Goal: Information Seeking & Learning: Learn about a topic

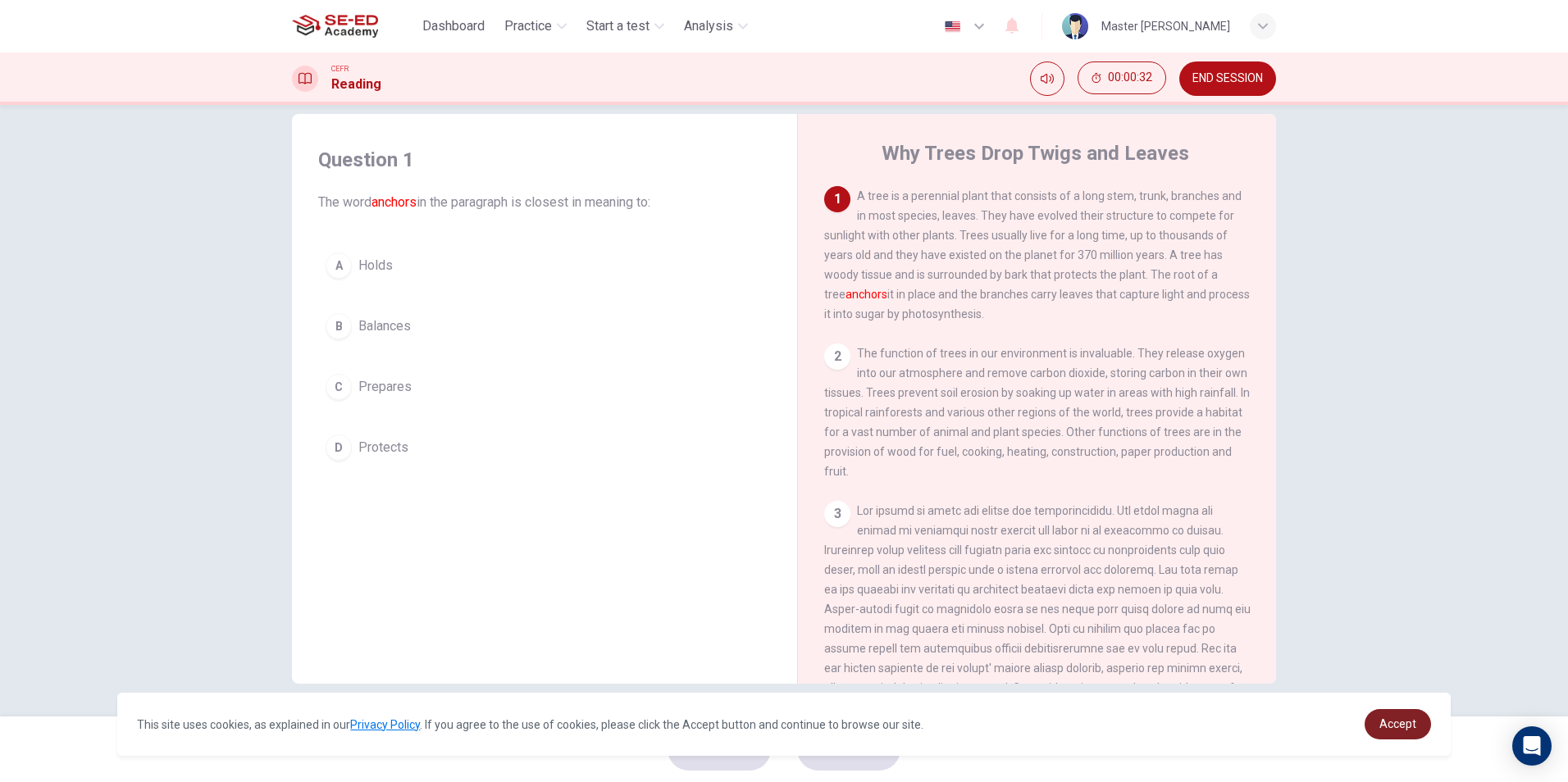
click at [1423, 733] on link "Accept" at bounding box center [1398, 724] width 67 height 31
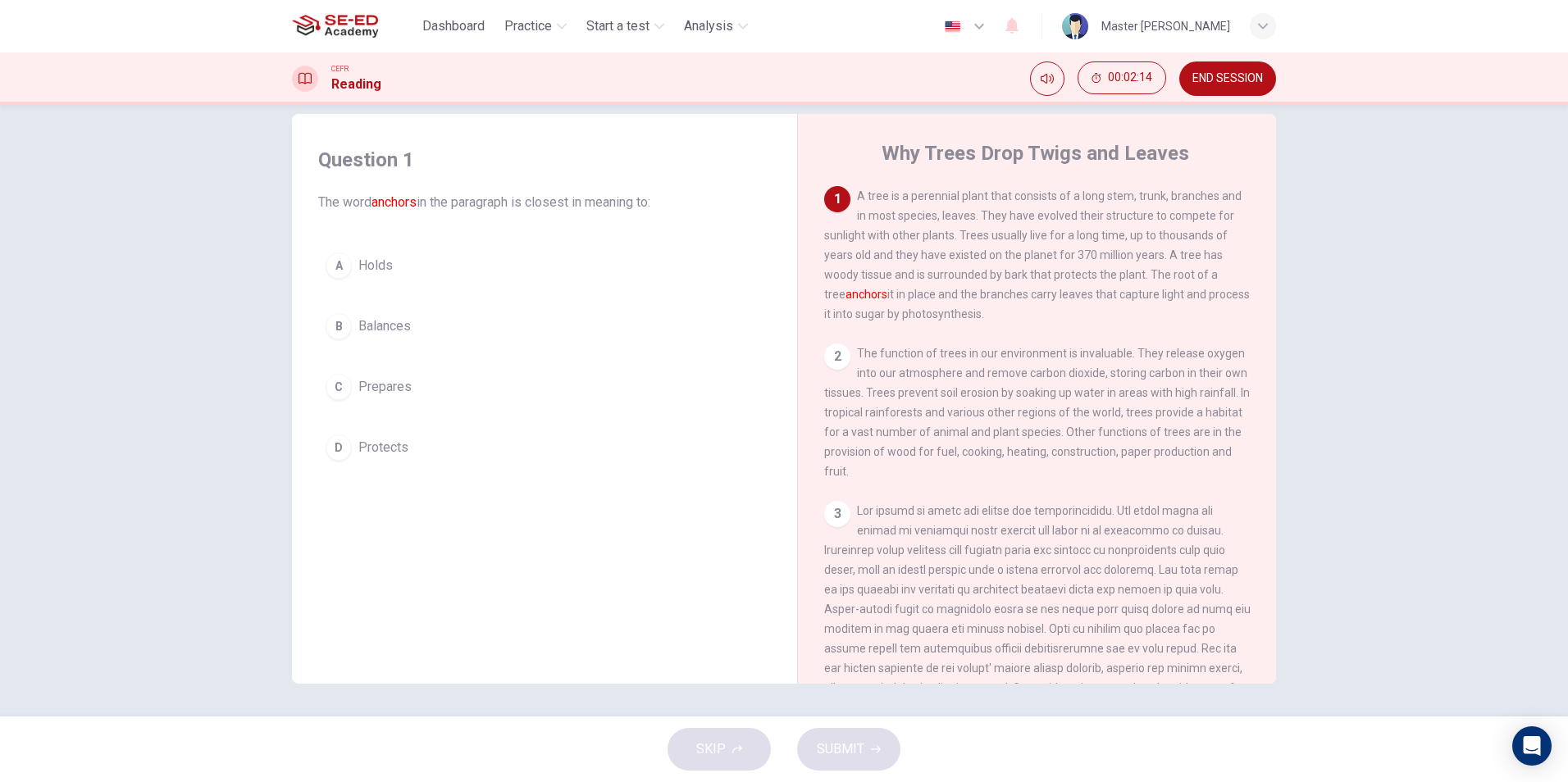
drag, startPoint x: 821, startPoint y: 272, endPoint x: 1011, endPoint y: 249, distance: 191.4
click at [1011, 249] on div "1 A tree is a perennial plant that consists of a long stem, trunk, branches and…" at bounding box center [1037, 254] width 426 height 138
drag, startPoint x: 820, startPoint y: 275, endPoint x: 966, endPoint y: 278, distance: 146.0
click at [989, 271] on div "1 A tree is a perennial plant that consists of a long stem, trunk, branches and…" at bounding box center [1037, 254] width 426 height 138
drag, startPoint x: 824, startPoint y: 275, endPoint x: 1093, endPoint y: 274, distance: 269.0
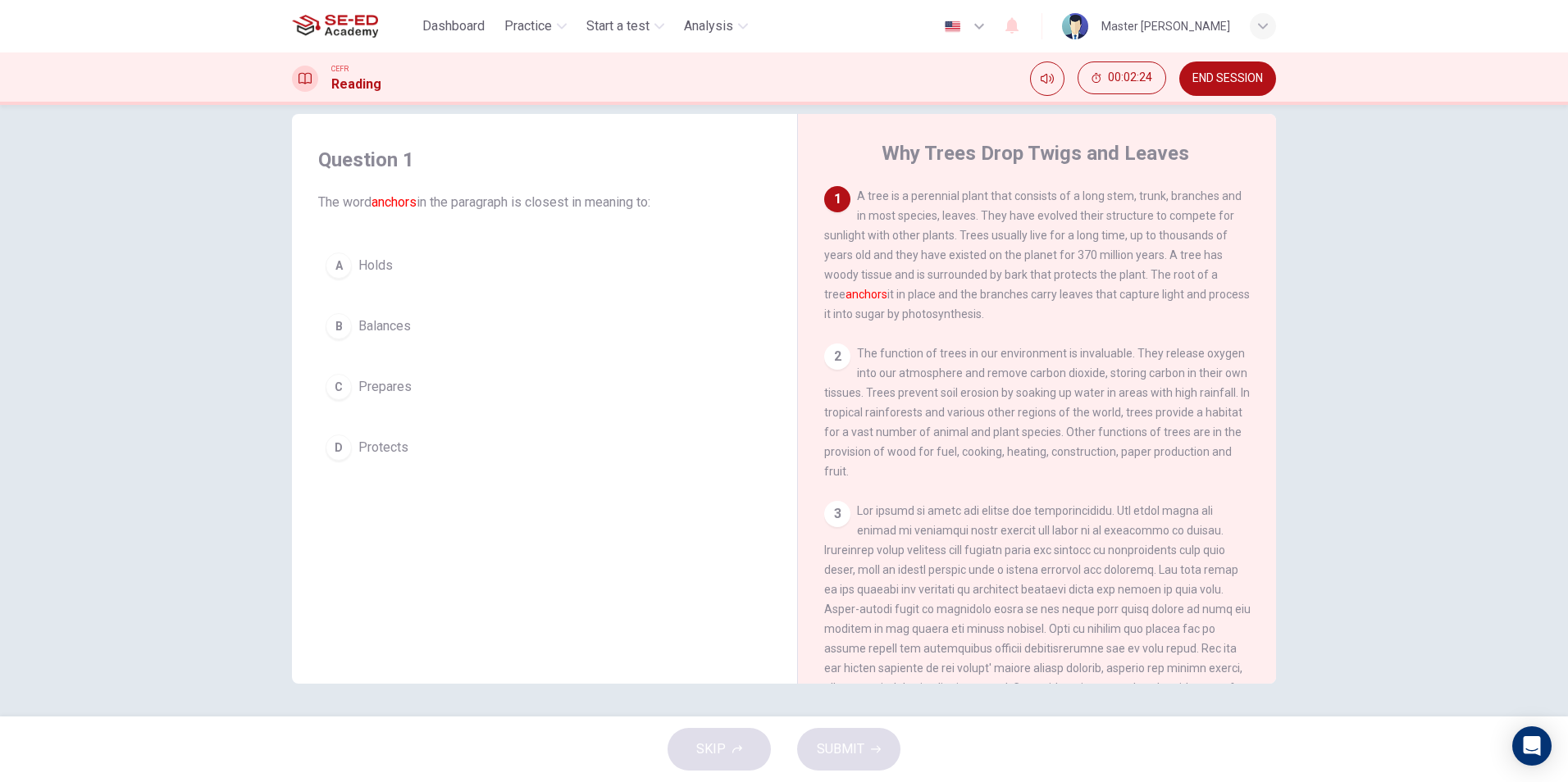
click at [1093, 274] on span "A tree is a perennial plant that consists of a long stem, trunk, branches and i…" at bounding box center [1037, 255] width 425 height 132
drag, startPoint x: 1139, startPoint y: 279, endPoint x: 1079, endPoint y: 295, distance: 62.1
click at [1079, 295] on span "A tree is a perennial plant that consists of a long stem, trunk, branches and i…" at bounding box center [1037, 255] width 425 height 132
click at [1078, 278] on span "A tree is a perennial plant that consists of a long stem, trunk, branches and i…" at bounding box center [1037, 255] width 425 height 132
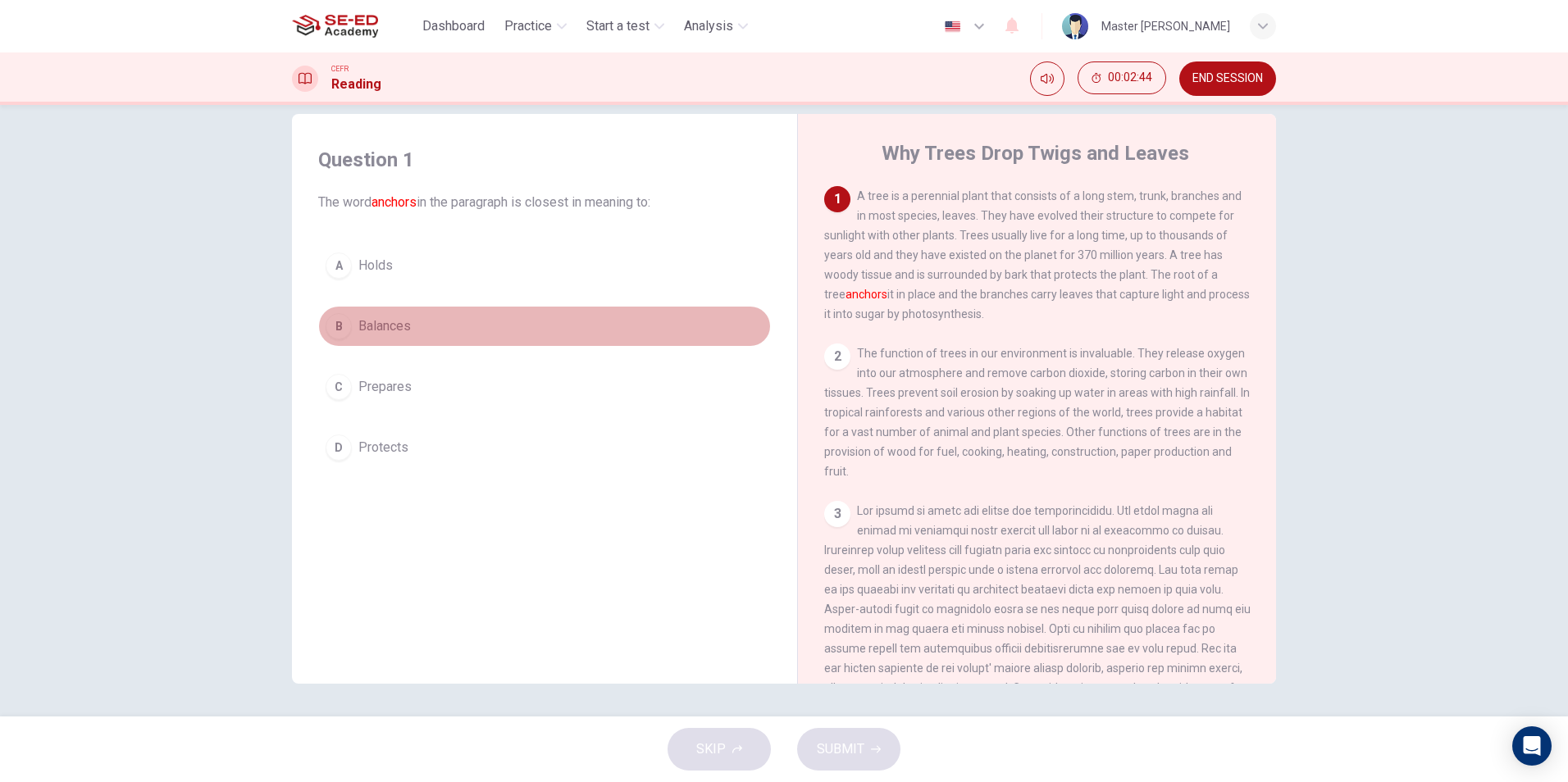
click at [343, 338] on button "B Balances" at bounding box center [545, 326] width 453 height 41
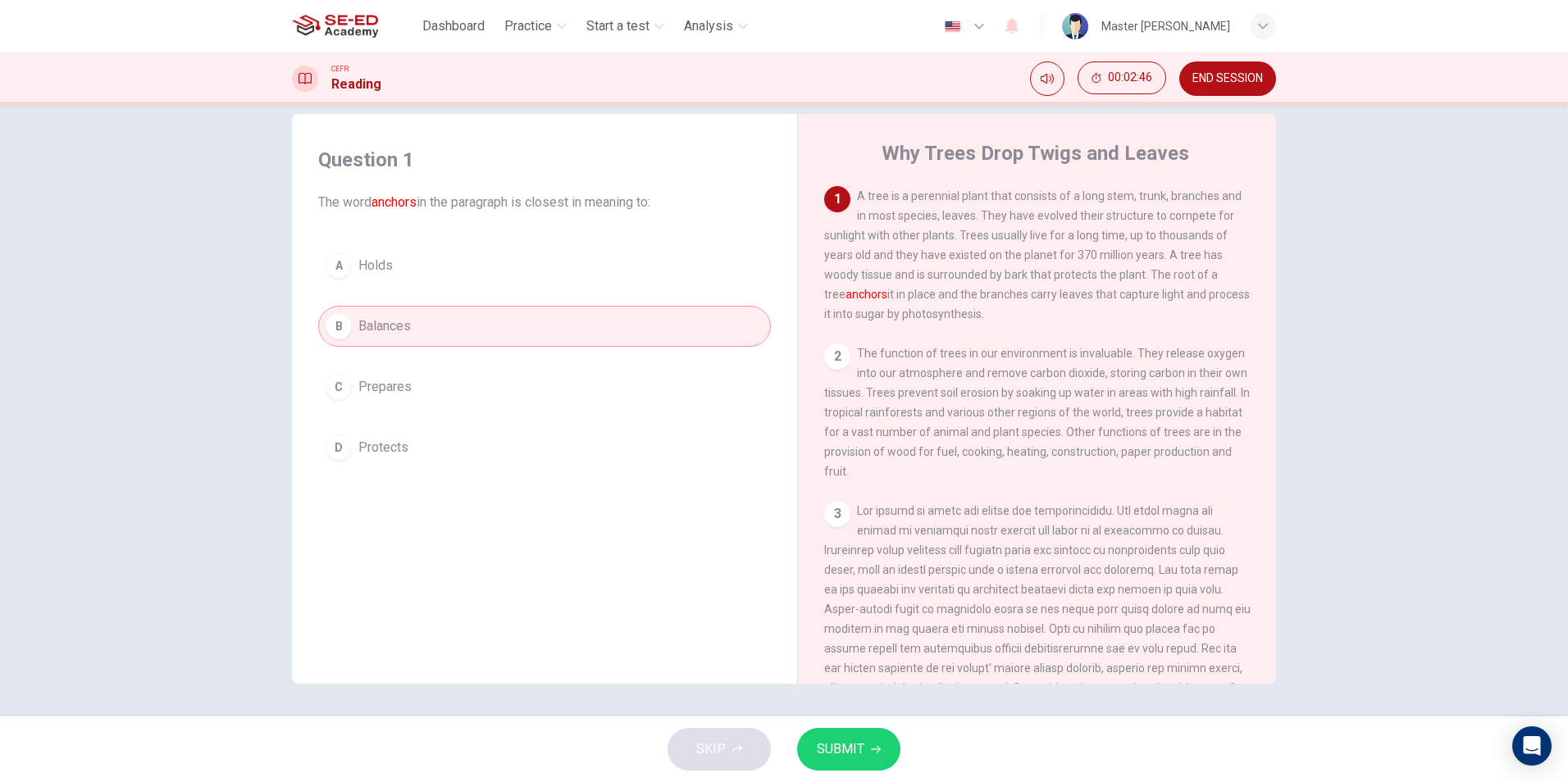
click at [518, 245] on div "Question 1 The word anchors in the paragraph is closest in meaning to: A Holds …" at bounding box center [545, 308] width 479 height 354
click at [497, 291] on div "A Holds B Balances C Prepares D Protects" at bounding box center [545, 357] width 453 height 223
click at [474, 281] on button "A Holds" at bounding box center [545, 266] width 453 height 41
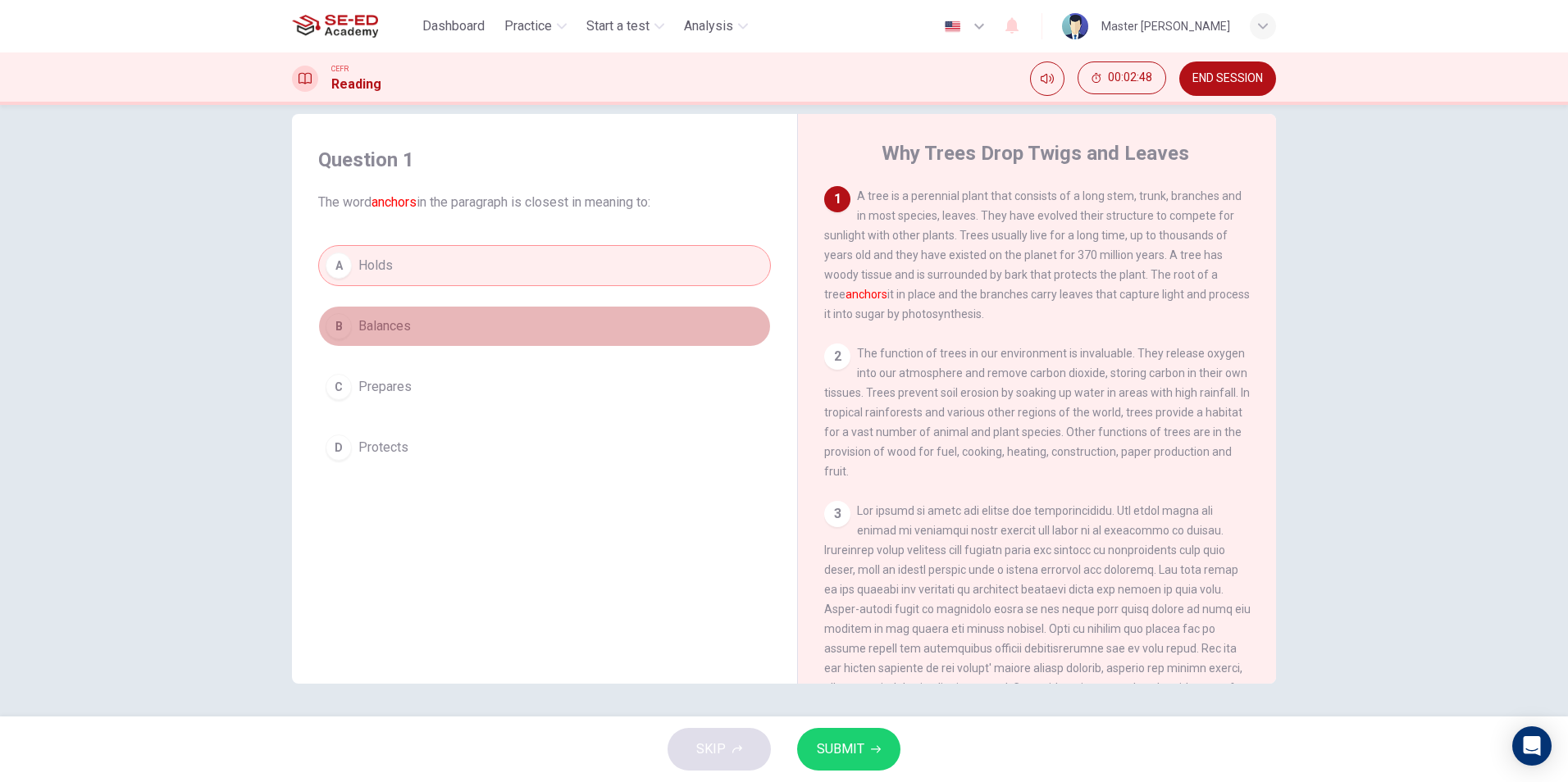
click at [447, 324] on button "B Balances" at bounding box center [545, 326] width 453 height 41
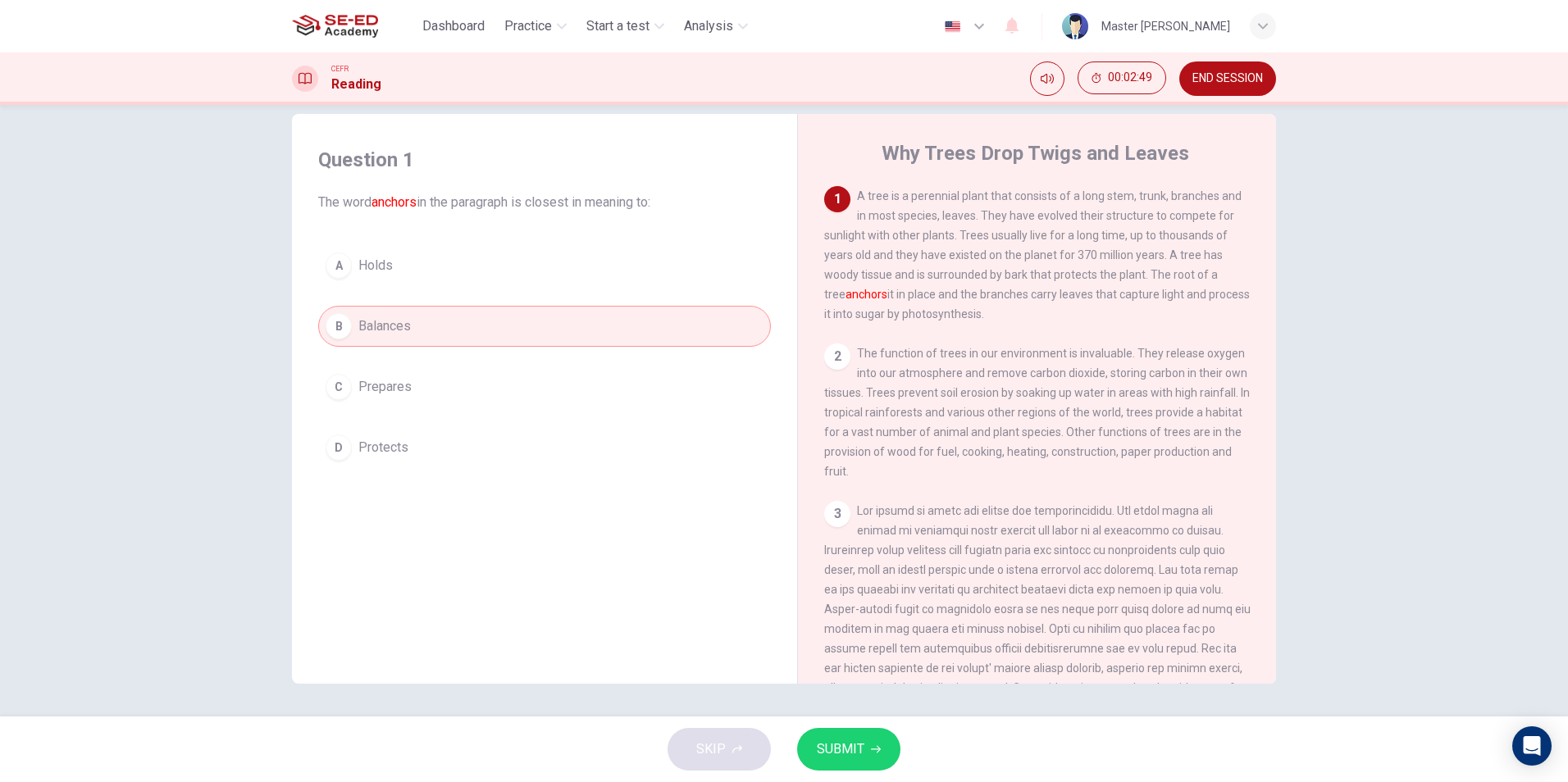
click at [848, 738] on span "SUBMIT" at bounding box center [840, 750] width 47 height 23
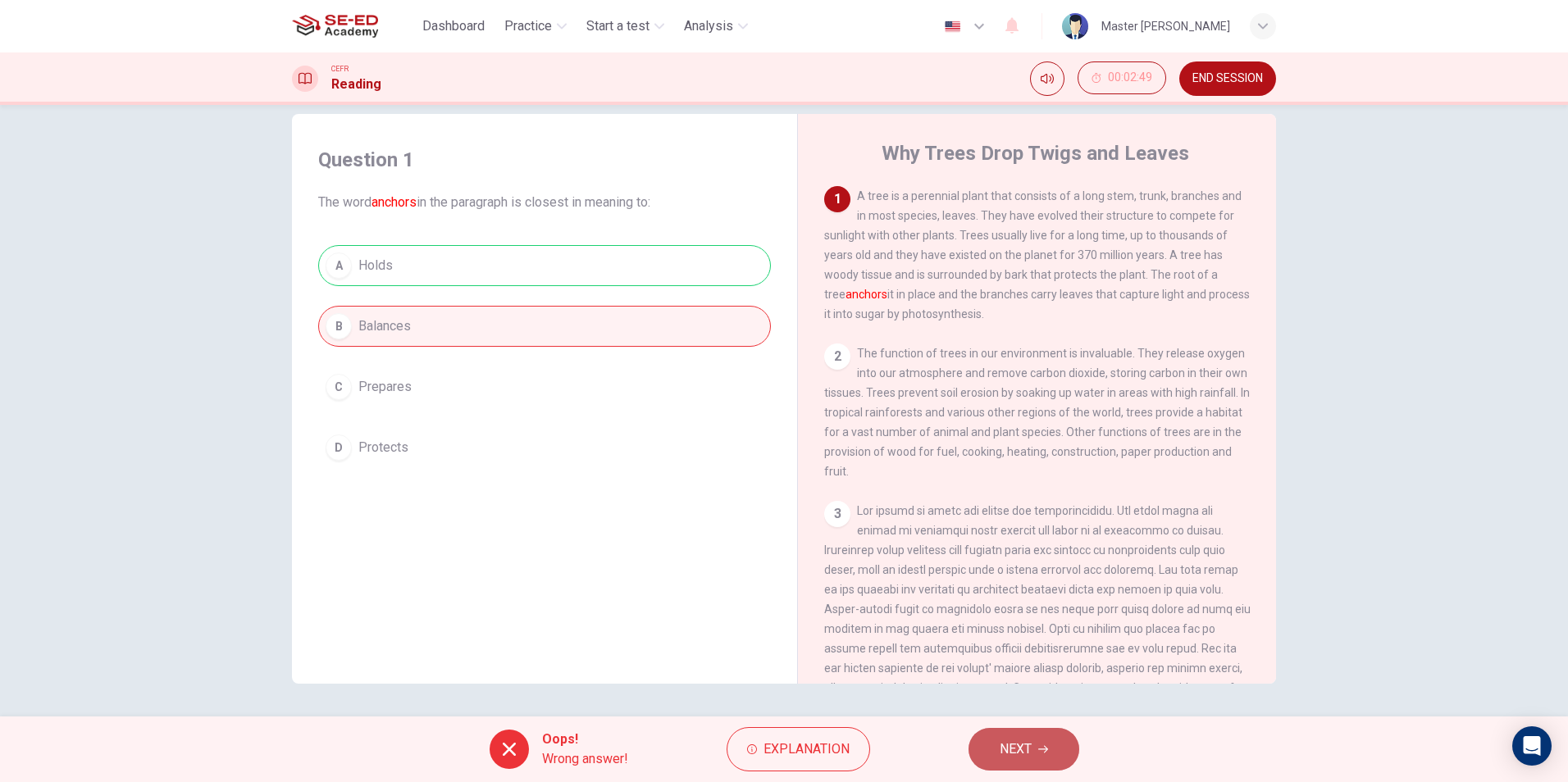
click at [1005, 745] on span "NEXT" at bounding box center [1016, 750] width 32 height 23
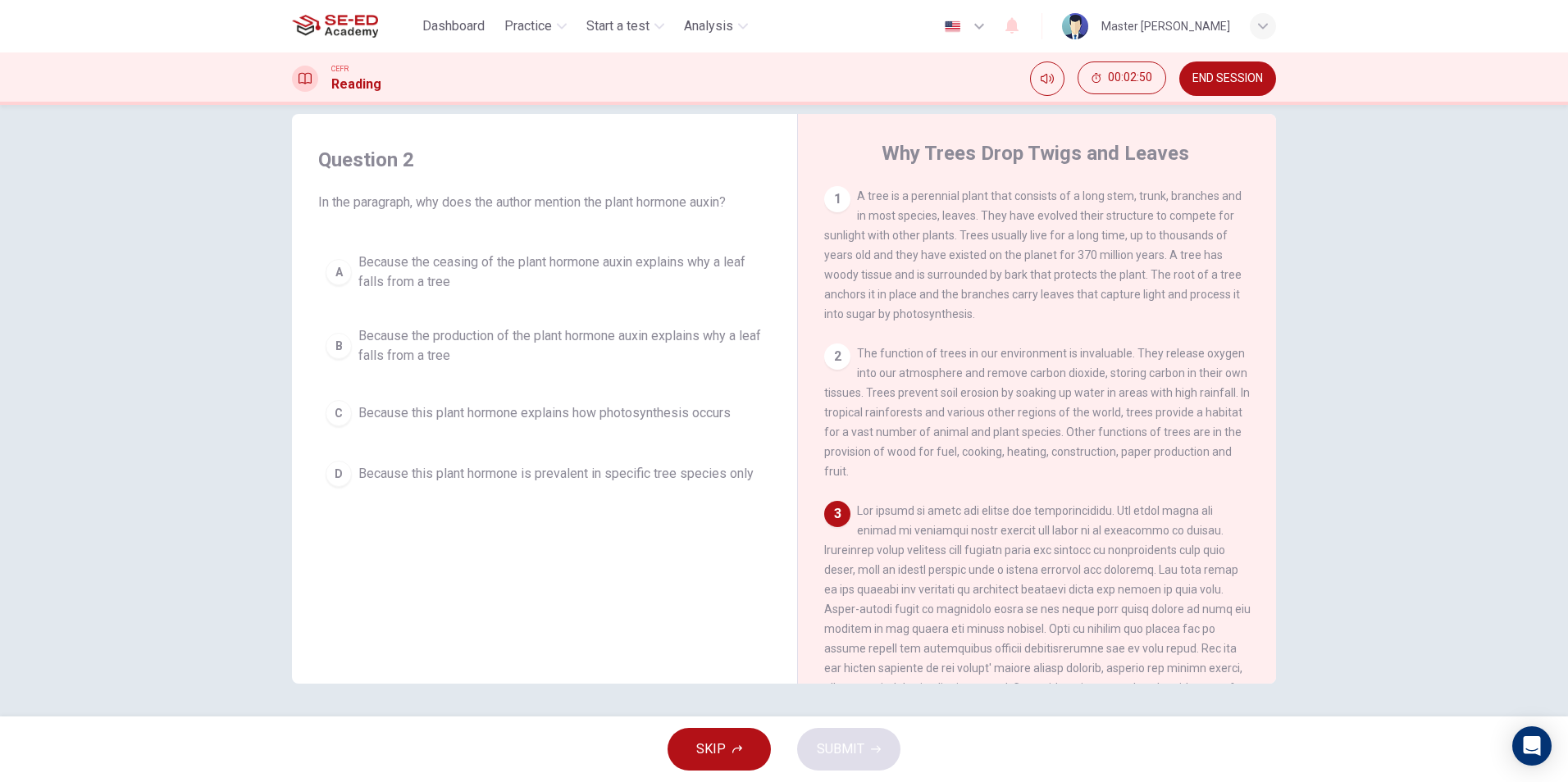
click at [962, 277] on span "A tree is a perennial plant that consists of a long stem, trunk, branches and i…" at bounding box center [1033, 255] width 417 height 132
click at [839, 368] on div "2" at bounding box center [837, 357] width 26 height 26
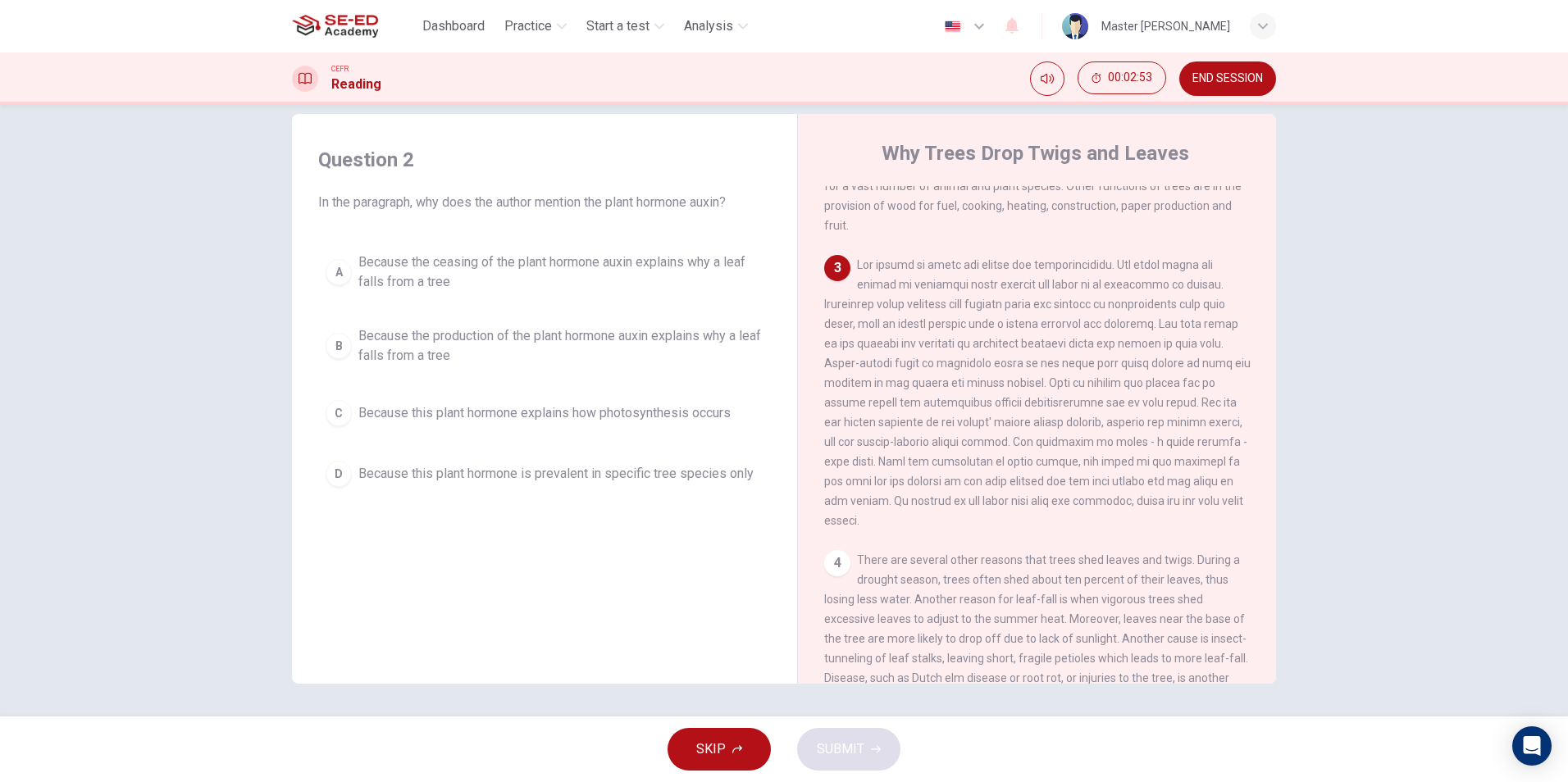
scroll to position [164, 0]
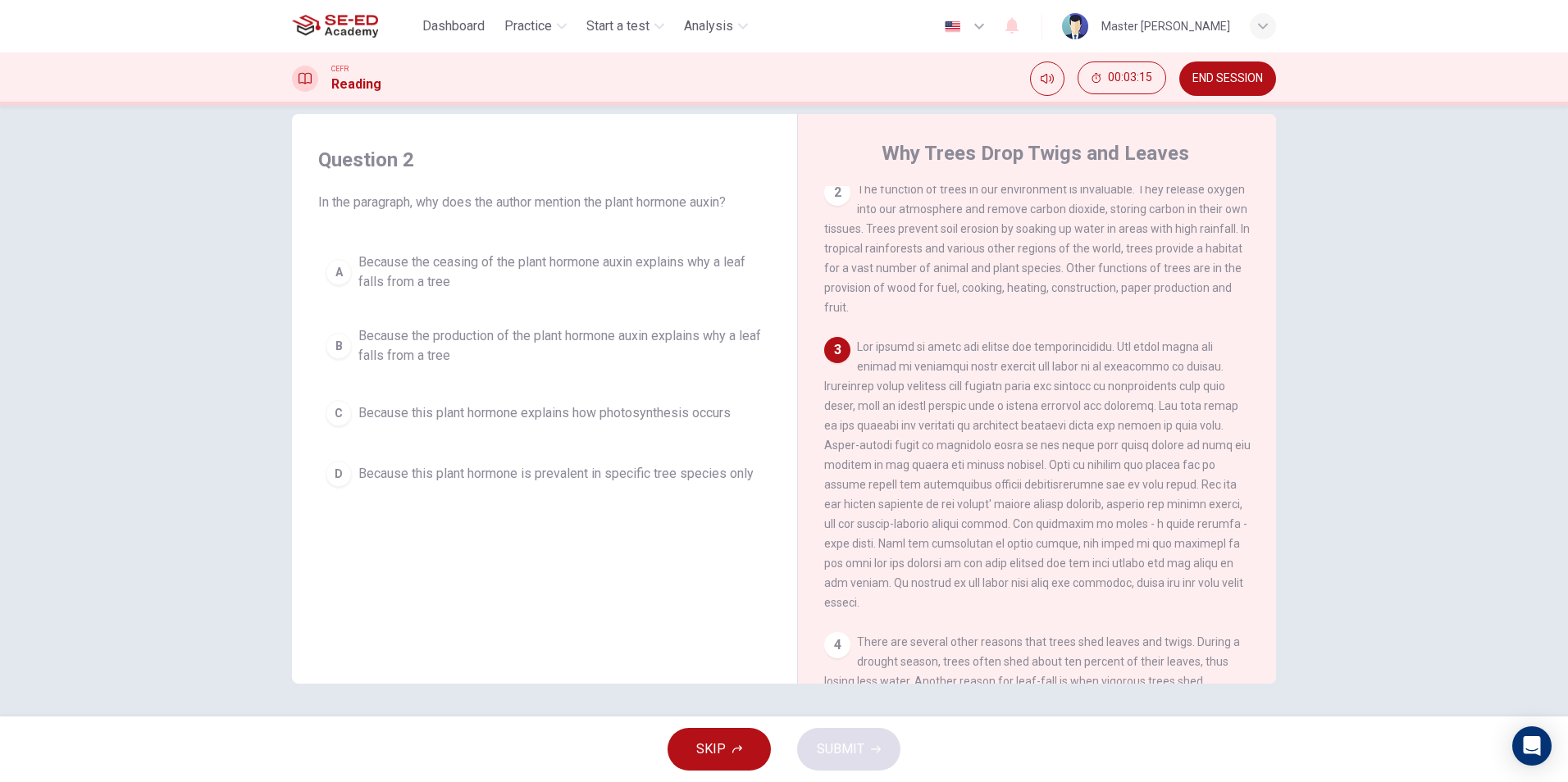
click at [1413, 344] on div "Question 2 In the paragraph, why does the author mention the plant hormone auxi…" at bounding box center [784, 411] width 1568 height 612
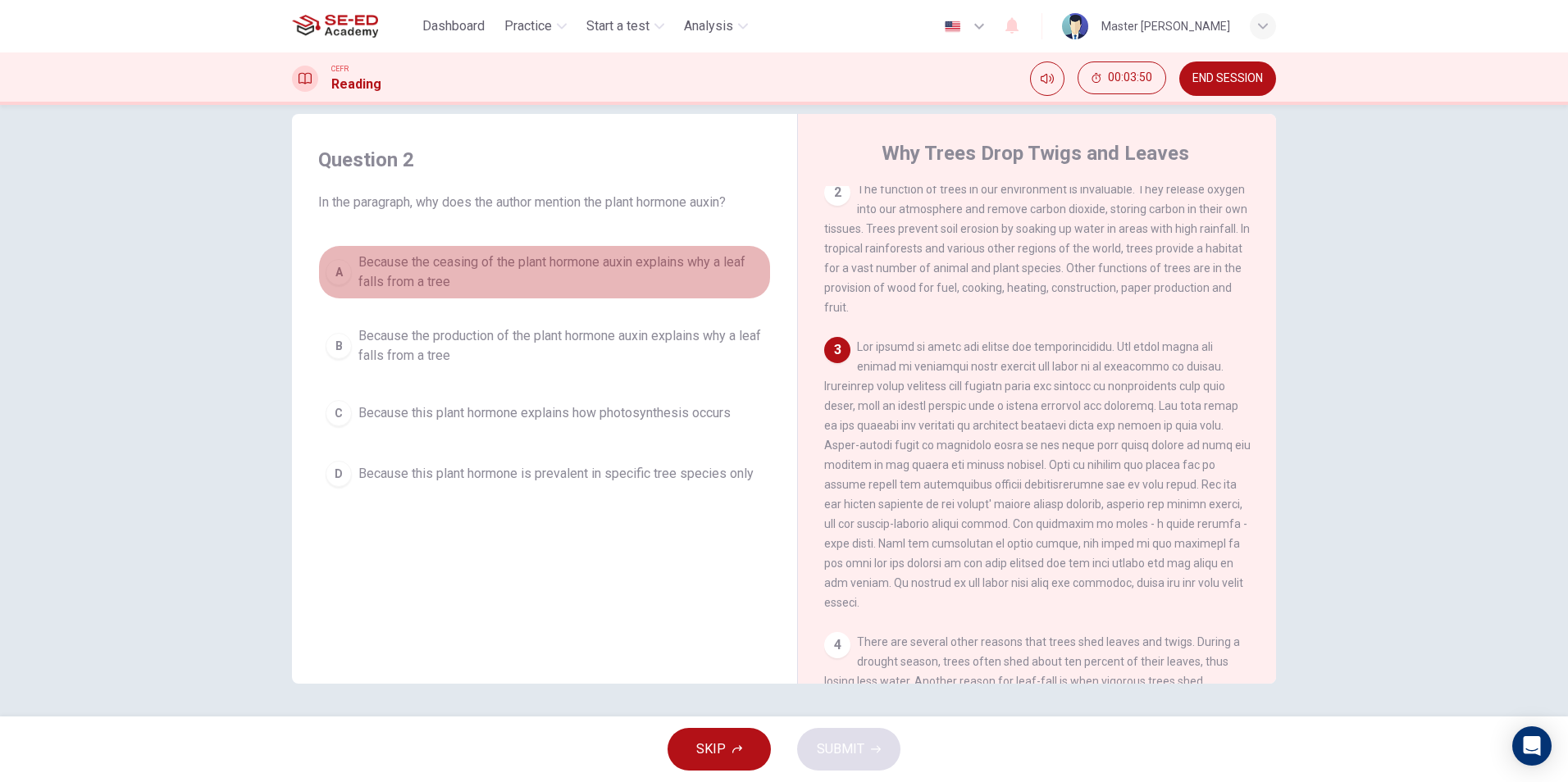
click at [500, 287] on span "Because the ceasing of the plant hormone auxin explains why a leaf falls from a…" at bounding box center [561, 272] width 405 height 39
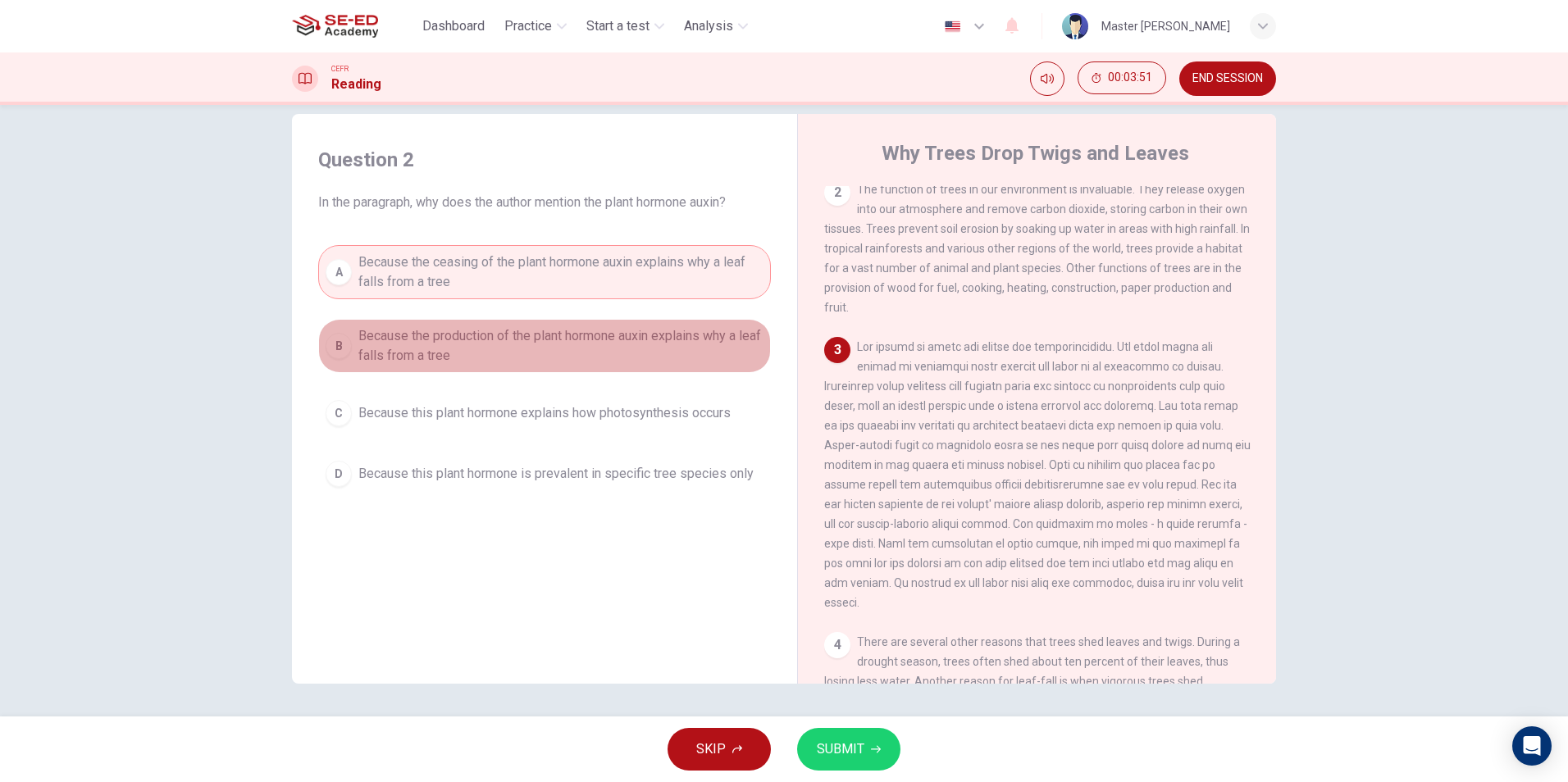
click at [505, 338] on span "Because the production of the plant hormone auxin explains why a leaf falls fro…" at bounding box center [561, 345] width 405 height 39
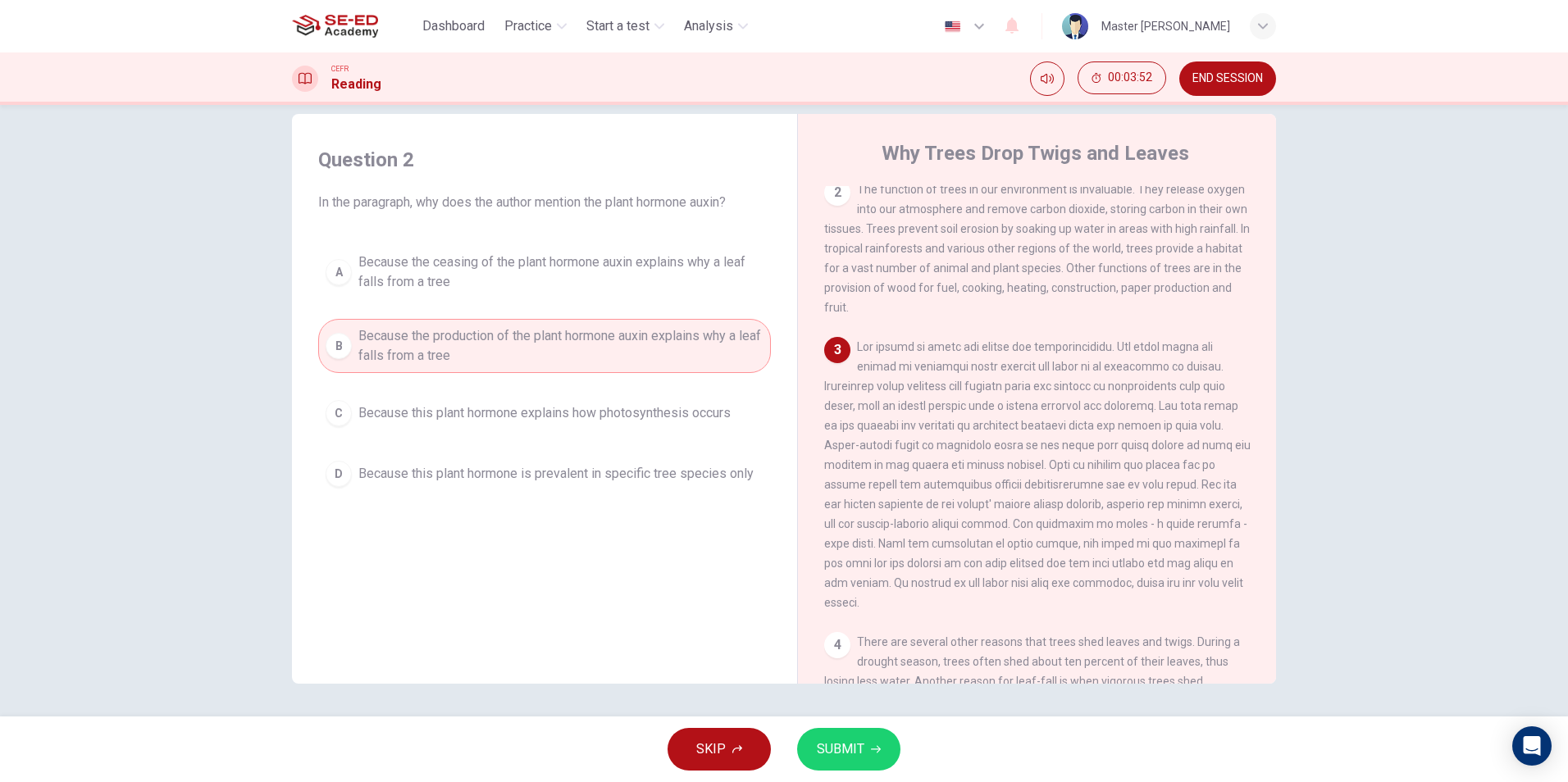
click at [617, 276] on span "Because the ceasing of the plant hormone auxin explains why a leaf falls from a…" at bounding box center [561, 272] width 405 height 39
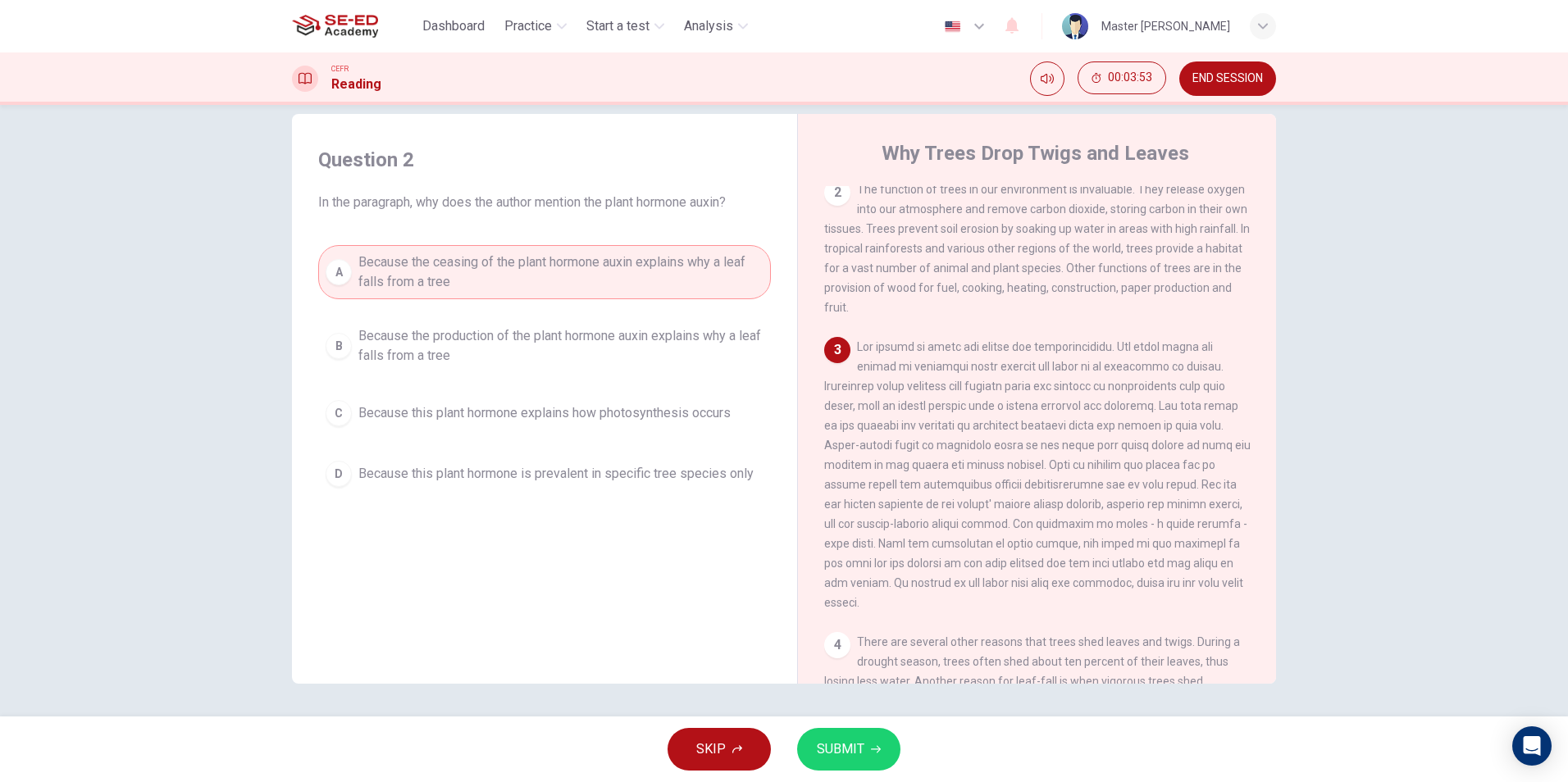
click at [592, 392] on div "A Because the ceasing of the plant hormone auxin explains why a leaf falls from…" at bounding box center [545, 370] width 453 height 249
click at [605, 322] on button "B Because the production of the plant hormone auxin explains why a leaf falls f…" at bounding box center [545, 346] width 453 height 54
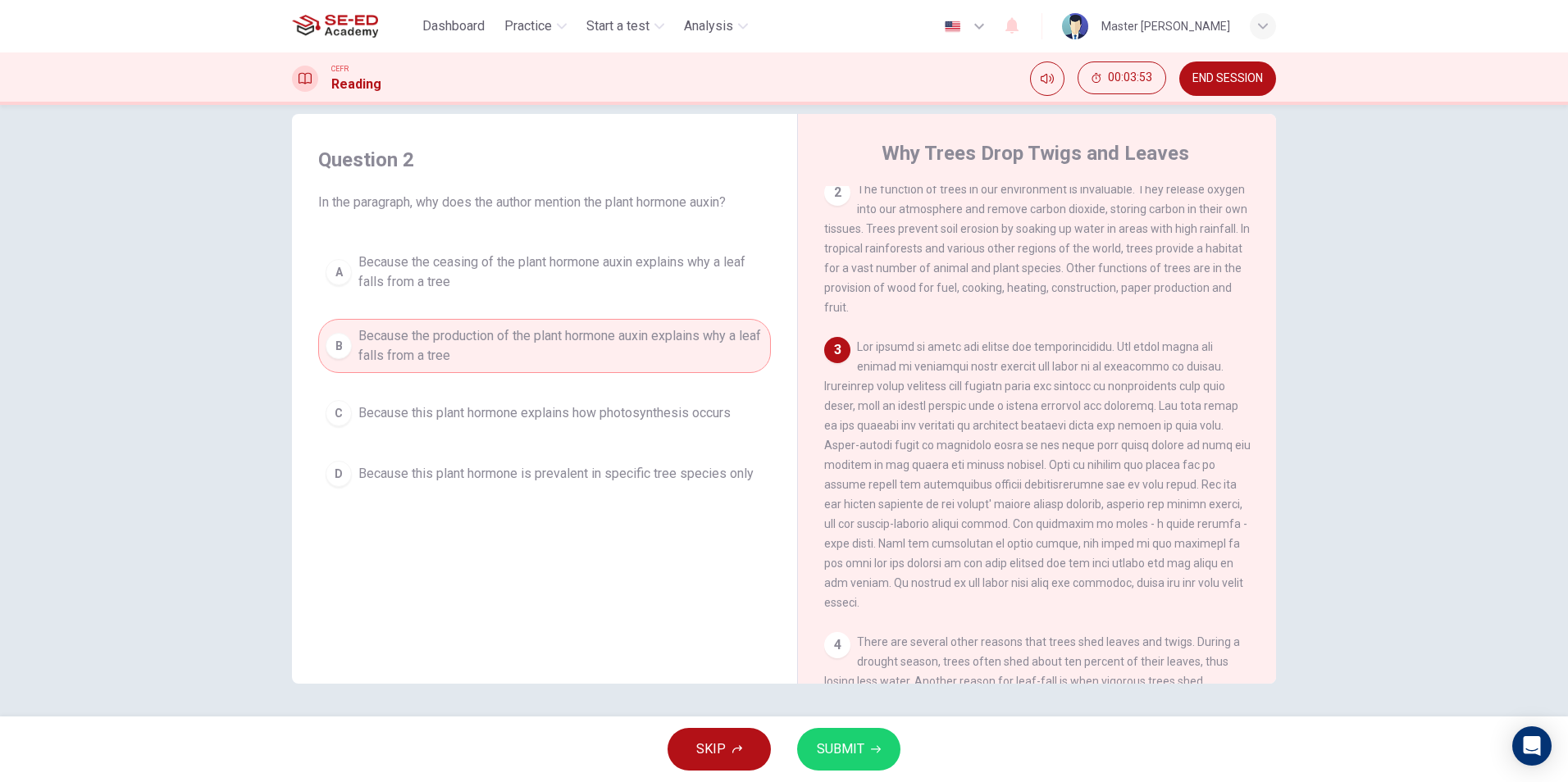
click at [613, 220] on div "Question 2 In the paragraph, why does the author mention the plant hormone auxi…" at bounding box center [545, 321] width 479 height 380
click at [614, 246] on button "A Because the ceasing of the plant hormone auxin explains why a leaf falls from…" at bounding box center [545, 273] width 453 height 54
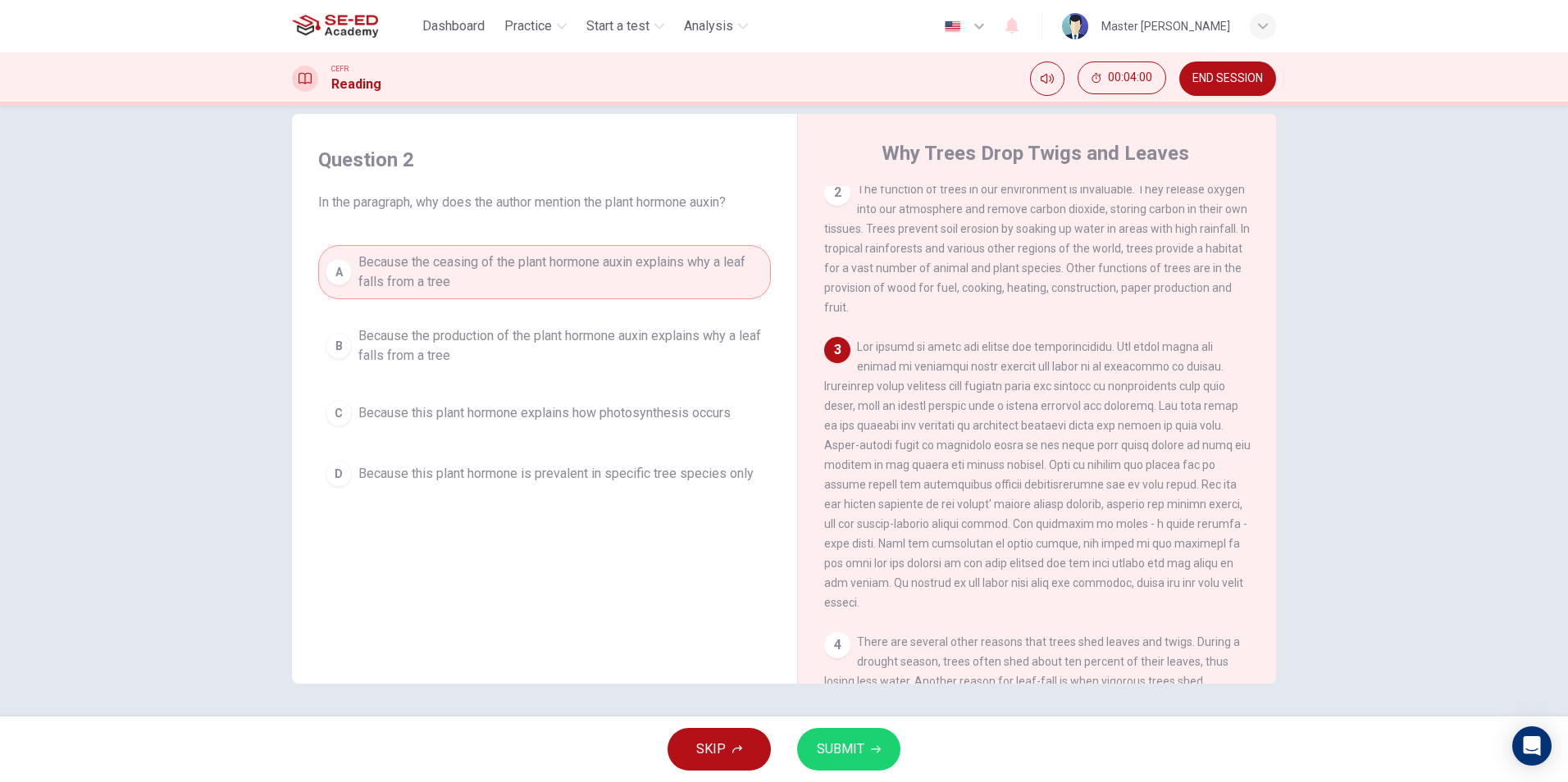
click at [887, 751] on button "SUBMIT" at bounding box center [849, 749] width 103 height 43
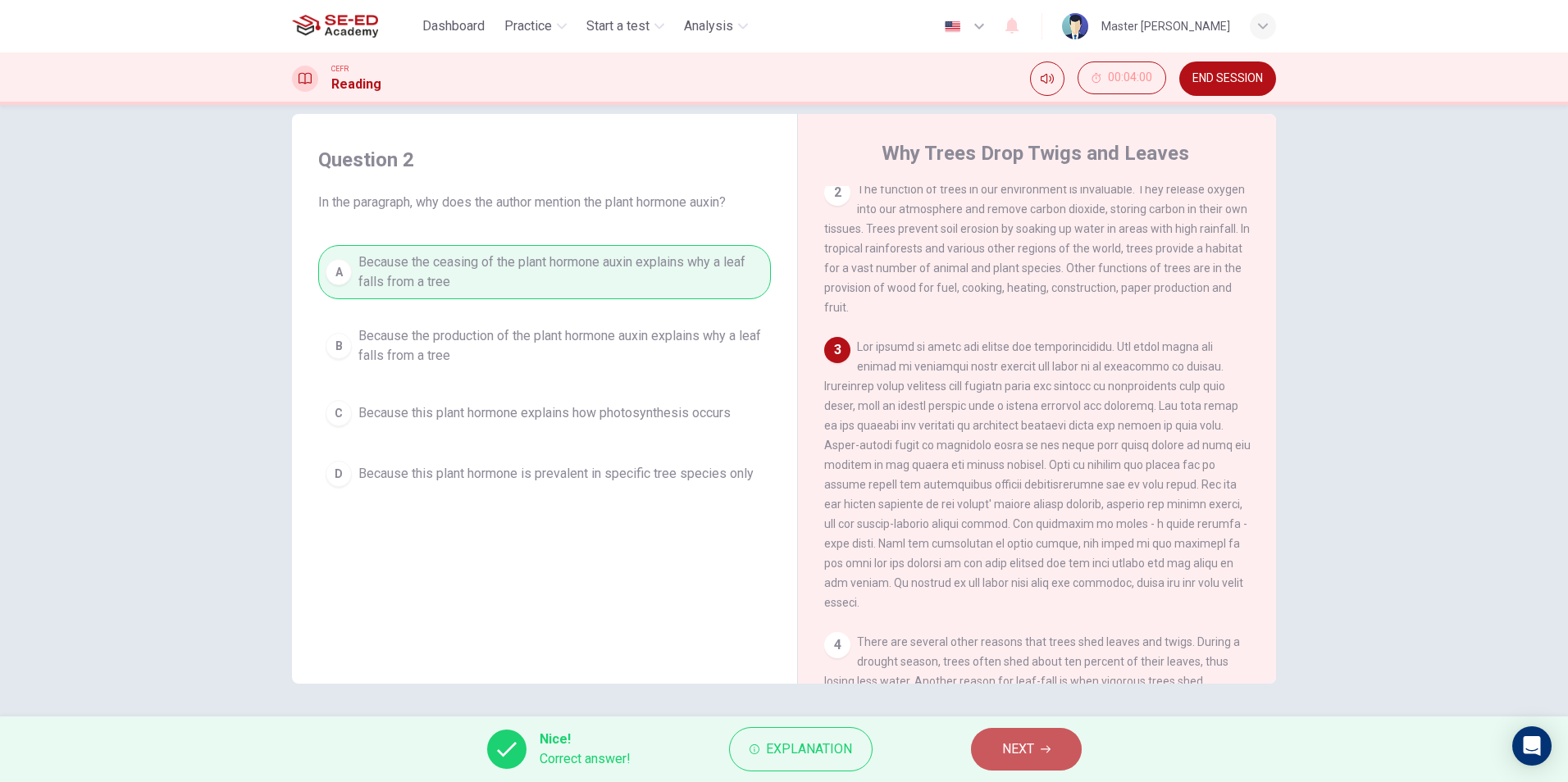
click at [994, 743] on button "NEXT" at bounding box center [1026, 749] width 110 height 43
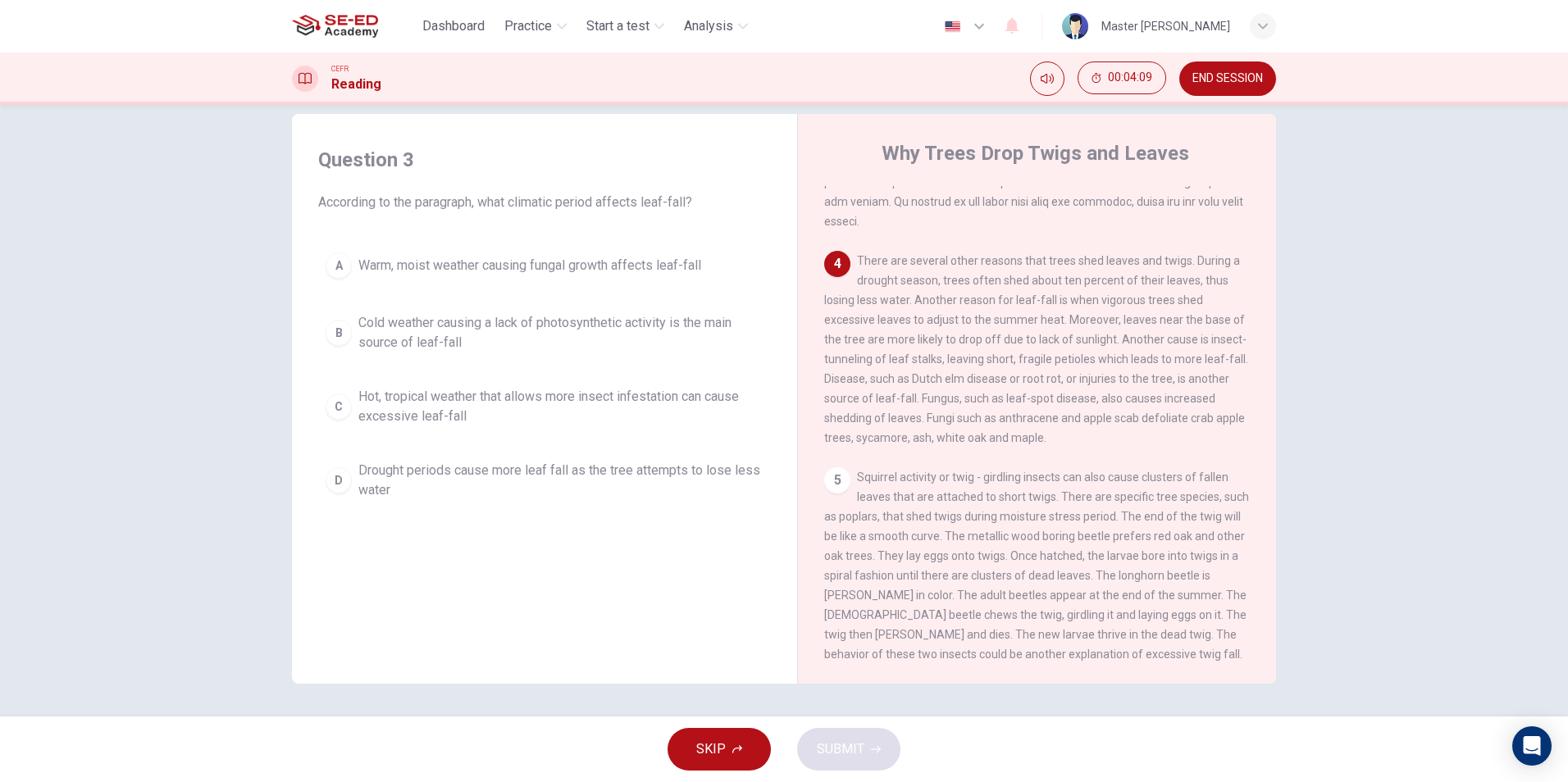
scroll to position [585, 0]
click at [458, 257] on span "Warm, moist weather causing fungal growth affects leaf-fall" at bounding box center [530, 266] width 343 height 19
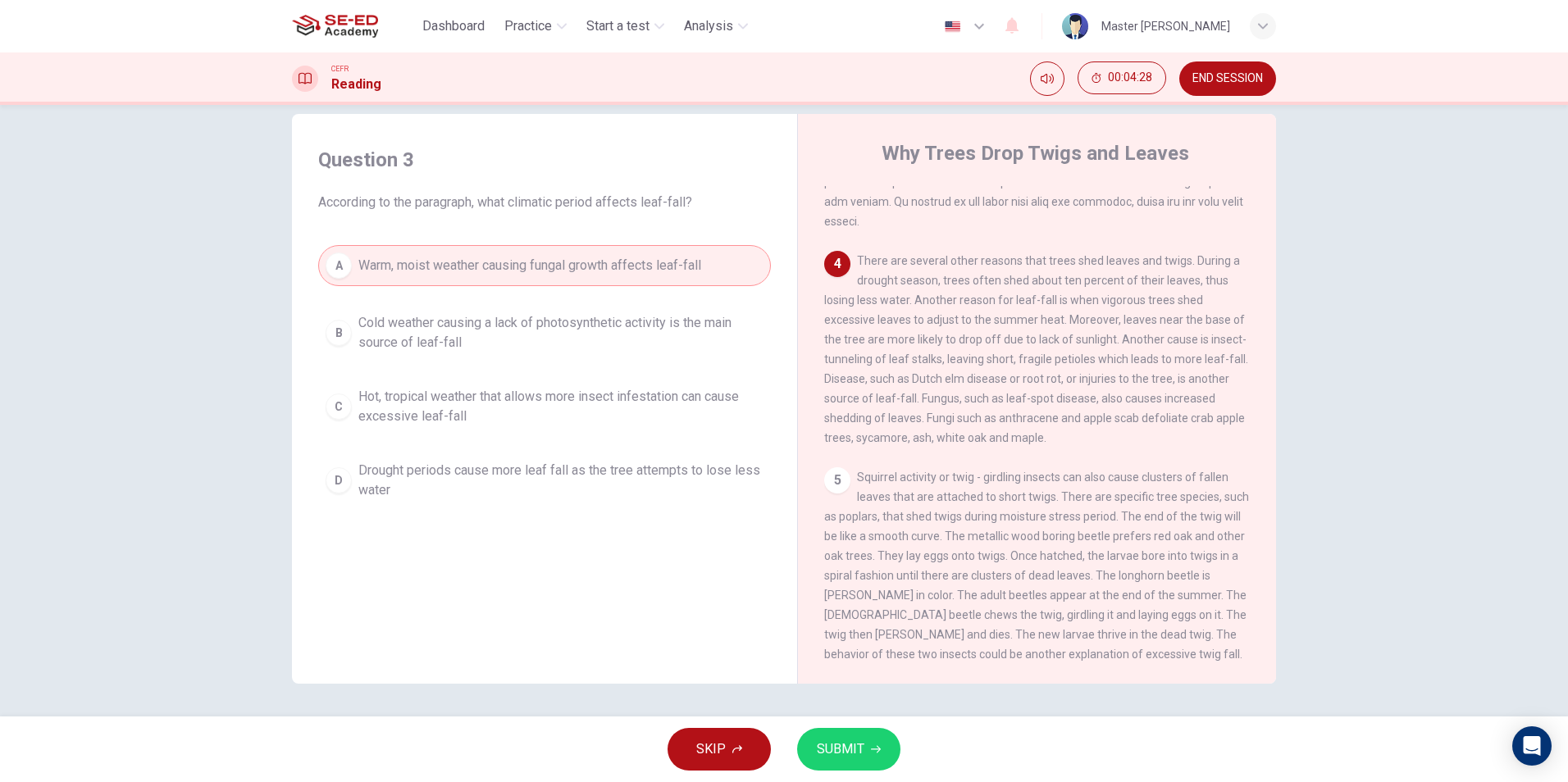
click at [843, 741] on span "SUBMIT" at bounding box center [840, 750] width 47 height 23
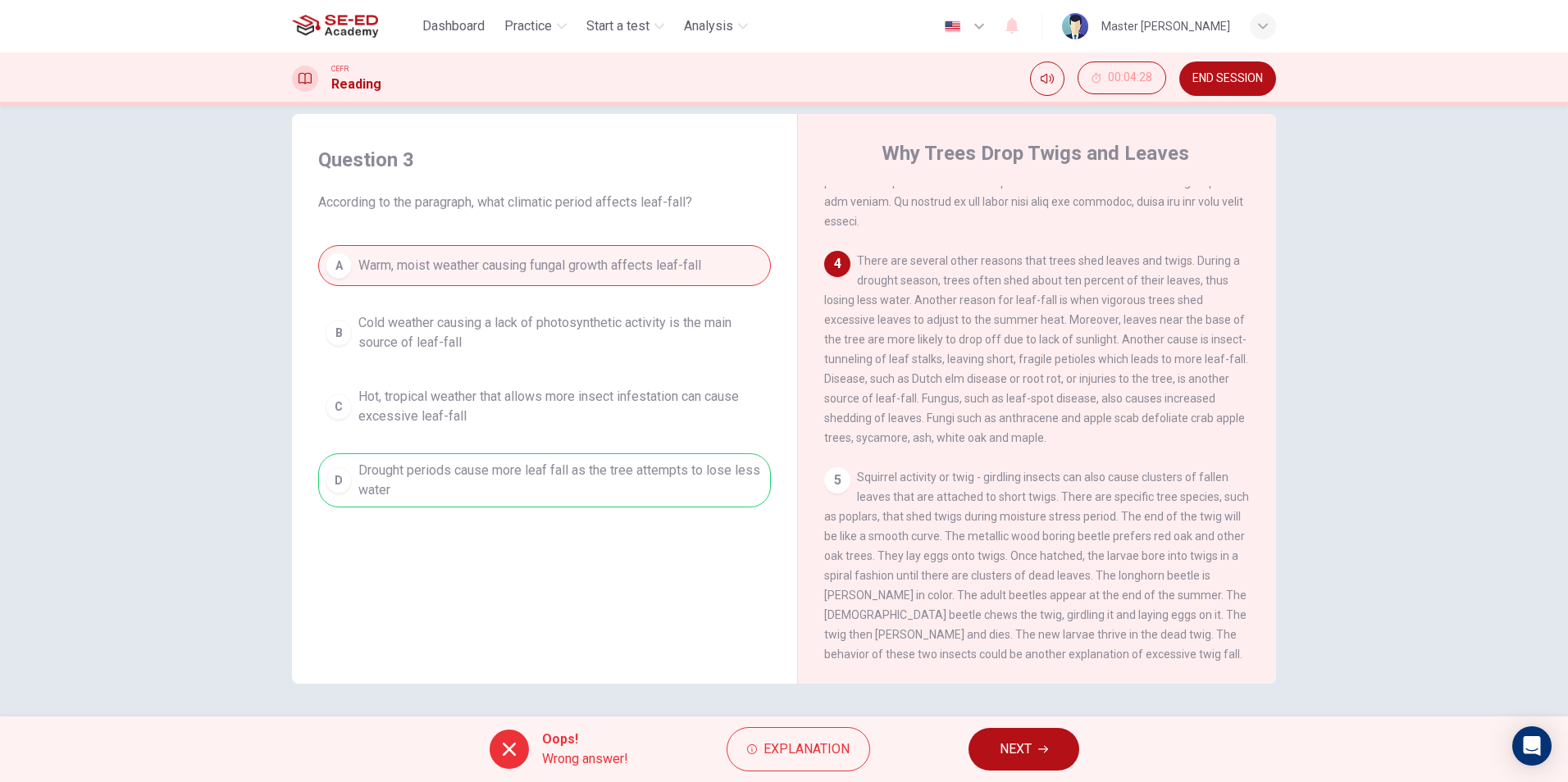
click at [994, 750] on button "NEXT" at bounding box center [1023, 749] width 110 height 43
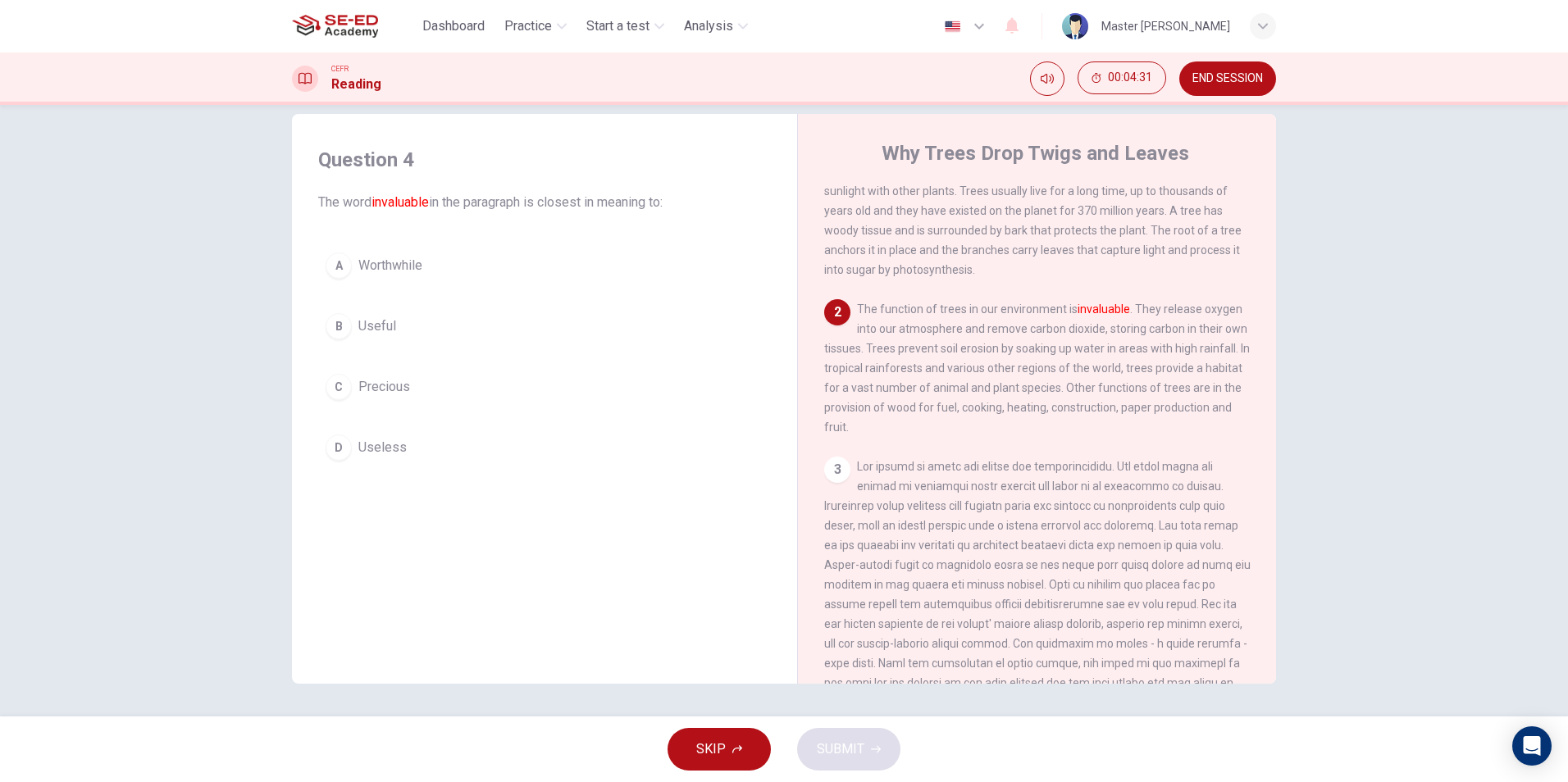
scroll to position [0, 0]
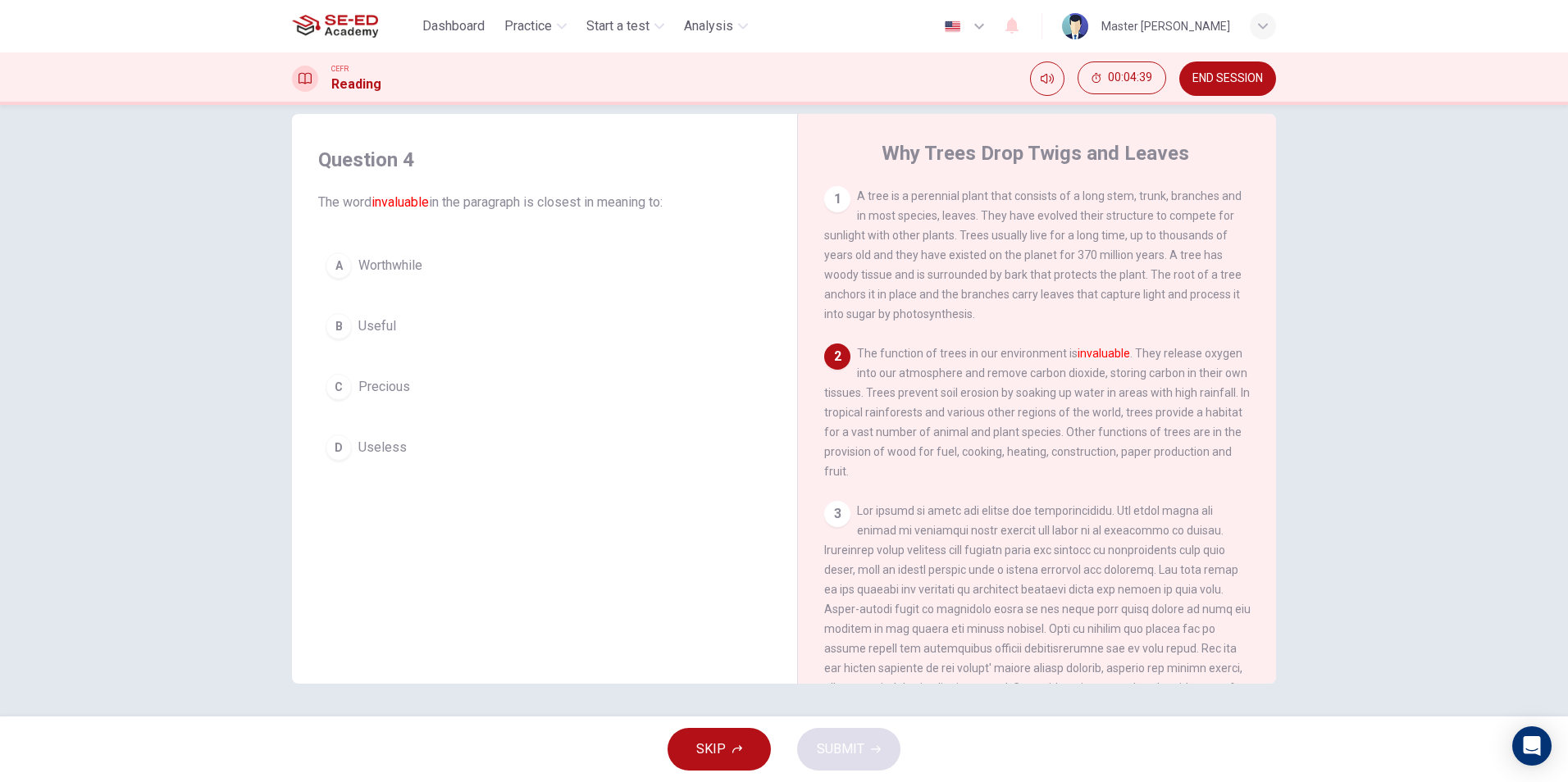
drag, startPoint x: 856, startPoint y: 364, endPoint x: 1016, endPoint y: 349, distance: 160.7
click at [1016, 349] on div "2 The function of trees in our environment is invaluable . They release oxygen …" at bounding box center [1037, 412] width 426 height 138
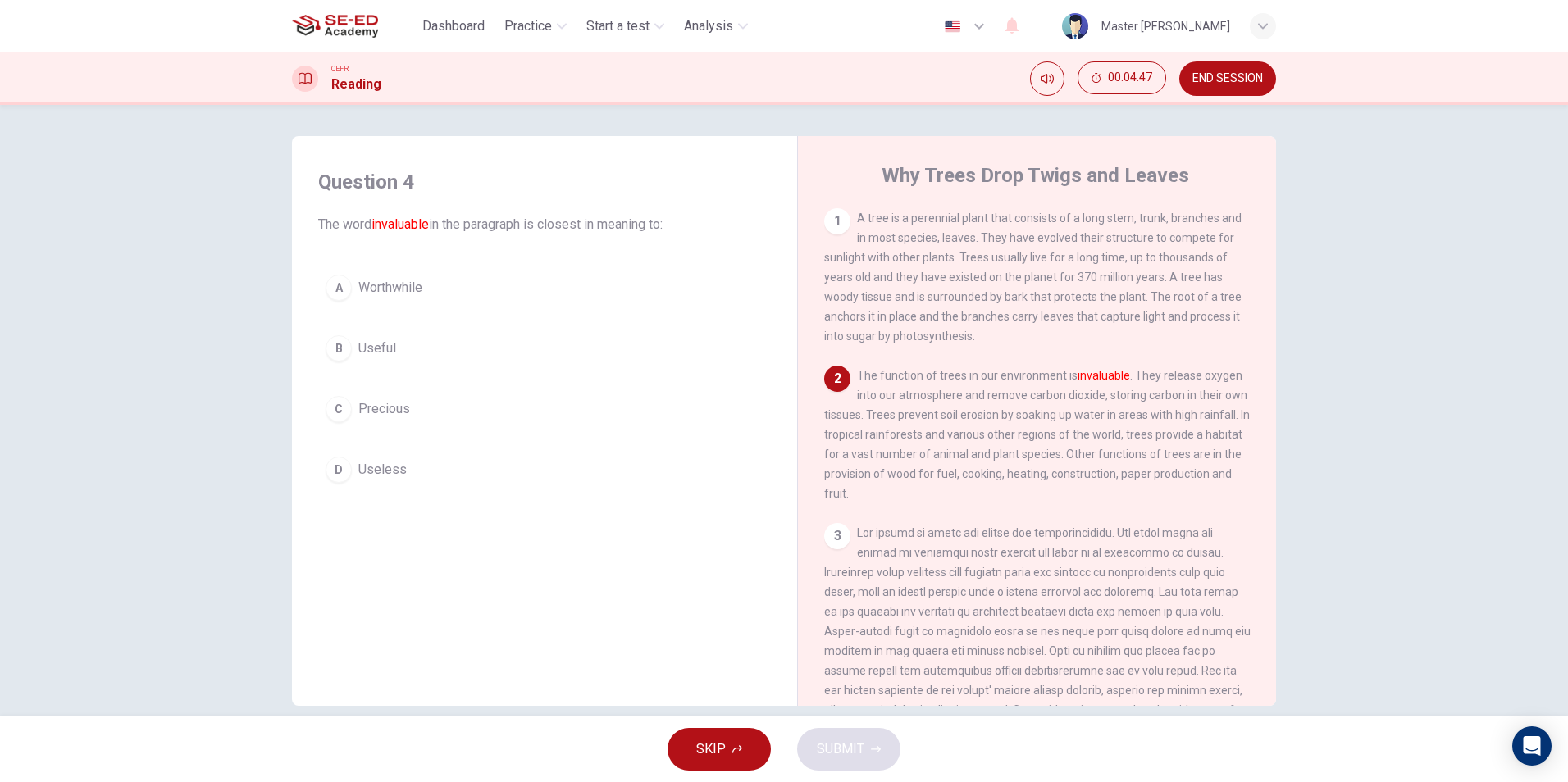
scroll to position [24, 0]
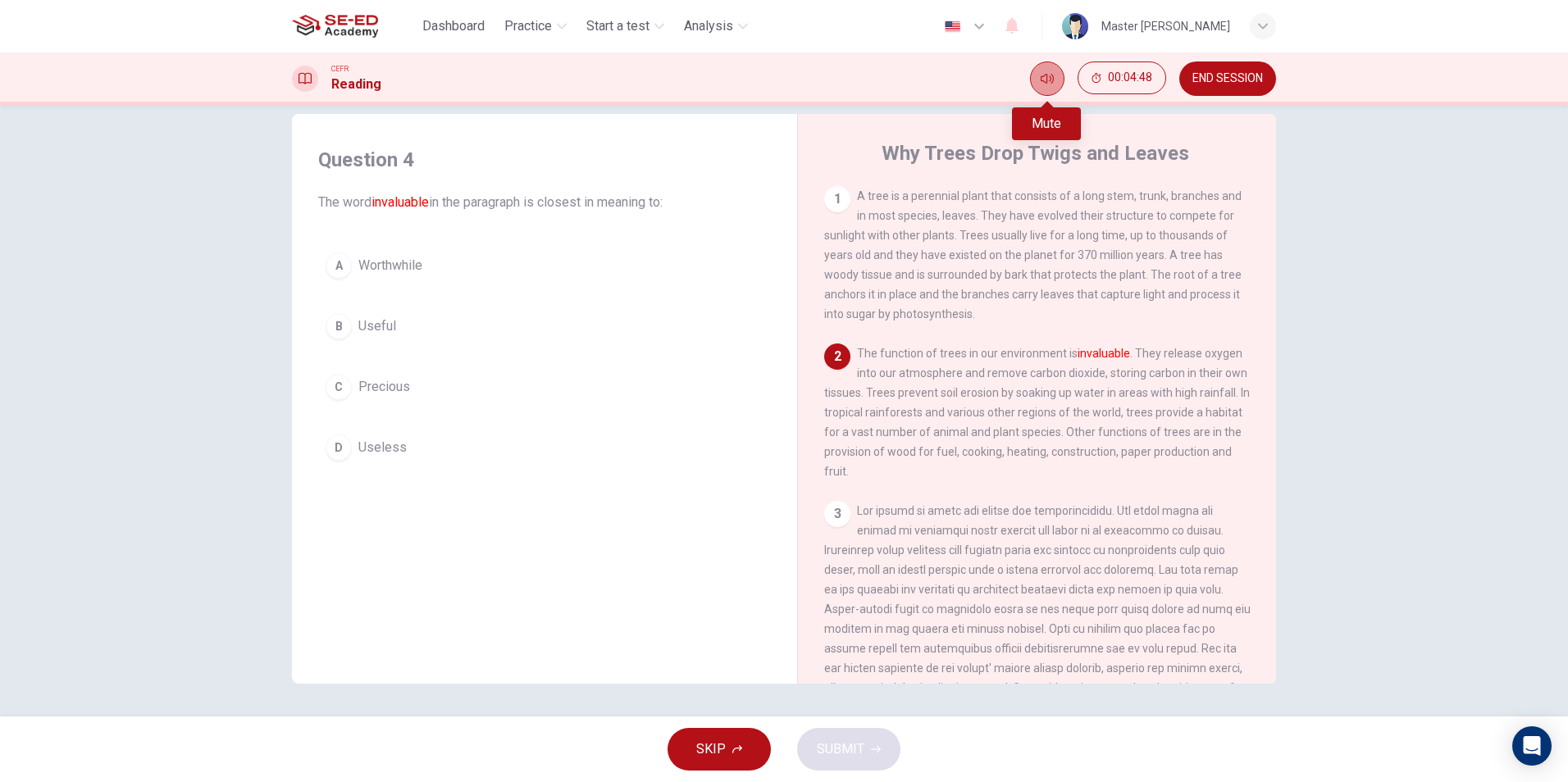
click at [1043, 68] on button "Mute" at bounding box center [1046, 78] width 34 height 34
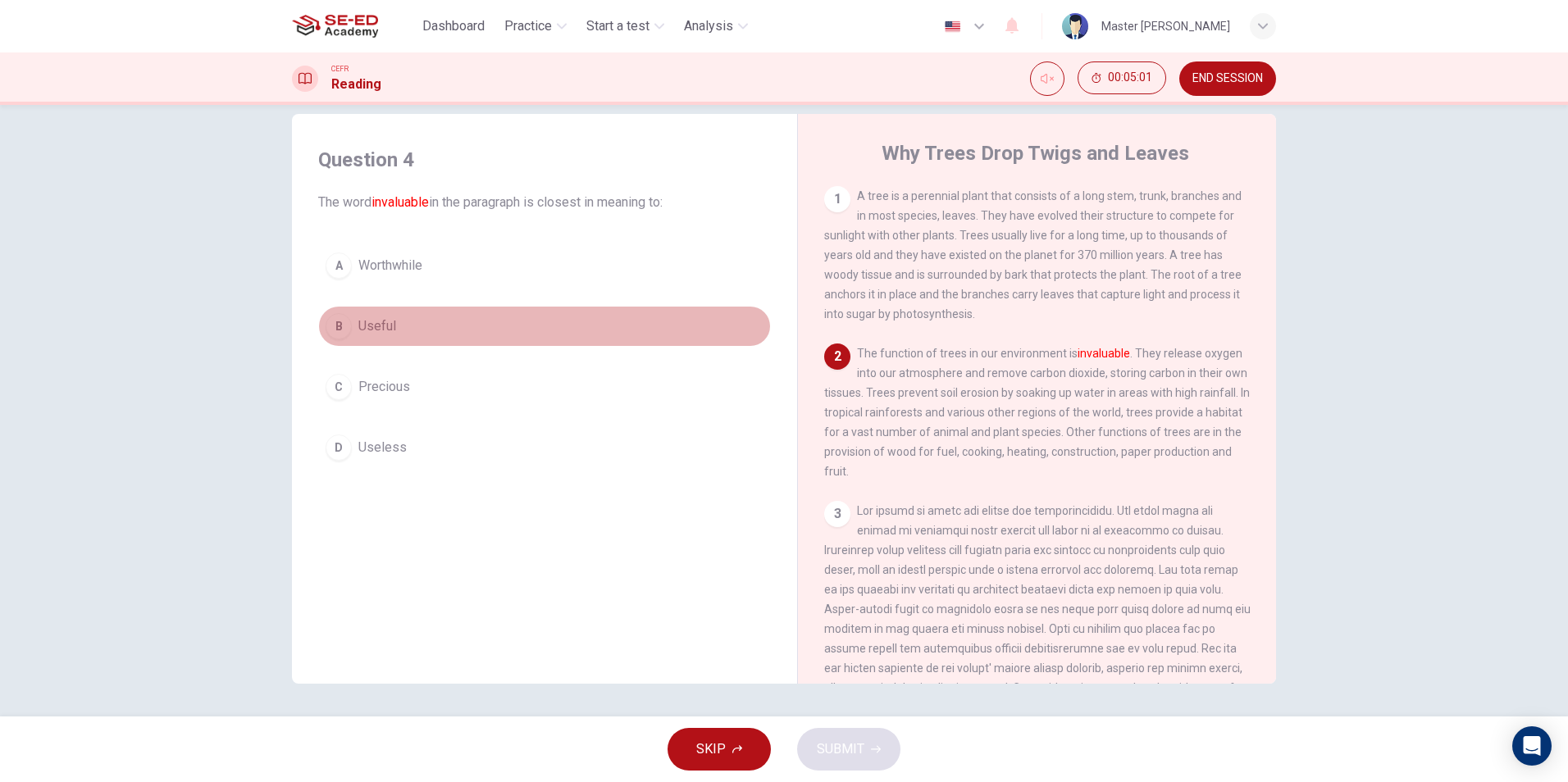
click at [483, 322] on button "B Useful" at bounding box center [545, 326] width 453 height 41
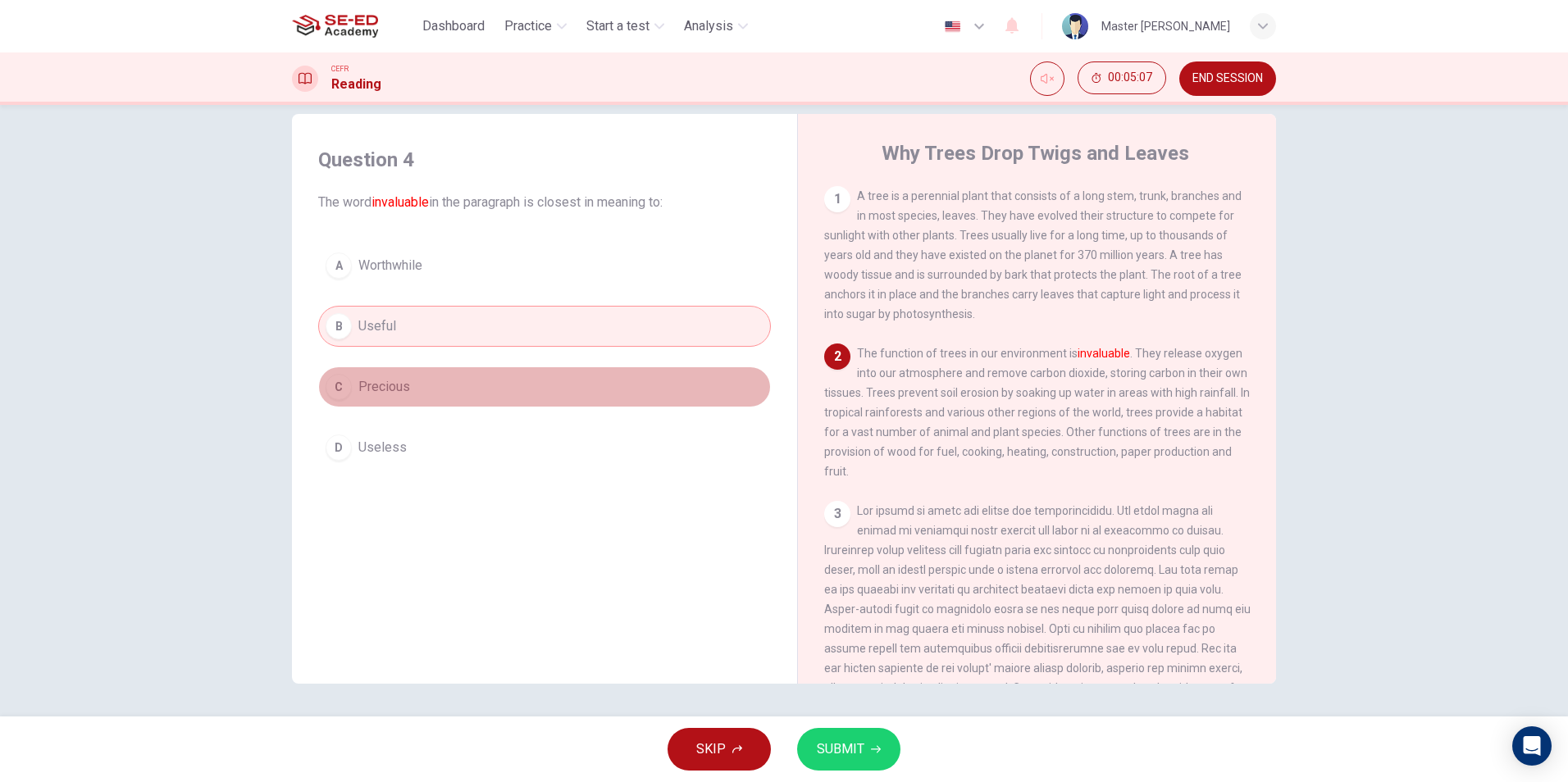
click at [488, 375] on button "C Precious" at bounding box center [545, 387] width 453 height 41
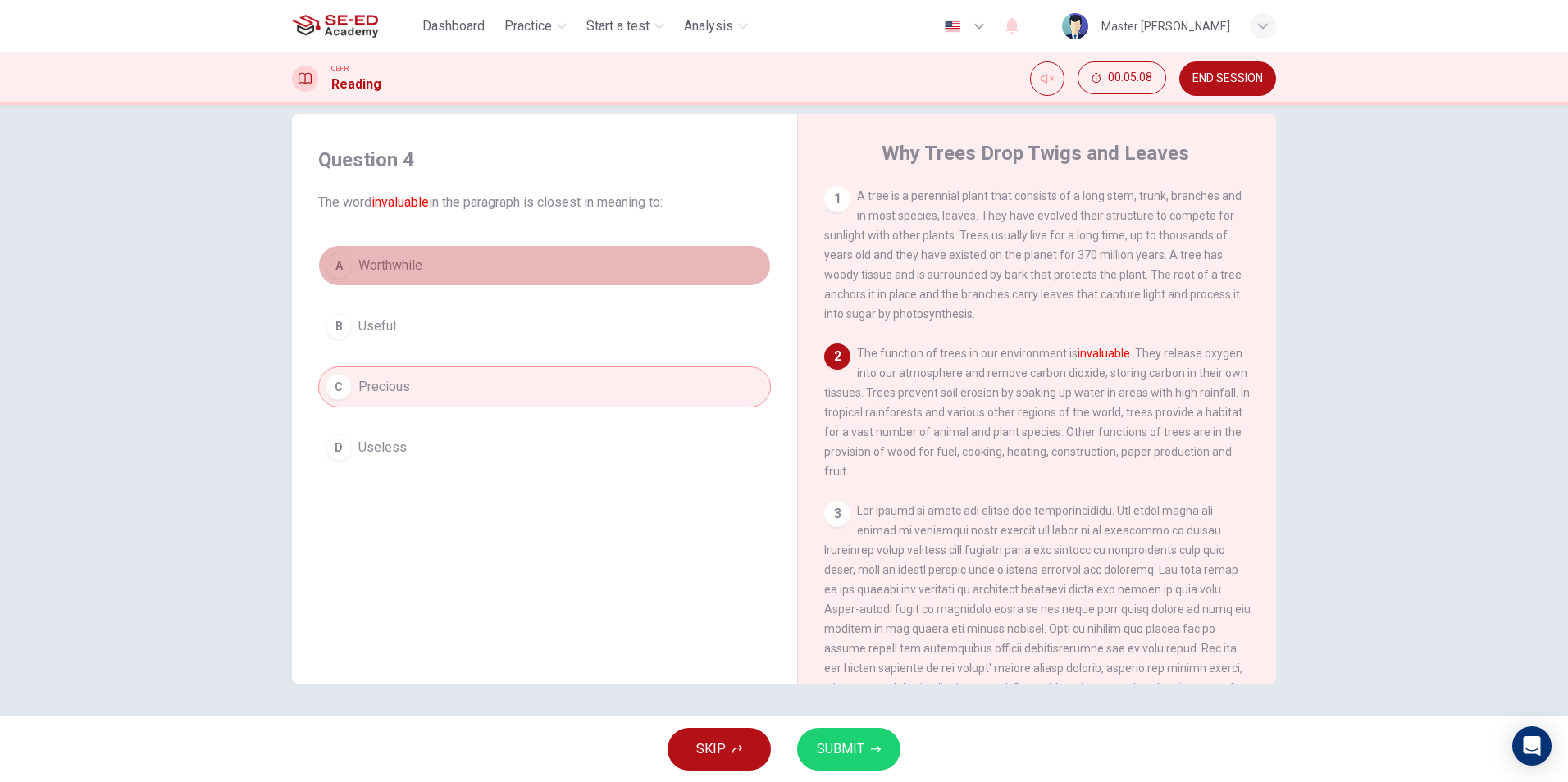
click at [645, 263] on button "A Worthwhile" at bounding box center [545, 266] width 453 height 41
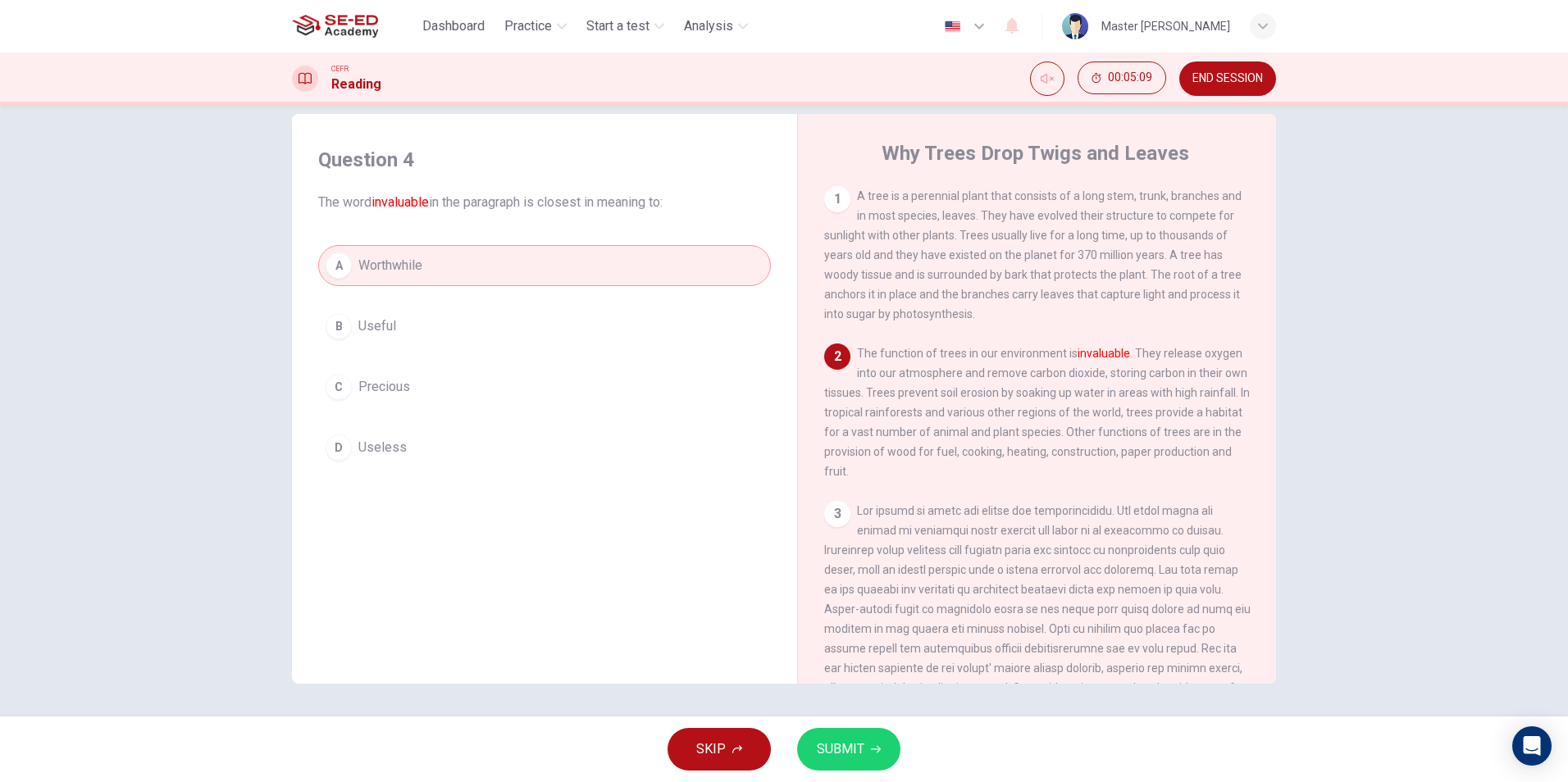
click at [856, 750] on span "SUBMIT" at bounding box center [840, 750] width 47 height 23
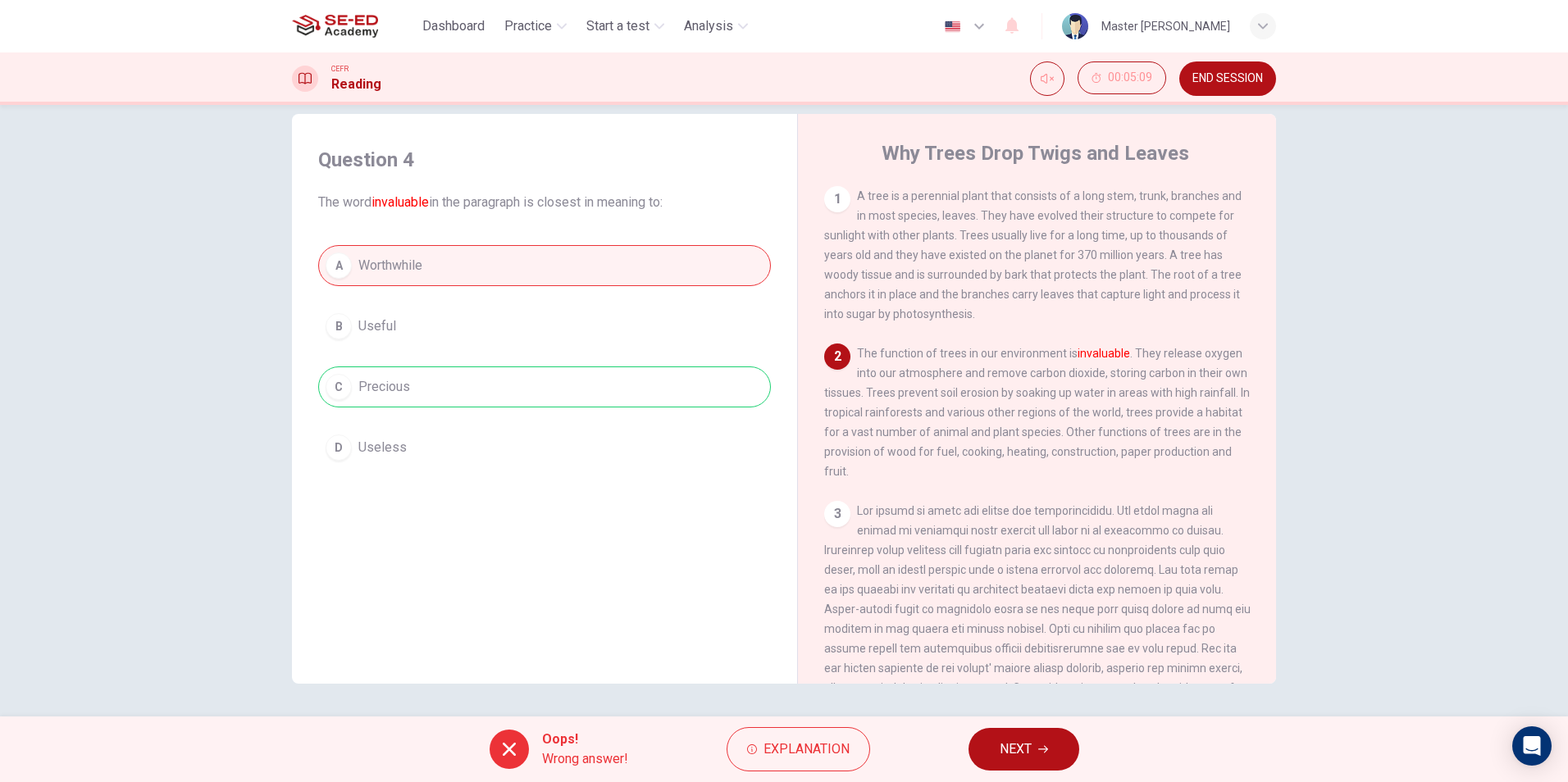
click at [972, 751] on button "NEXT" at bounding box center [1023, 749] width 110 height 43
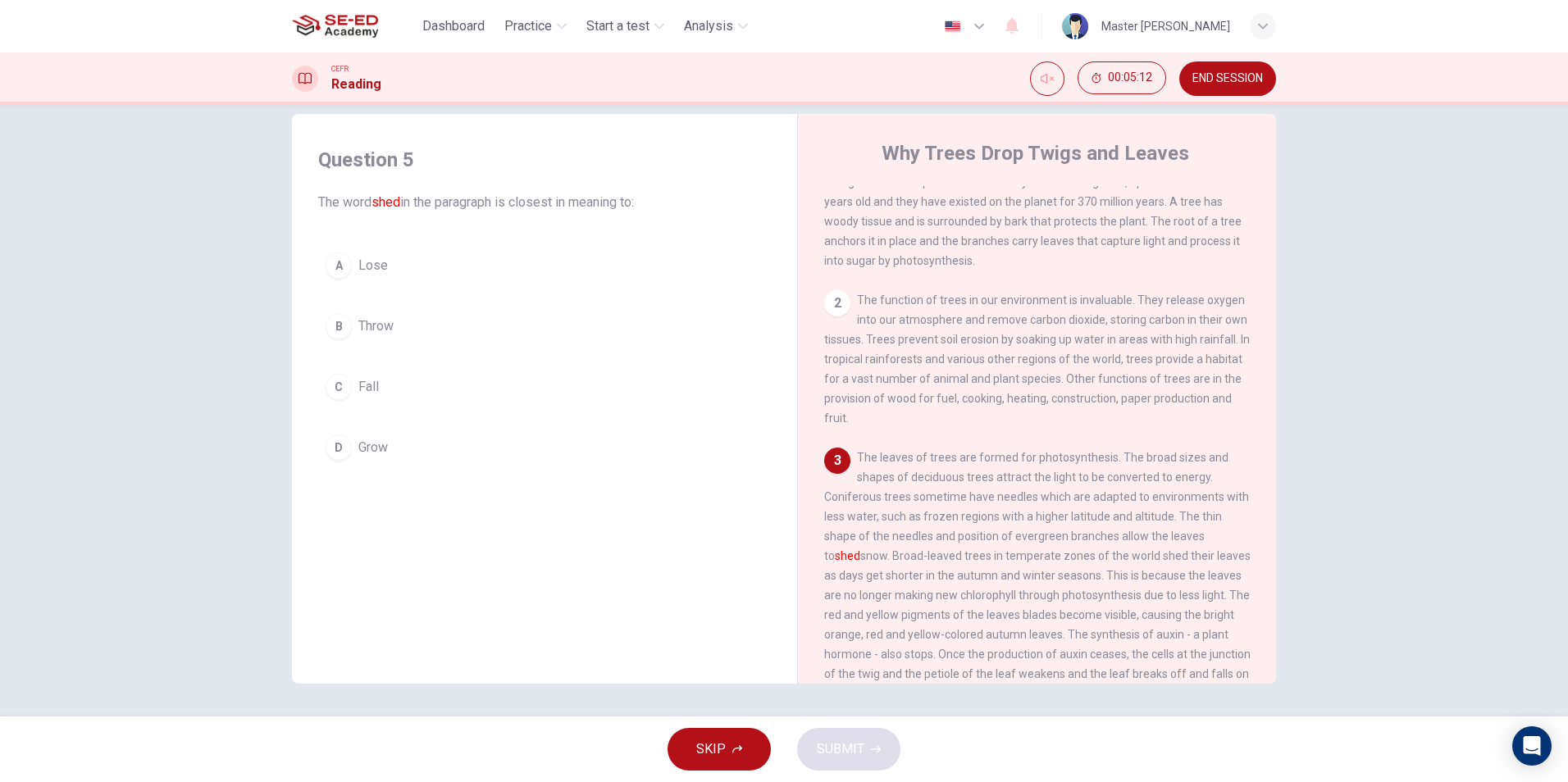
scroll to position [82, 0]
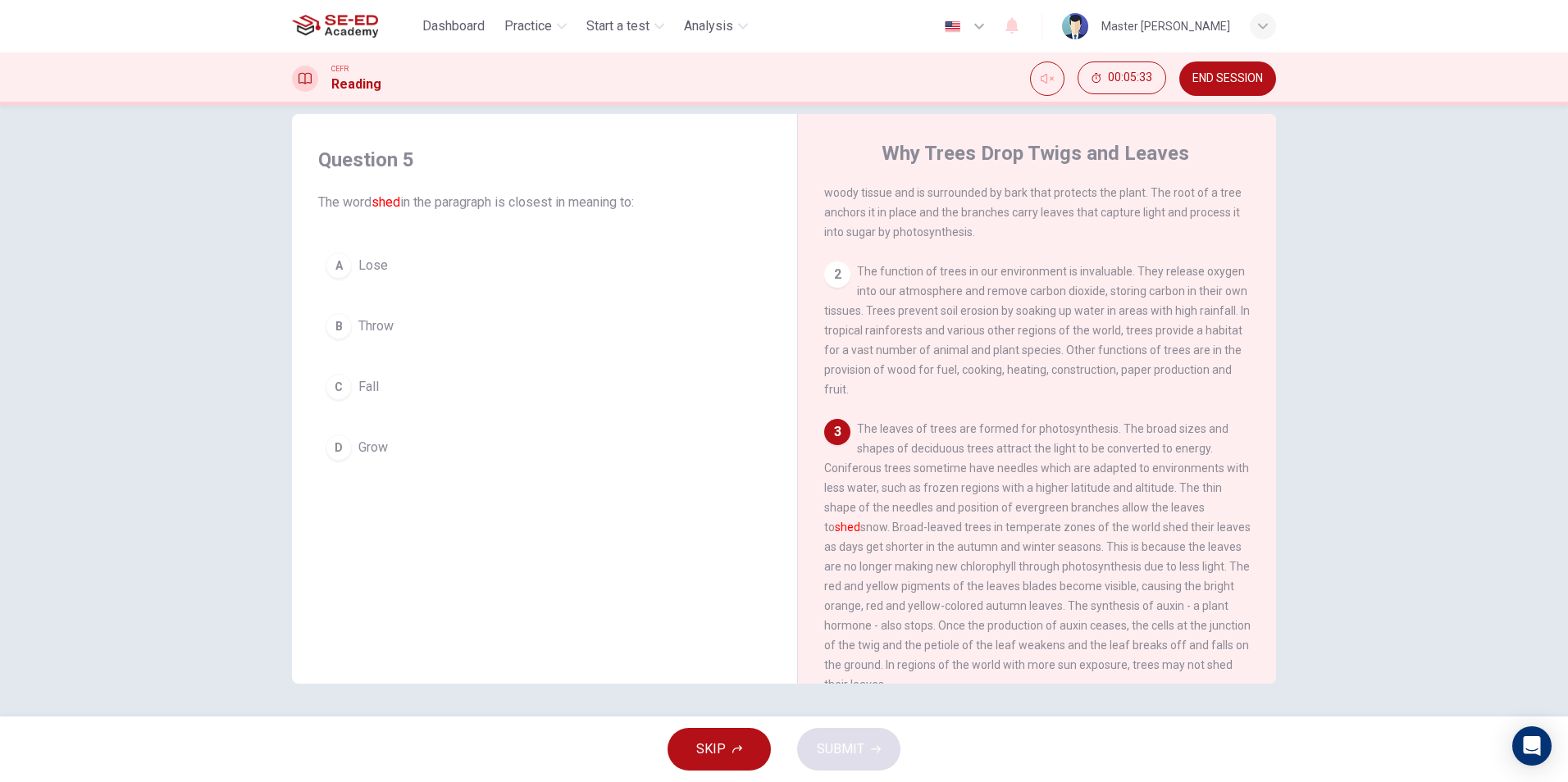
click at [444, 398] on button "C Fall" at bounding box center [545, 387] width 453 height 41
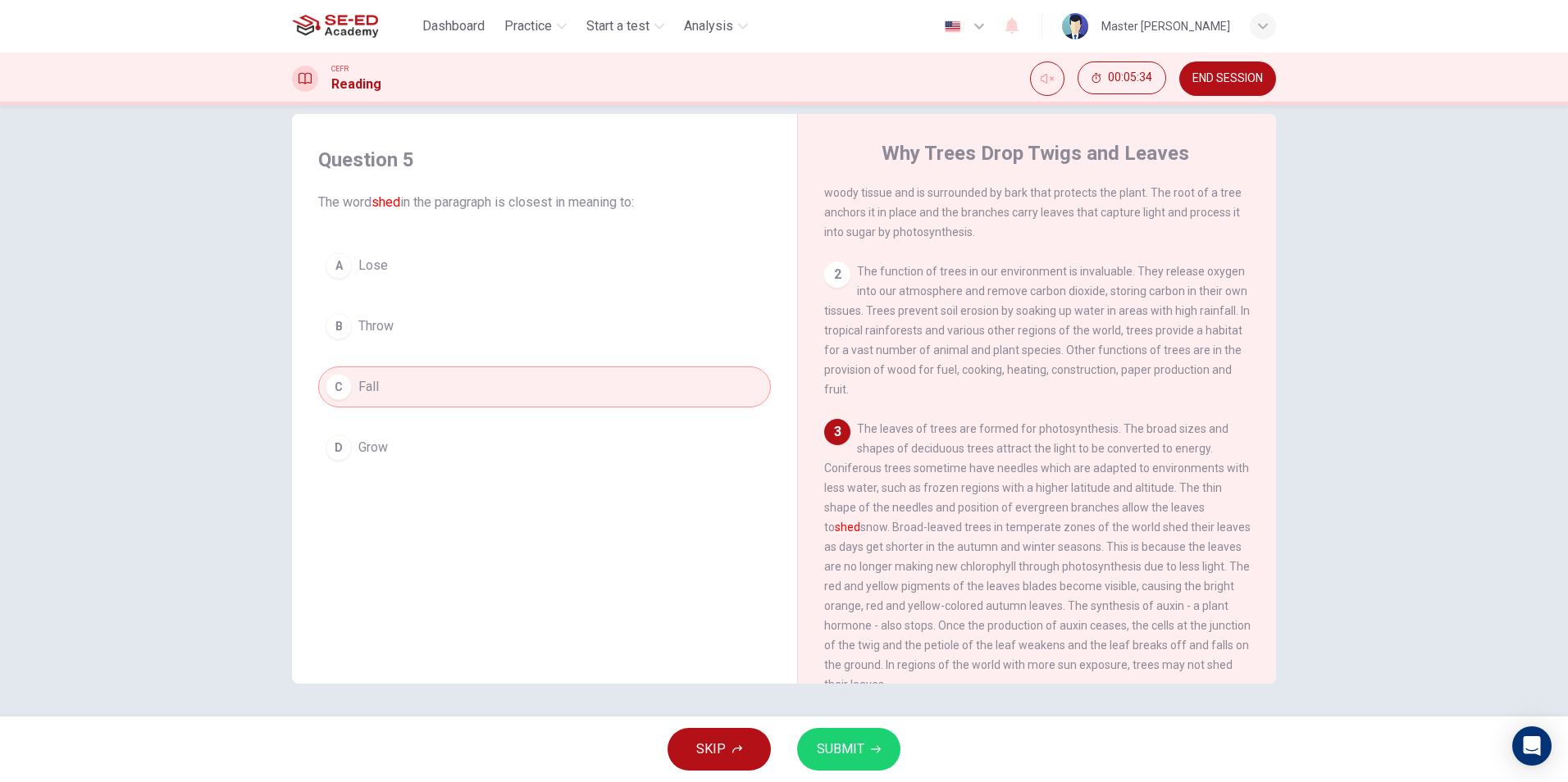
click at [835, 751] on span "SUBMIT" at bounding box center [840, 750] width 47 height 23
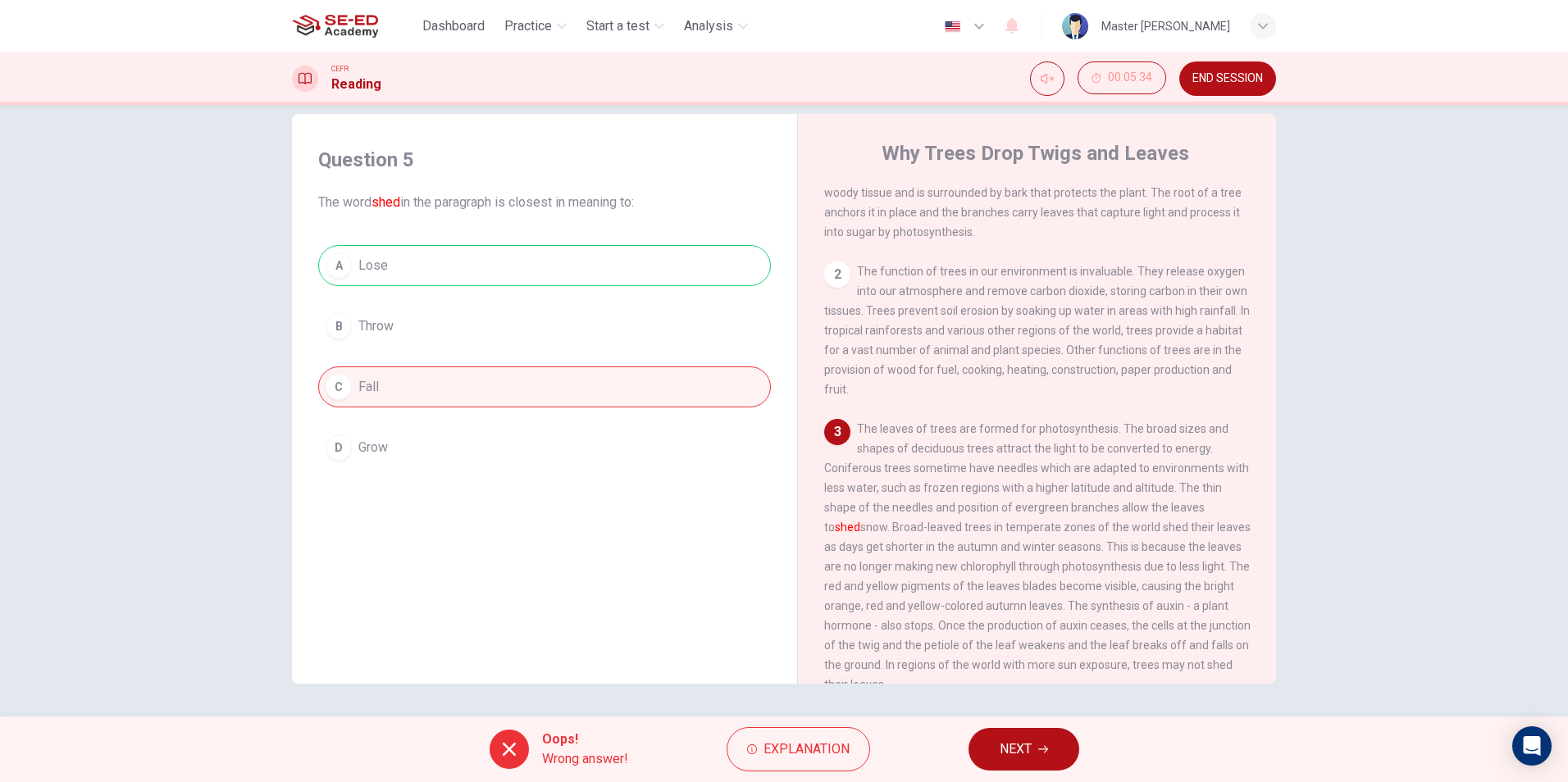
click at [1017, 747] on span "NEXT" at bounding box center [1016, 750] width 32 height 23
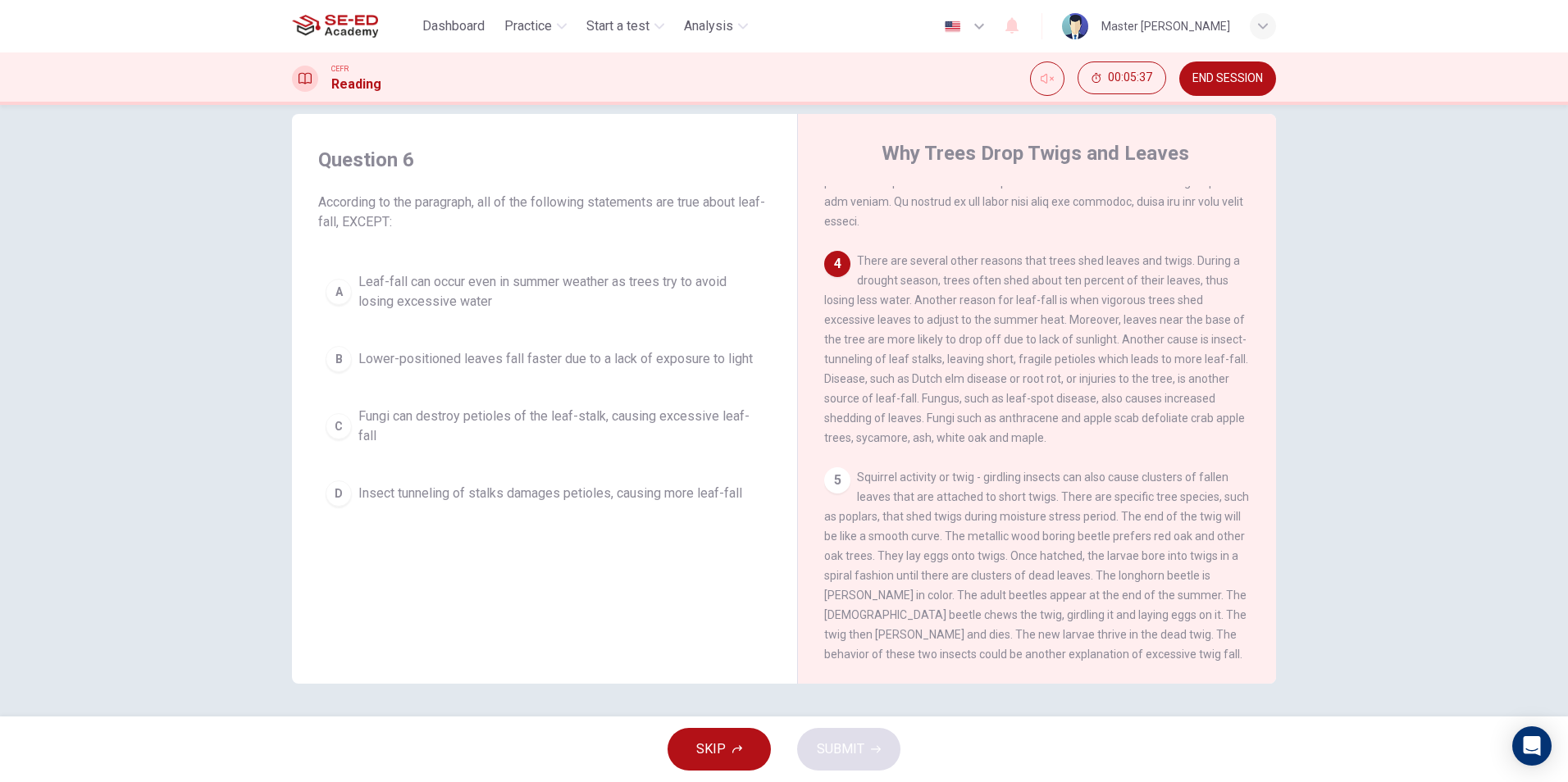
scroll to position [585, 0]
click at [466, 298] on span "Leaf-fall can occur even in summer weather as trees try to avoid losing excessi…" at bounding box center [561, 291] width 405 height 39
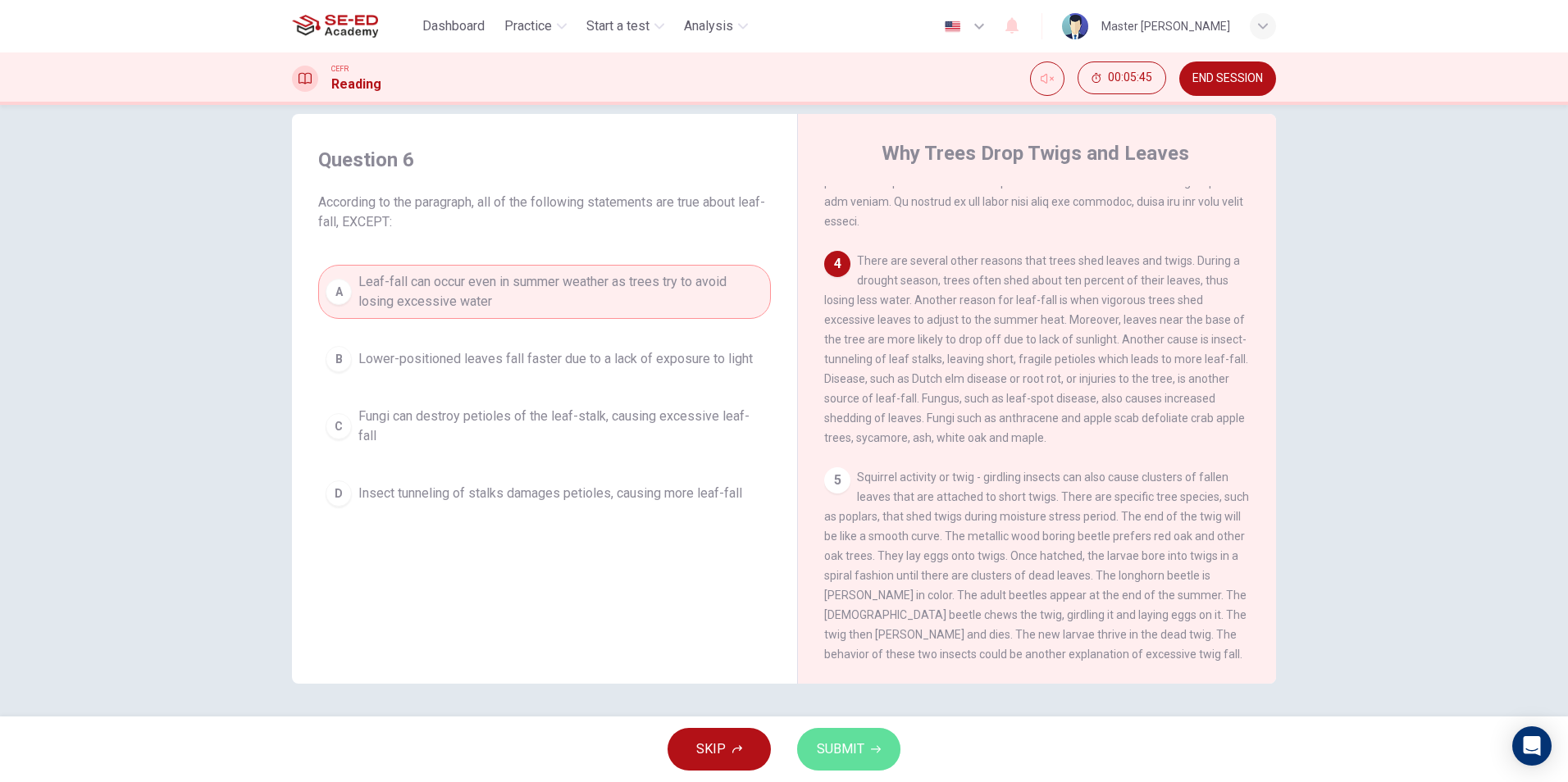
click at [859, 740] on span "SUBMIT" at bounding box center [840, 750] width 47 height 23
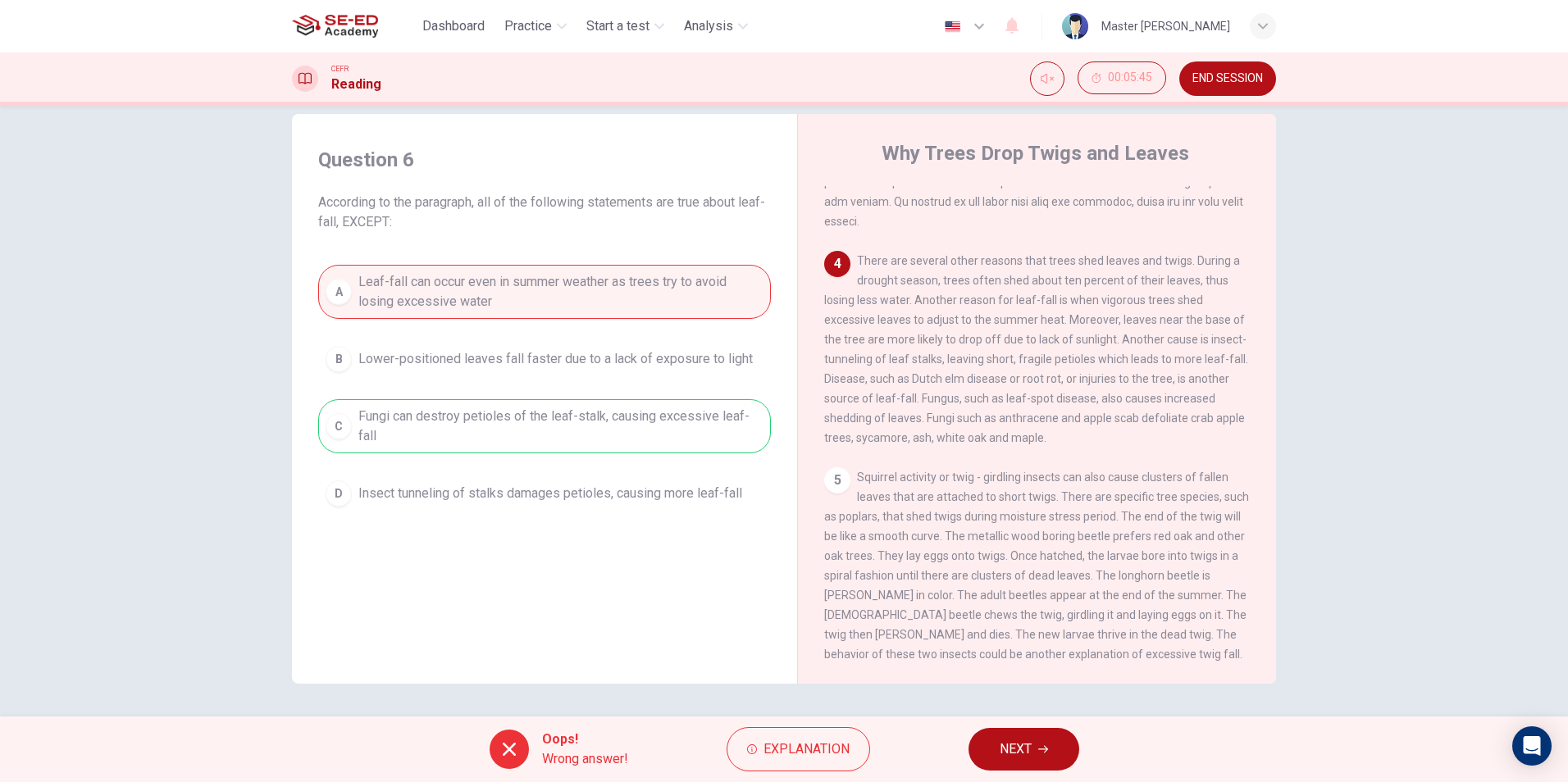
click at [955, 764] on div "Oops! Wrong answer! Explanation NEXT" at bounding box center [784, 749] width 1568 height 66
click at [1030, 739] on span "NEXT" at bounding box center [1016, 750] width 32 height 23
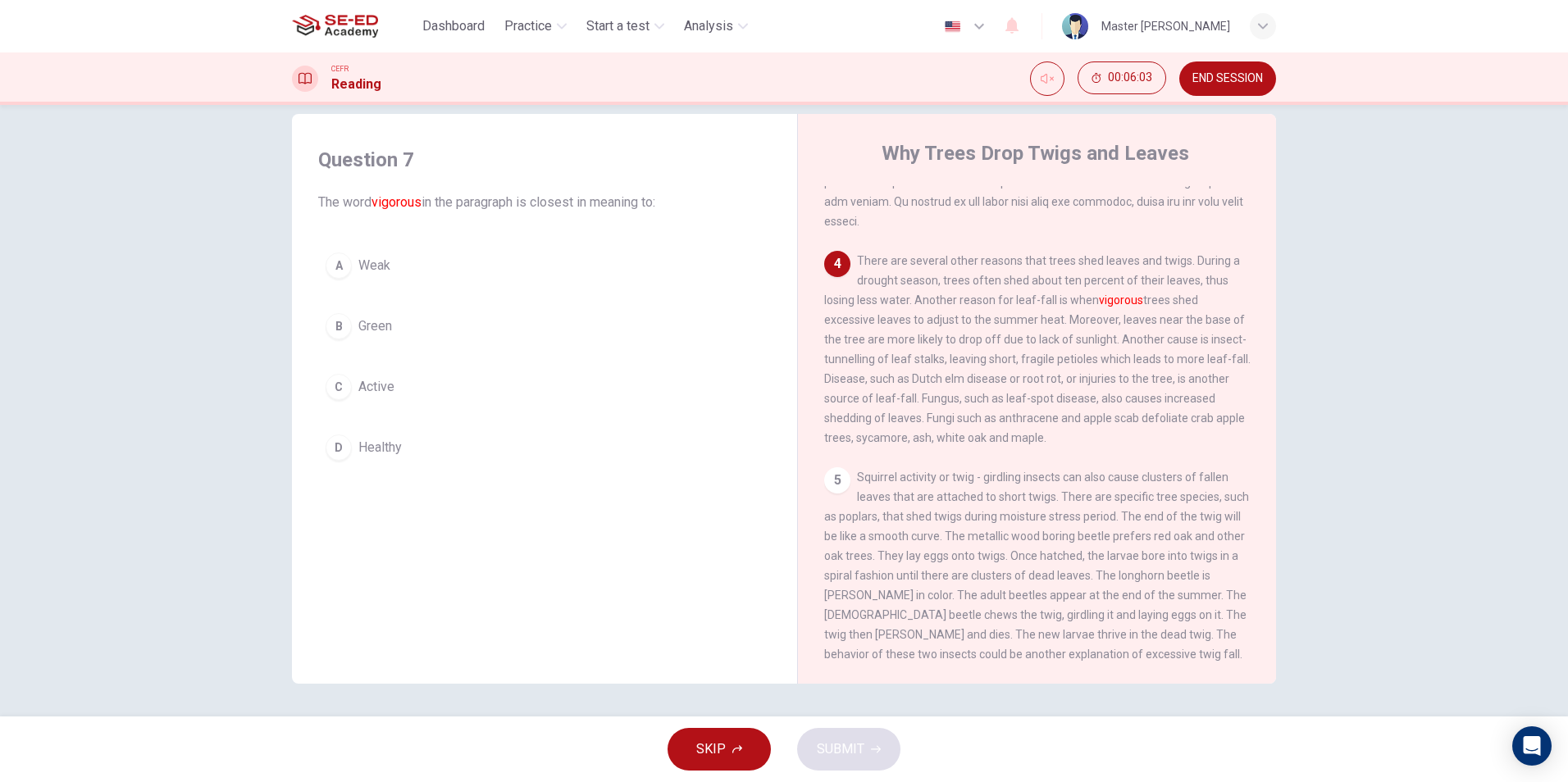
click at [441, 326] on button "B Green" at bounding box center [545, 326] width 453 height 41
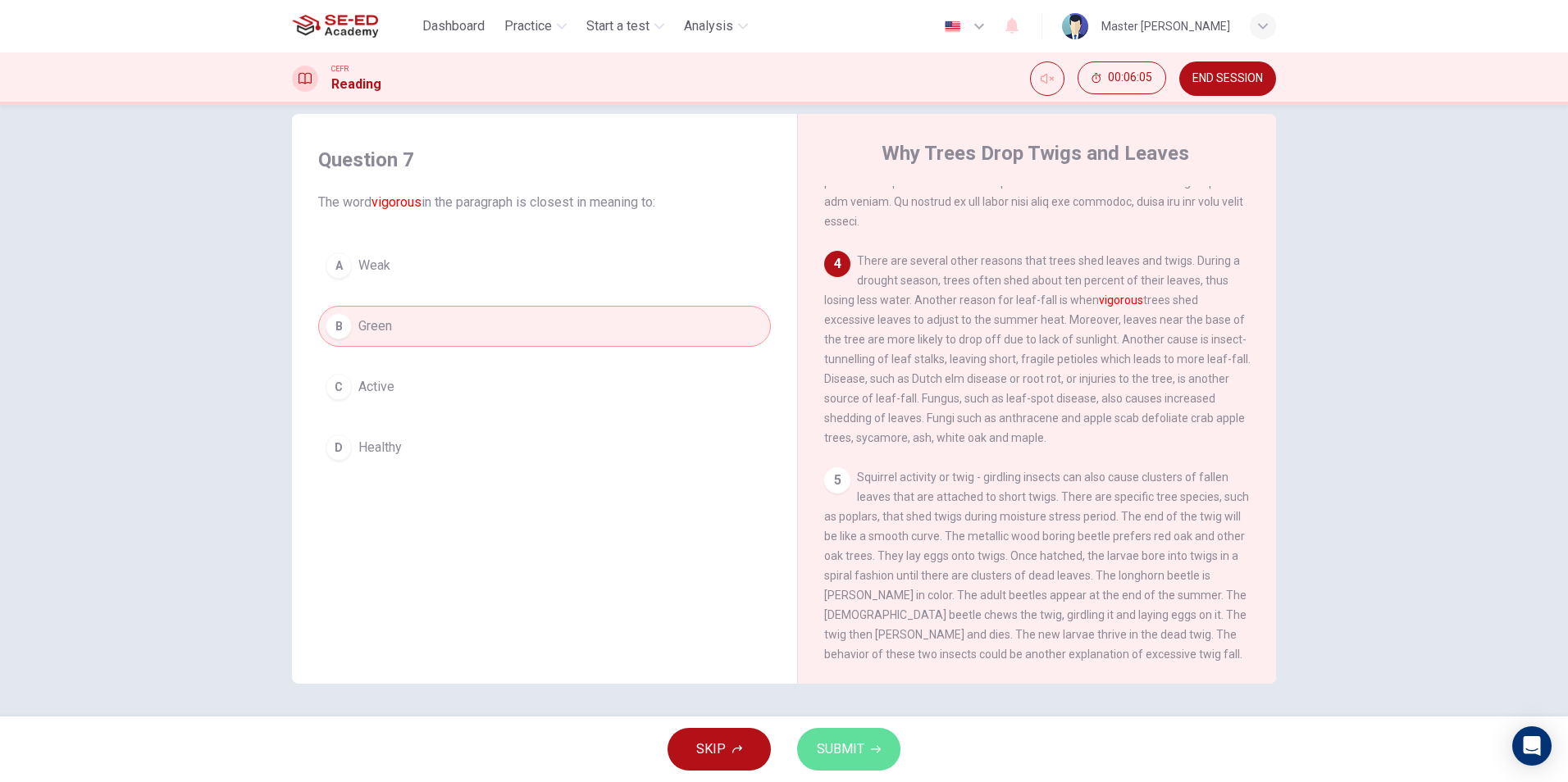
click at [849, 759] on span "SUBMIT" at bounding box center [840, 750] width 47 height 23
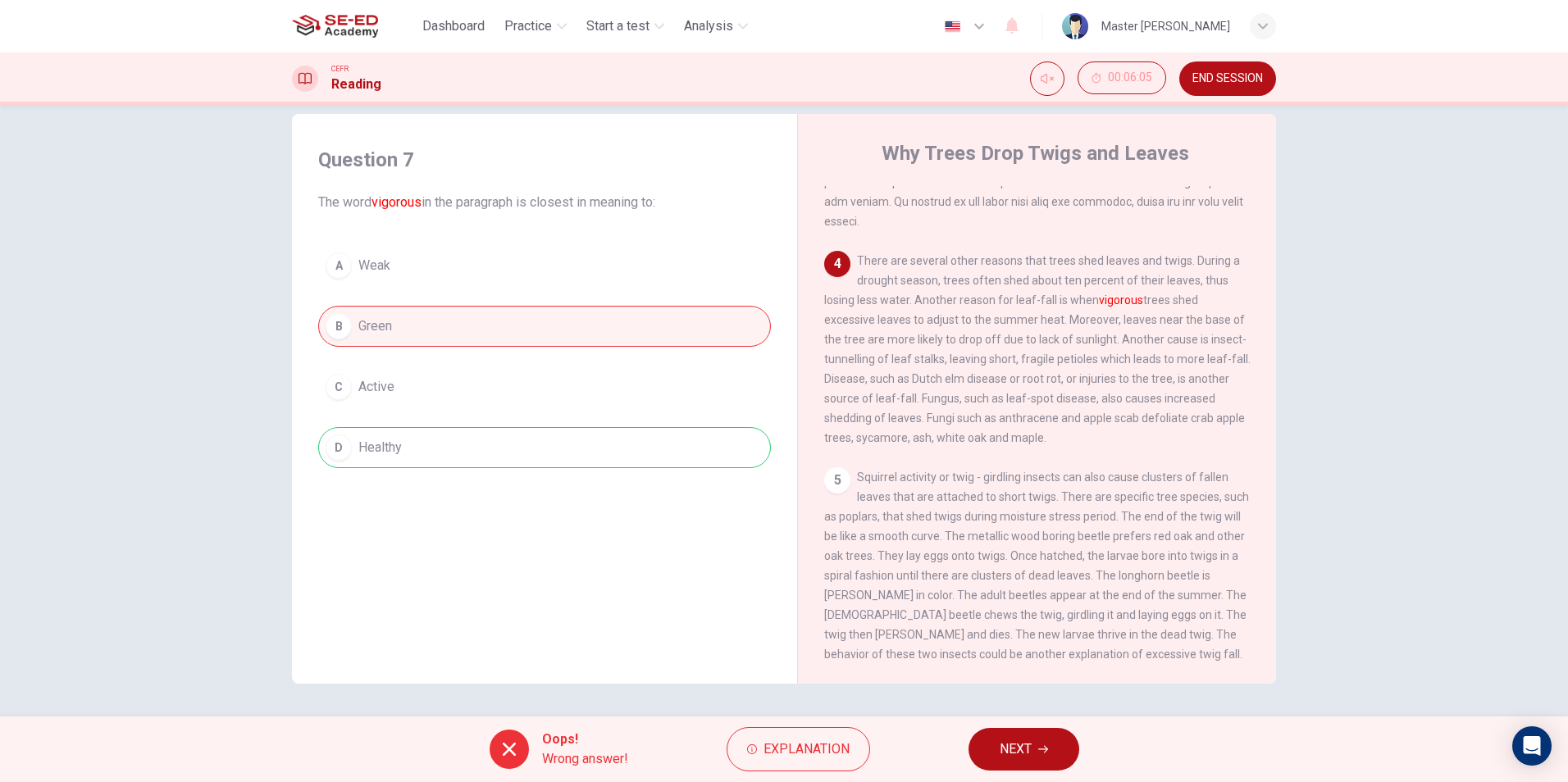
click at [1019, 741] on span "NEXT" at bounding box center [1016, 750] width 32 height 23
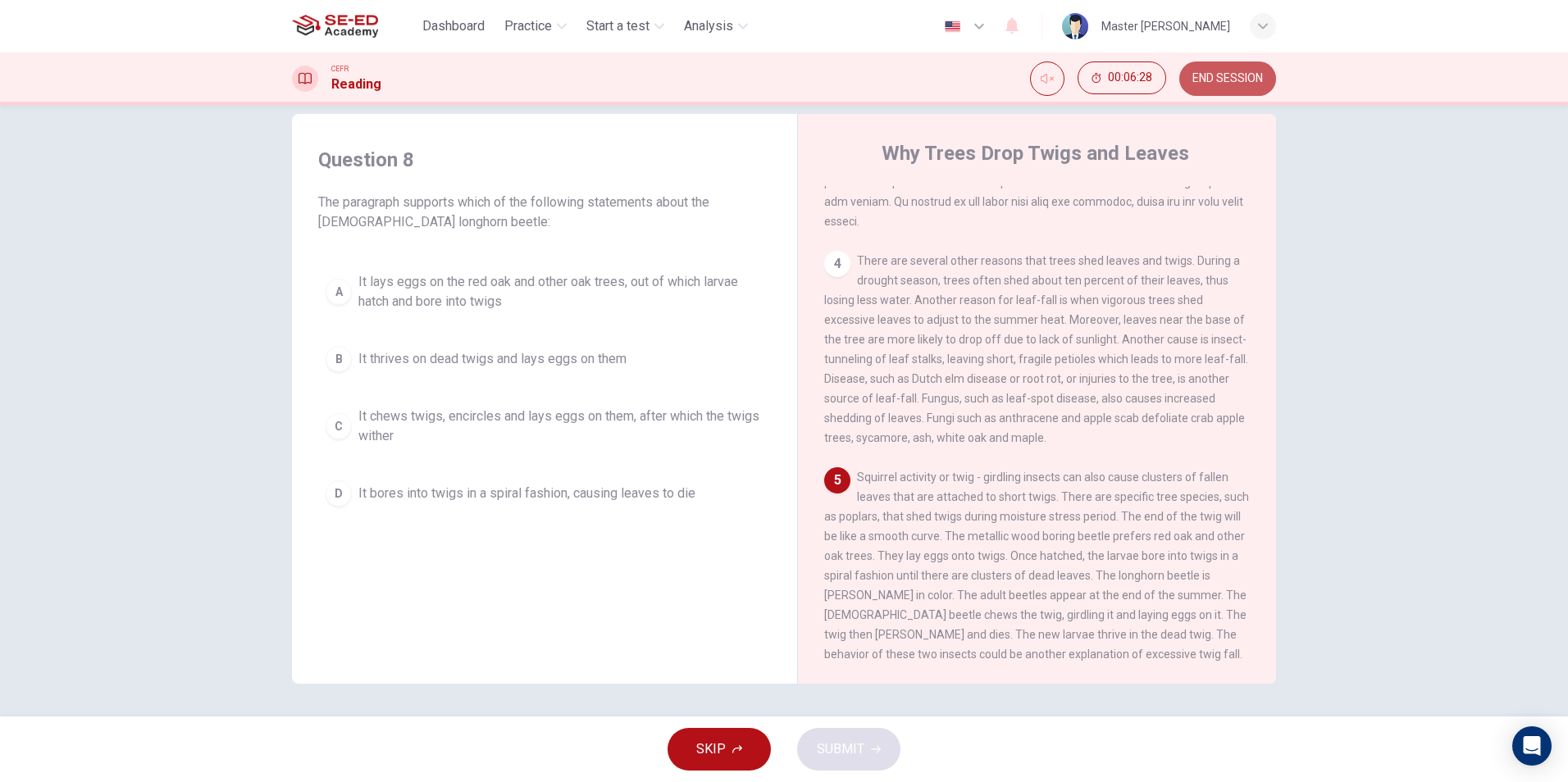
click at [1243, 76] on span "END SESSION" at bounding box center [1228, 78] width 70 height 13
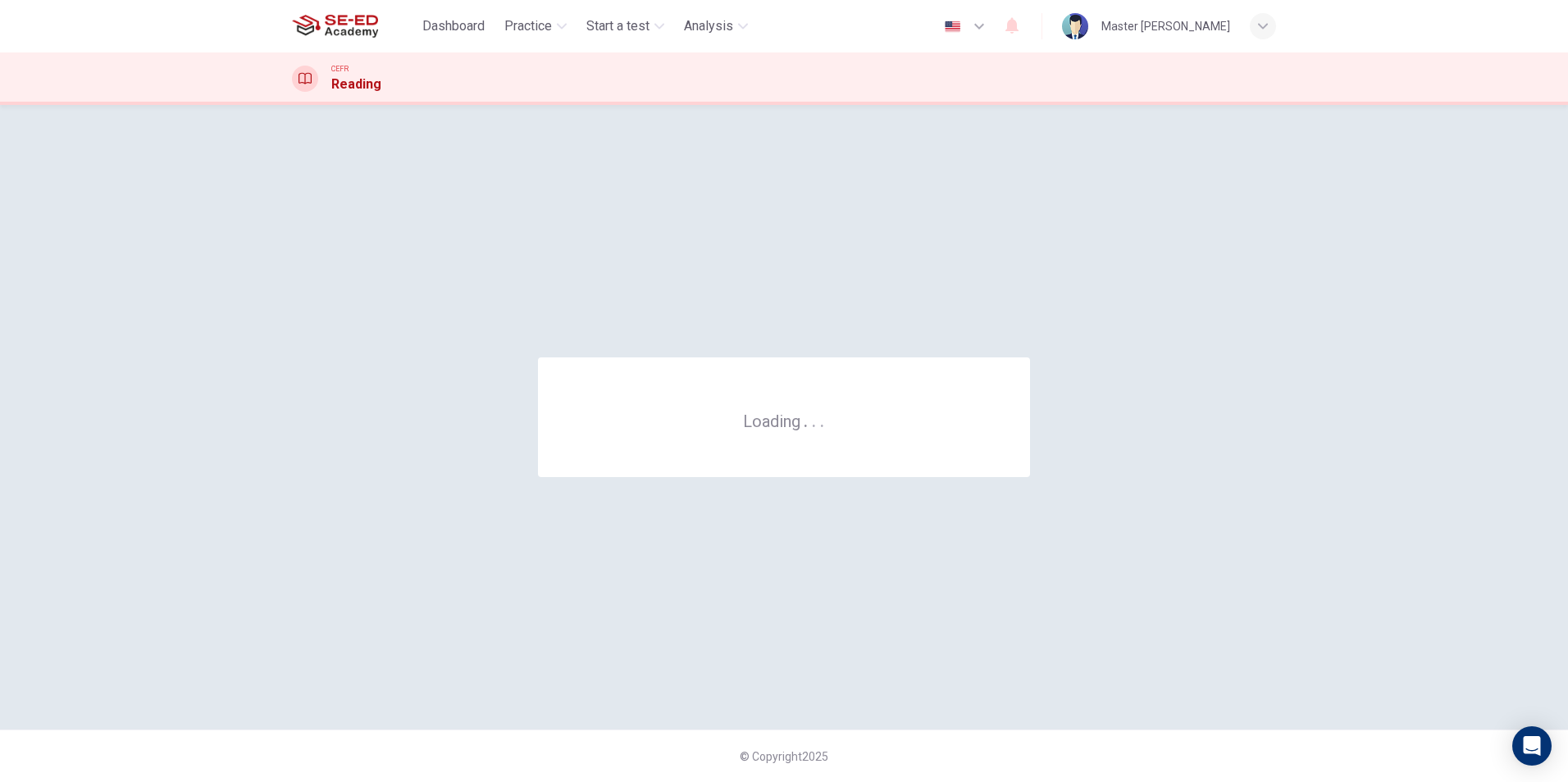
scroll to position [0, 0]
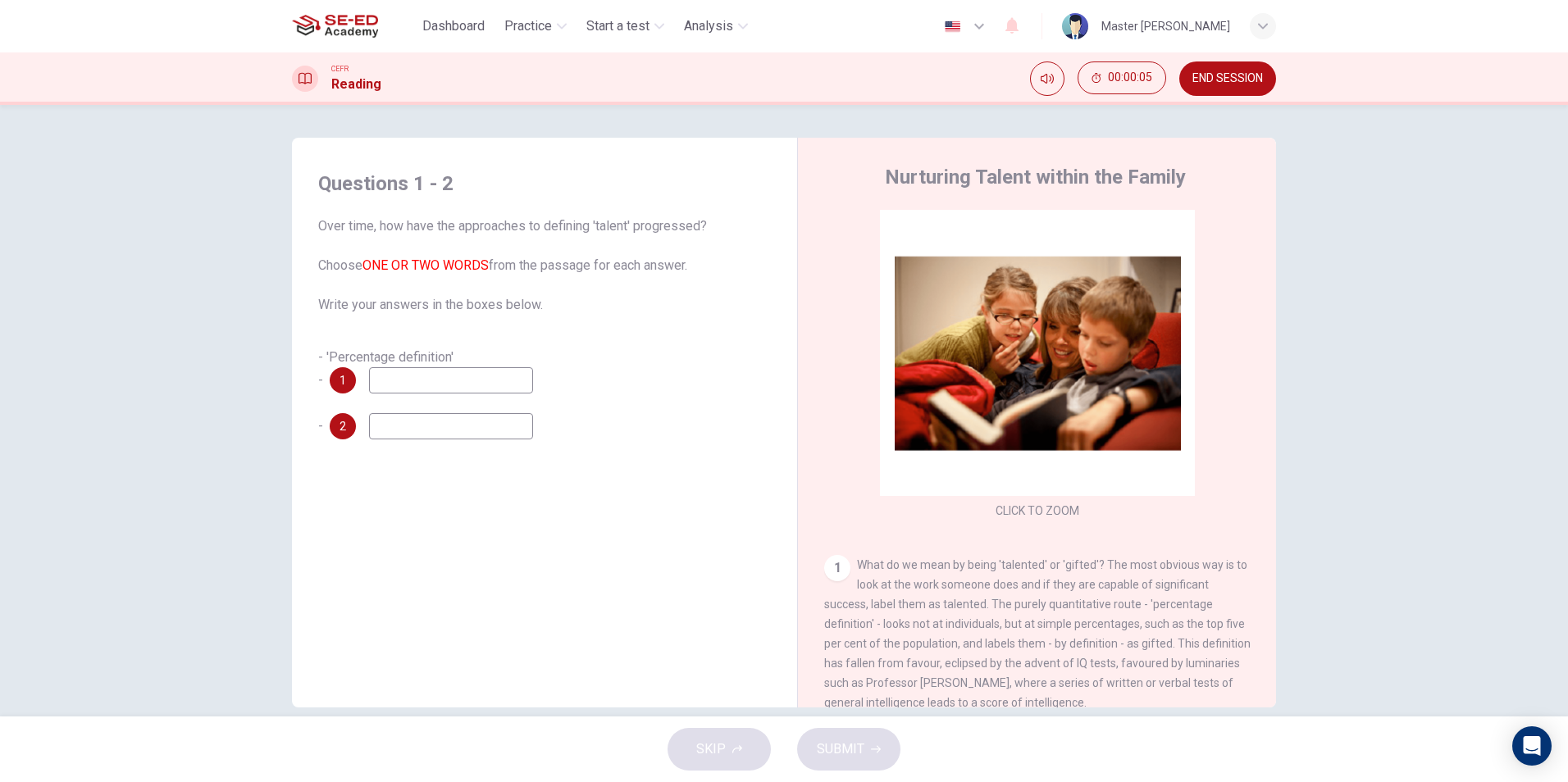
click at [482, 361] on div "- 'Percentage definition' - 1" at bounding box center [545, 370] width 453 height 46
click at [496, 384] on input at bounding box center [451, 380] width 164 height 26
click at [651, 371] on div "- 'Percentage definition' - 1" at bounding box center [545, 370] width 453 height 46
click at [339, 382] on span "1" at bounding box center [342, 380] width 6 height 11
click at [1230, 72] on span "END SESSION" at bounding box center [1228, 78] width 70 height 13
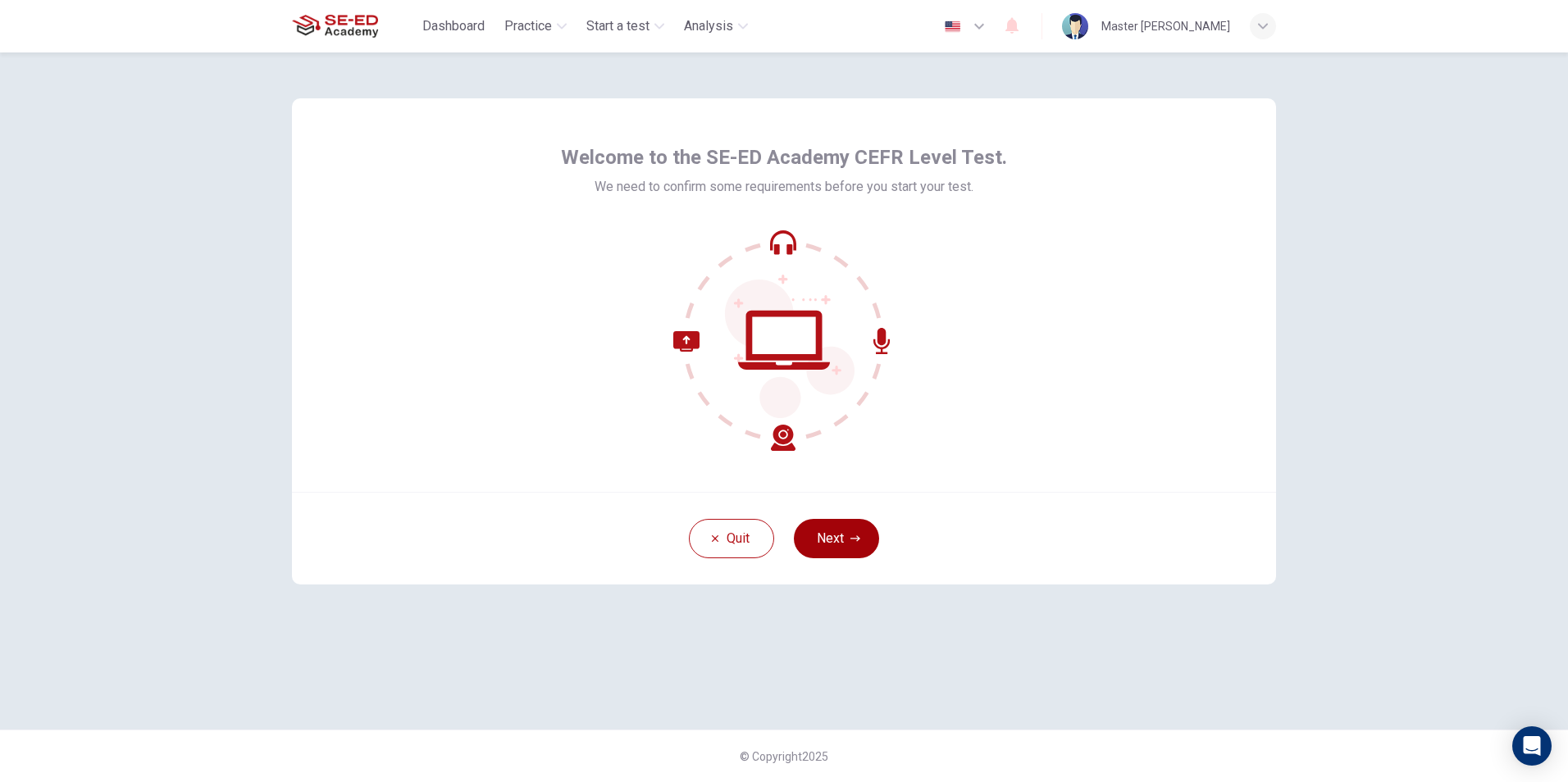
click at [864, 529] on button "Next" at bounding box center [836, 538] width 85 height 39
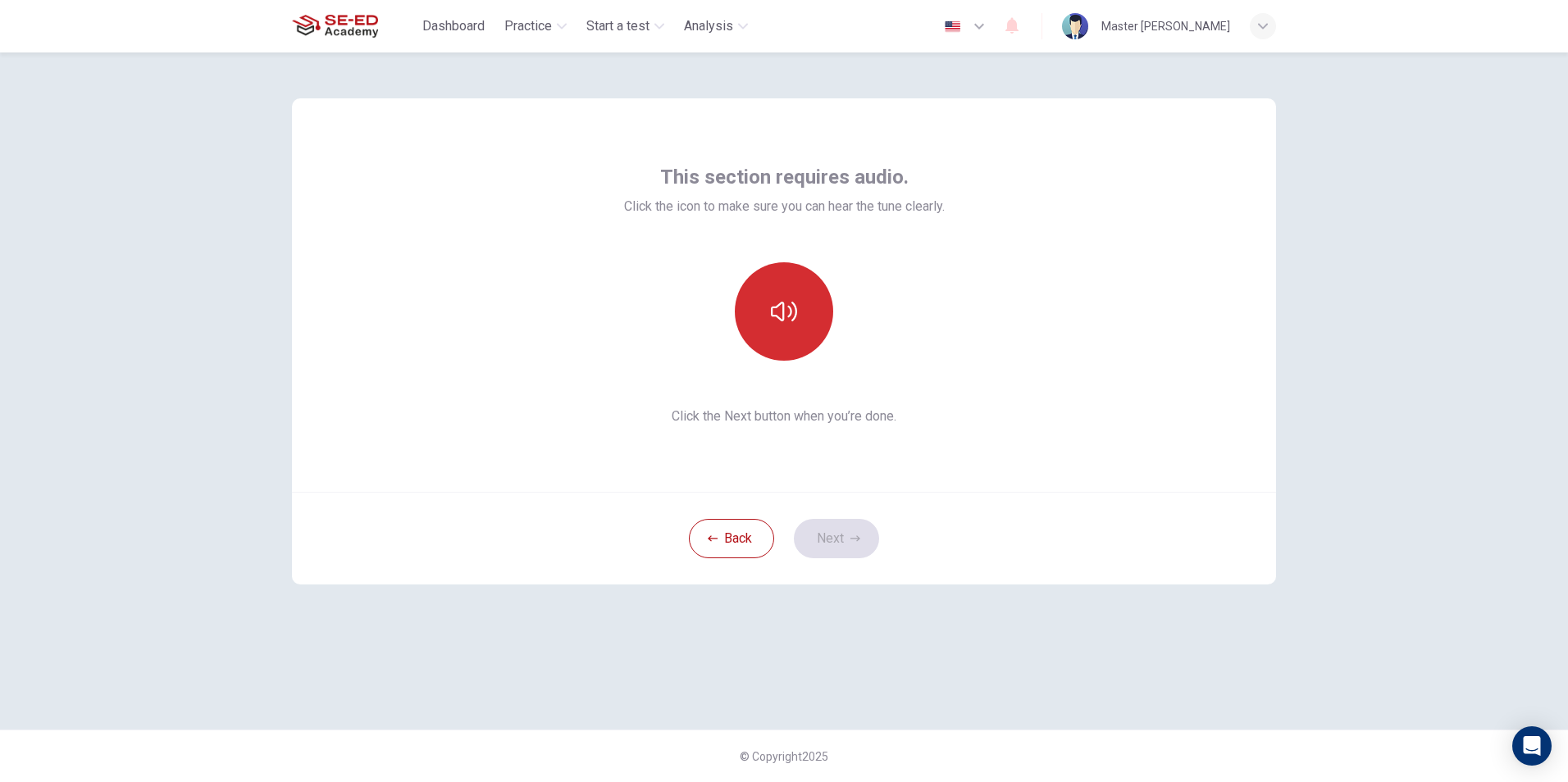
click at [797, 334] on button "button" at bounding box center [784, 311] width 98 height 98
click at [778, 319] on icon "button" at bounding box center [784, 311] width 26 height 26
click at [792, 308] on icon "button" at bounding box center [784, 311] width 26 height 26
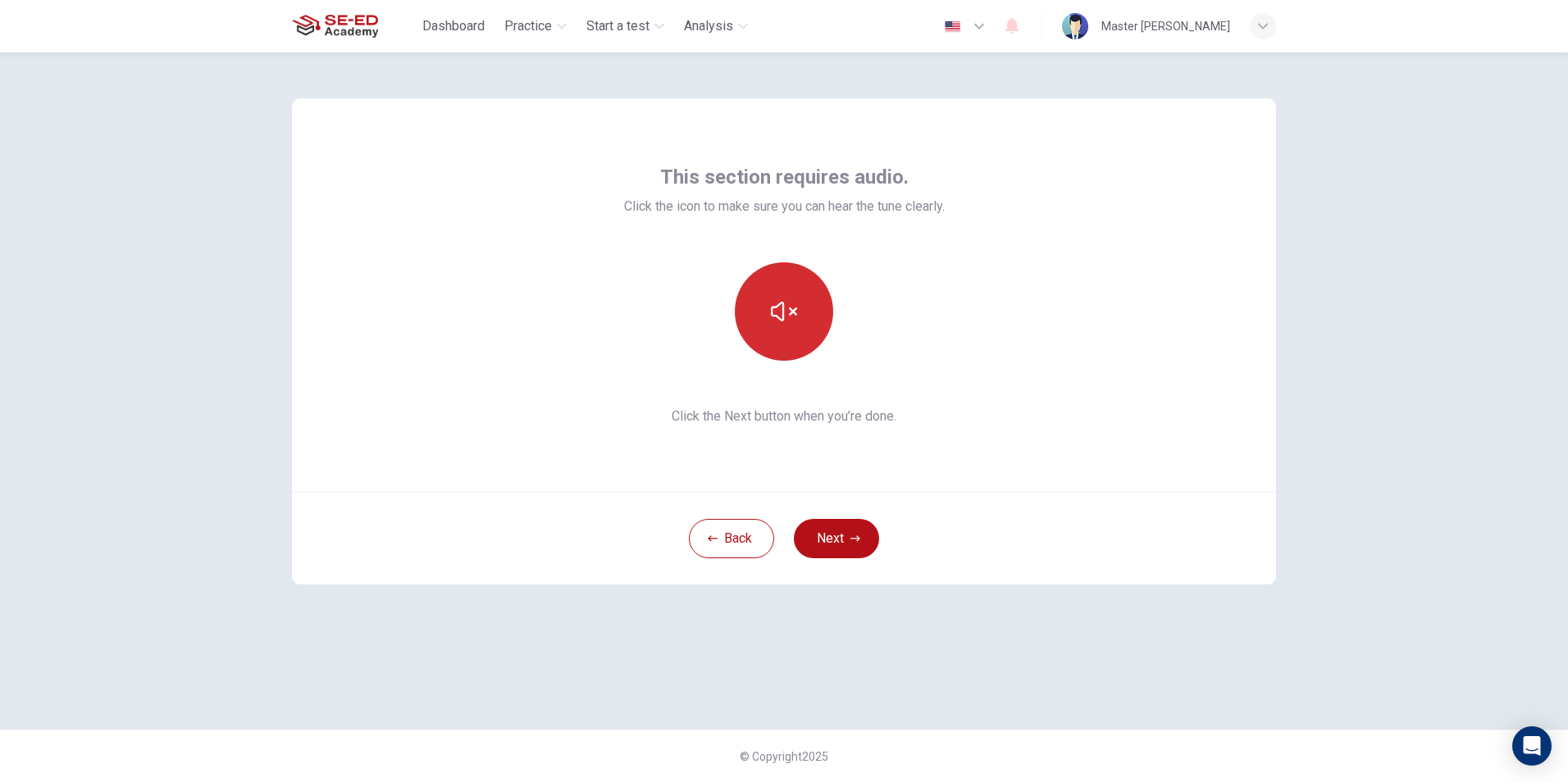
click at [794, 308] on icon "button" at bounding box center [784, 311] width 26 height 26
click at [794, 307] on icon "button" at bounding box center [784, 311] width 26 height 26
click at [811, 331] on button "button" at bounding box center [784, 311] width 98 height 98
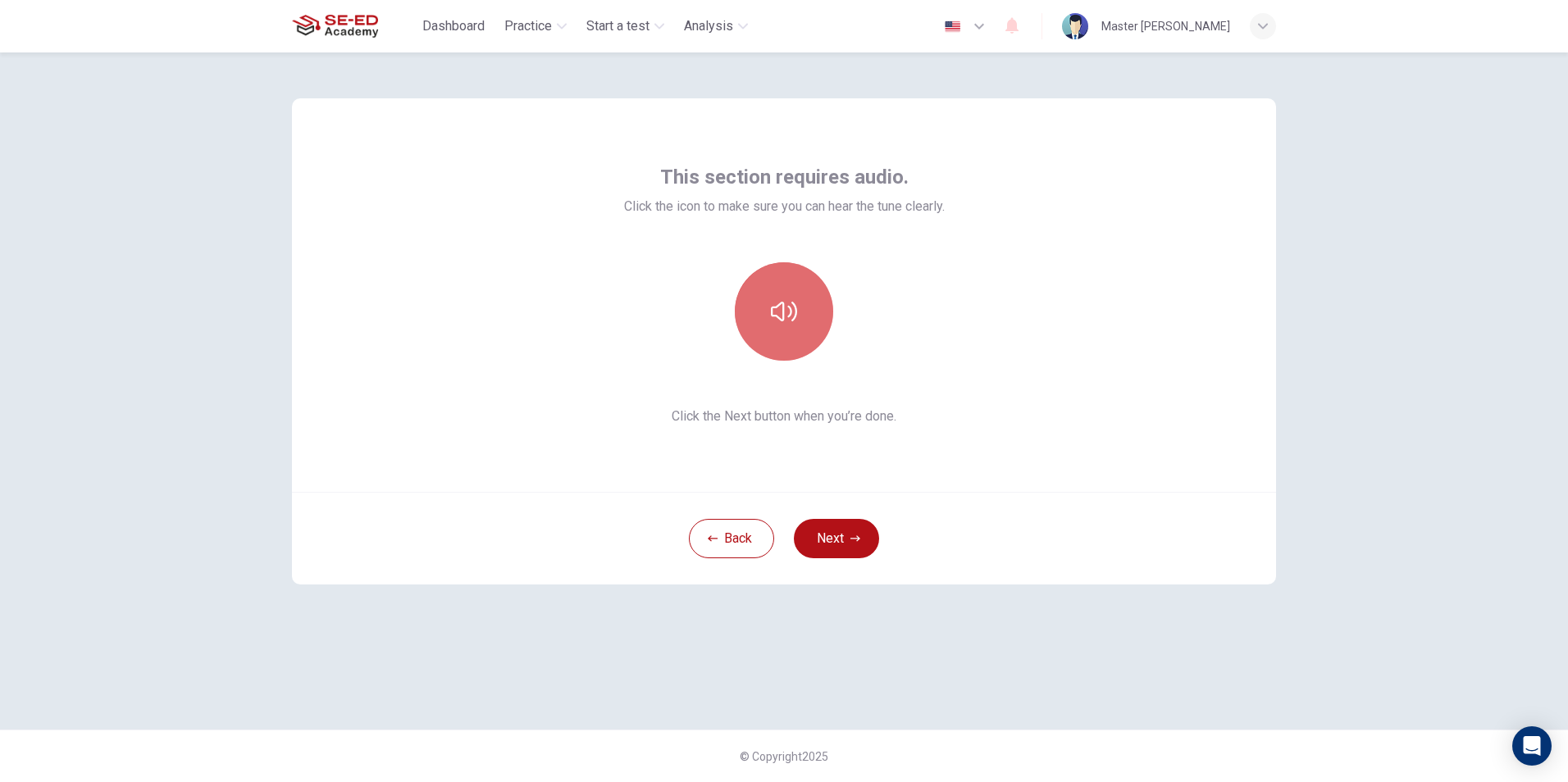
click at [811, 331] on button "button" at bounding box center [784, 311] width 98 height 98
click at [860, 533] on button "Next" at bounding box center [836, 538] width 85 height 39
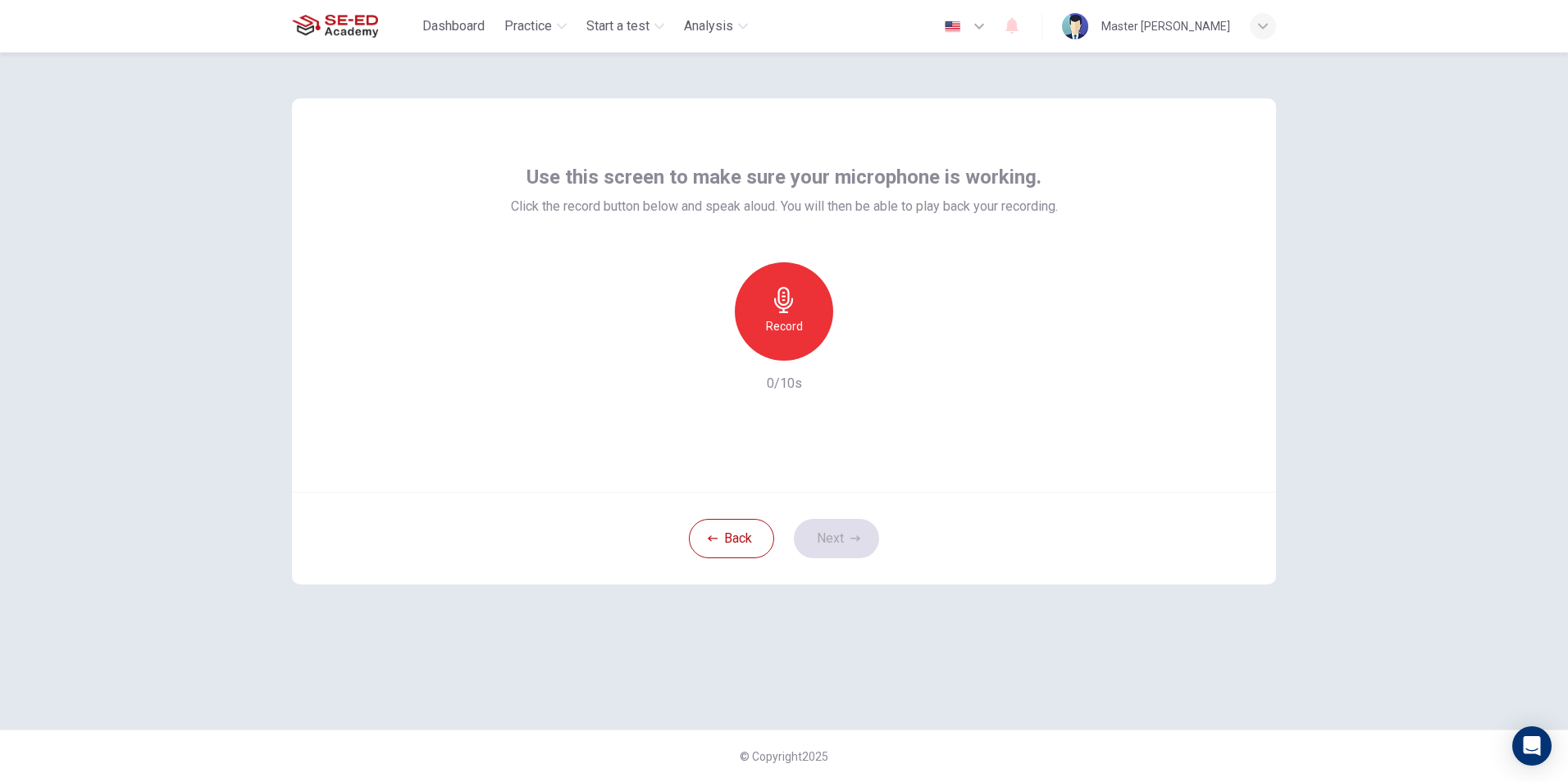
click at [802, 339] on div "Record" at bounding box center [784, 311] width 98 height 98
click at [802, 339] on div "Stop" at bounding box center [784, 311] width 98 height 98
click at [866, 341] on icon "button" at bounding box center [859, 347] width 17 height 17
click at [714, 350] on icon "button" at bounding box center [709, 347] width 15 height 15
click at [864, 551] on button "Next" at bounding box center [836, 538] width 85 height 39
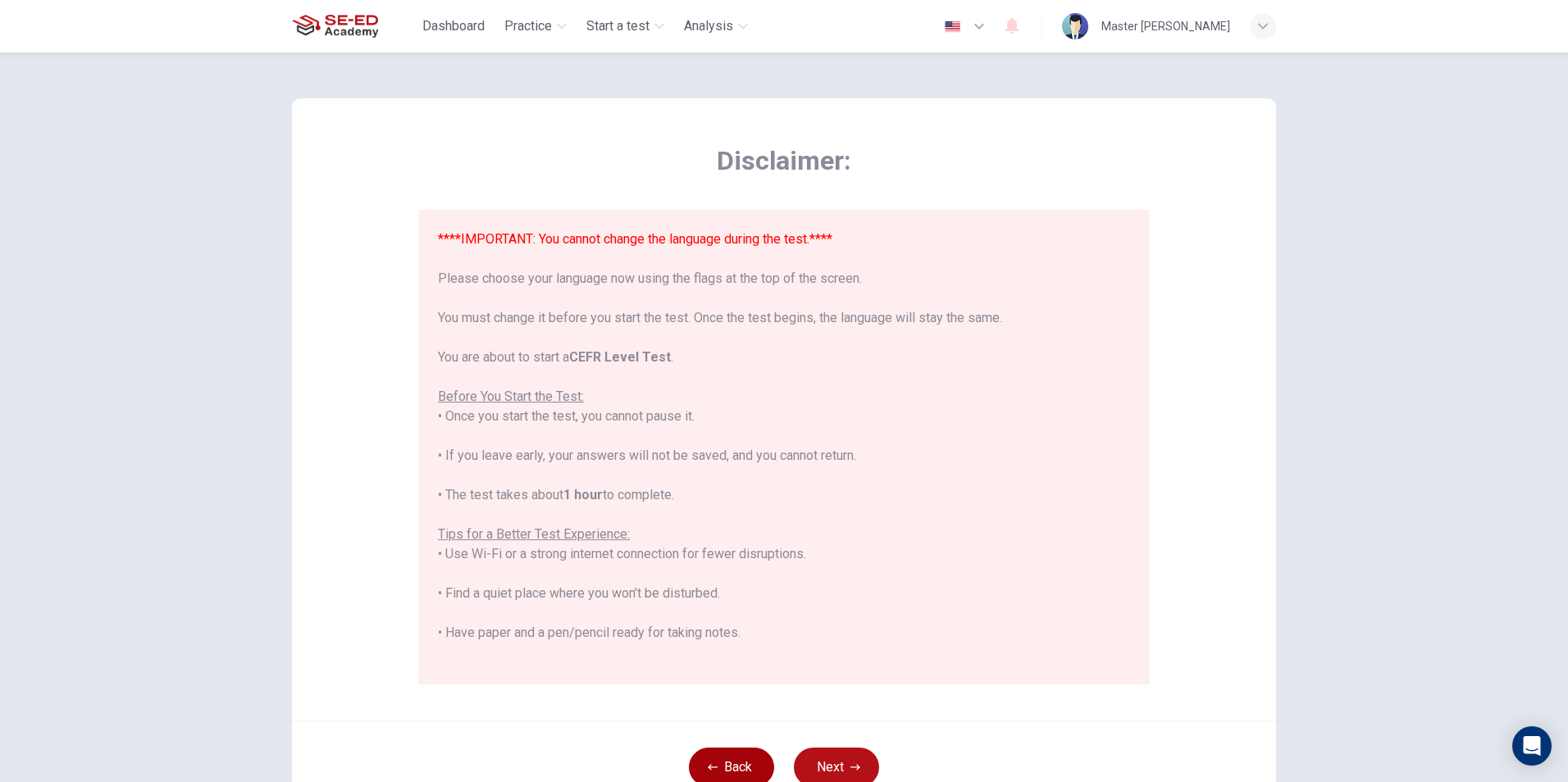
click at [725, 771] on button "Back" at bounding box center [731, 767] width 85 height 39
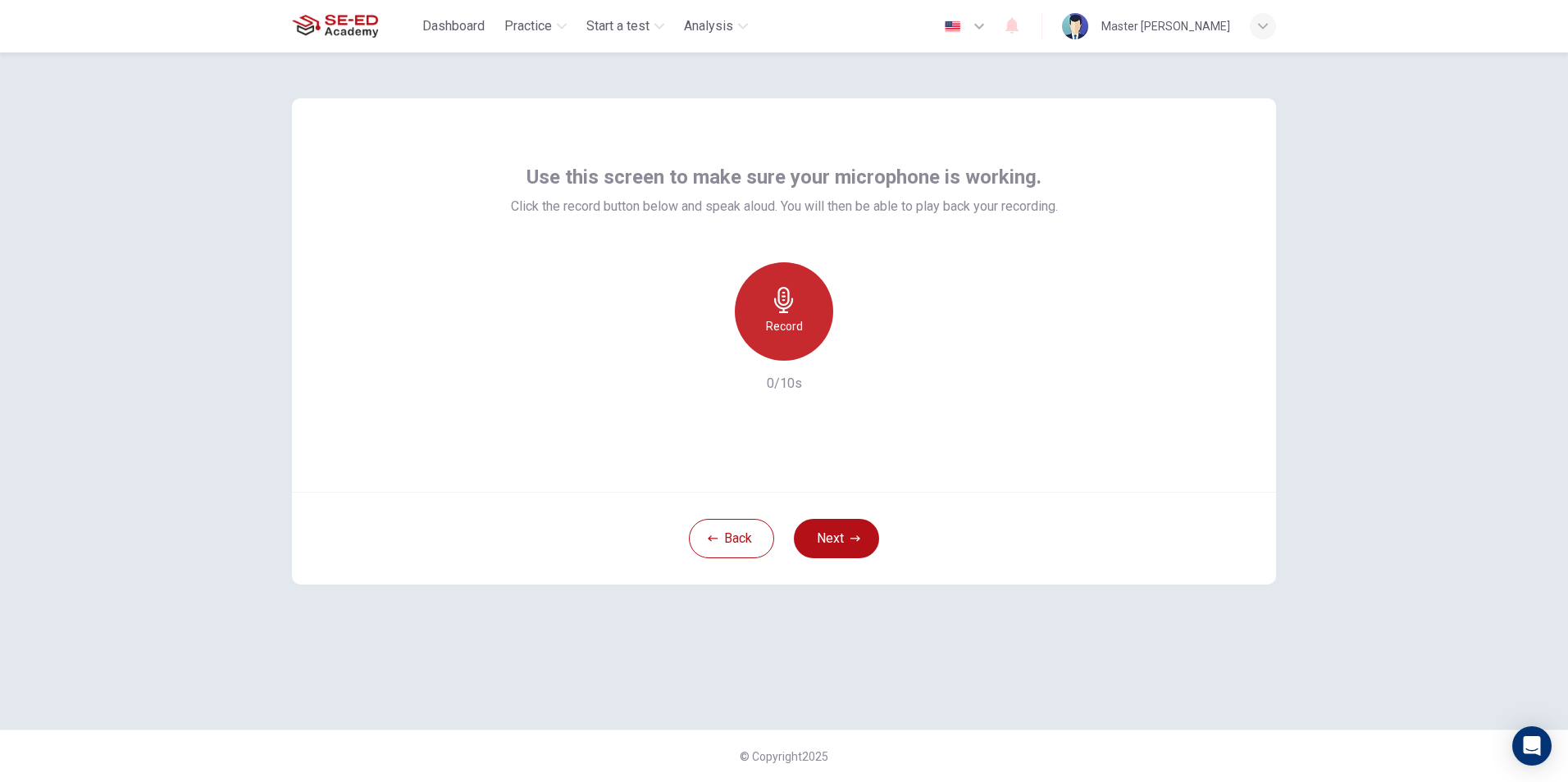
click at [774, 338] on div "Record" at bounding box center [784, 311] width 98 height 98
click at [837, 558] on button "Next" at bounding box center [836, 538] width 85 height 39
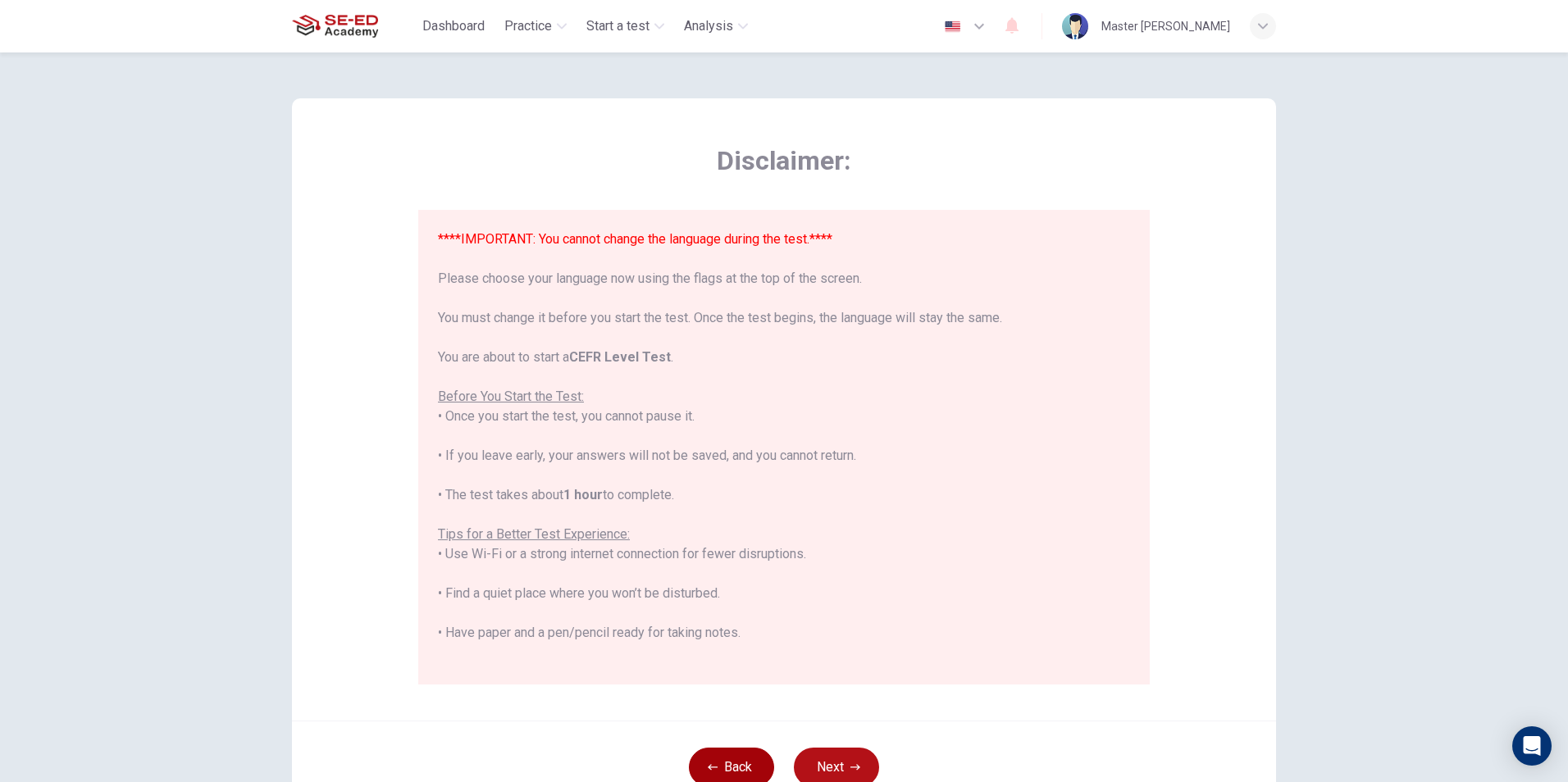
click at [739, 770] on button "Back" at bounding box center [731, 767] width 85 height 39
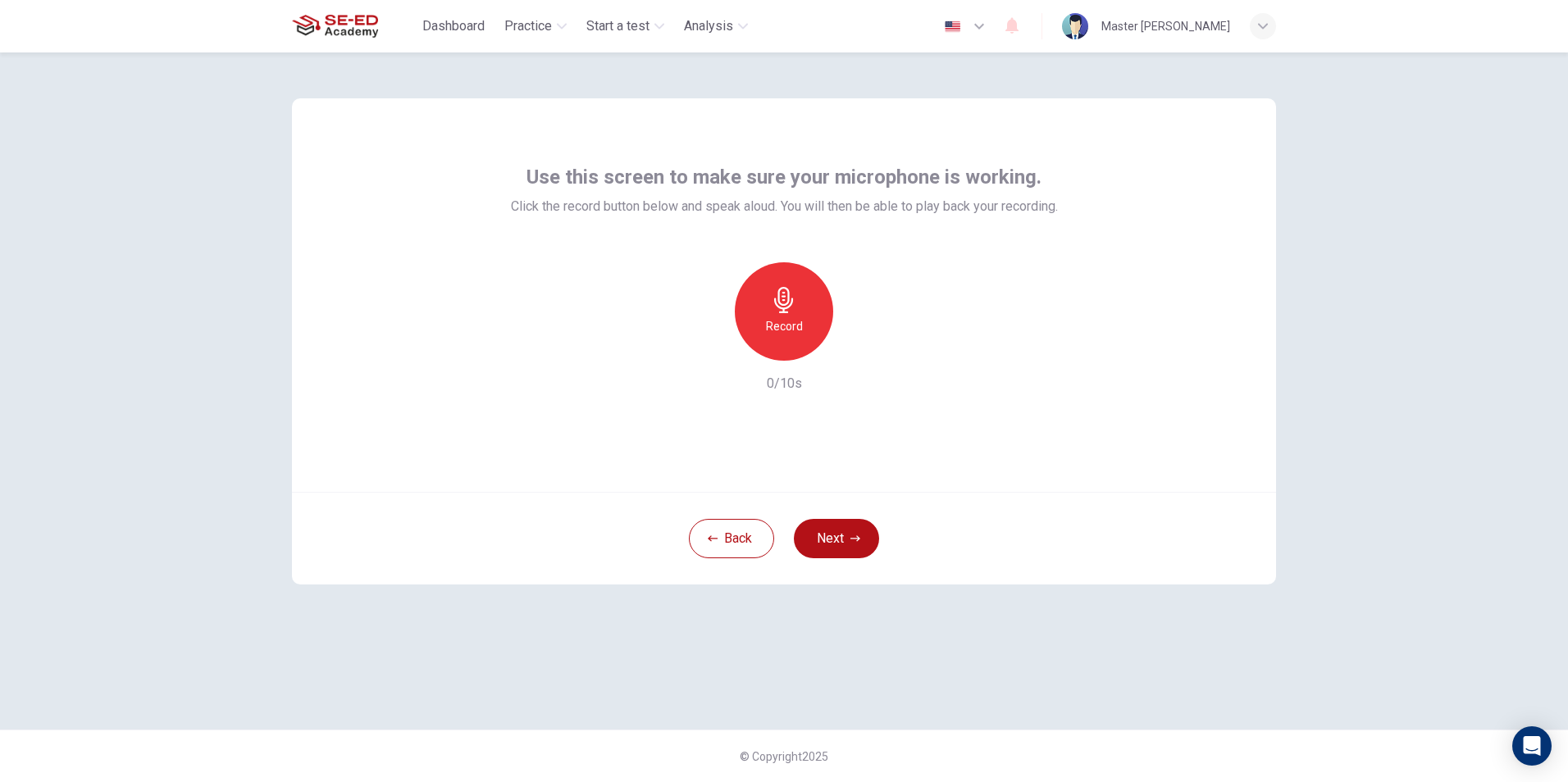
click at [780, 278] on div "Record" at bounding box center [784, 311] width 98 height 98
click at [782, 288] on icon "button" at bounding box center [784, 300] width 19 height 26
click at [853, 348] on icon "button" at bounding box center [859, 347] width 17 height 17
click at [715, 356] on div "button" at bounding box center [709, 348] width 26 height 26
click at [809, 335] on div "Record" at bounding box center [784, 311] width 98 height 98
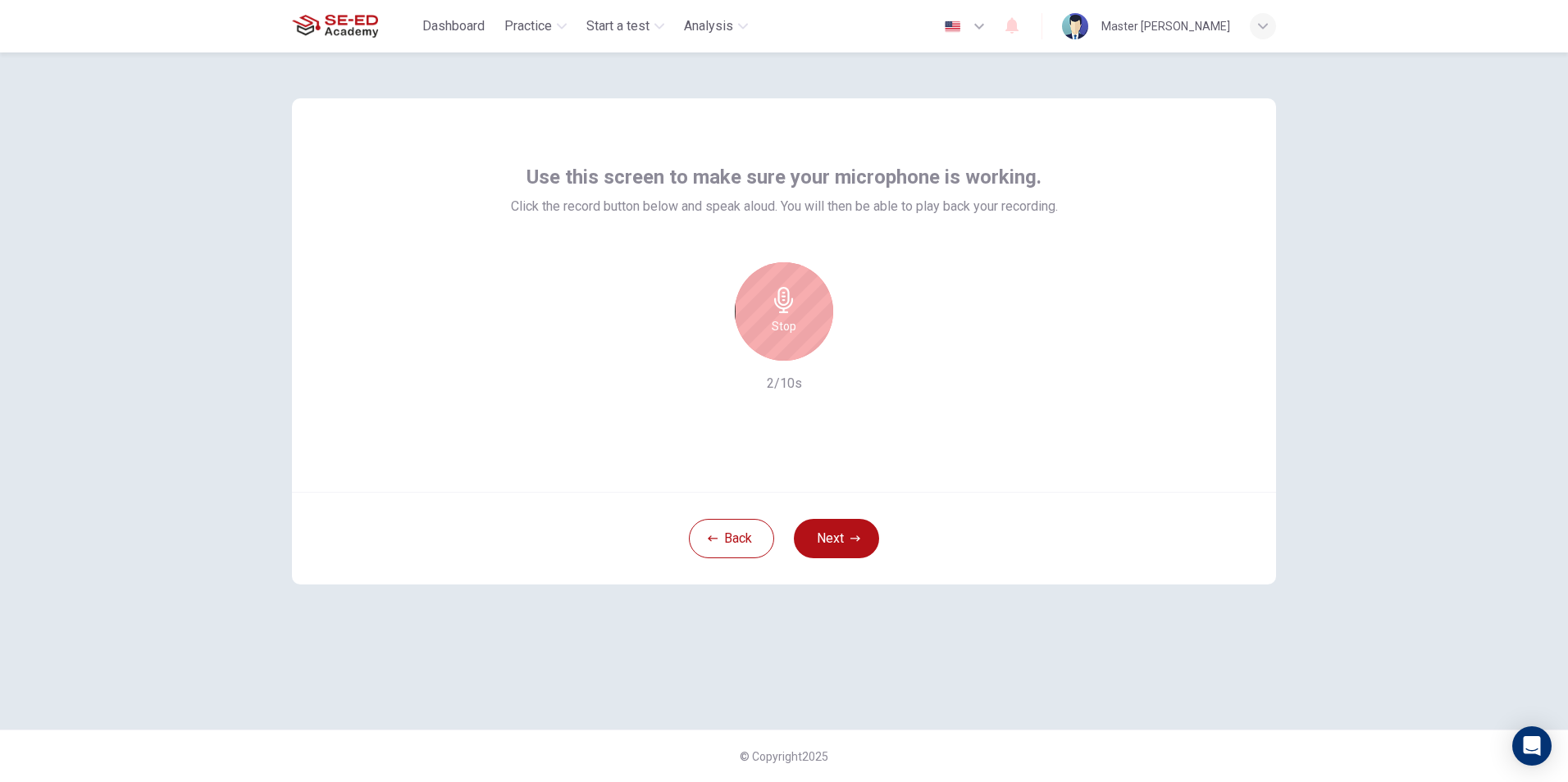
click at [800, 324] on div "Stop" at bounding box center [784, 311] width 98 height 98
click at [857, 342] on icon "button" at bounding box center [859, 347] width 17 height 17
click at [714, 351] on icon "button" at bounding box center [709, 347] width 15 height 15
click at [773, 331] on h6 "Record" at bounding box center [784, 326] width 37 height 19
click at [780, 335] on h6 "Stop" at bounding box center [784, 326] width 25 height 19
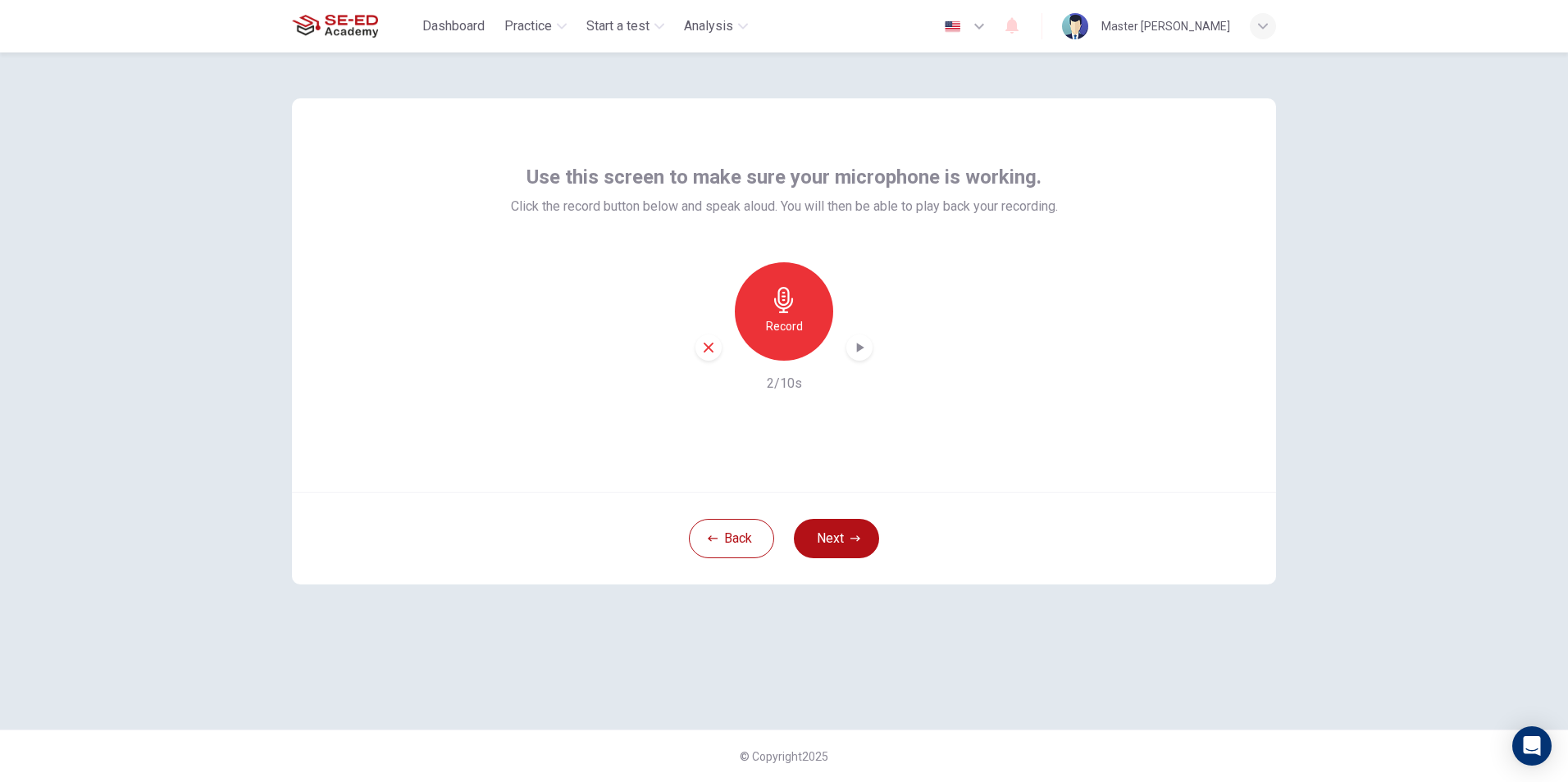
click at [850, 337] on div "Record" at bounding box center [784, 311] width 177 height 98
click at [859, 356] on div "button" at bounding box center [859, 348] width 26 height 26
click at [707, 344] on icon "button" at bounding box center [709, 347] width 15 height 15
click at [777, 281] on div "Record" at bounding box center [784, 311] width 98 height 98
click at [772, 289] on icon "button" at bounding box center [784, 300] width 26 height 26
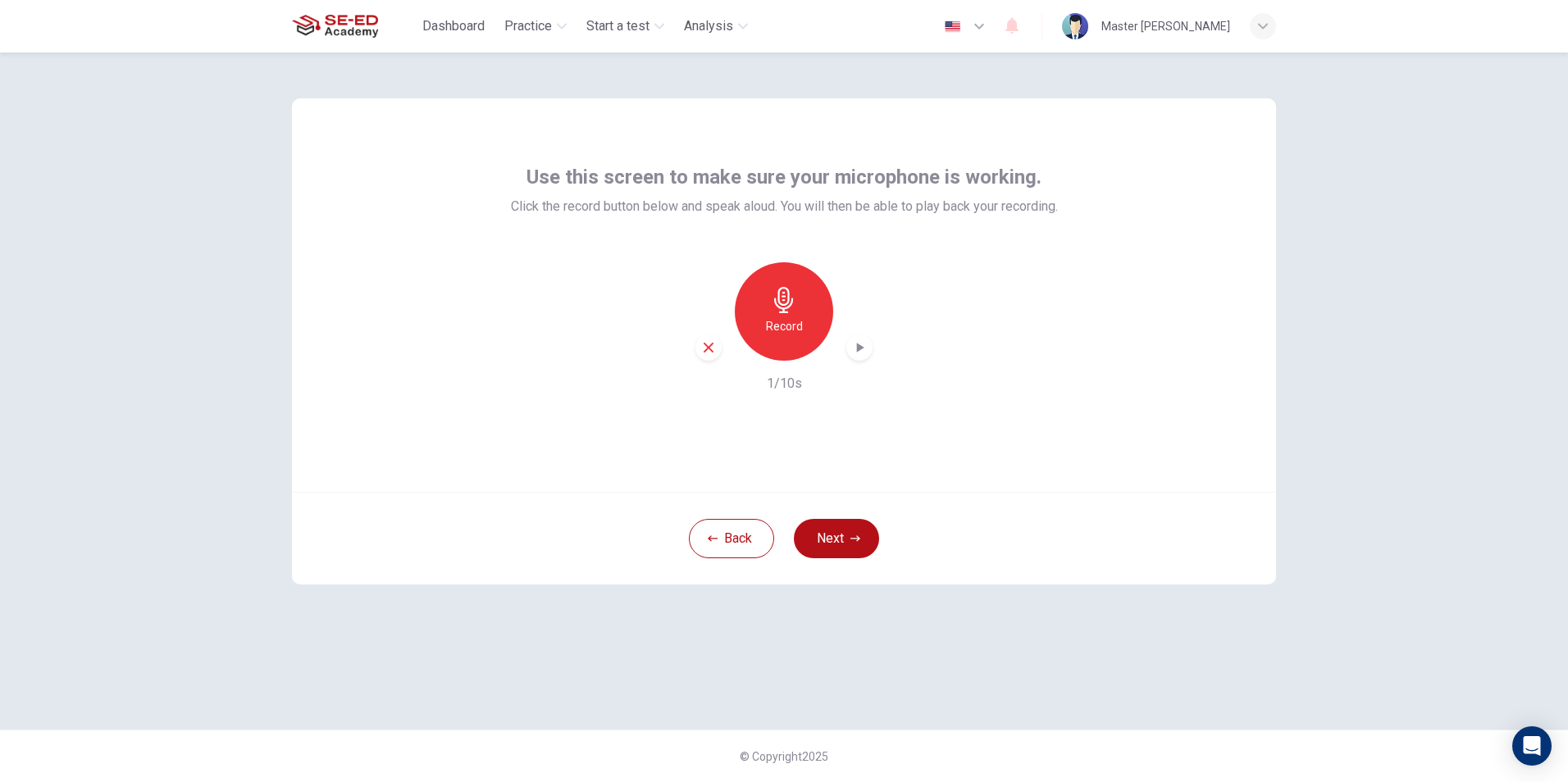
click at [850, 343] on div "button" at bounding box center [859, 348] width 26 height 26
click at [817, 544] on button "Next" at bounding box center [836, 538] width 85 height 39
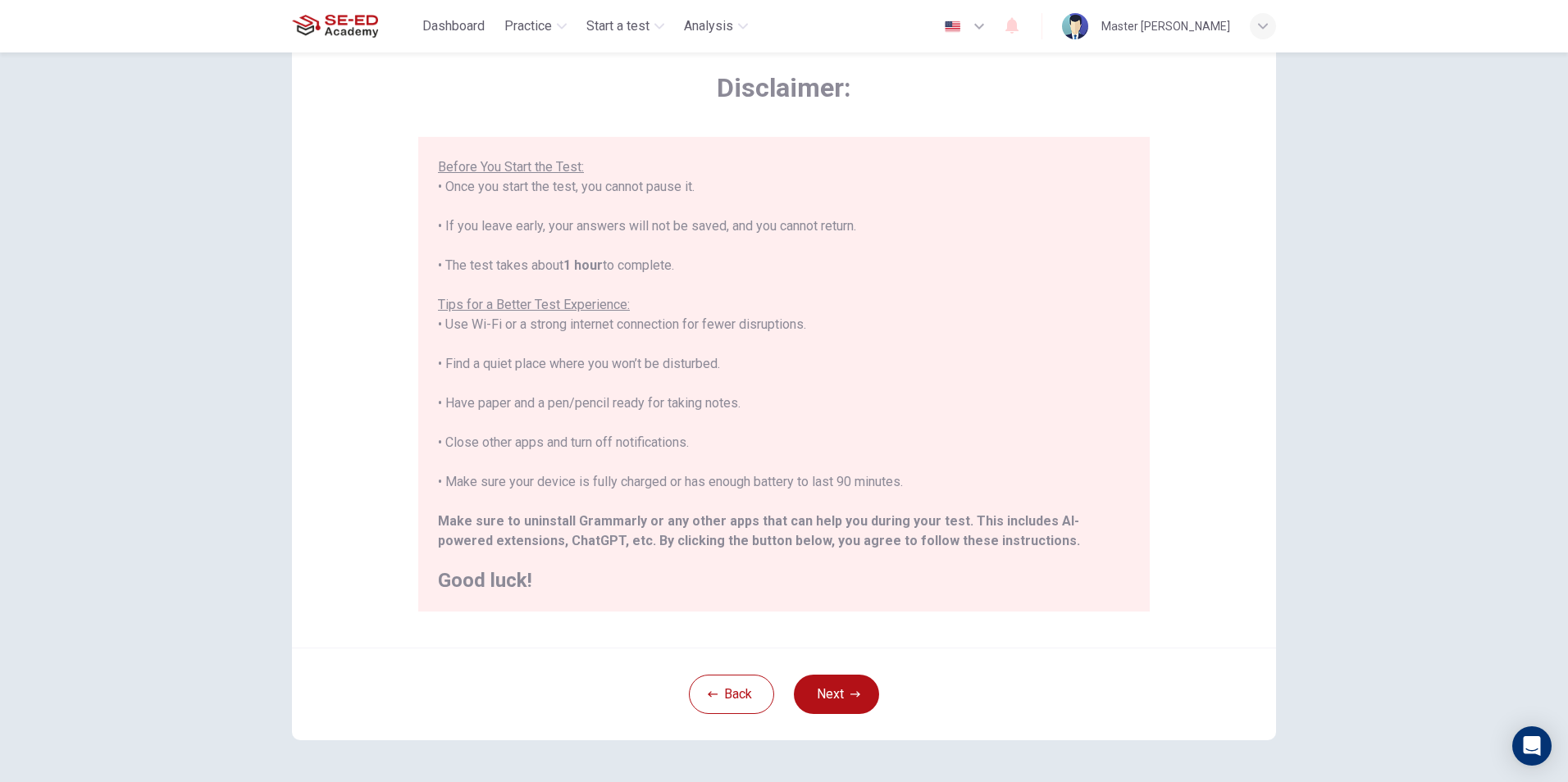
scroll to position [130, 0]
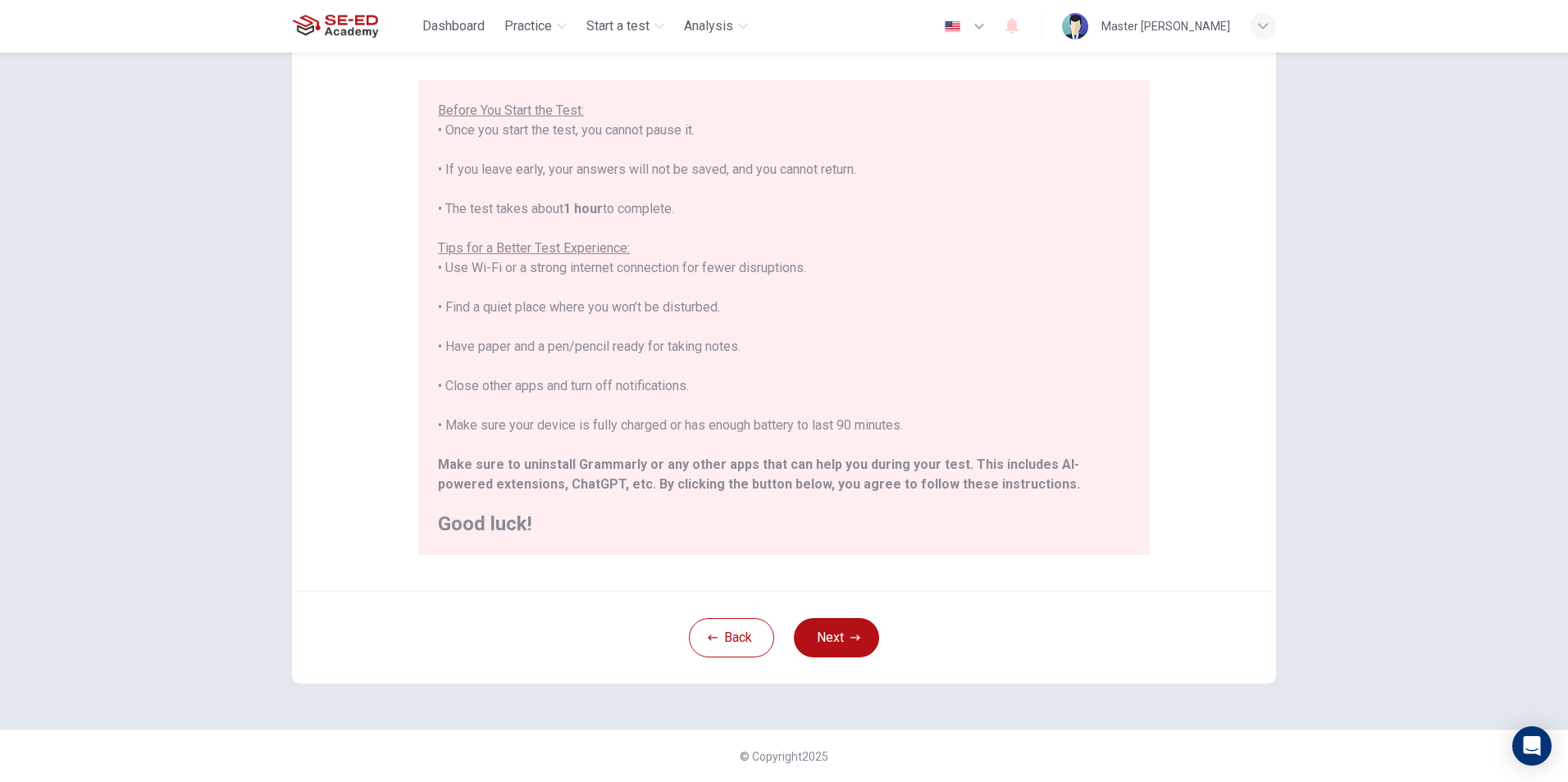
drag, startPoint x: 864, startPoint y: 635, endPoint x: 859, endPoint y: 622, distance: 13.9
click at [860, 636] on button "Next" at bounding box center [836, 637] width 85 height 39
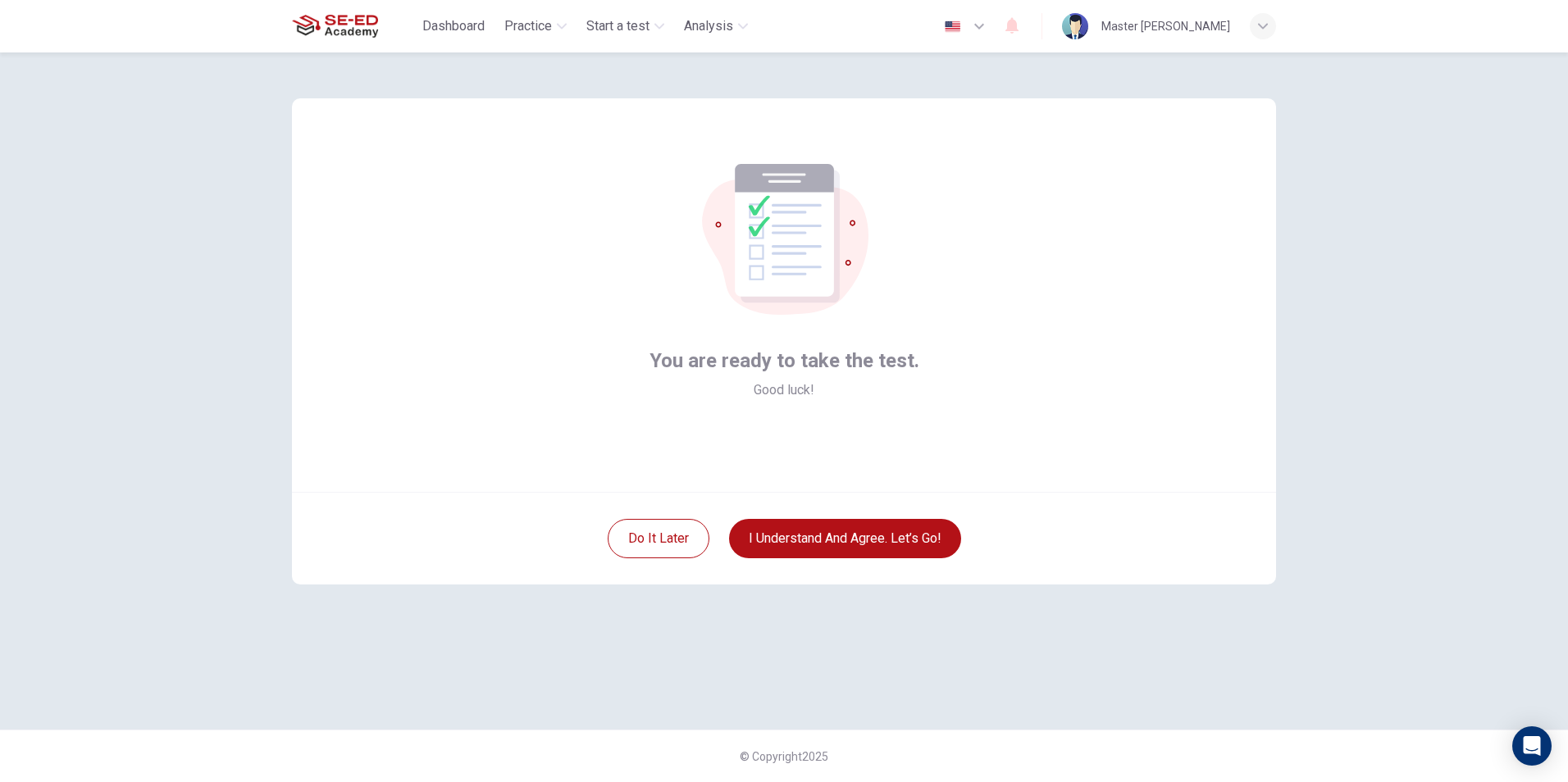
scroll to position [0, 0]
click at [925, 537] on button "I understand and agree. Let’s go!" at bounding box center [845, 538] width 232 height 39
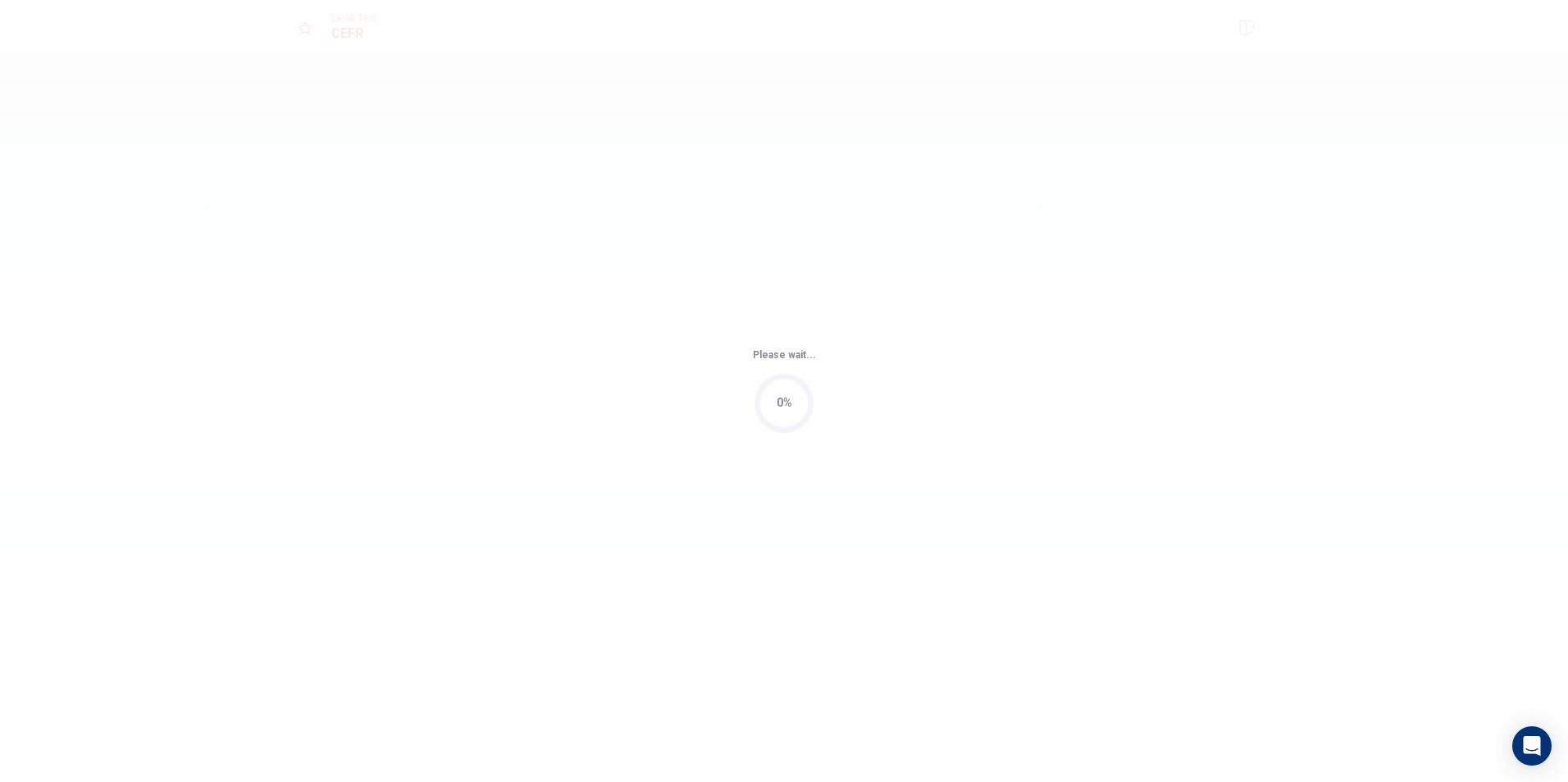
click at [925, 537] on div "Please wait... 0%" at bounding box center [784, 391] width 1568 height 782
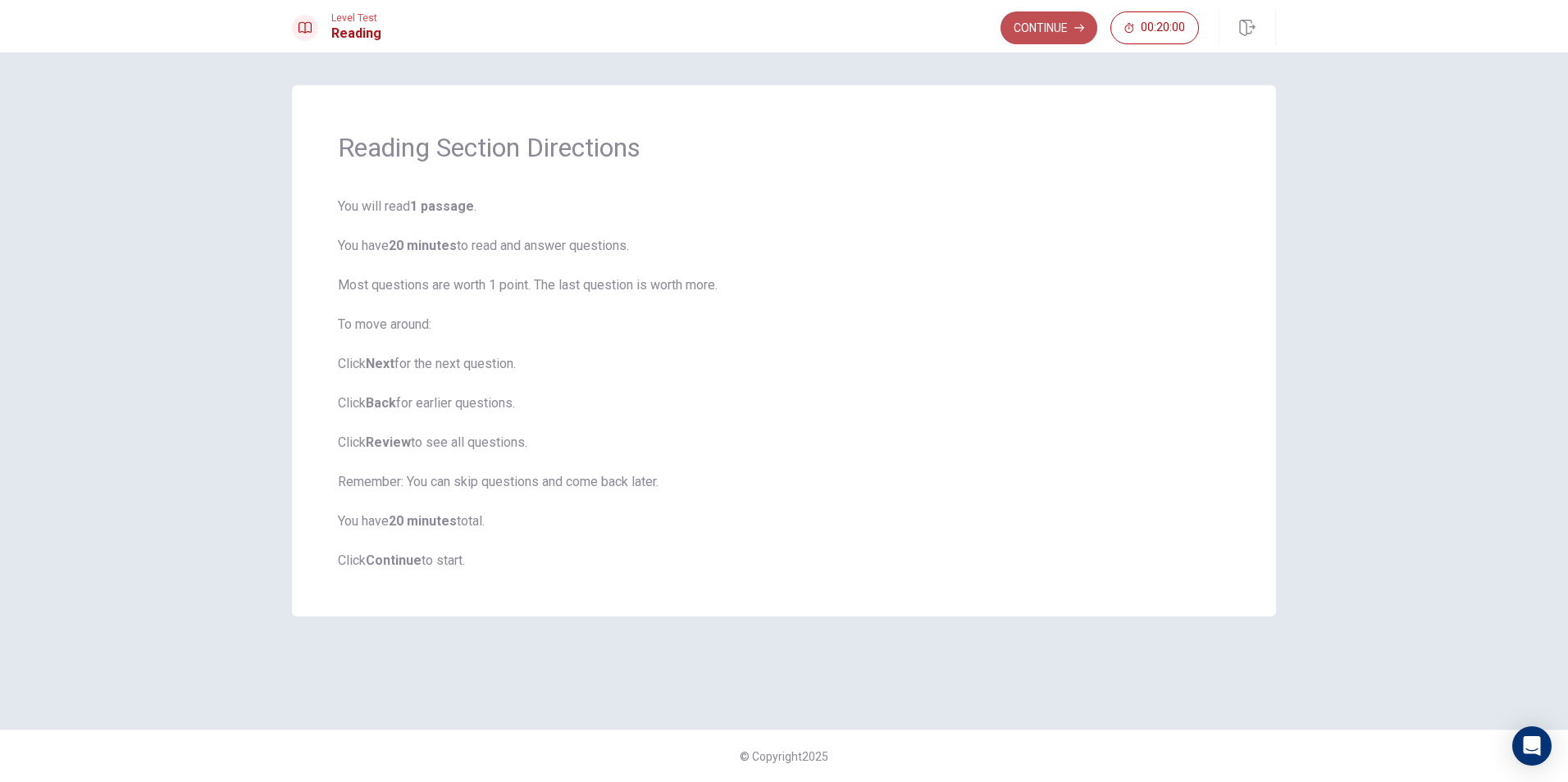
click at [1056, 32] on button "Continue" at bounding box center [1049, 27] width 96 height 32
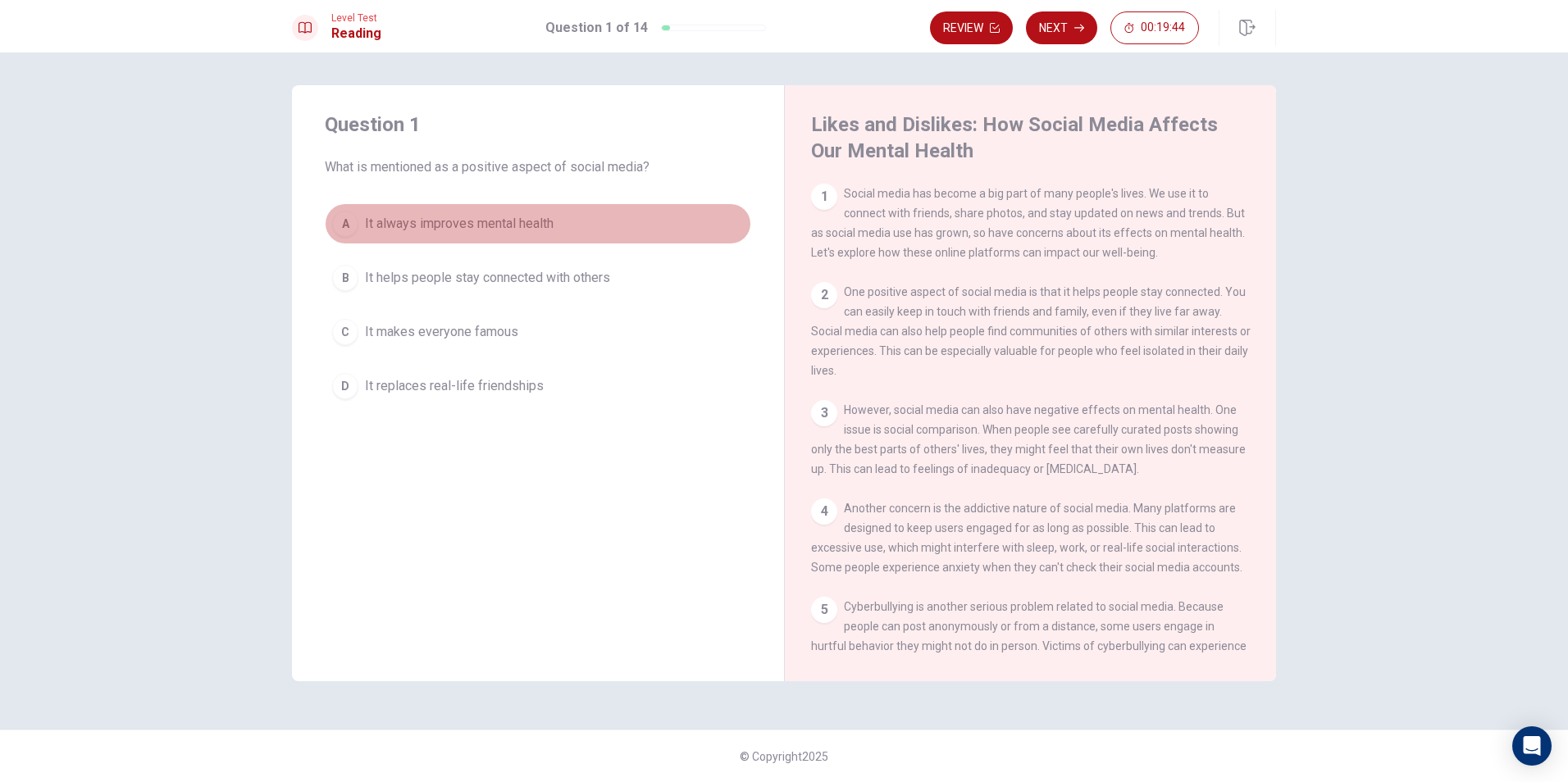
click at [518, 223] on span "It always improves mental health" at bounding box center [459, 224] width 189 height 19
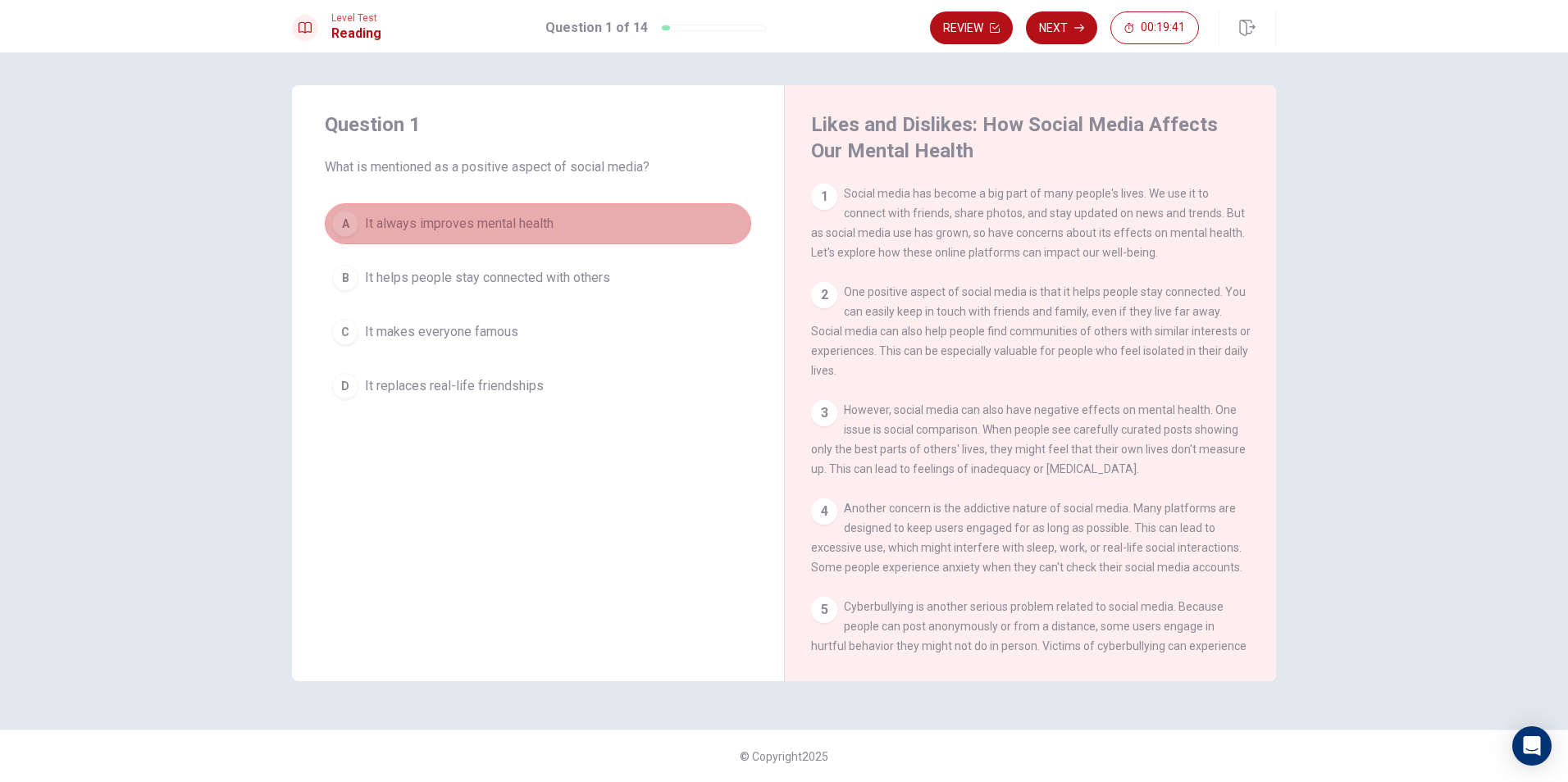
click at [663, 217] on button "A It always improves mental health" at bounding box center [538, 224] width 426 height 41
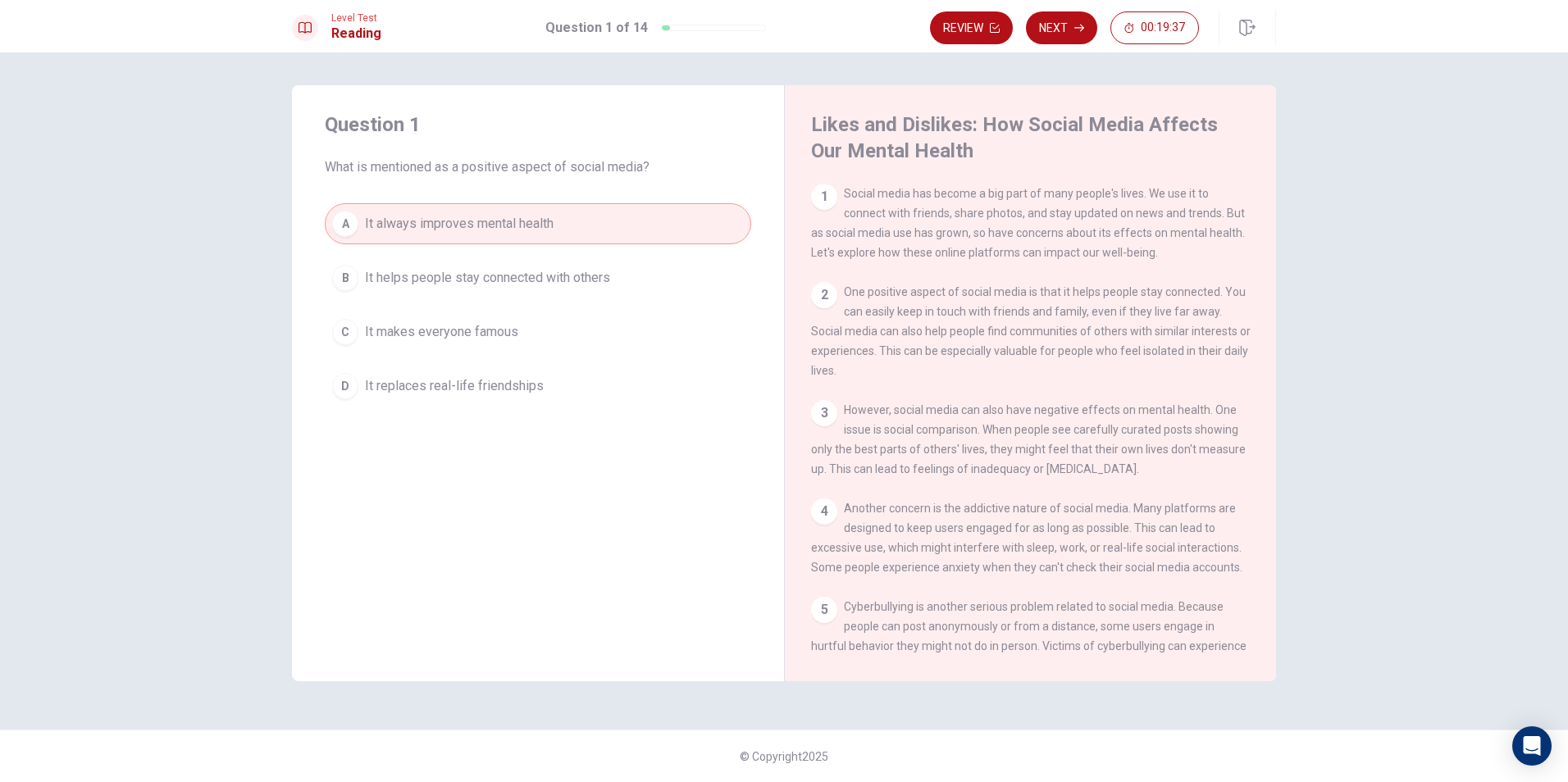
click at [435, 272] on span "It helps people stay connected with others" at bounding box center [488, 278] width 246 height 19
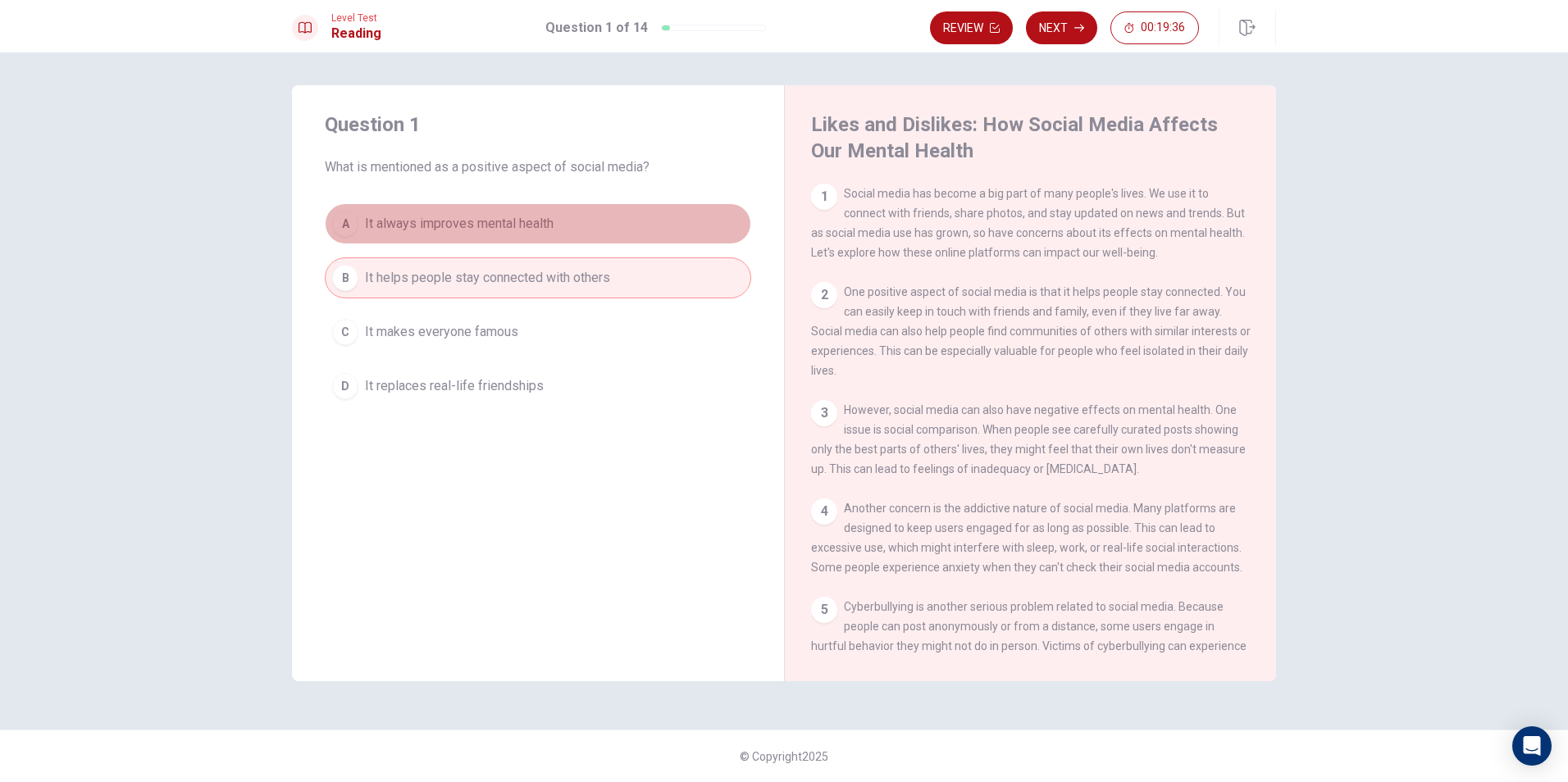
click at [585, 225] on button "A It always improves mental health" at bounding box center [538, 224] width 426 height 41
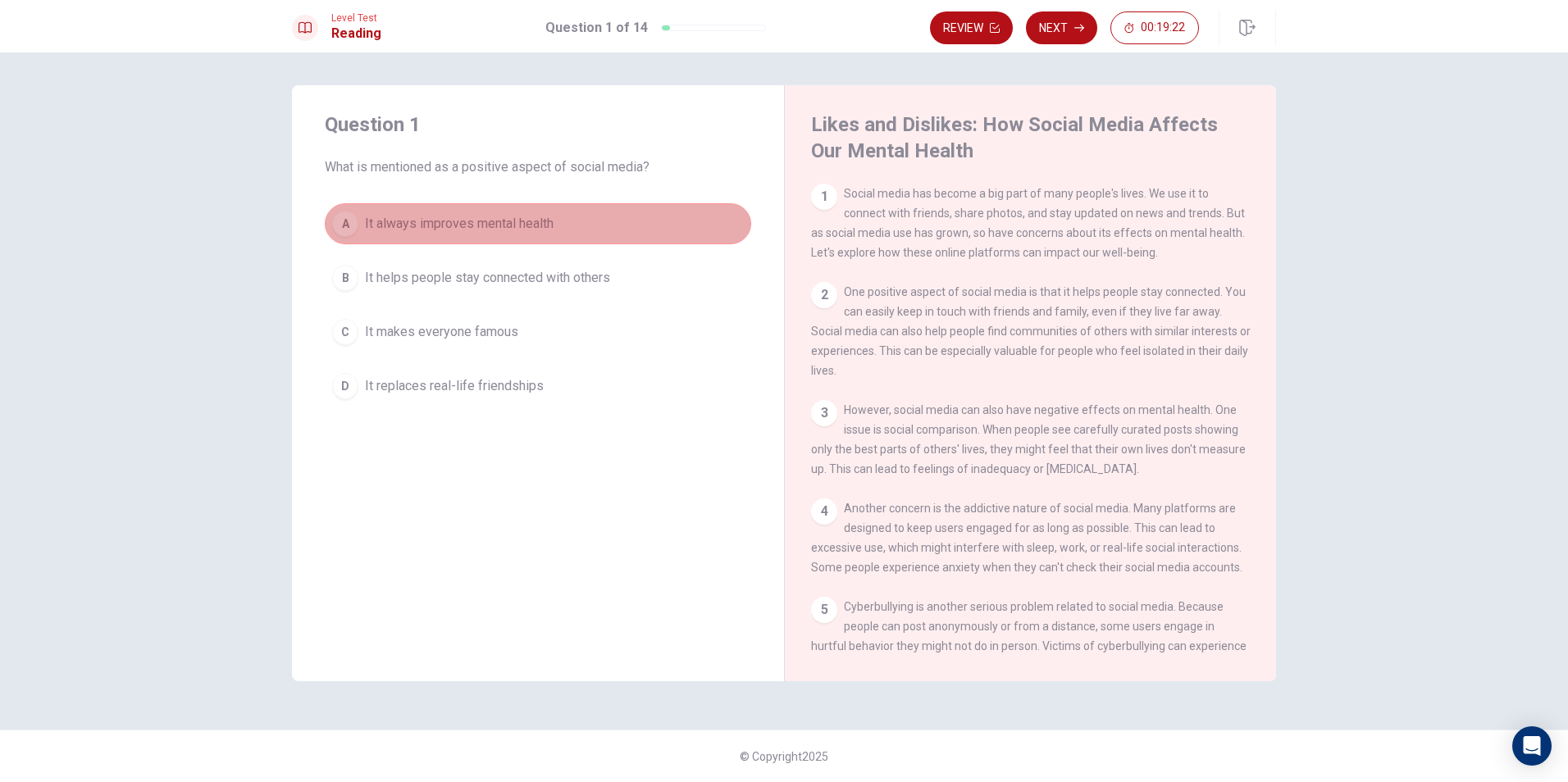
click at [645, 232] on button "A It always improves mental health" at bounding box center [538, 224] width 426 height 41
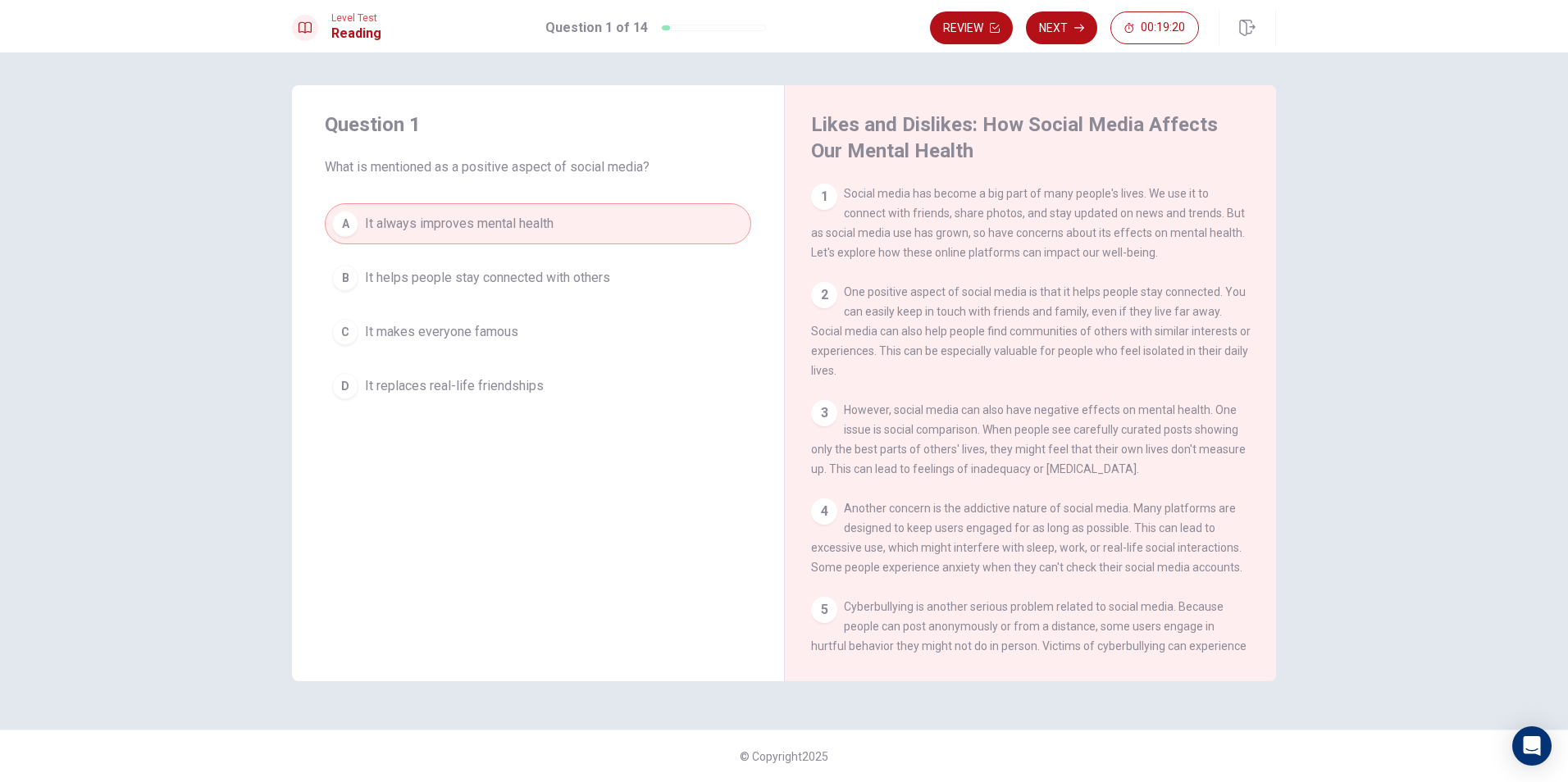
click at [645, 232] on button "A It always improves mental health" at bounding box center [538, 224] width 426 height 41
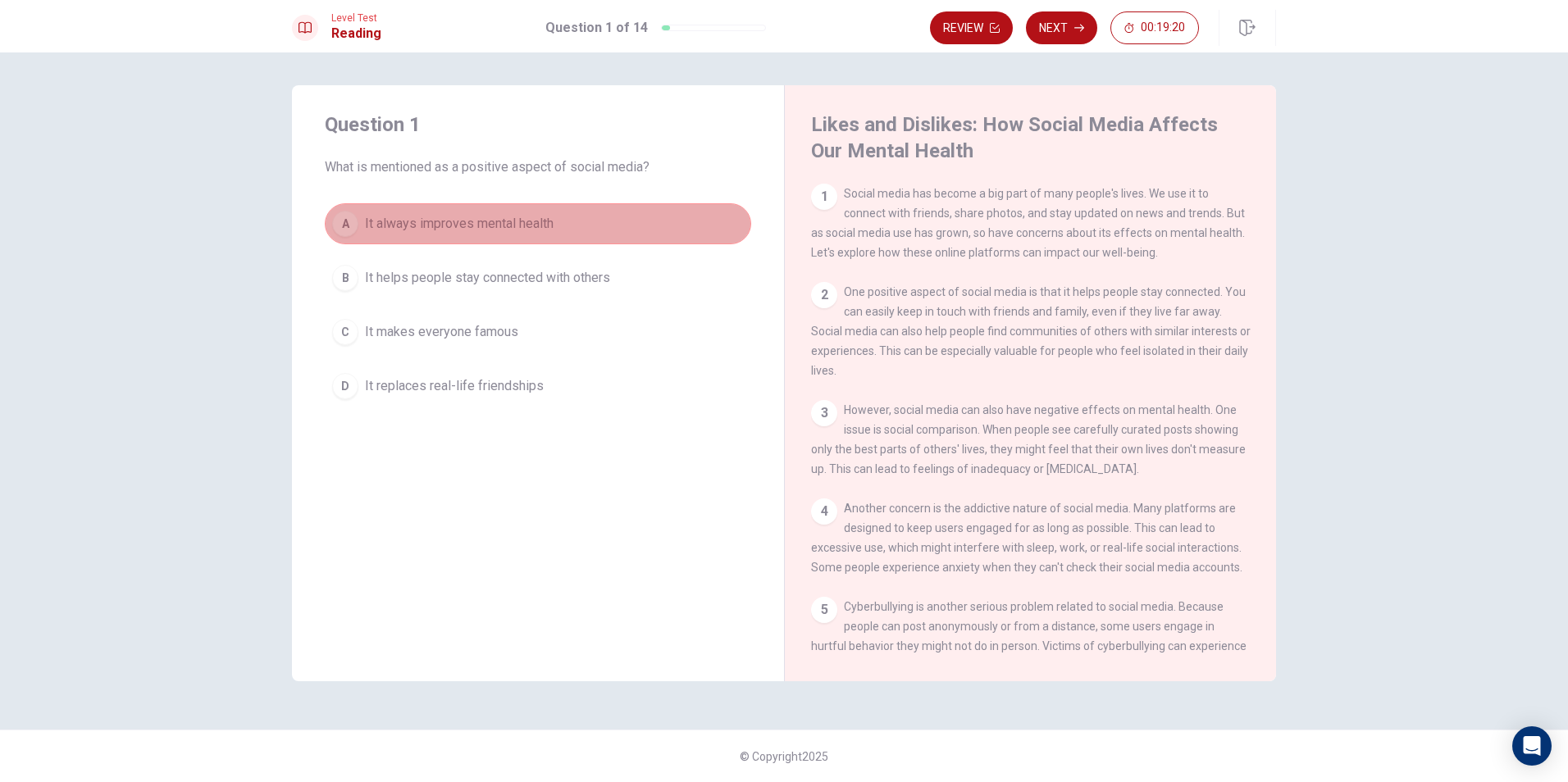
click at [645, 232] on button "A It always improves mental health" at bounding box center [538, 224] width 426 height 41
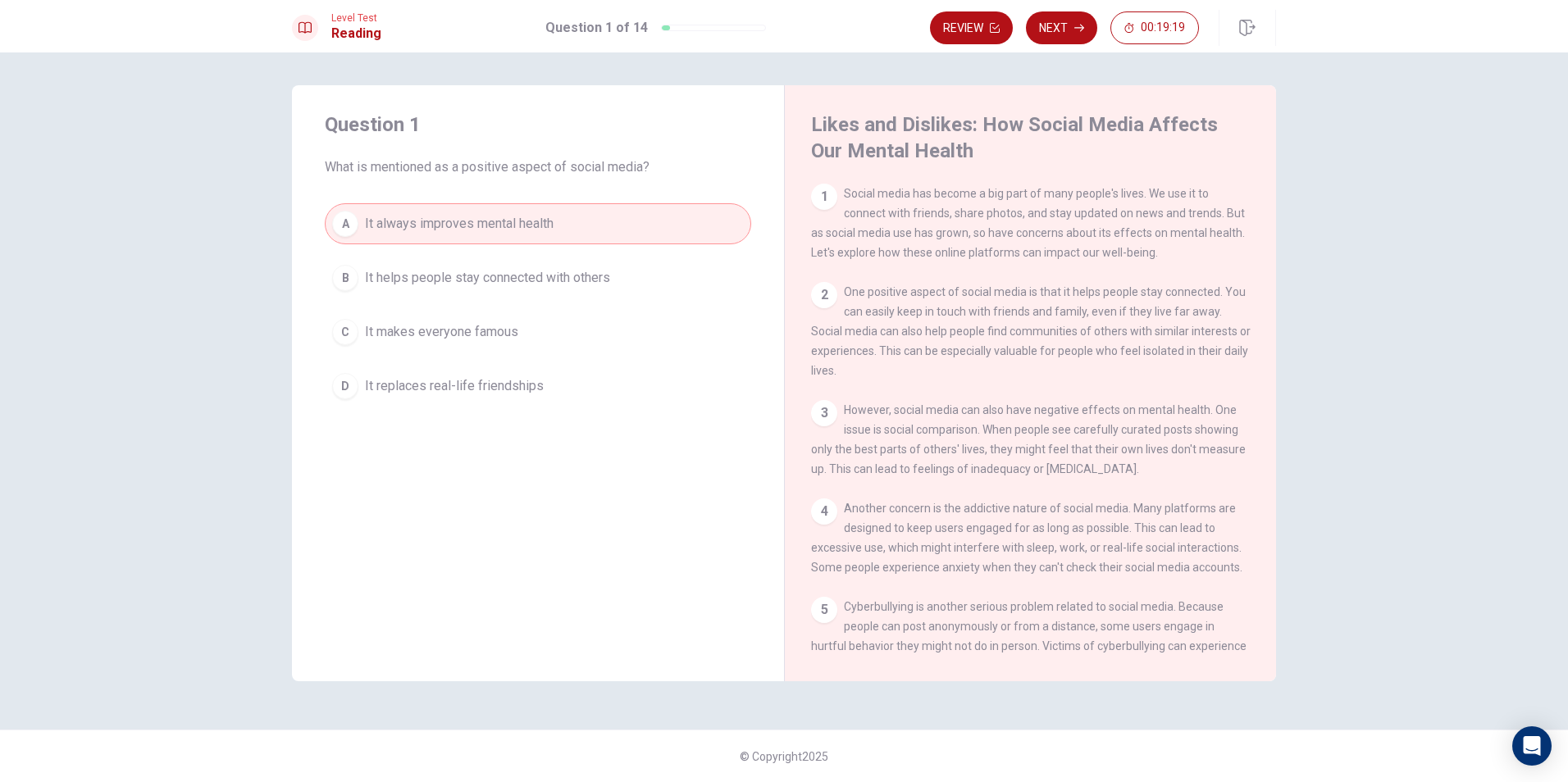
drag, startPoint x: 1067, startPoint y: 15, endPoint x: 1032, endPoint y: 37, distance: 41.3
click at [1061, 17] on button "Next" at bounding box center [1061, 27] width 71 height 32
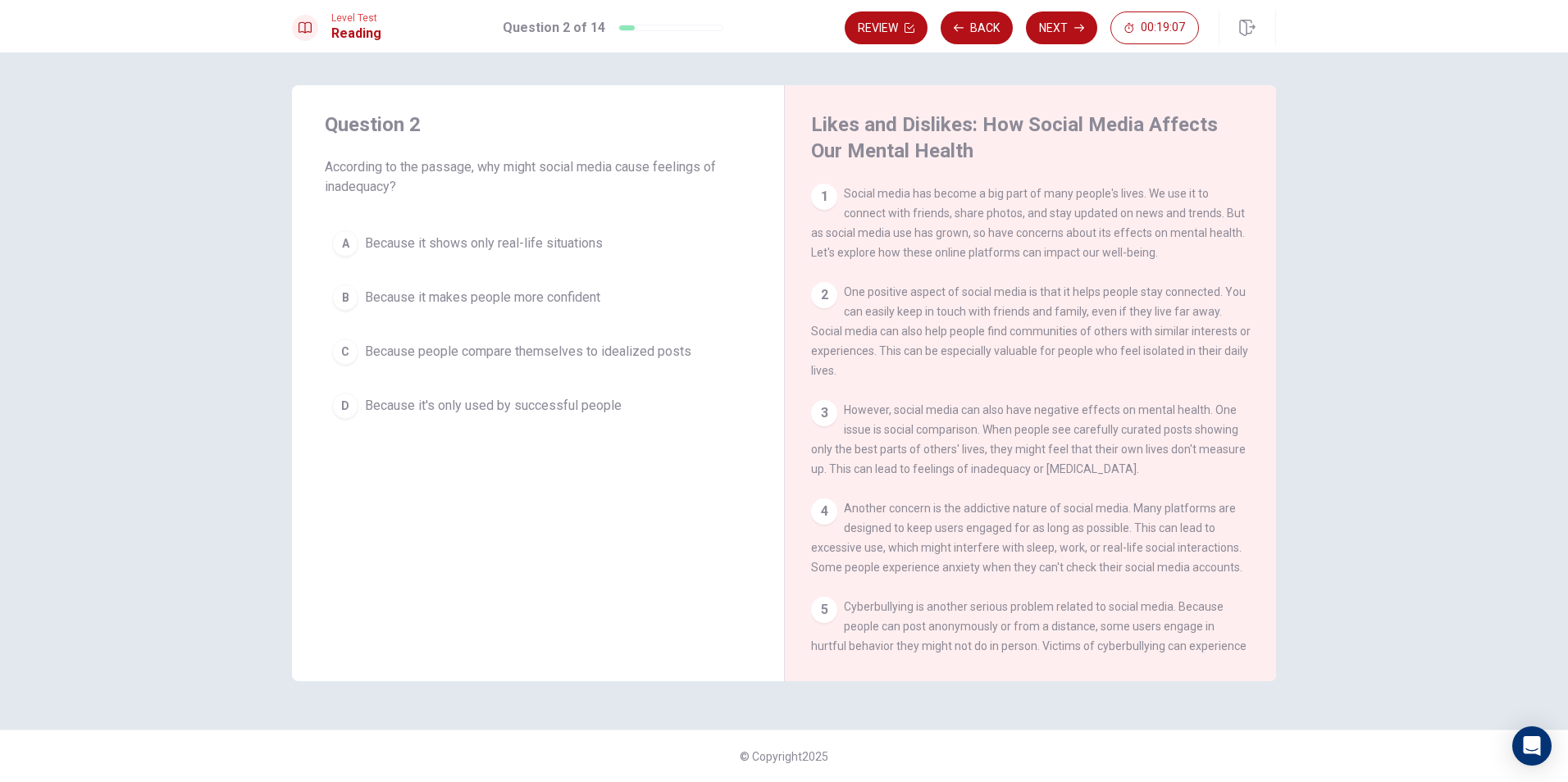
drag, startPoint x: 661, startPoint y: 166, endPoint x: 809, endPoint y: 163, distance: 148.0
click at [809, 163] on div "Question 2 According to the passage, why might social media cause feelings of i…" at bounding box center [784, 383] width 984 height 596
click at [645, 351] on span "Because people compare themselves to idealized posts" at bounding box center [528, 352] width 326 height 19
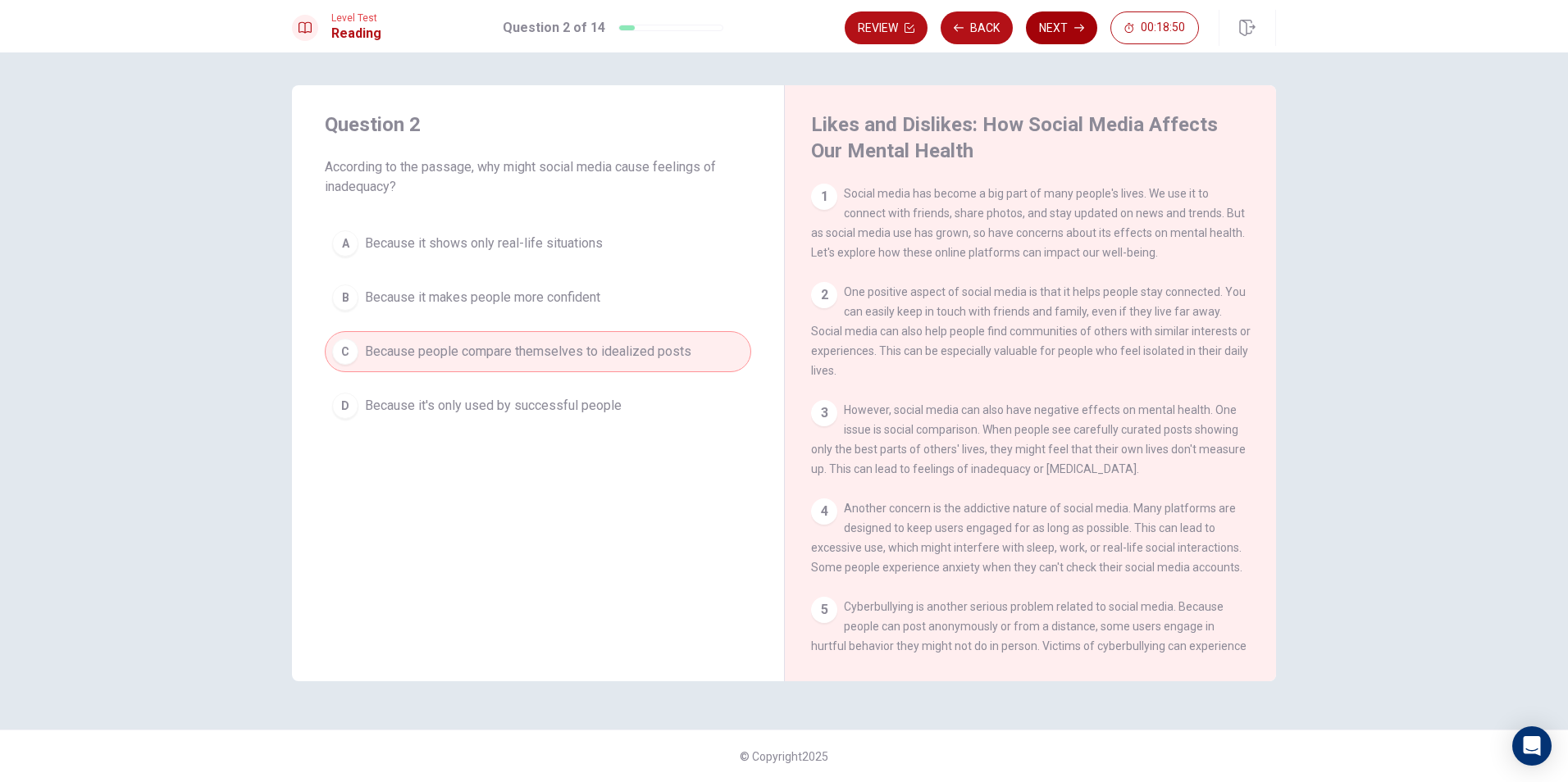
click at [1045, 25] on button "Next" at bounding box center [1061, 27] width 71 height 32
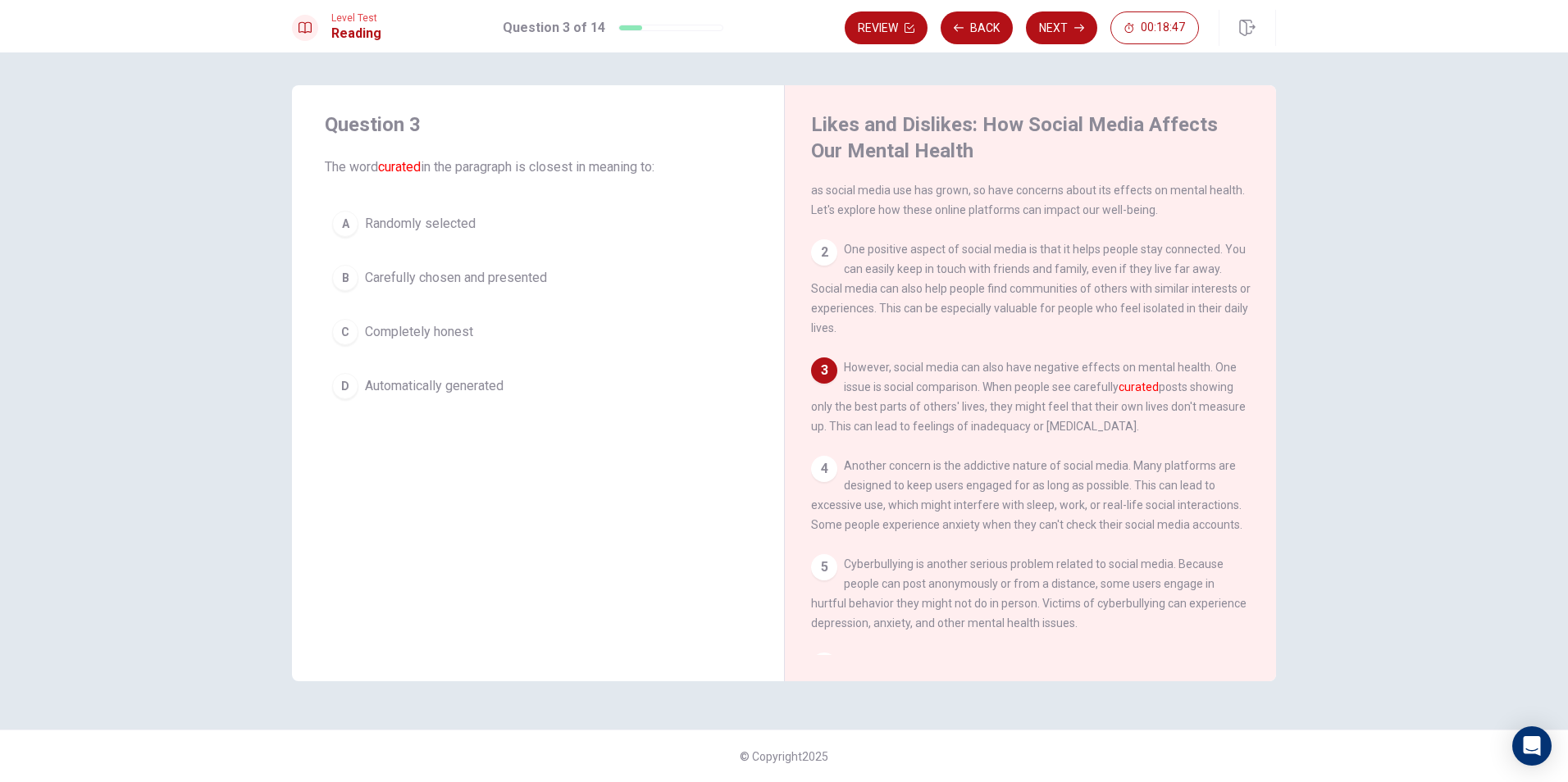
scroll to position [82, 0]
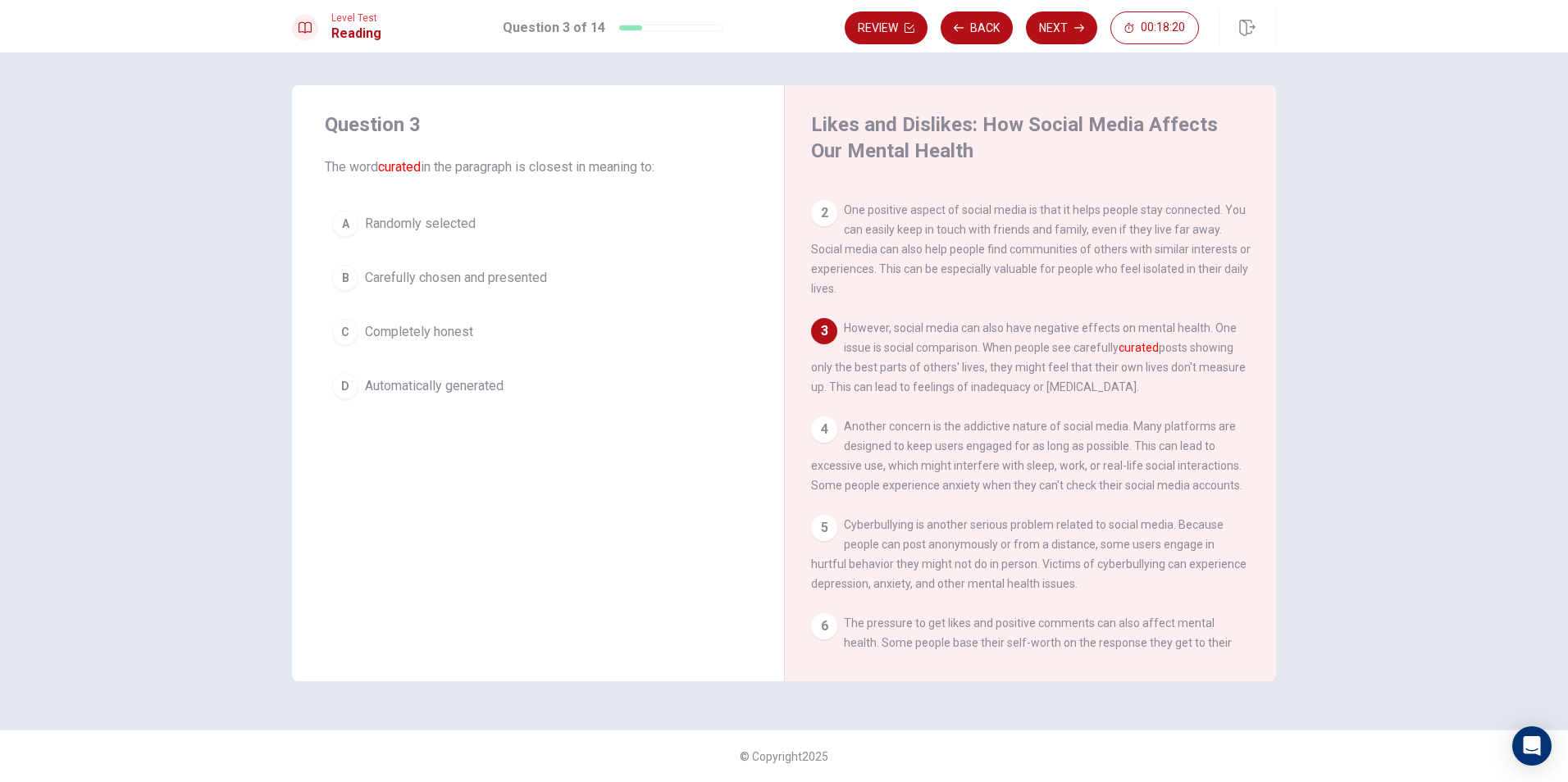
click at [1298, 200] on div "Question 3 The word curated in the paragraph is closest in meaning to: A Random…" at bounding box center [784, 391] width 1037 height 612
click at [596, 273] on button "B Carefully chosen and presented" at bounding box center [538, 278] width 426 height 41
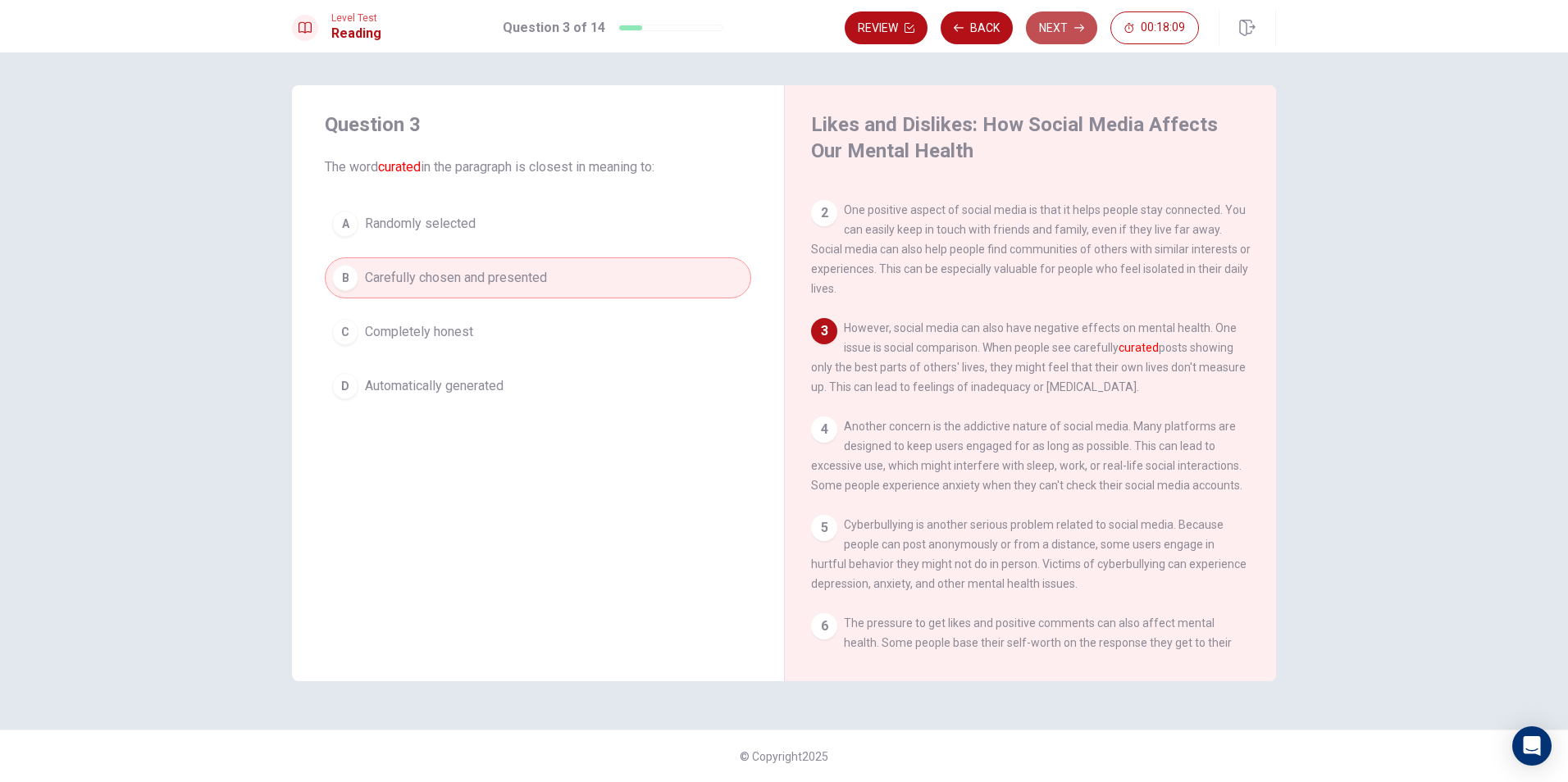
click at [1080, 20] on button "Next" at bounding box center [1061, 27] width 71 height 32
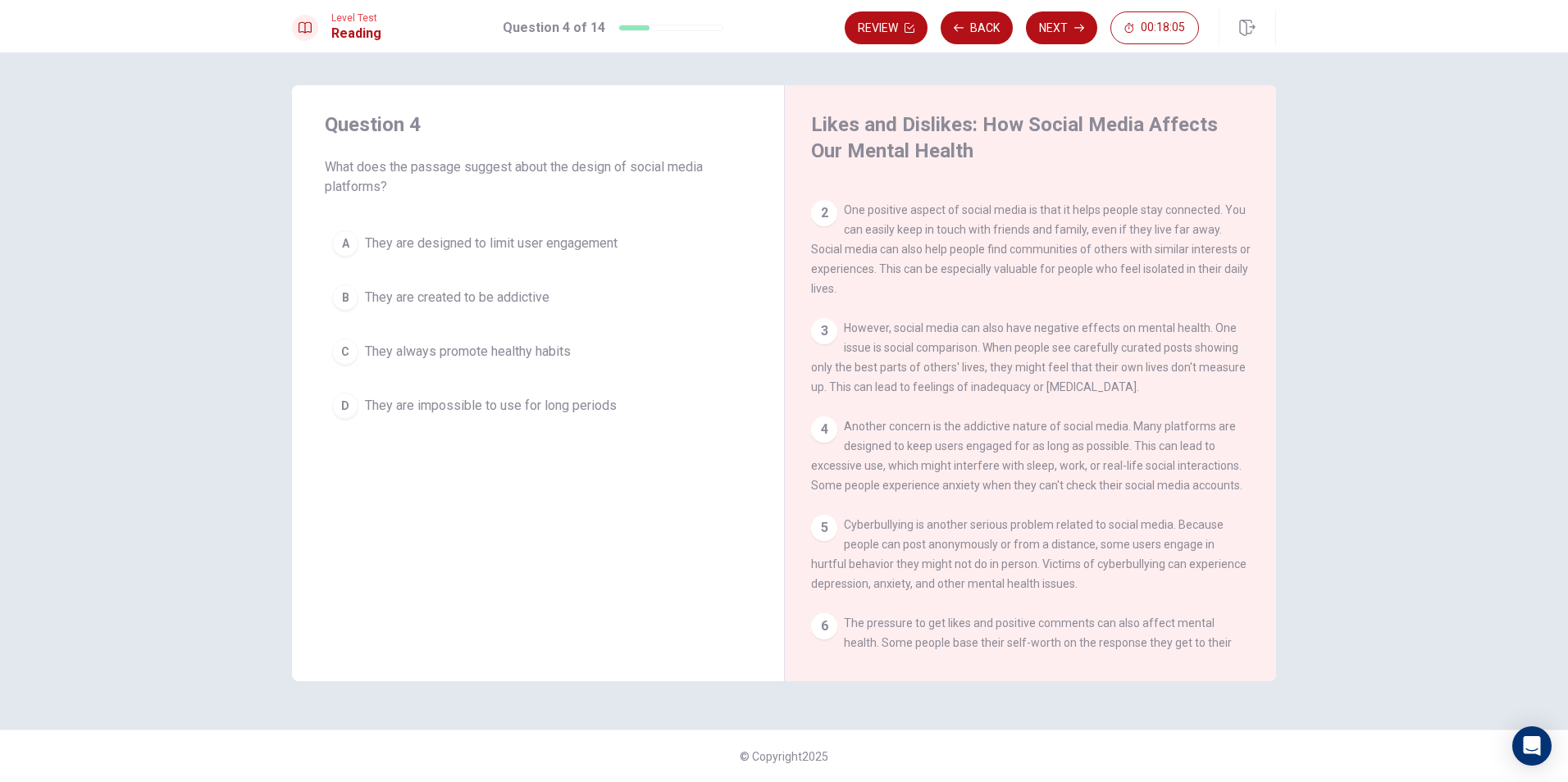
drag, startPoint x: 392, startPoint y: 167, endPoint x: 839, endPoint y: 194, distance: 447.8
click at [780, 185] on div "Question 4 What does the passage suggest about the design of social media platf…" at bounding box center [538, 268] width 492 height 367
click at [581, 228] on button "A They are designed to limit user engagement" at bounding box center [538, 243] width 426 height 41
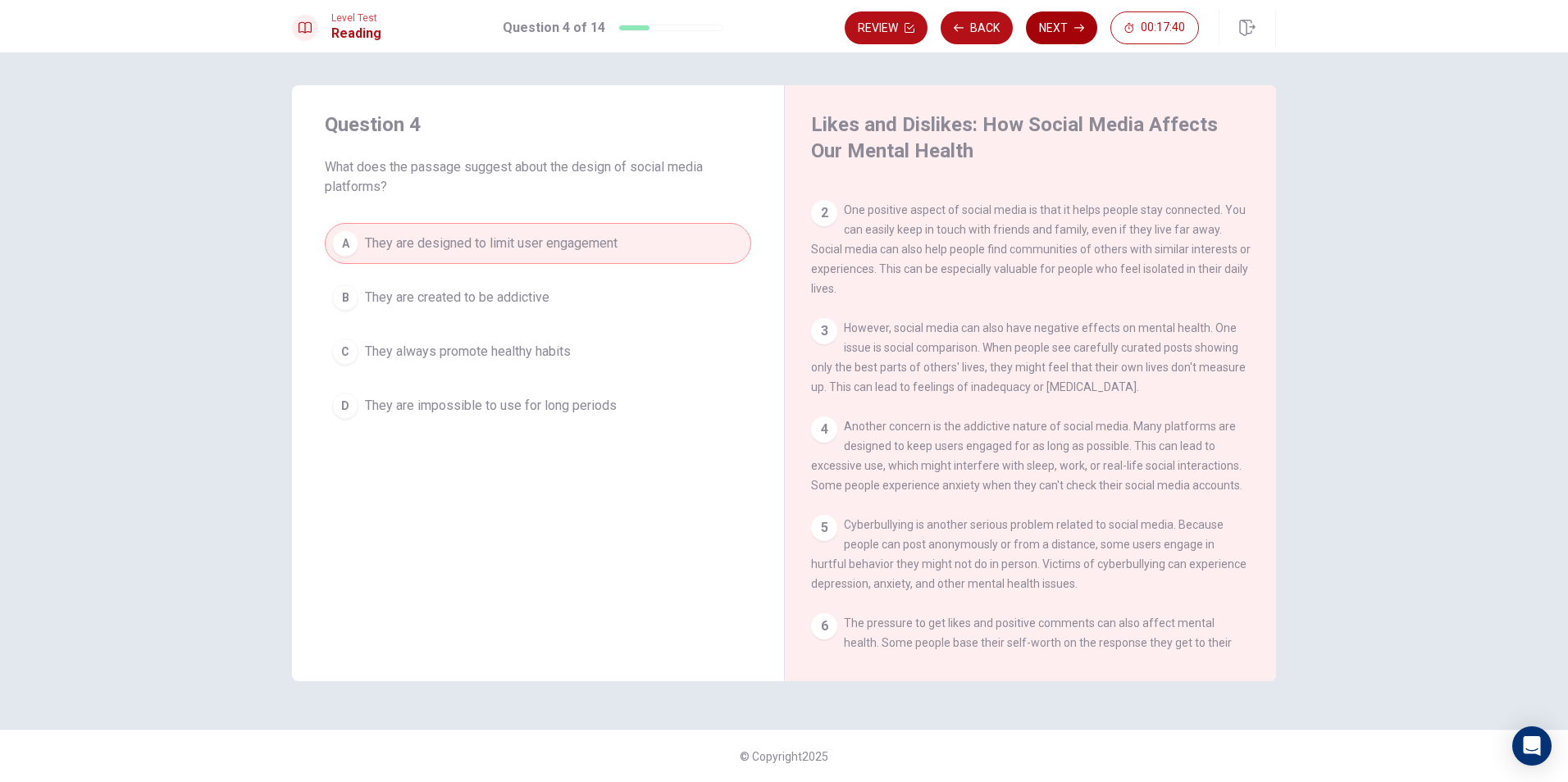
click at [1053, 33] on button "Next" at bounding box center [1061, 27] width 71 height 32
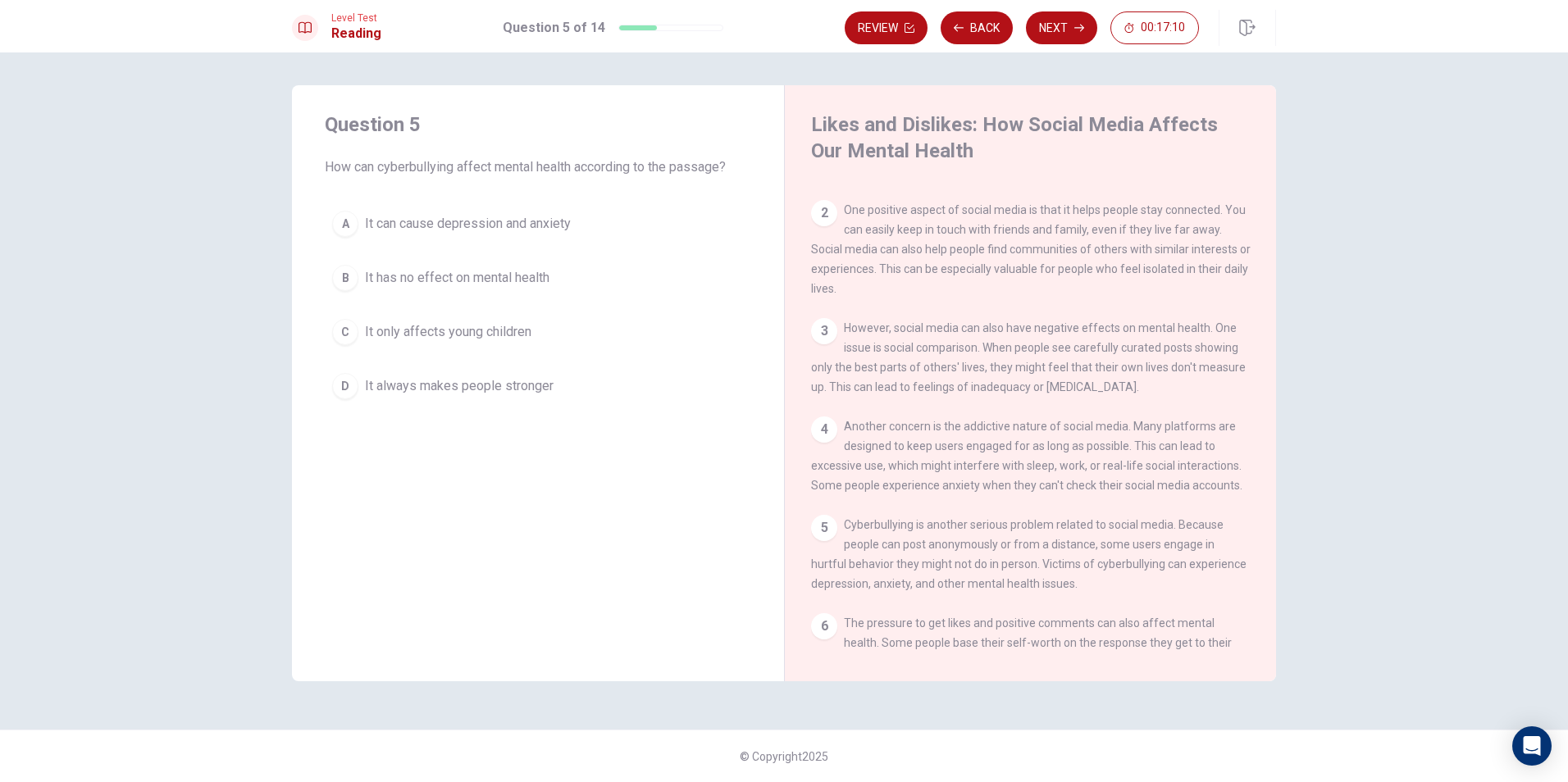
click at [568, 219] on span "It can cause depression and anxiety" at bounding box center [467, 224] width 206 height 19
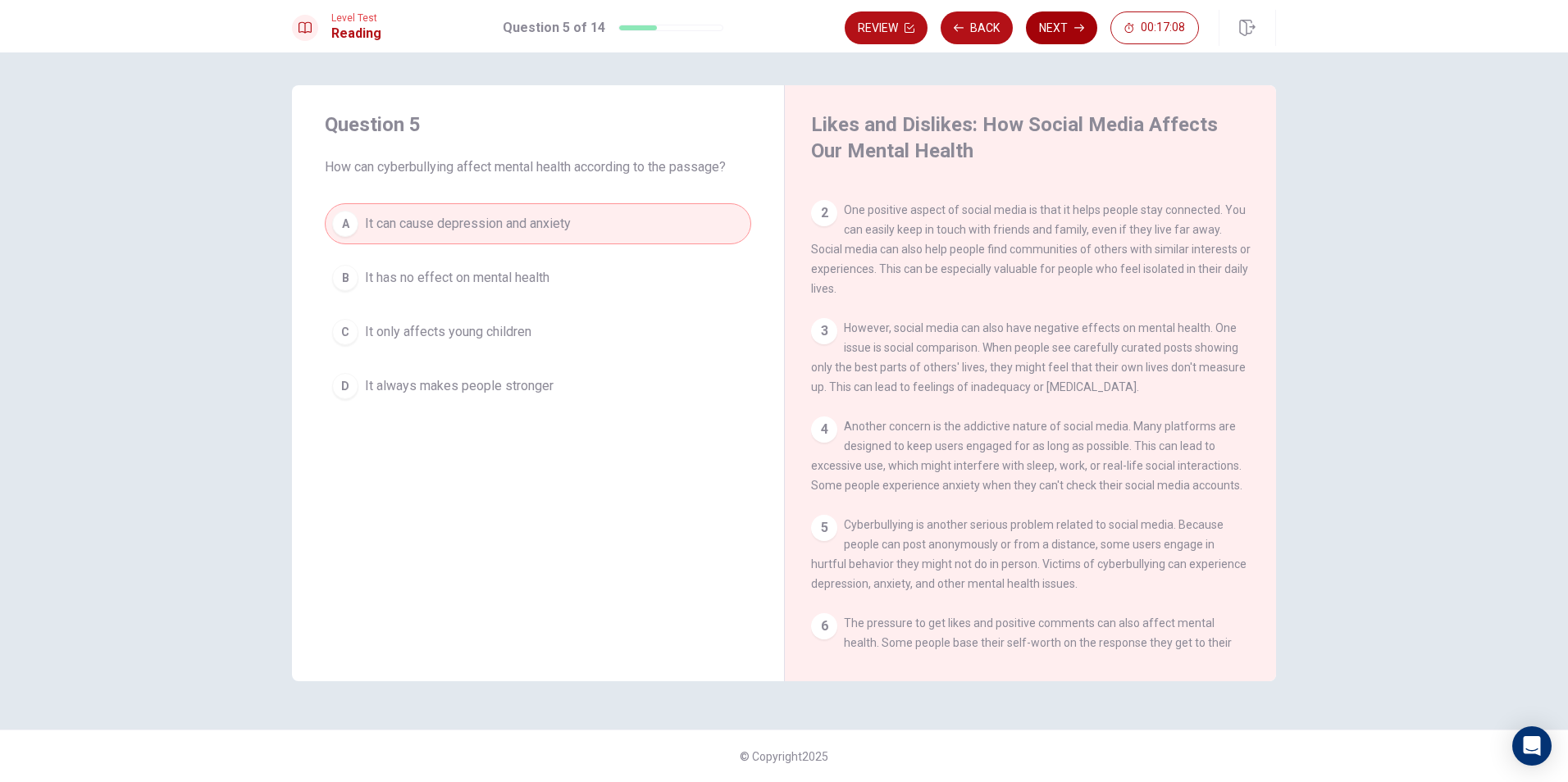
click at [1060, 39] on button "Next" at bounding box center [1061, 27] width 71 height 32
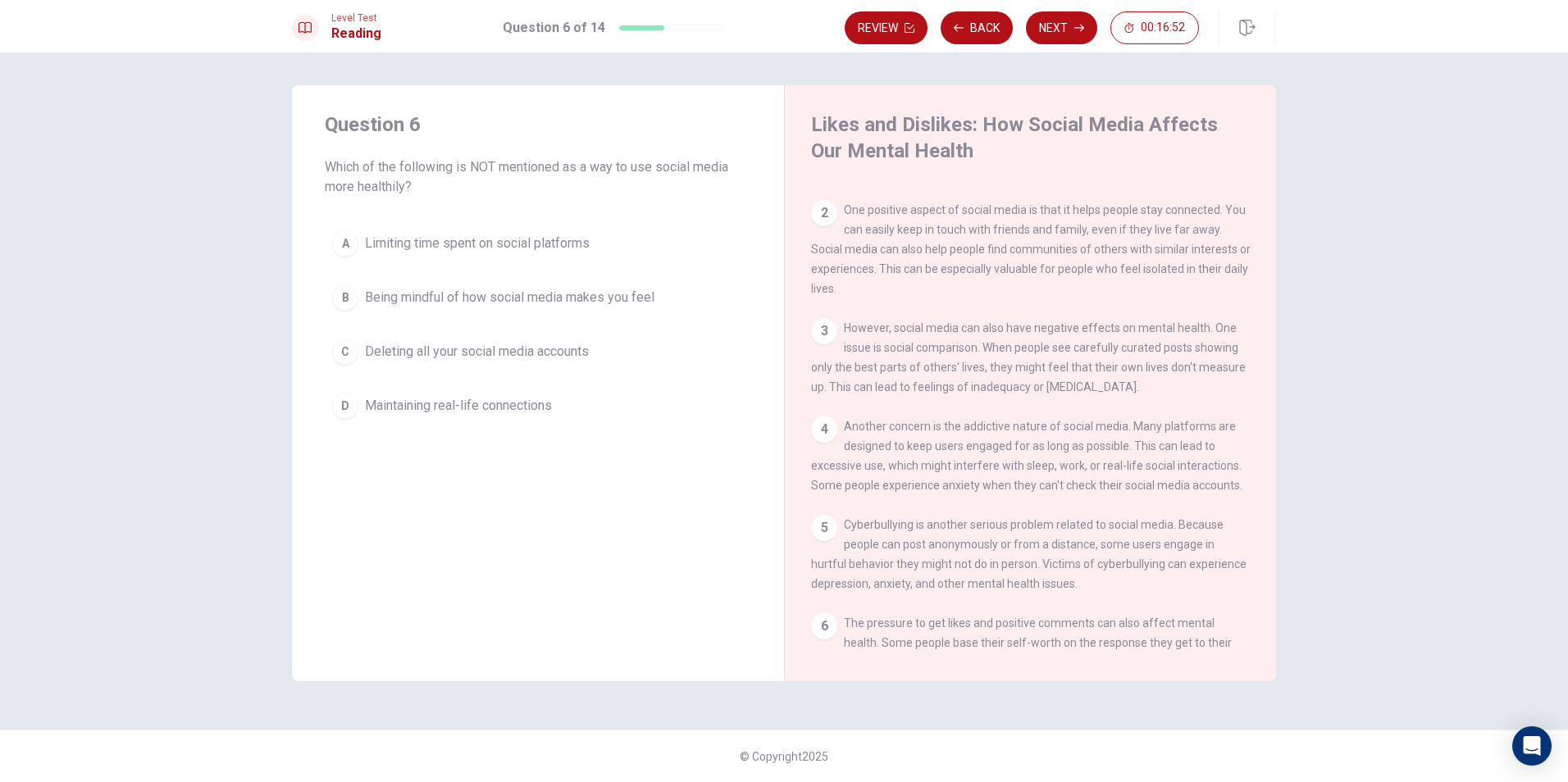
click at [646, 292] on span "Being mindful of how social media makes you feel" at bounding box center [510, 297] width 289 height 19
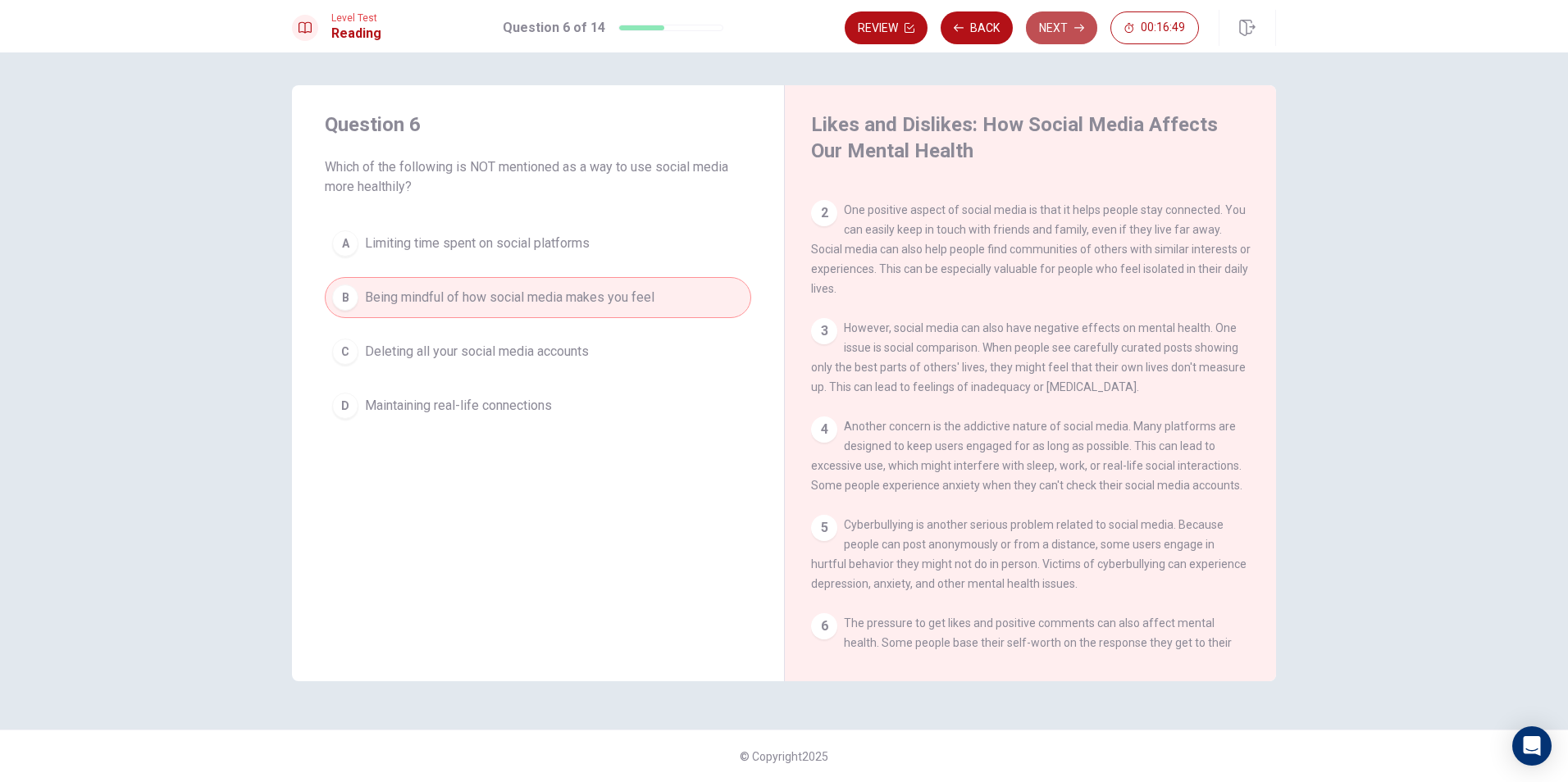
click at [1080, 33] on button "Next" at bounding box center [1061, 27] width 71 height 32
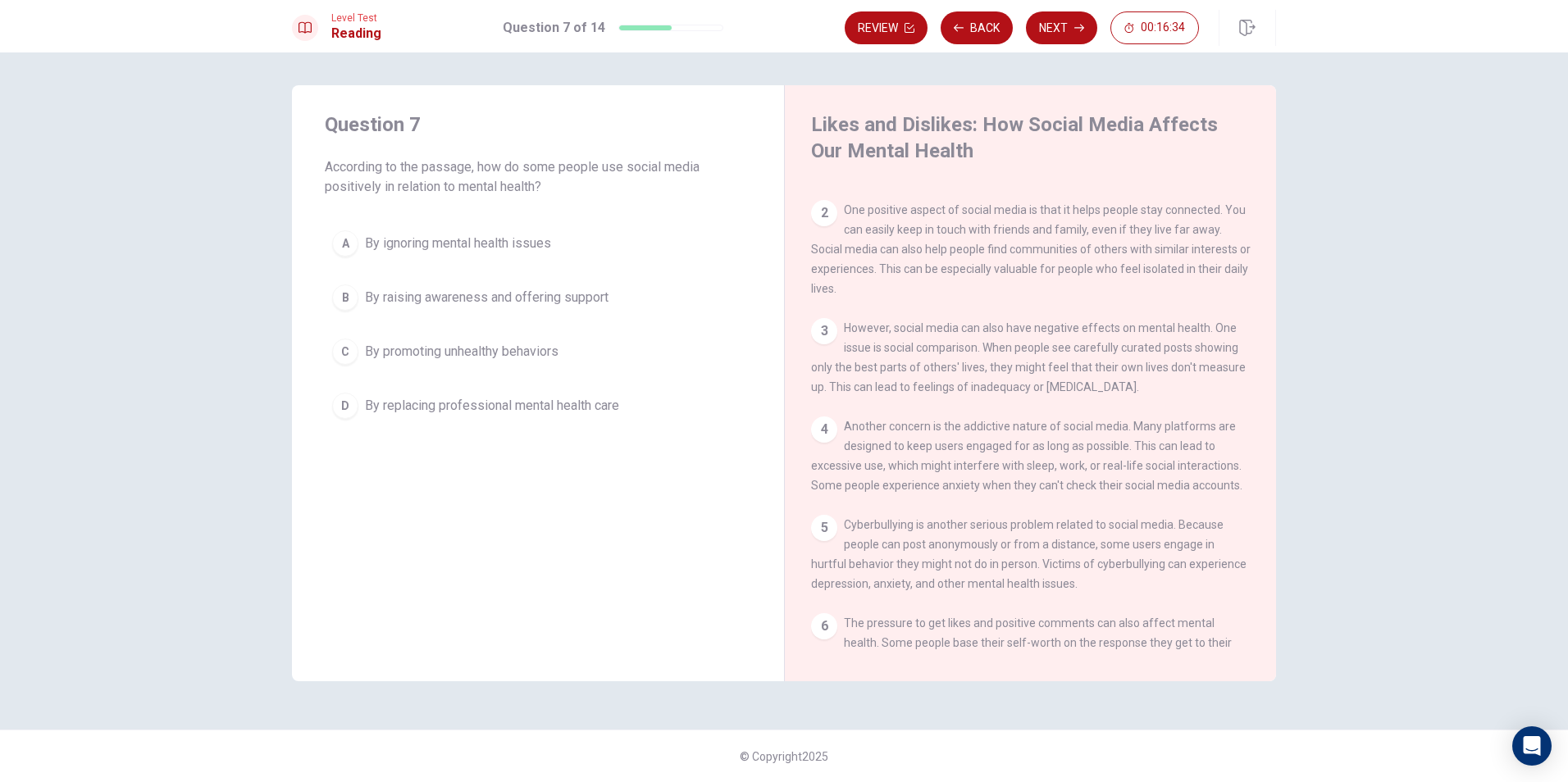
click at [431, 301] on span "By raising awareness and offering support" at bounding box center [487, 297] width 244 height 19
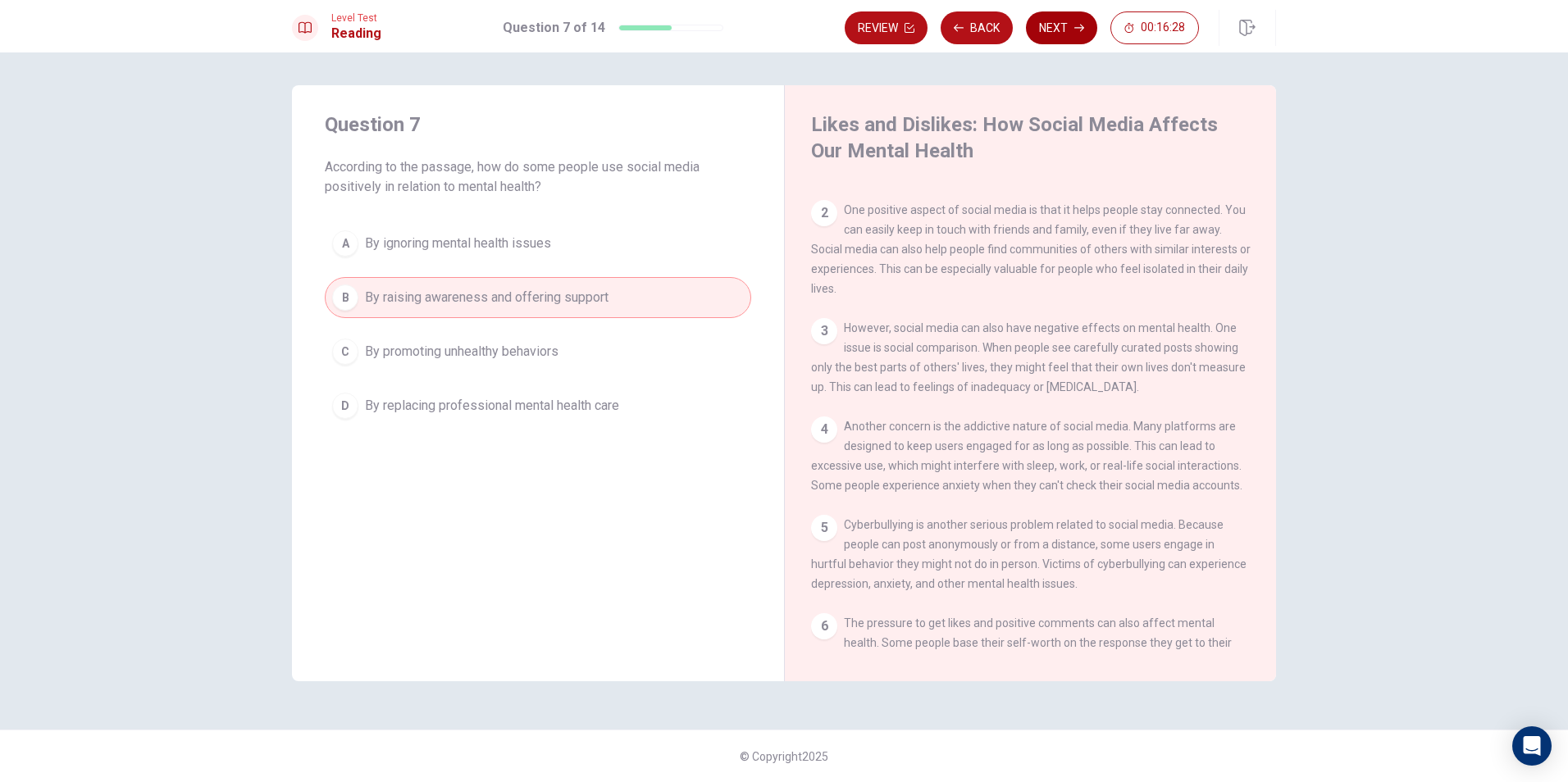
click at [1043, 32] on button "Next" at bounding box center [1061, 27] width 71 height 32
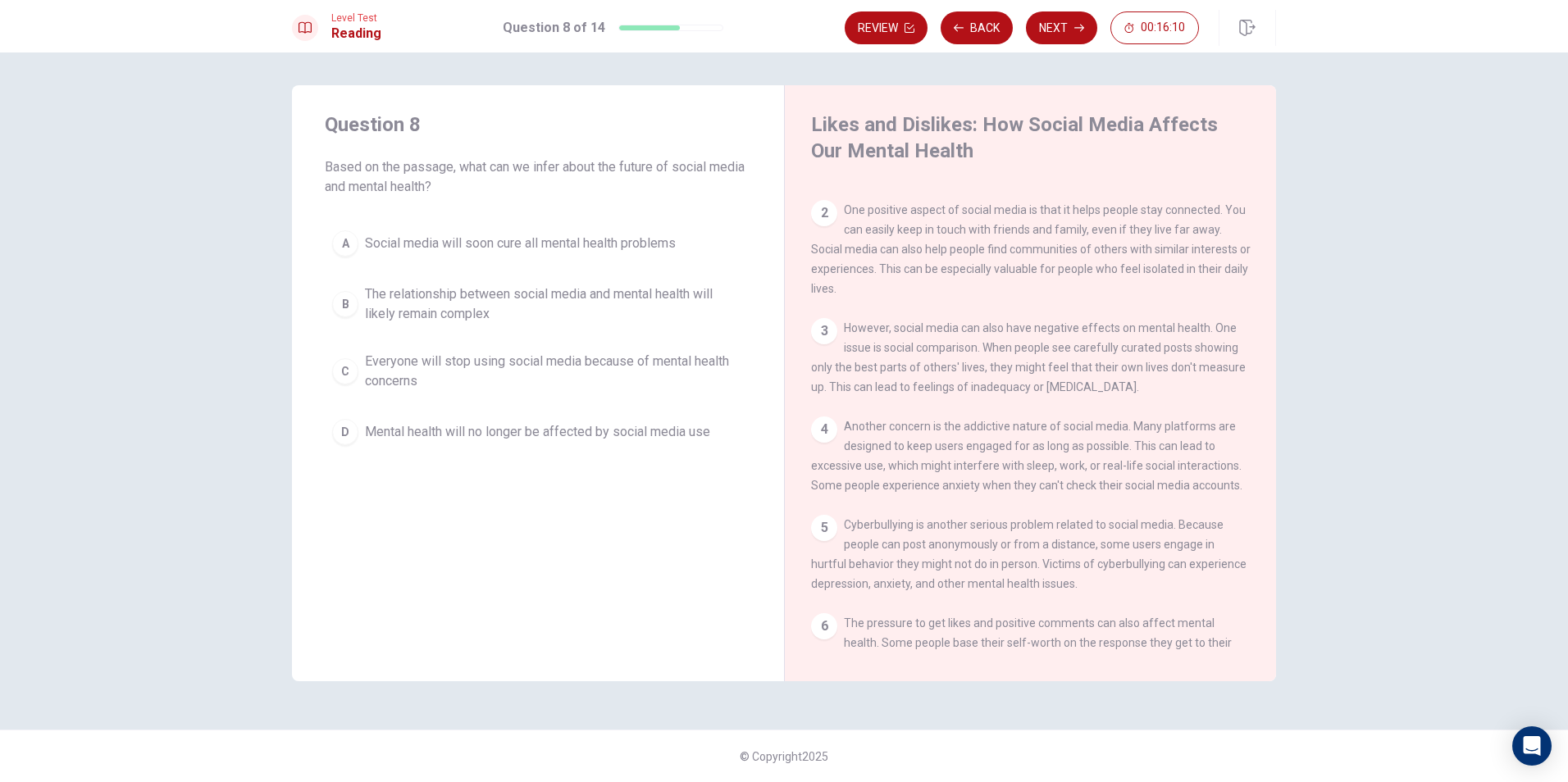
click at [495, 309] on span "The relationship between social media and mental health will likely remain comp…" at bounding box center [554, 303] width 379 height 39
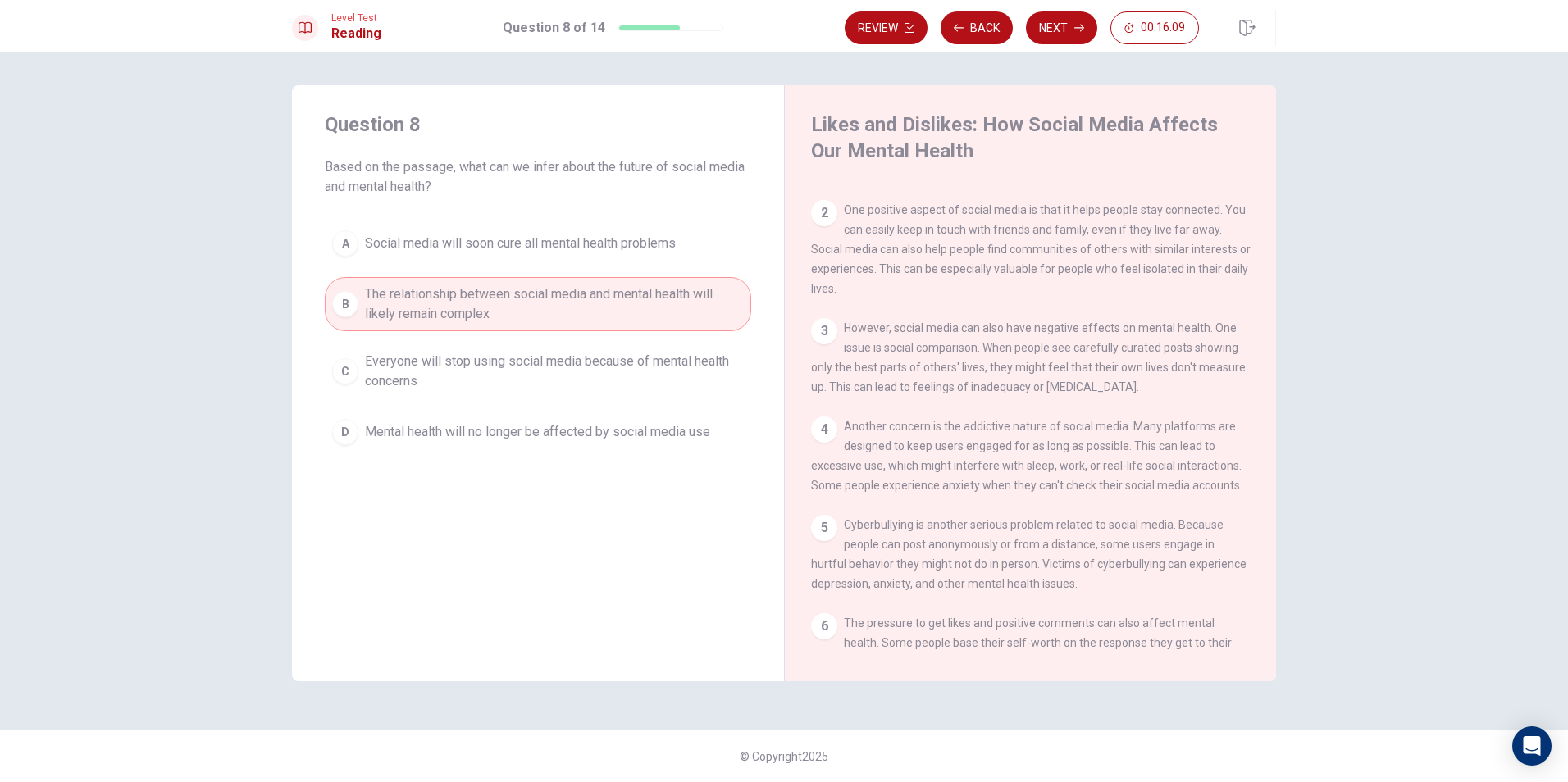
click at [466, 384] on span "Everyone will stop using social media because of mental health concerns" at bounding box center [554, 371] width 379 height 39
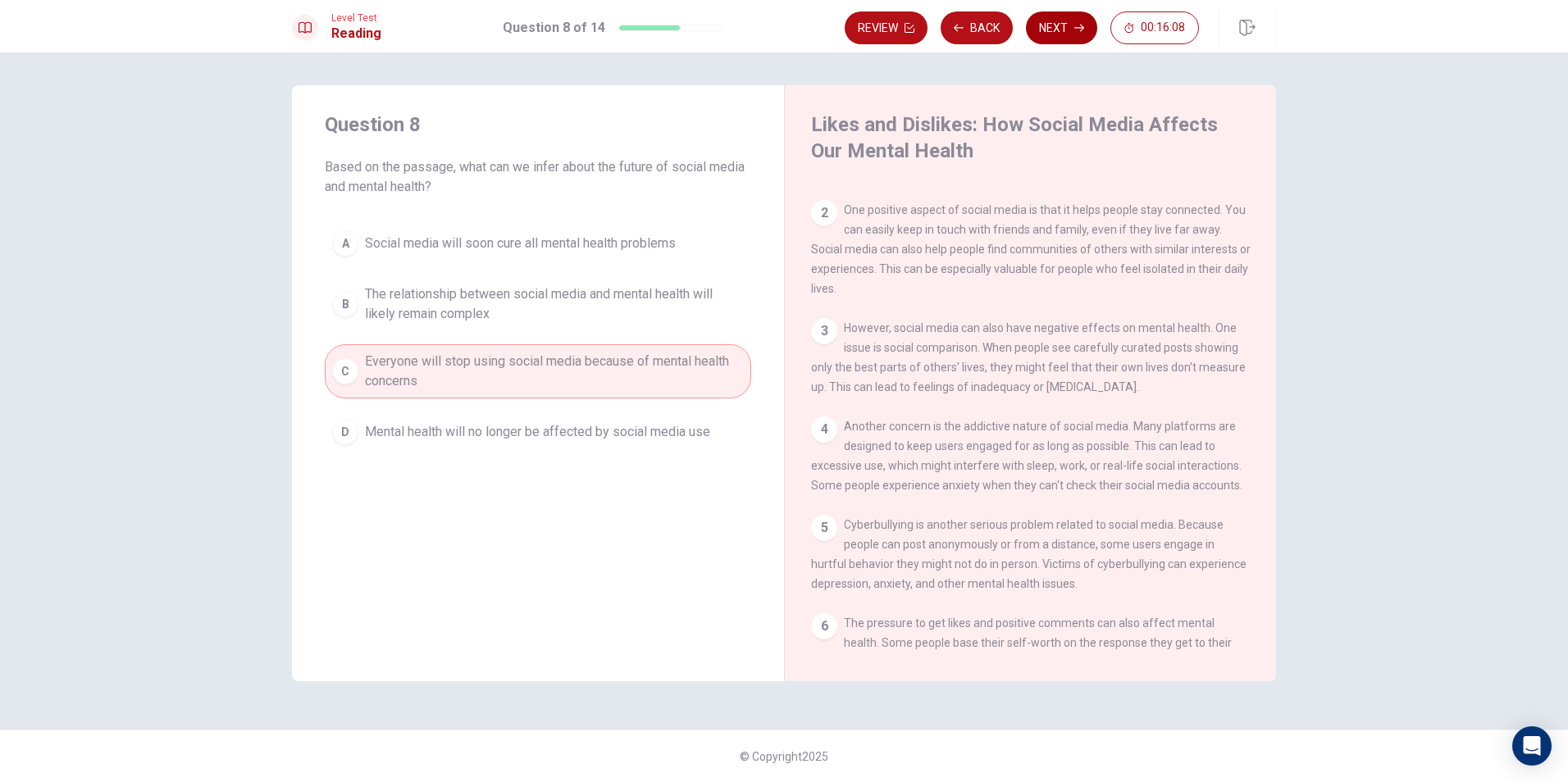
click at [1072, 32] on button "Next" at bounding box center [1061, 27] width 71 height 32
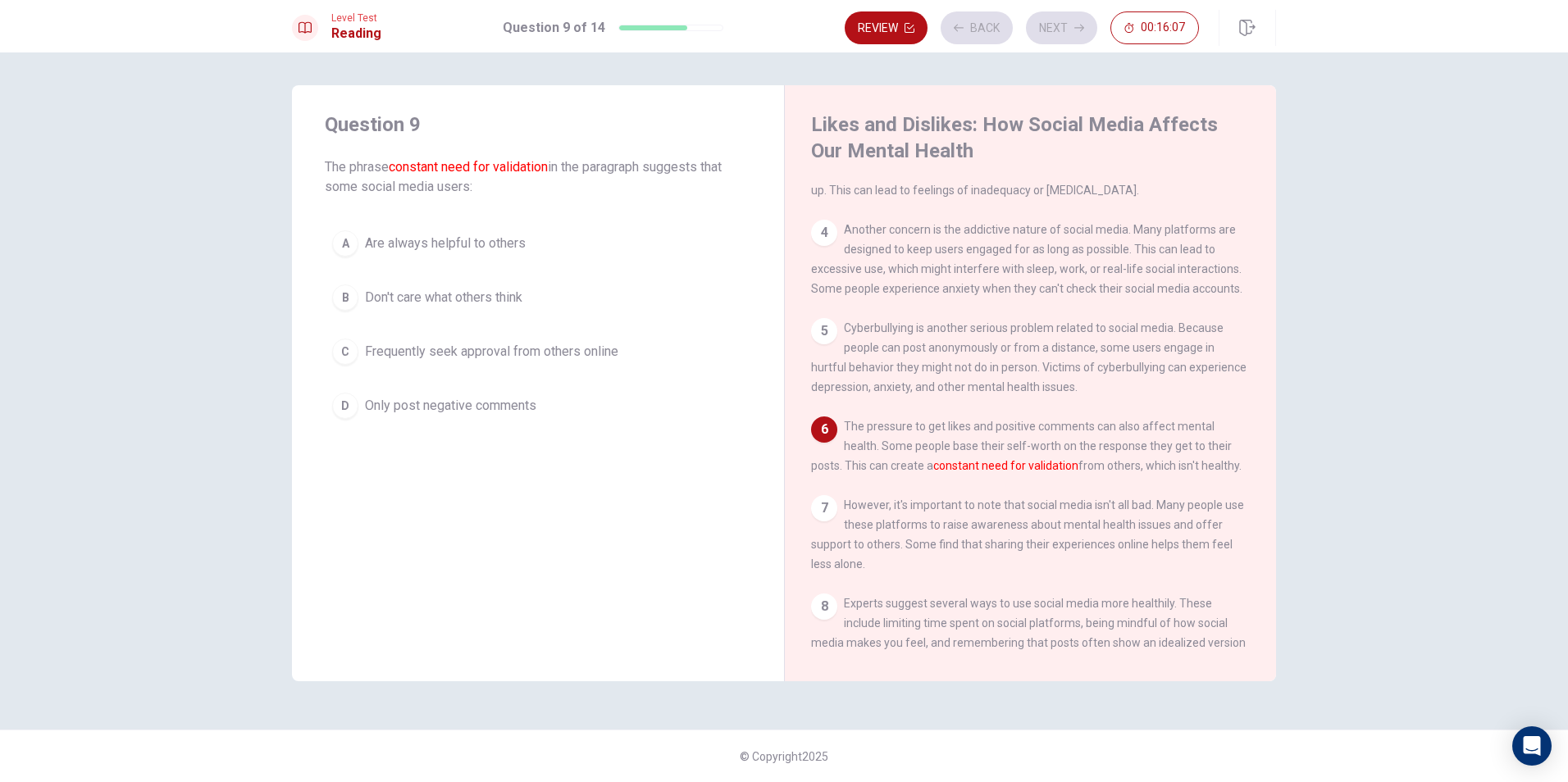
scroll to position [283, 0]
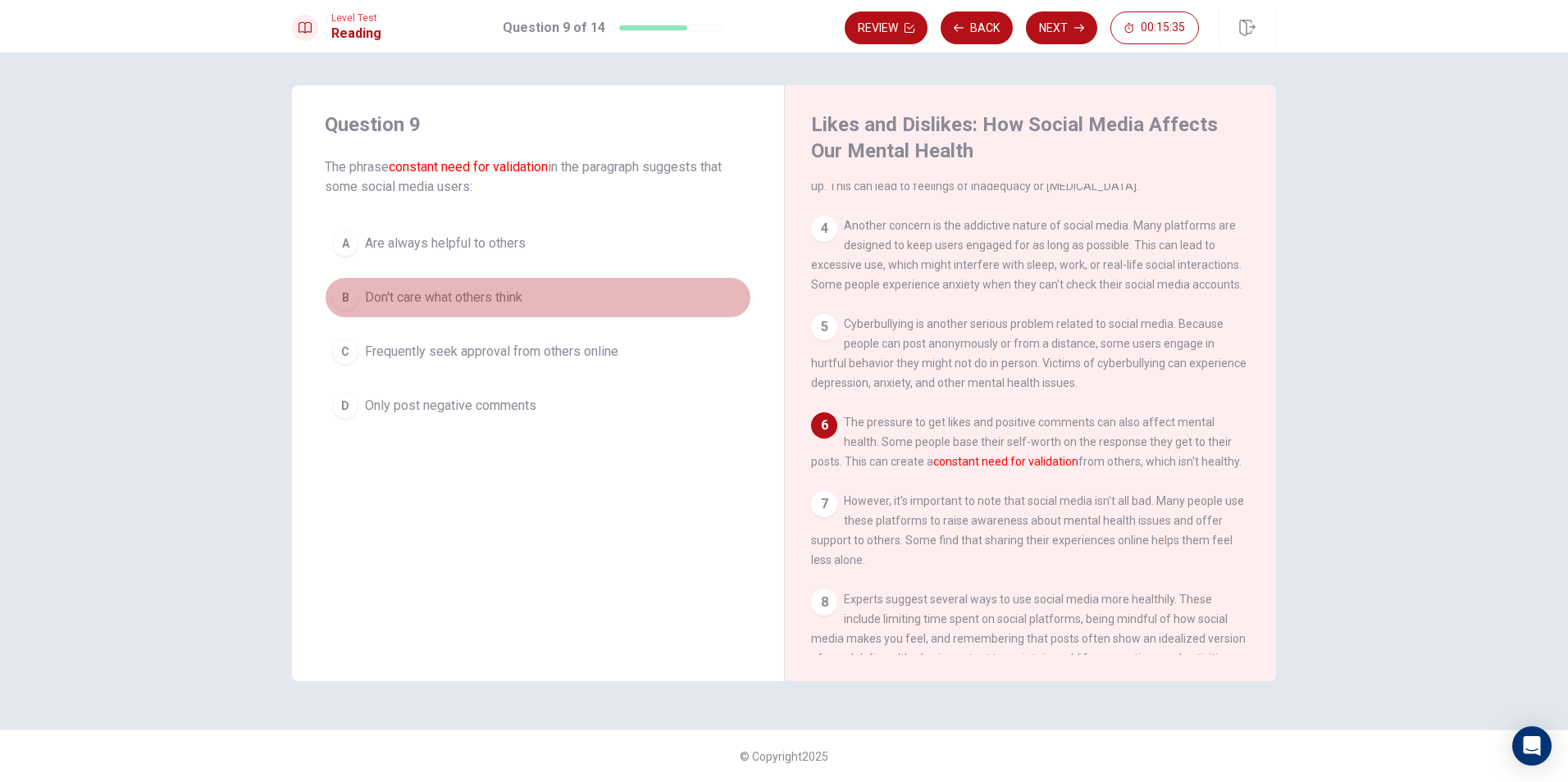
click at [497, 284] on button "B Don't care what others think" at bounding box center [538, 297] width 426 height 41
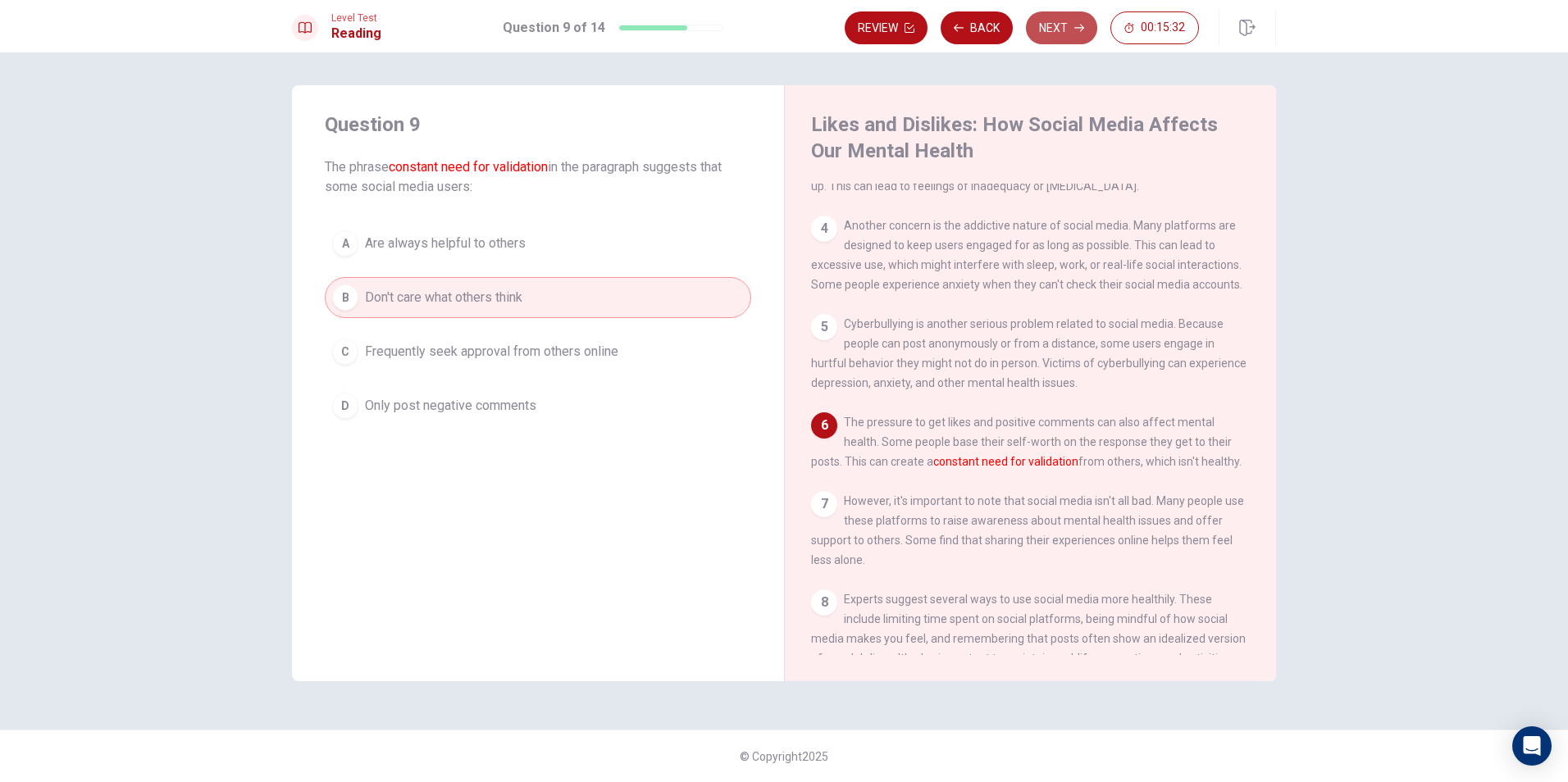
click at [1065, 31] on button "Next" at bounding box center [1061, 27] width 71 height 32
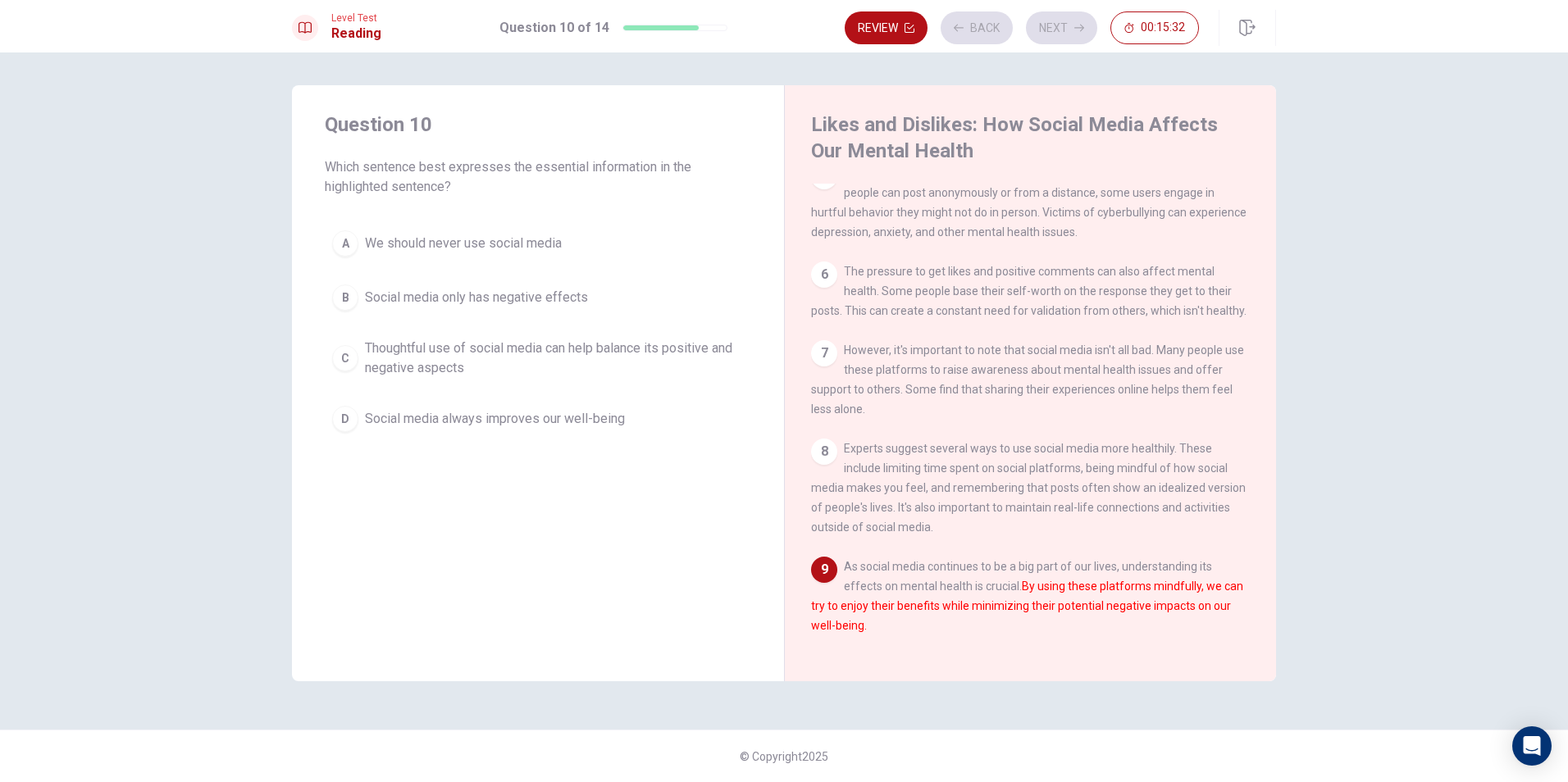
scroll to position [464, 0]
click at [592, 397] on div "A We should never use social media B Social media only has negative effects C T…" at bounding box center [538, 331] width 426 height 217
drag, startPoint x: 722, startPoint y: 345, endPoint x: 752, endPoint y: 310, distance: 46.1
click at [731, 335] on button "C Thoughtful use of social media can help balance its positive and negative asp…" at bounding box center [538, 359] width 426 height 54
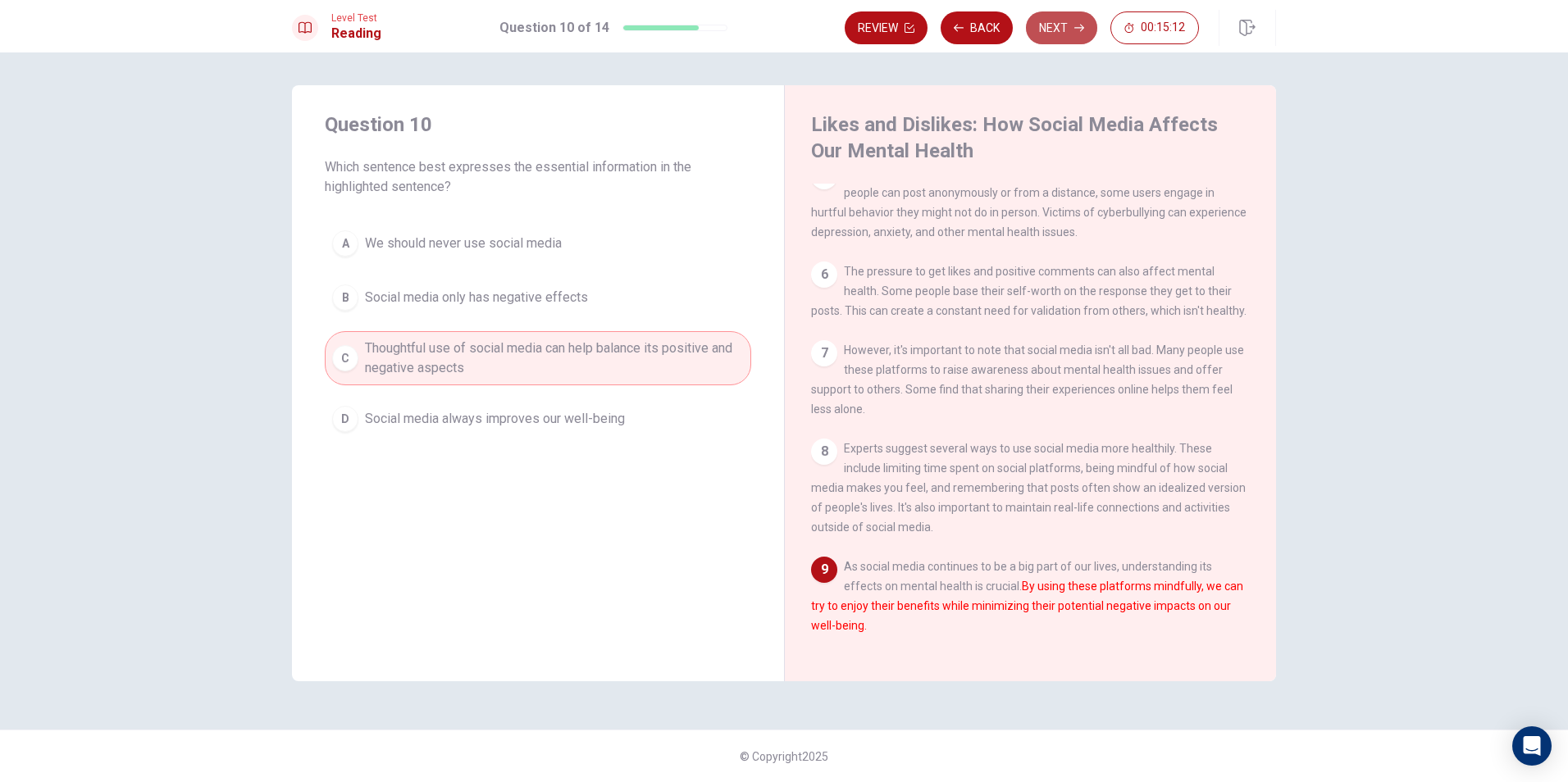
click at [1089, 16] on button "Next" at bounding box center [1061, 27] width 71 height 32
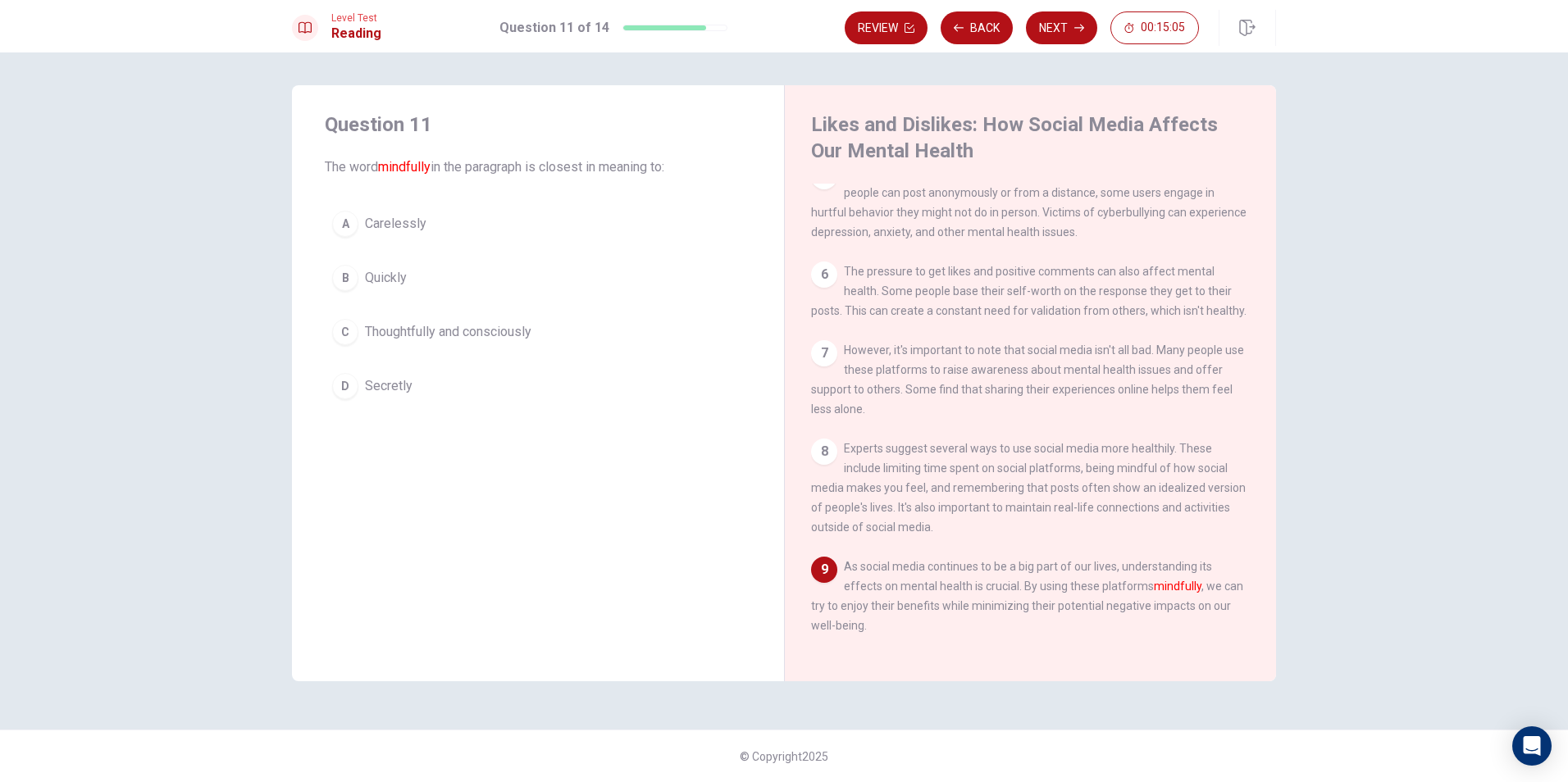
click at [509, 350] on button "C Thoughtfully and consciously" at bounding box center [538, 331] width 426 height 41
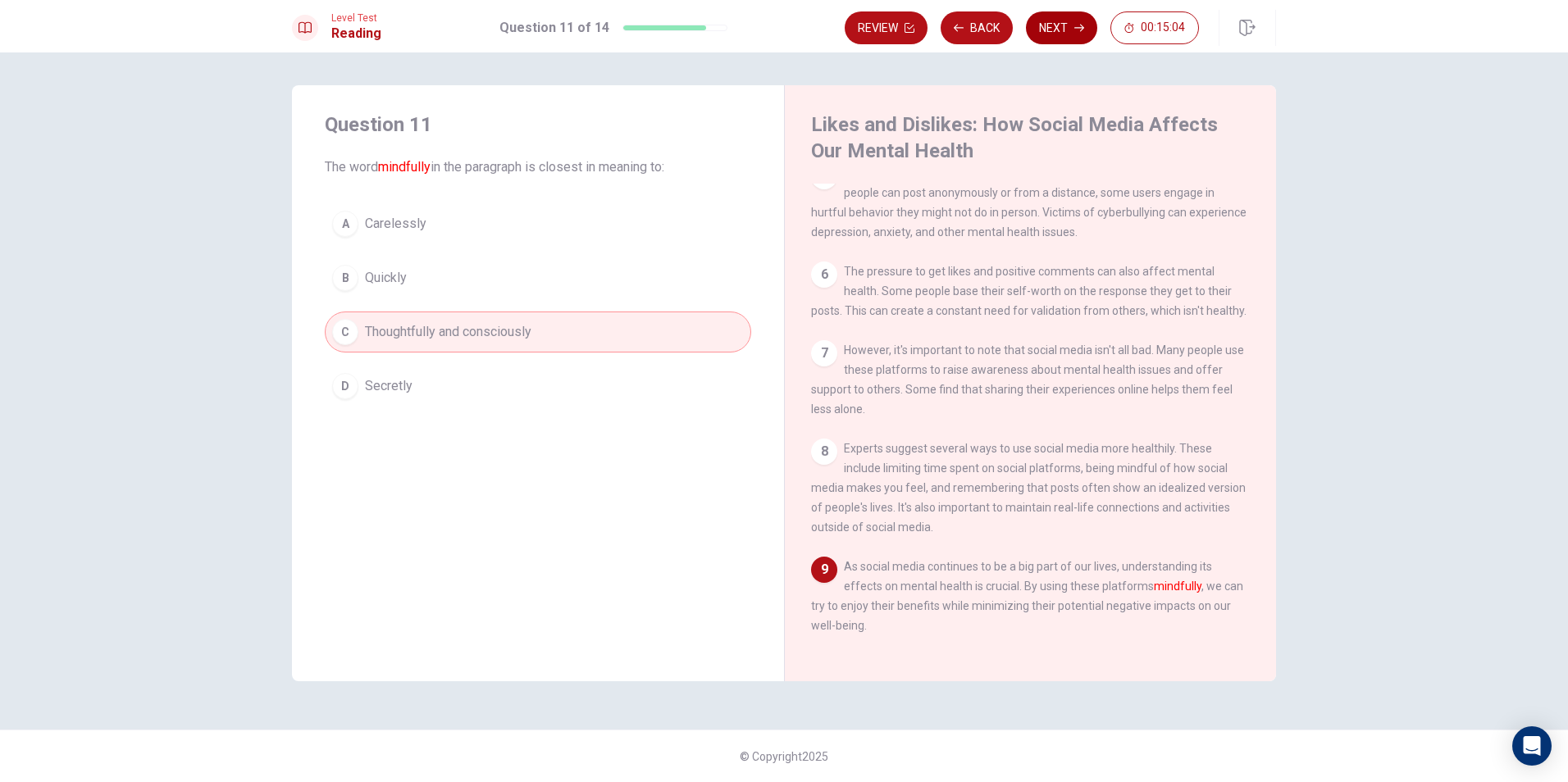
click at [1064, 16] on button "Next" at bounding box center [1061, 27] width 71 height 32
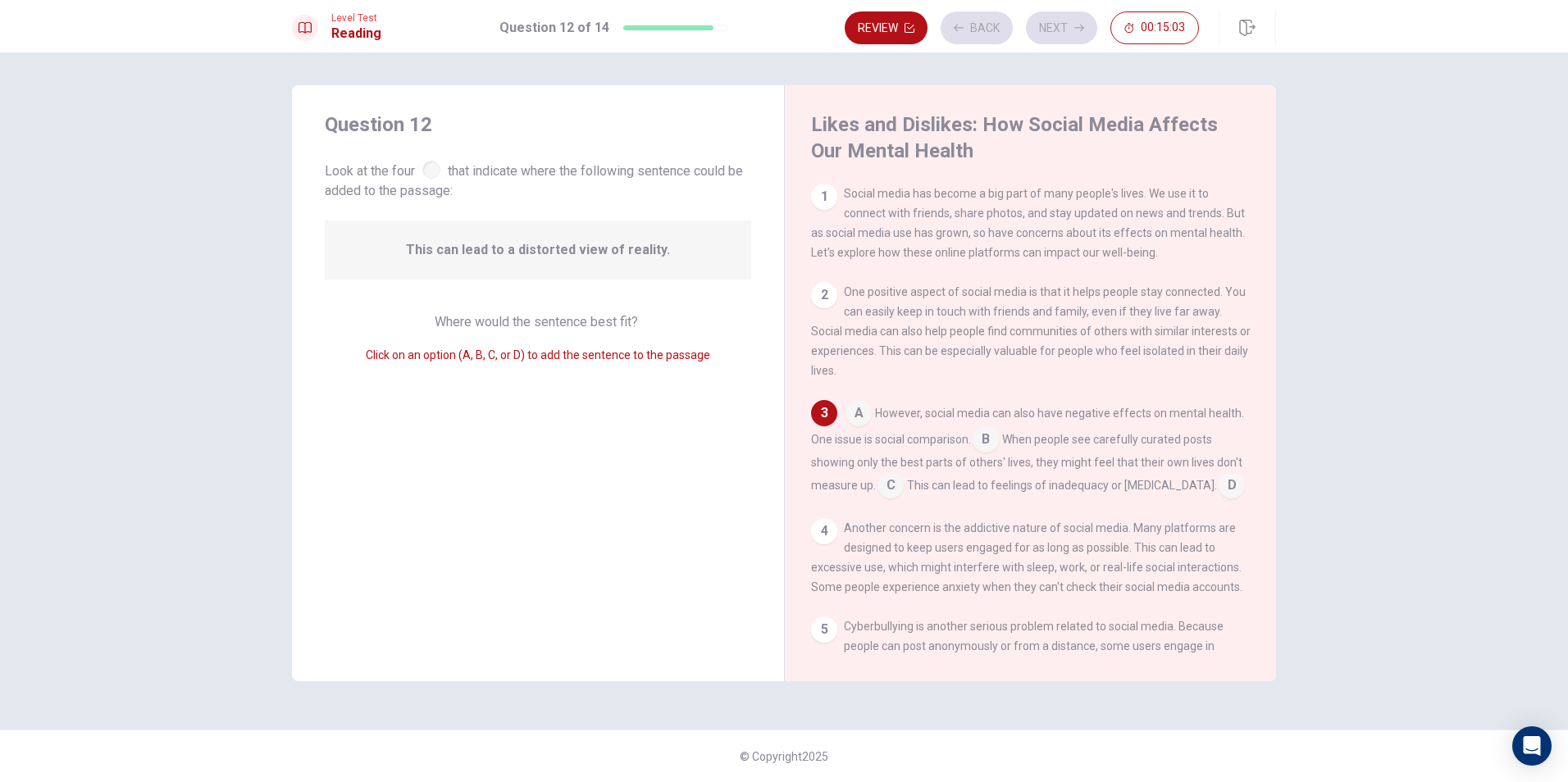
scroll to position [35, 0]
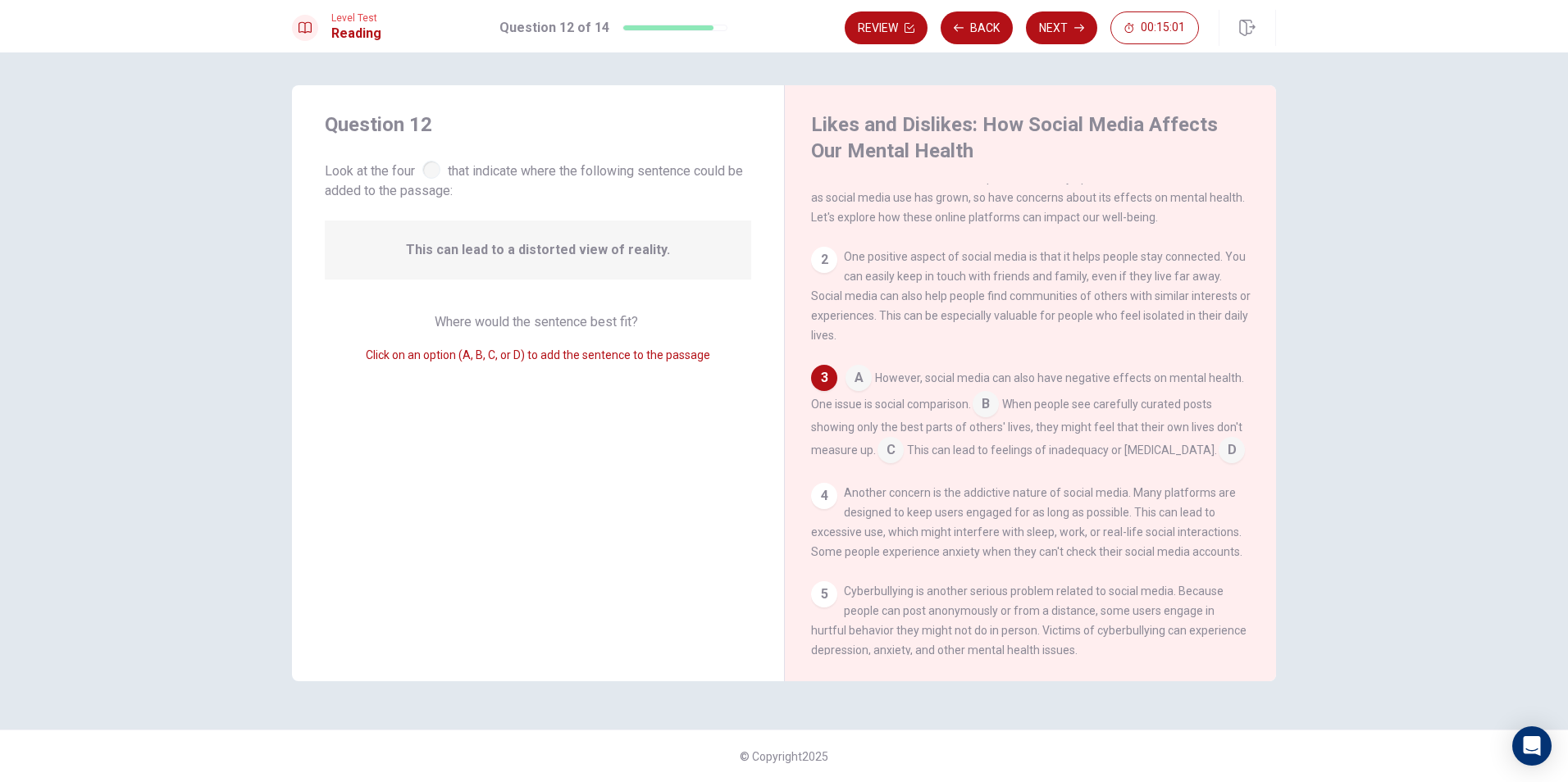
click at [440, 171] on div at bounding box center [431, 169] width 18 height 18
click at [551, 251] on span "This can lead to a distorted view of reality." at bounding box center [538, 250] width 264 height 19
click at [863, 390] on input at bounding box center [859, 380] width 26 height 26
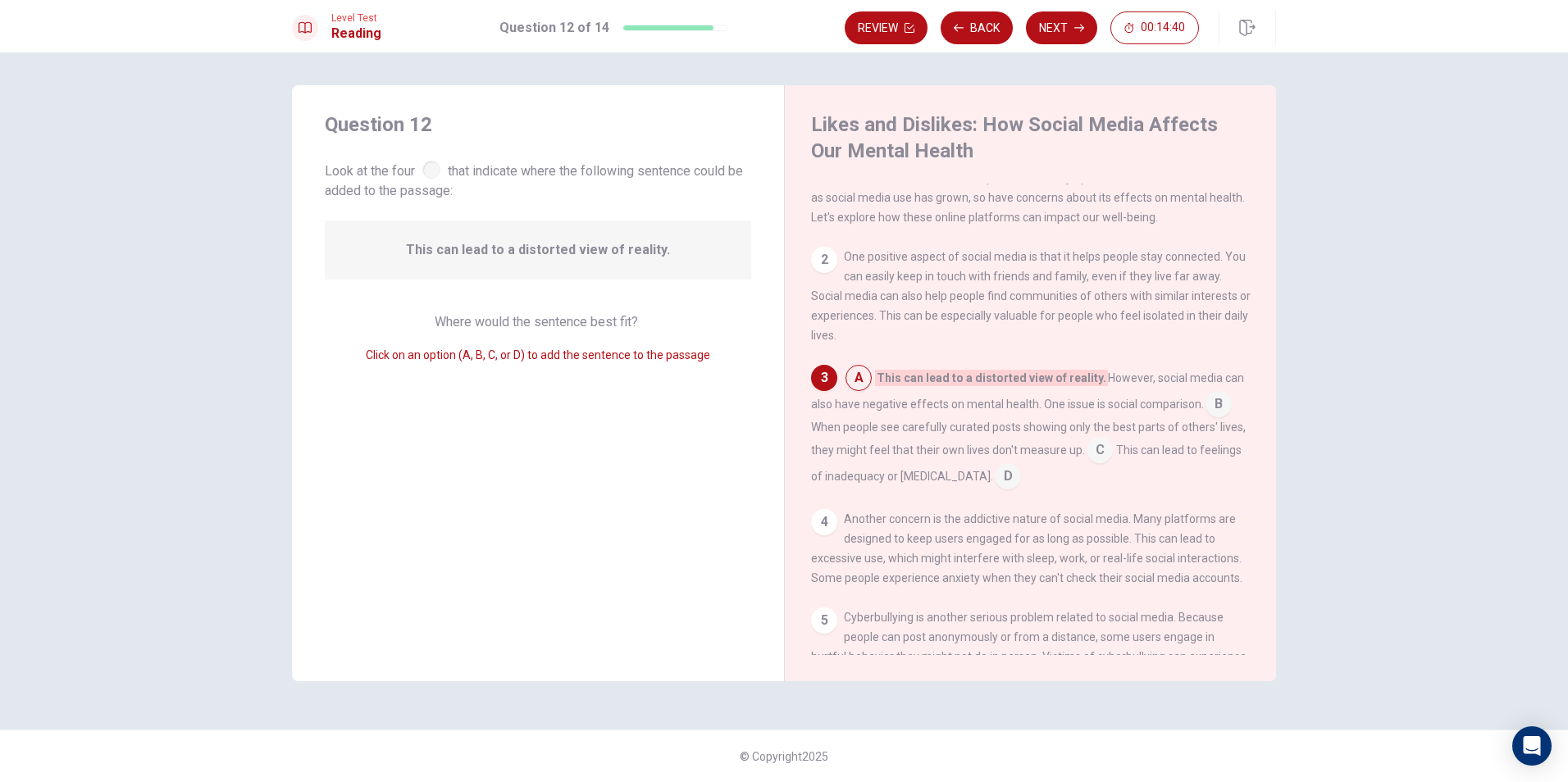
click at [1225, 409] on input at bounding box center [1219, 406] width 26 height 26
click at [1153, 465] on input at bounding box center [1166, 451] width 26 height 26
click at [1046, 482] on input at bounding box center [1052, 478] width 26 height 26
click at [1235, 446] on input at bounding box center [1232, 451] width 26 height 26
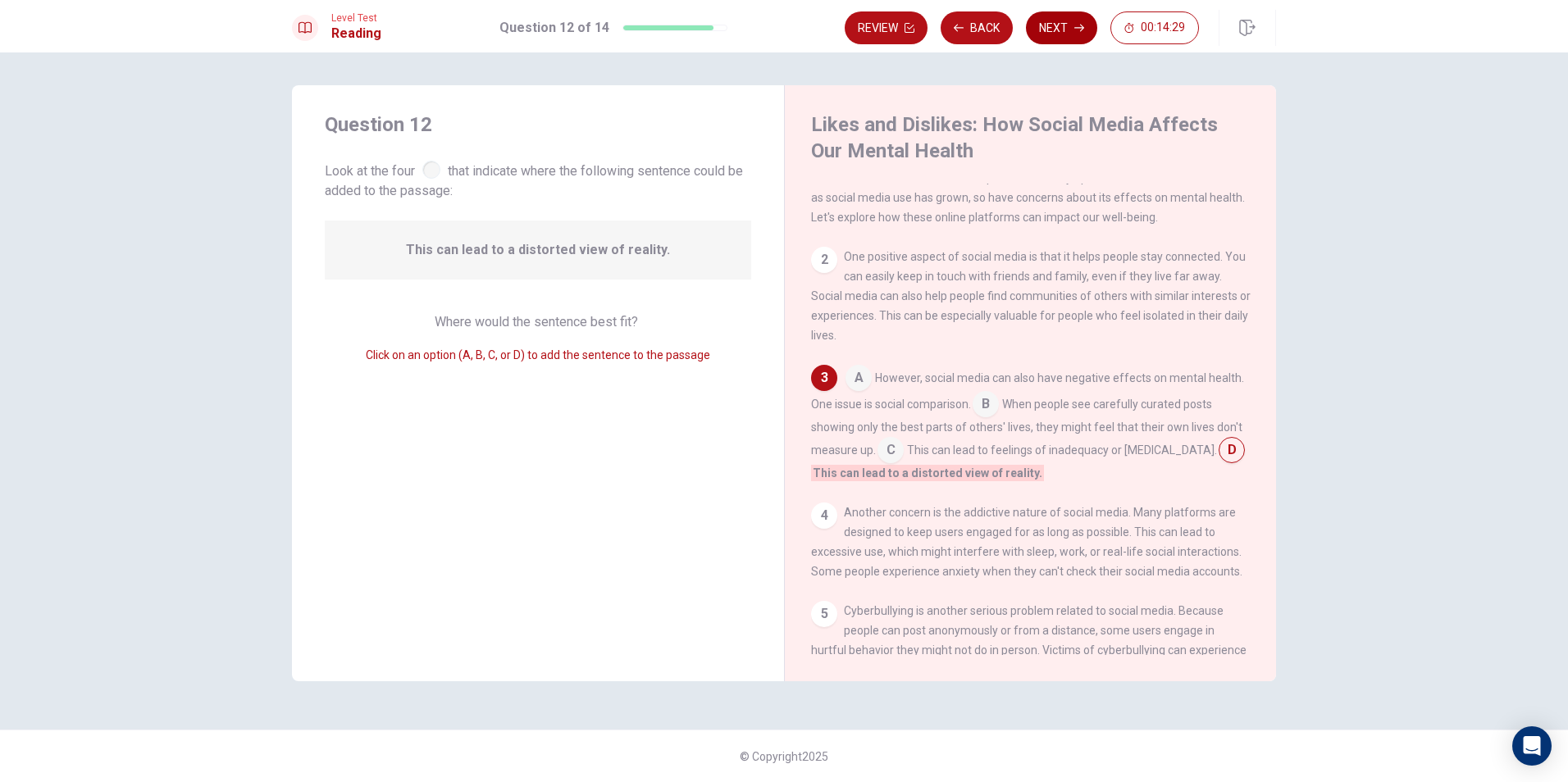
click at [1037, 24] on button "Next" at bounding box center [1061, 27] width 71 height 32
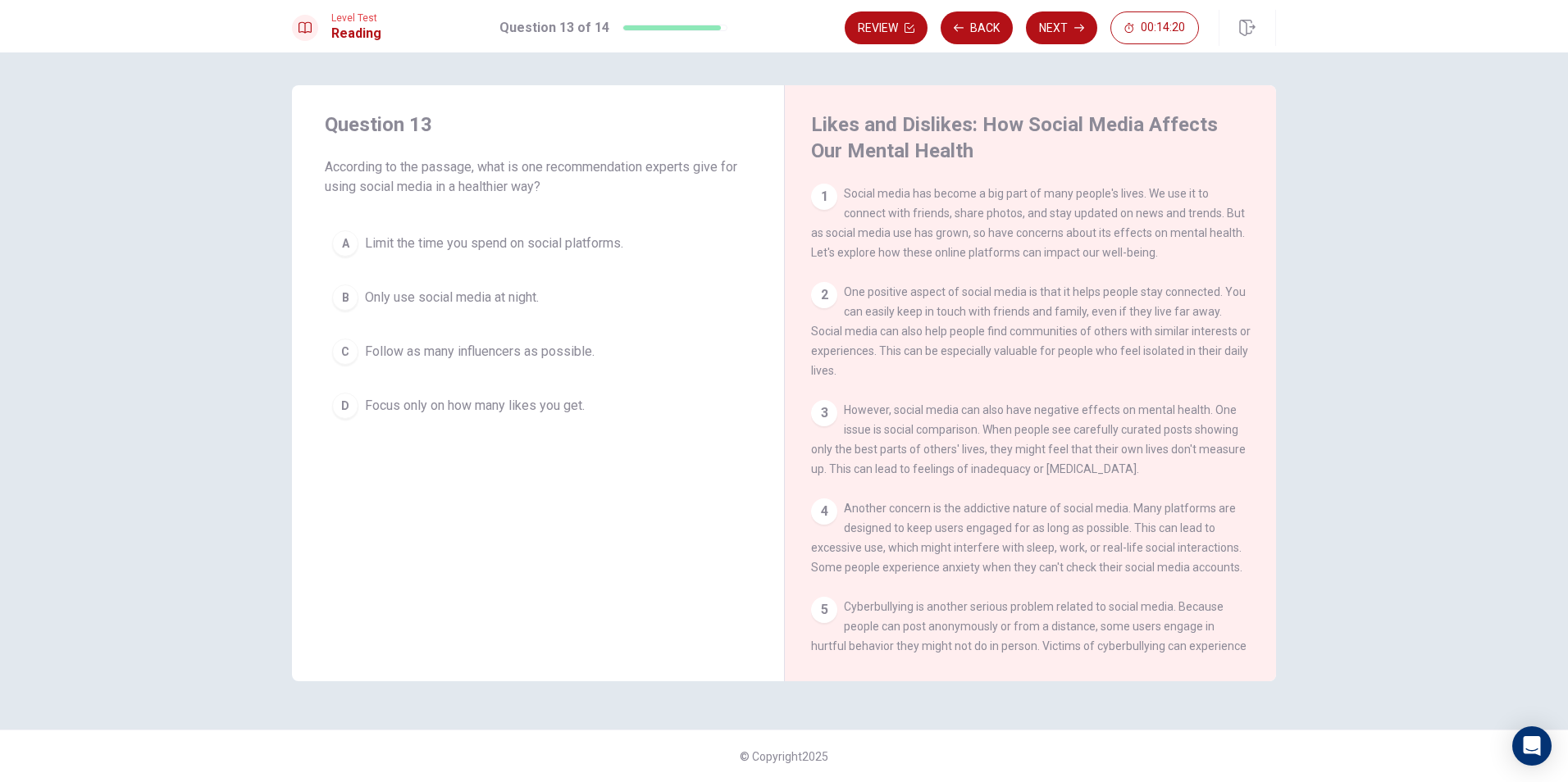
click at [578, 238] on span "Limit the time you spend on social platforms." at bounding box center [494, 244] width 259 height 19
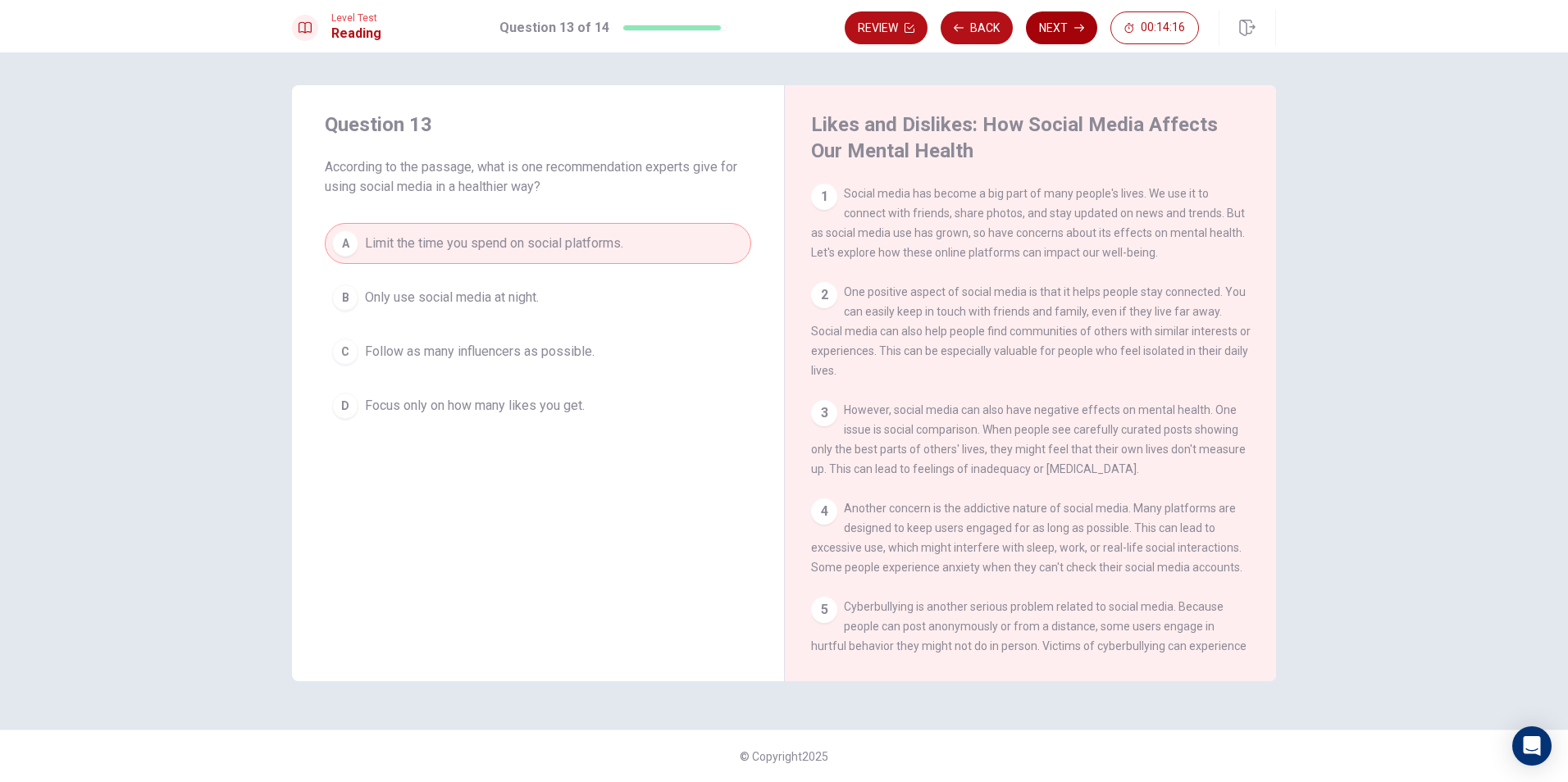
click at [1087, 33] on button "Next" at bounding box center [1061, 27] width 71 height 32
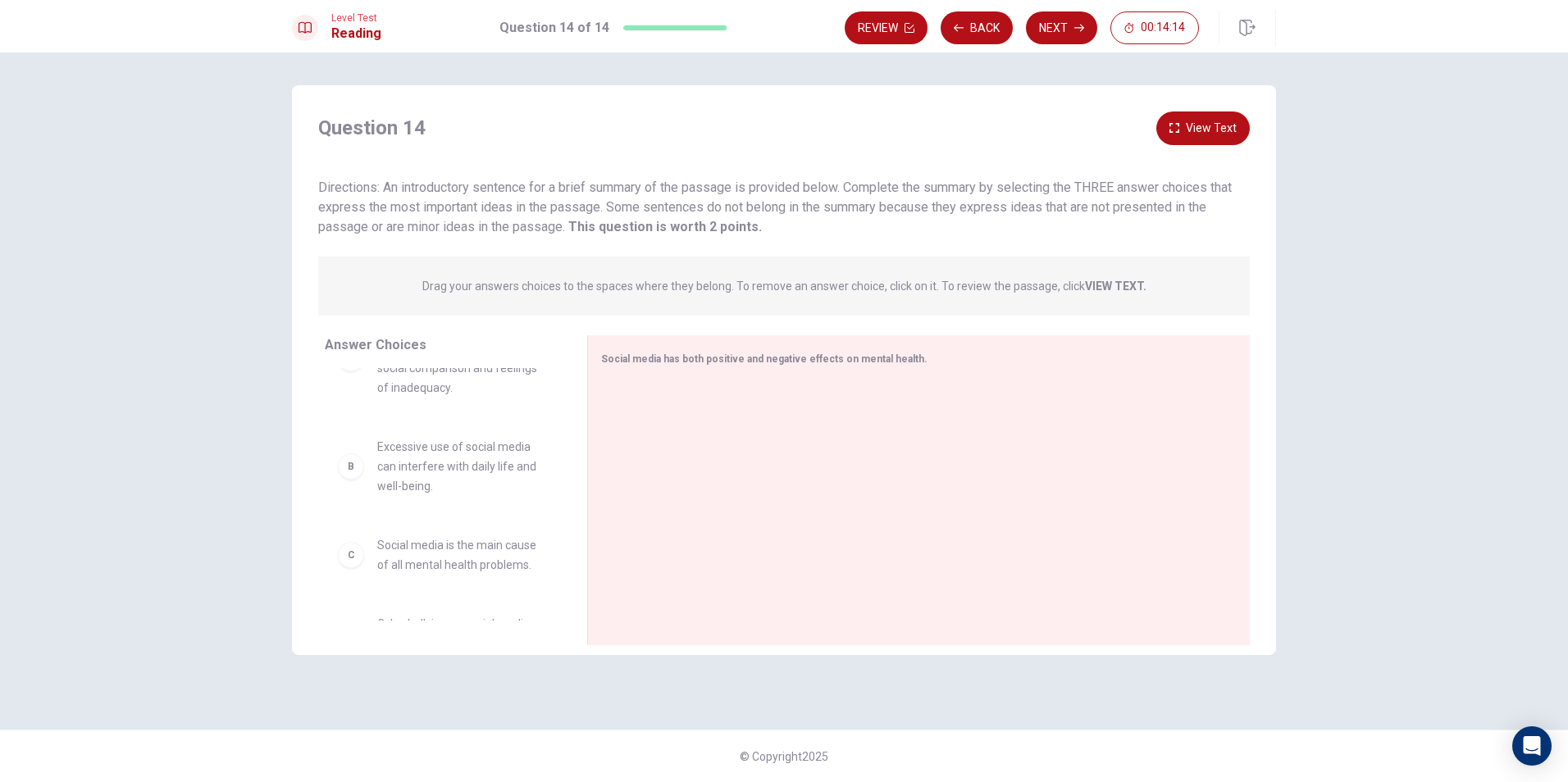
scroll to position [324, 0]
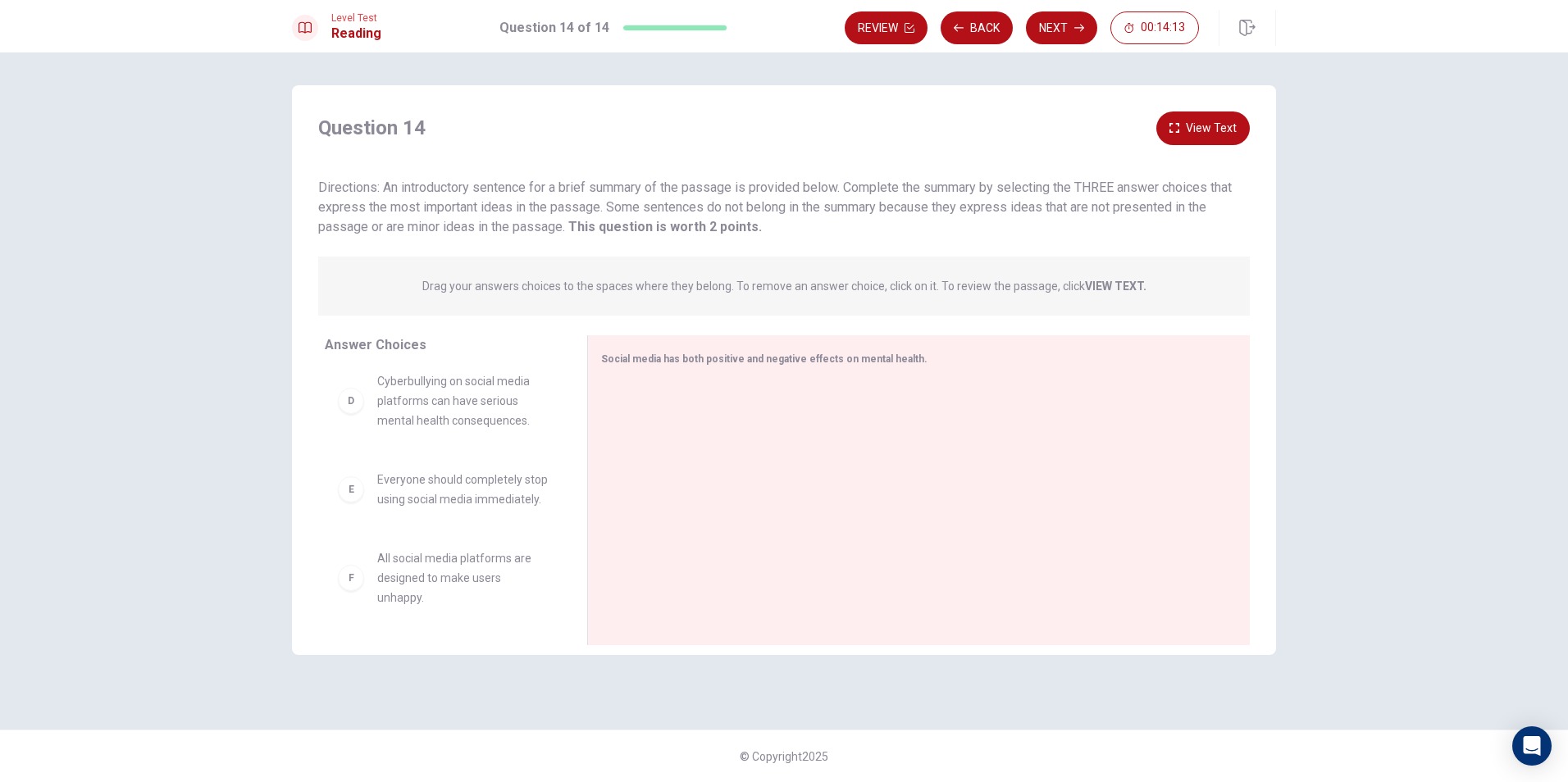
click at [488, 481] on span "Everyone should completely stop using social media immediately." at bounding box center [462, 489] width 171 height 39
drag, startPoint x: 403, startPoint y: 494, endPoint x: 879, endPoint y: 394, distance: 486.4
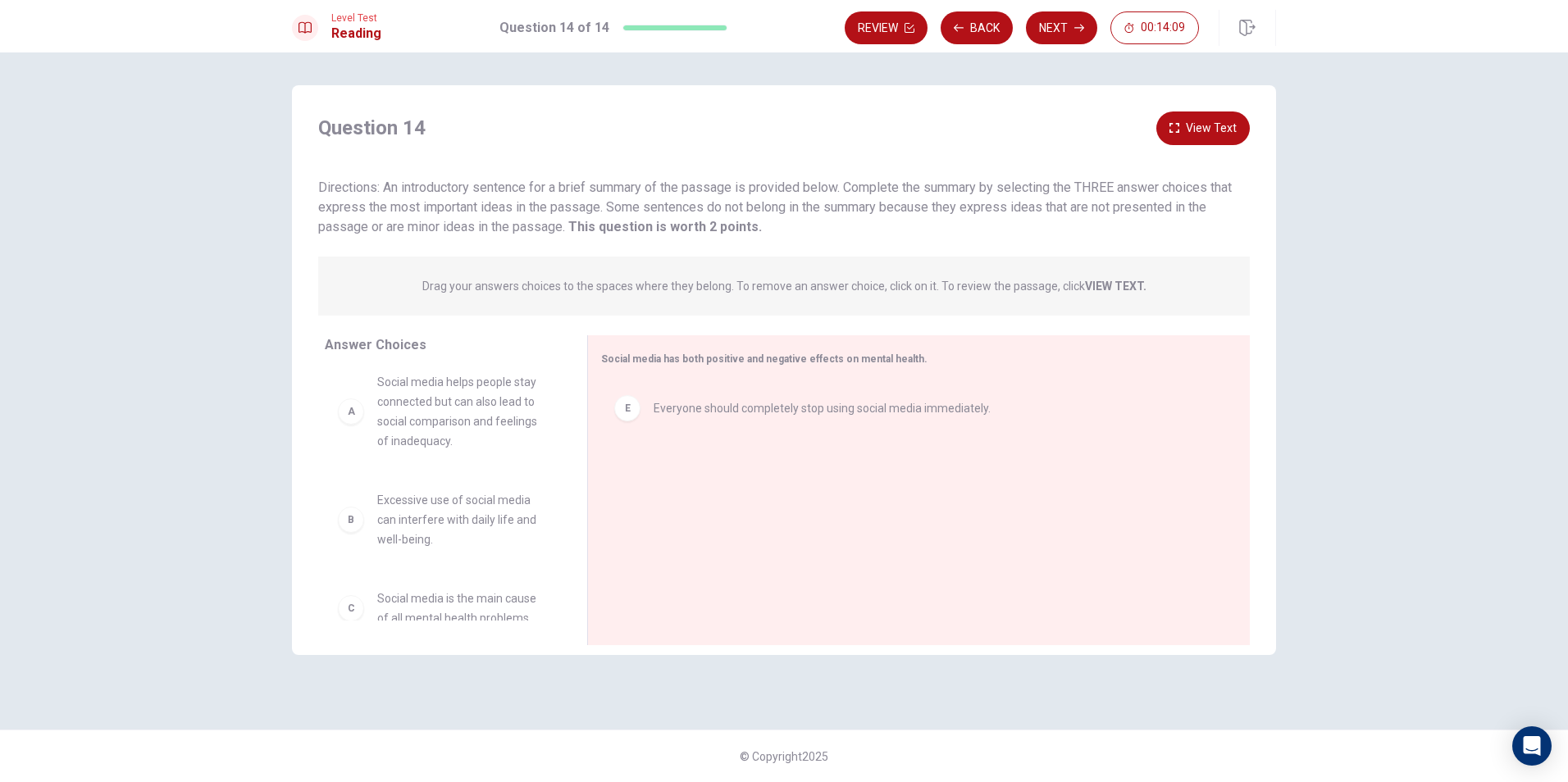
scroll to position [0, 0]
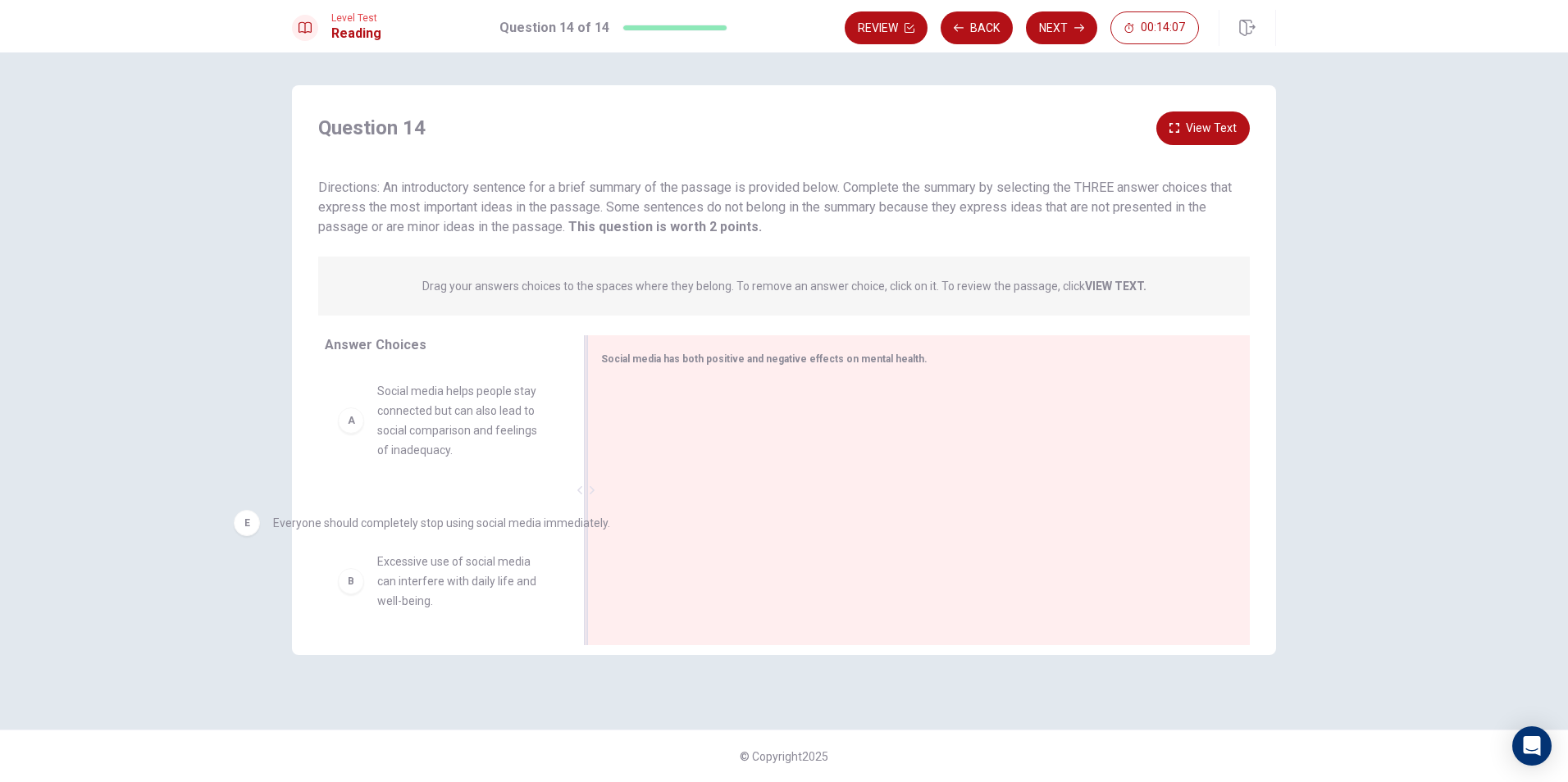
drag, startPoint x: 744, startPoint y: 402, endPoint x: 361, endPoint y: 528, distance: 403.2
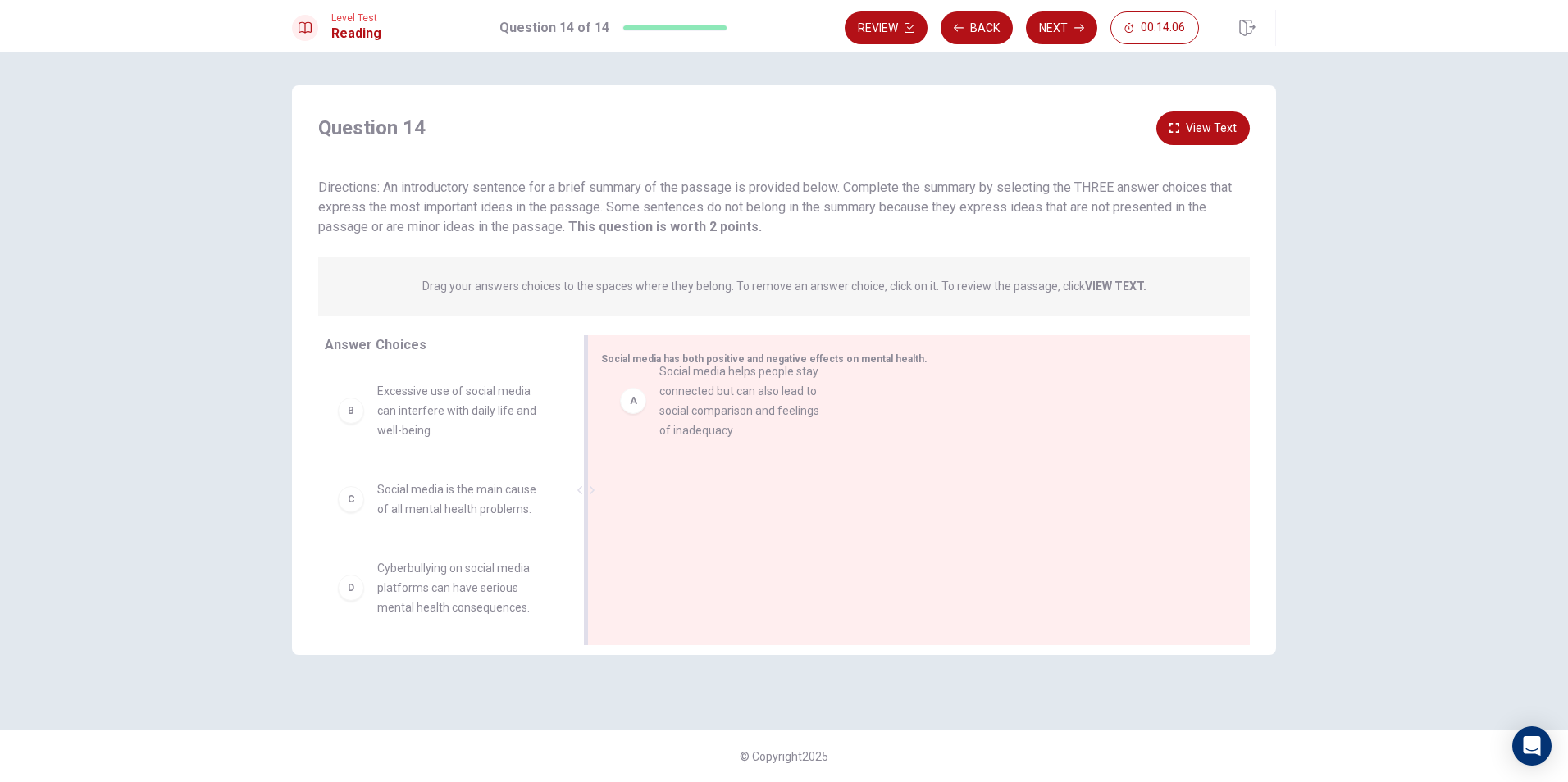
drag, startPoint x: 381, startPoint y: 398, endPoint x: 674, endPoint y: 377, distance: 293.8
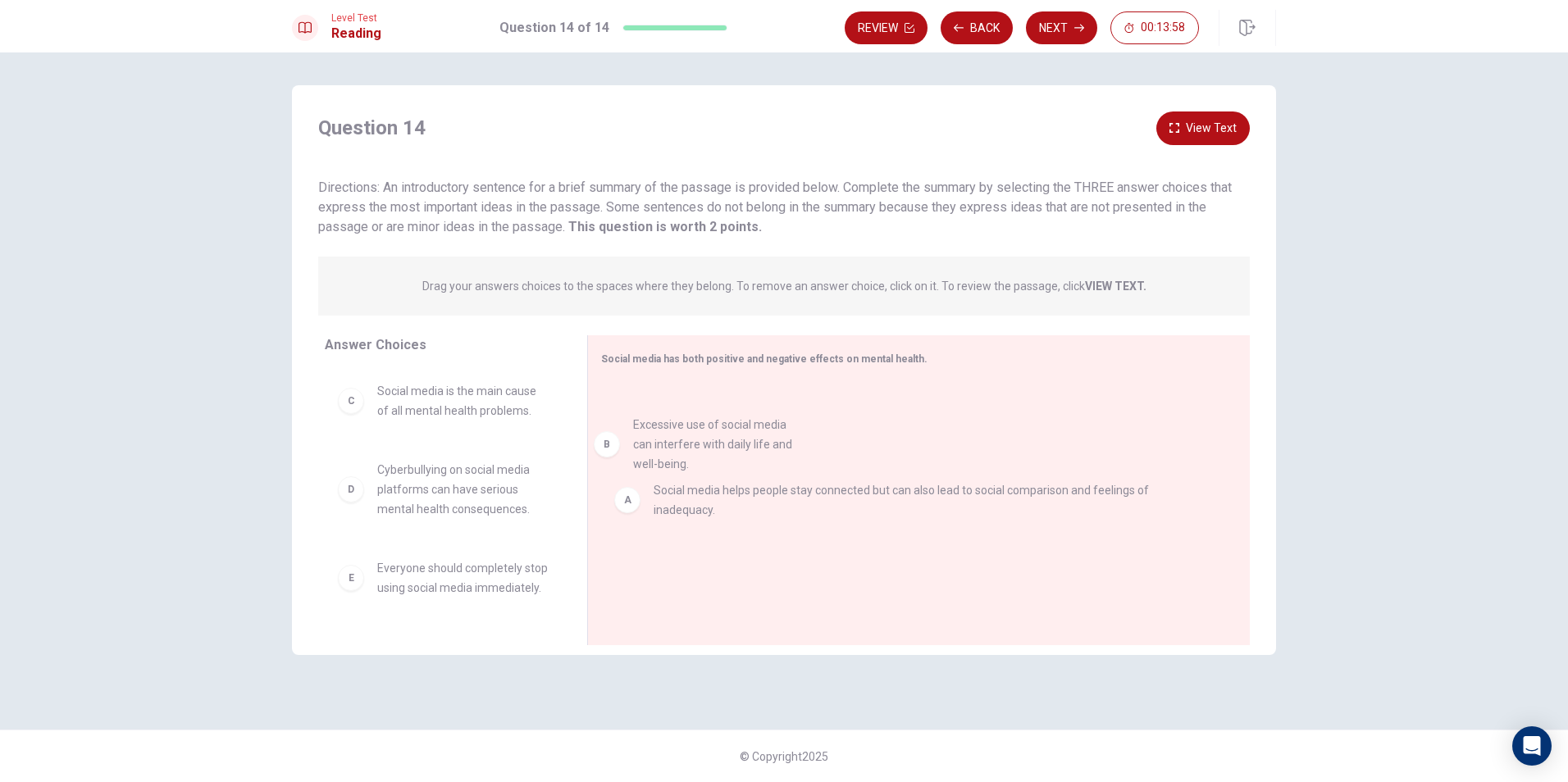
drag, startPoint x: 481, startPoint y: 411, endPoint x: 772, endPoint y: 450, distance: 293.6
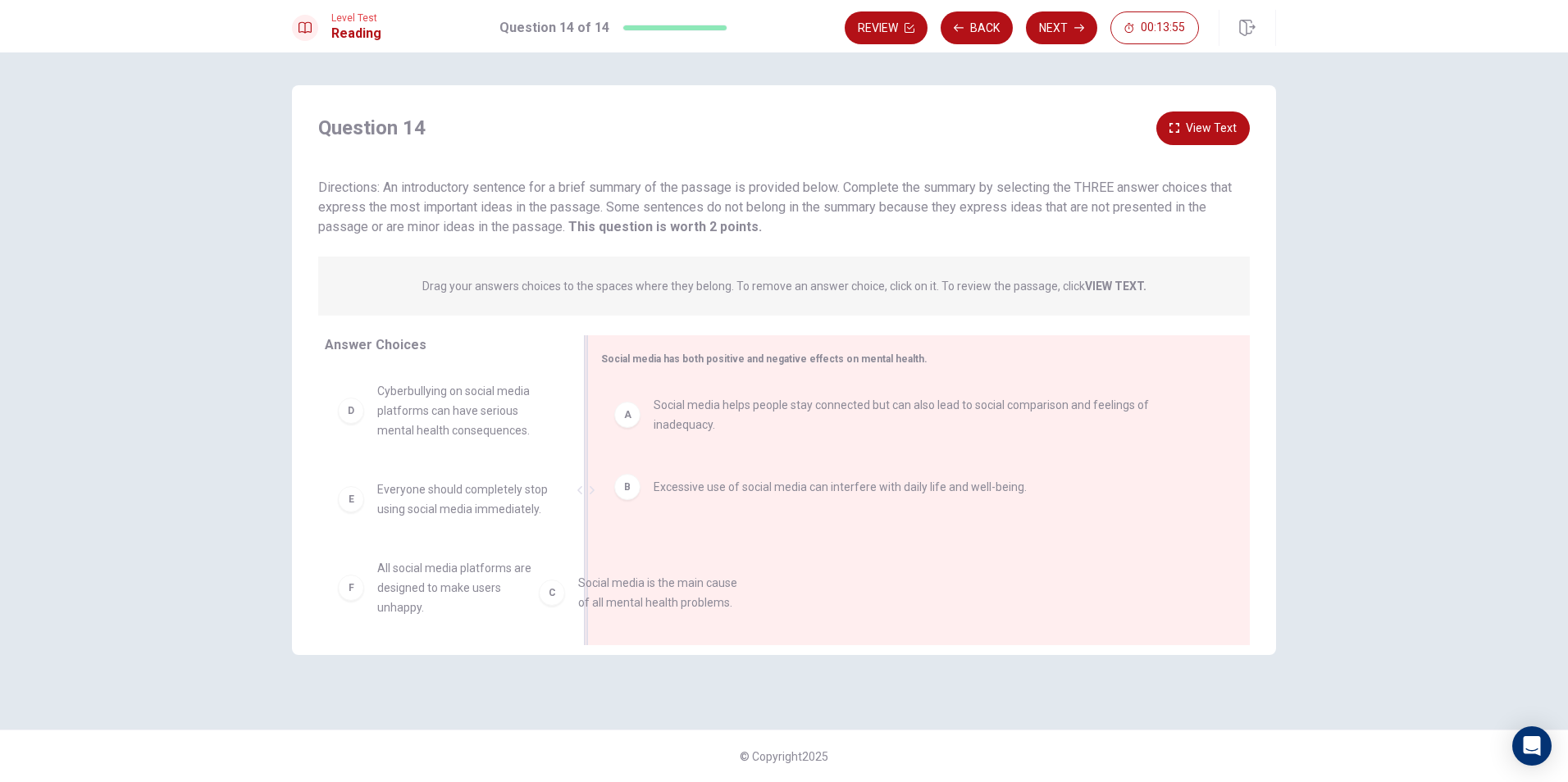
scroll to position [6, 0]
drag, startPoint x: 502, startPoint y: 419, endPoint x: 837, endPoint y: 552, distance: 360.4
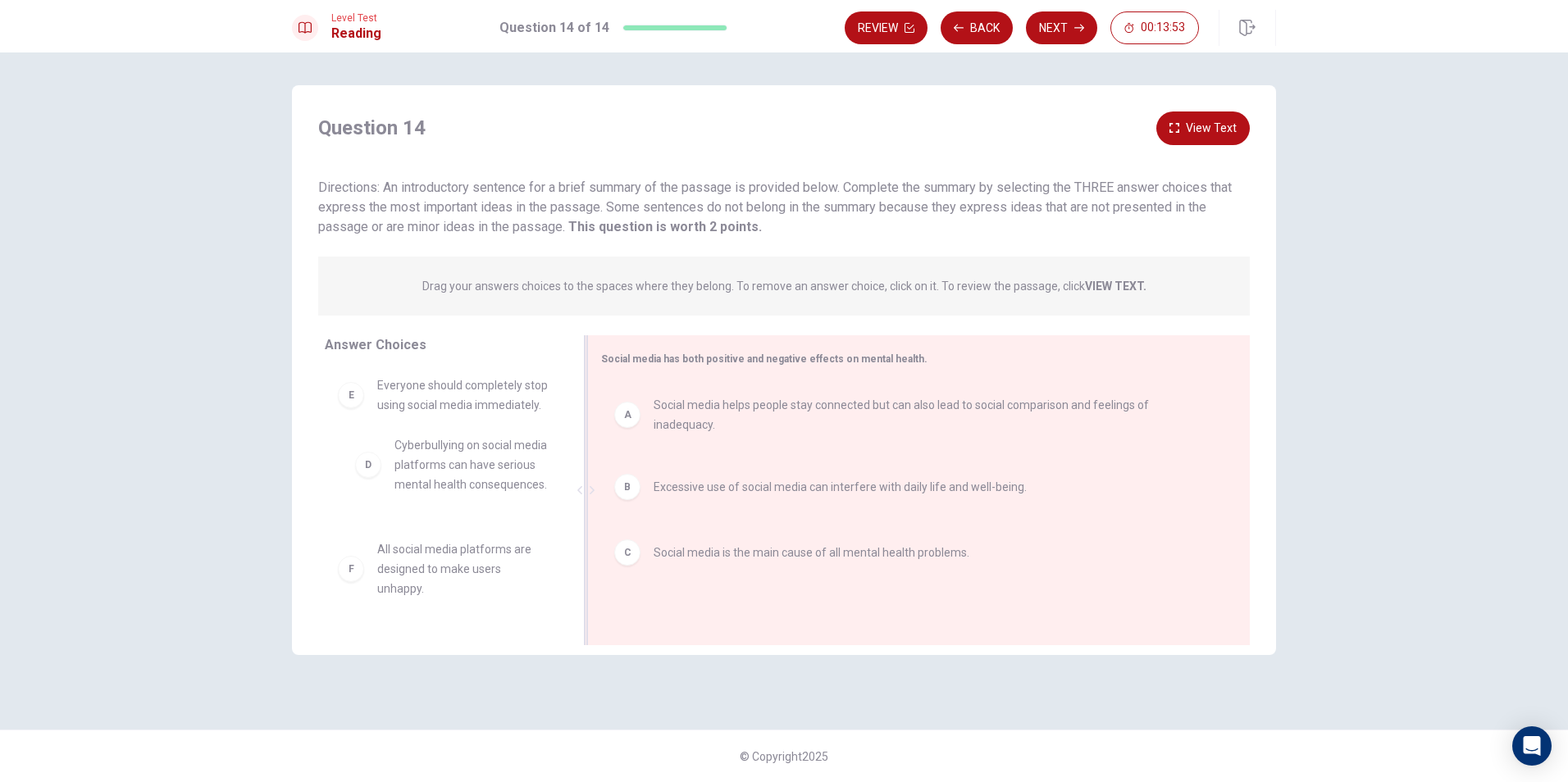
scroll to position [20, 0]
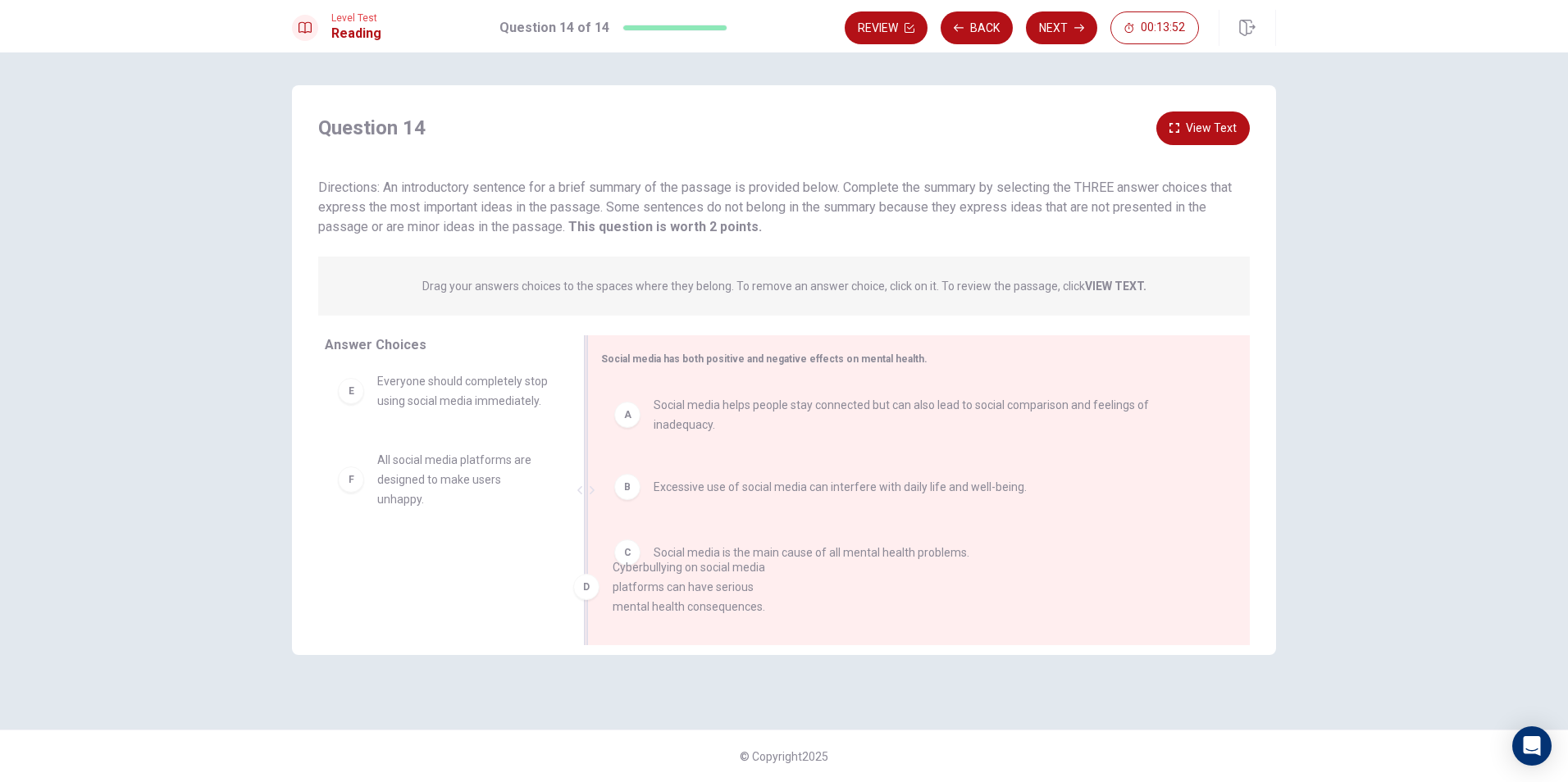
drag, startPoint x: 495, startPoint y: 422, endPoint x: 754, endPoint y: 608, distance: 318.9
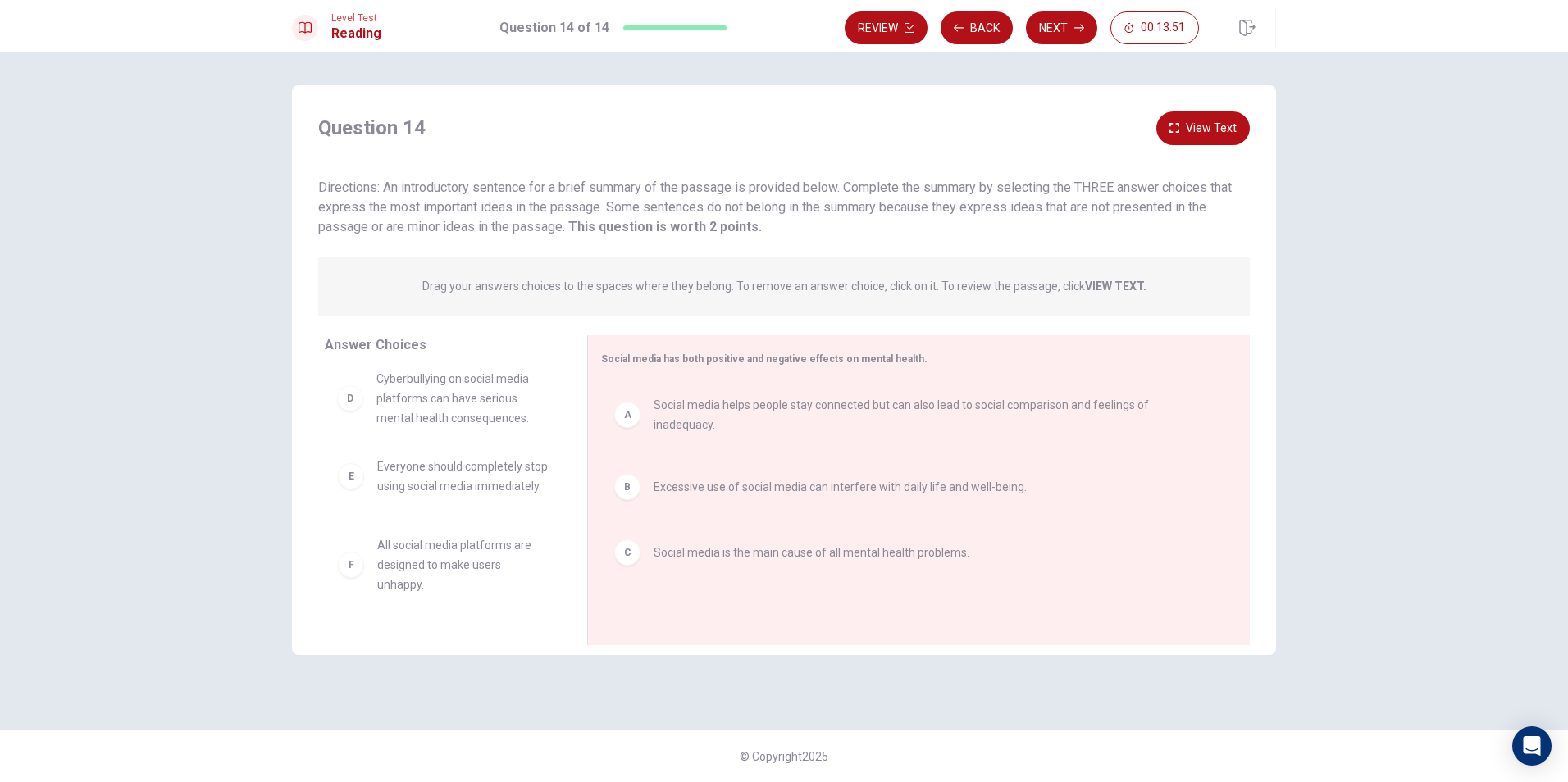
scroll to position [18, 0]
drag, startPoint x: 442, startPoint y: 397, endPoint x: 766, endPoint y: 587, distance: 375.6
drag, startPoint x: 415, startPoint y: 393, endPoint x: 722, endPoint y: 570, distance: 354.4
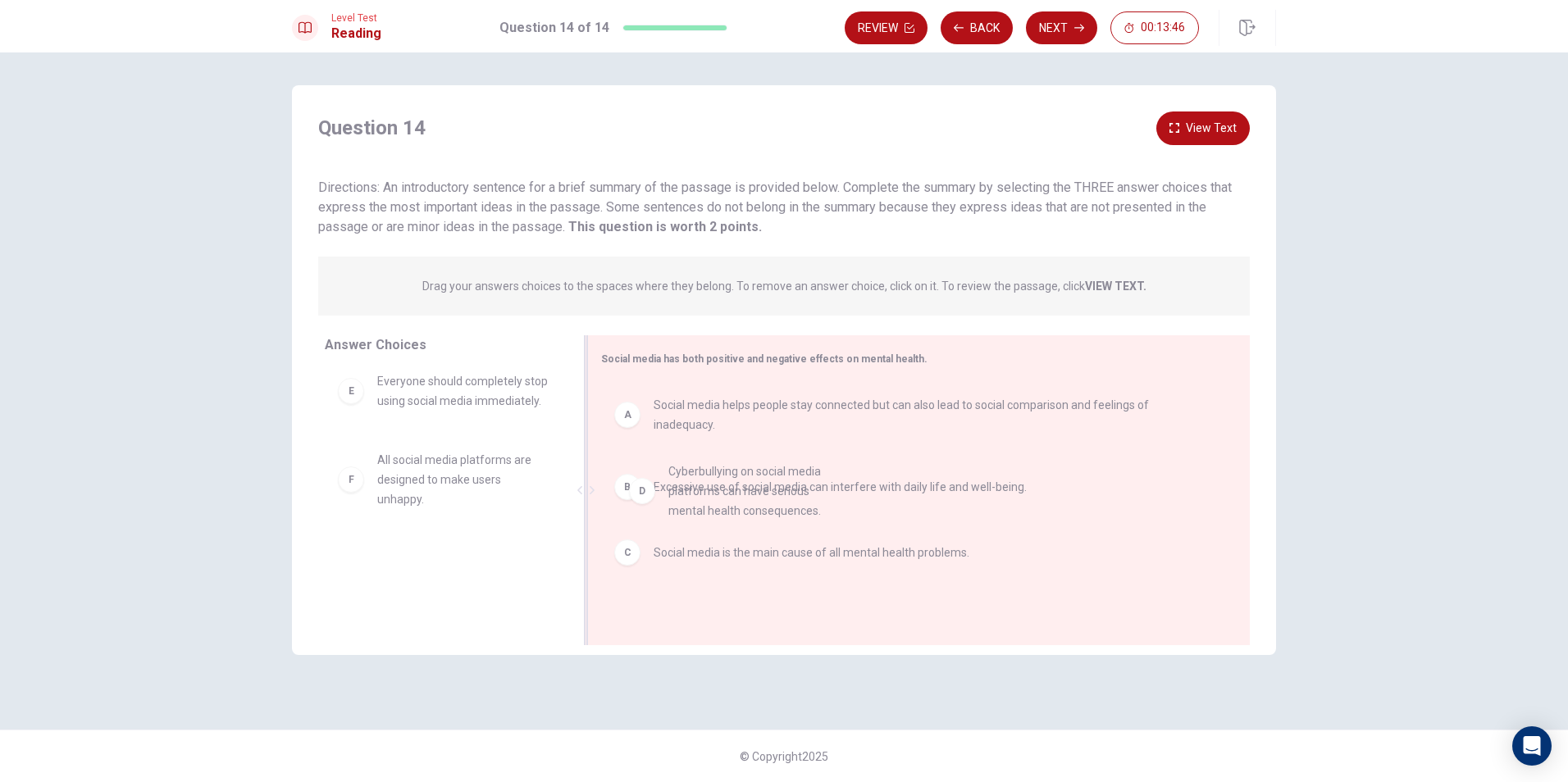
drag, startPoint x: 513, startPoint y: 398, endPoint x: 796, endPoint y: 483, distance: 295.5
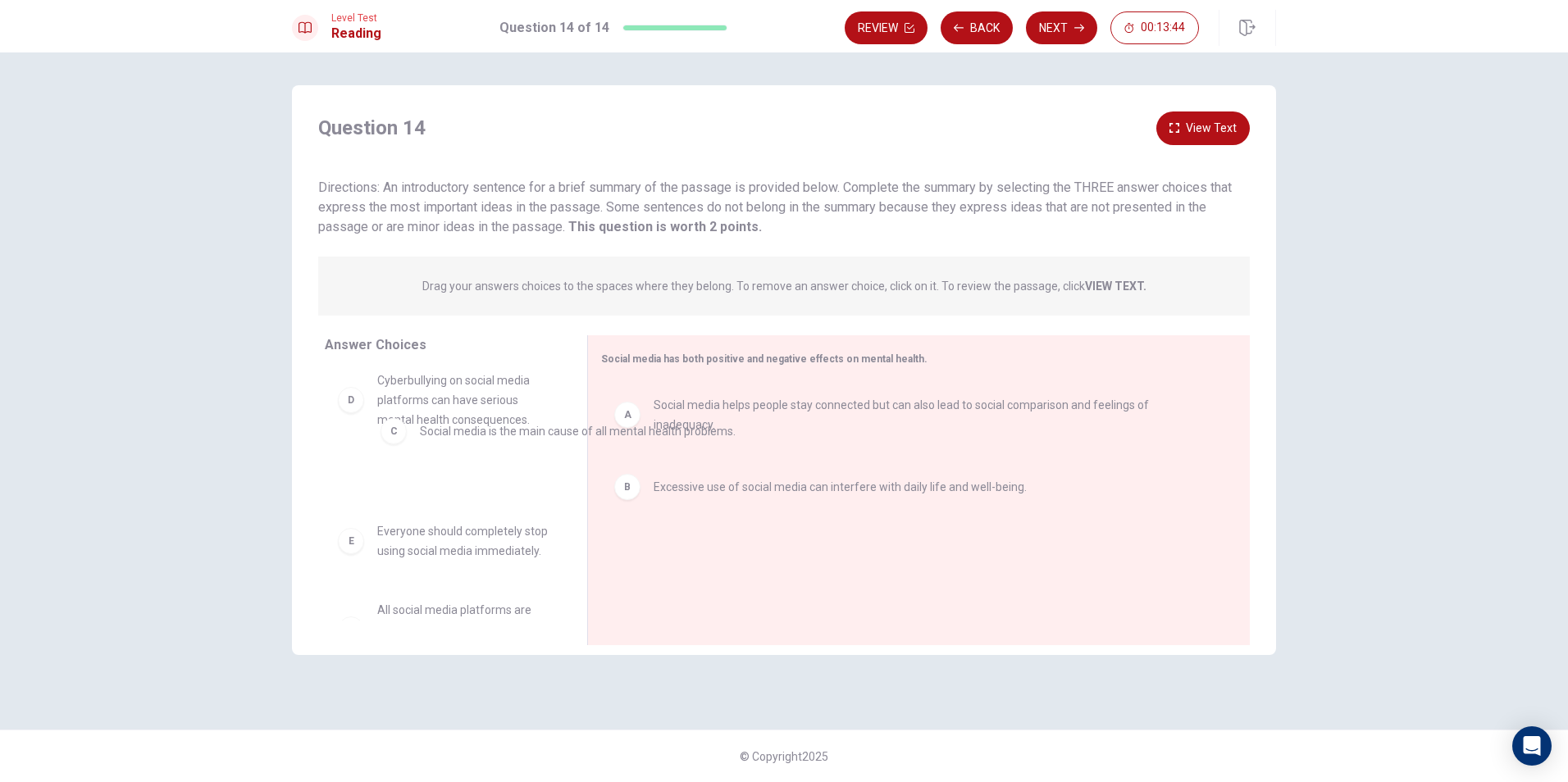
drag, startPoint x: 619, startPoint y: 537, endPoint x: 361, endPoint y: 407, distance: 288.9
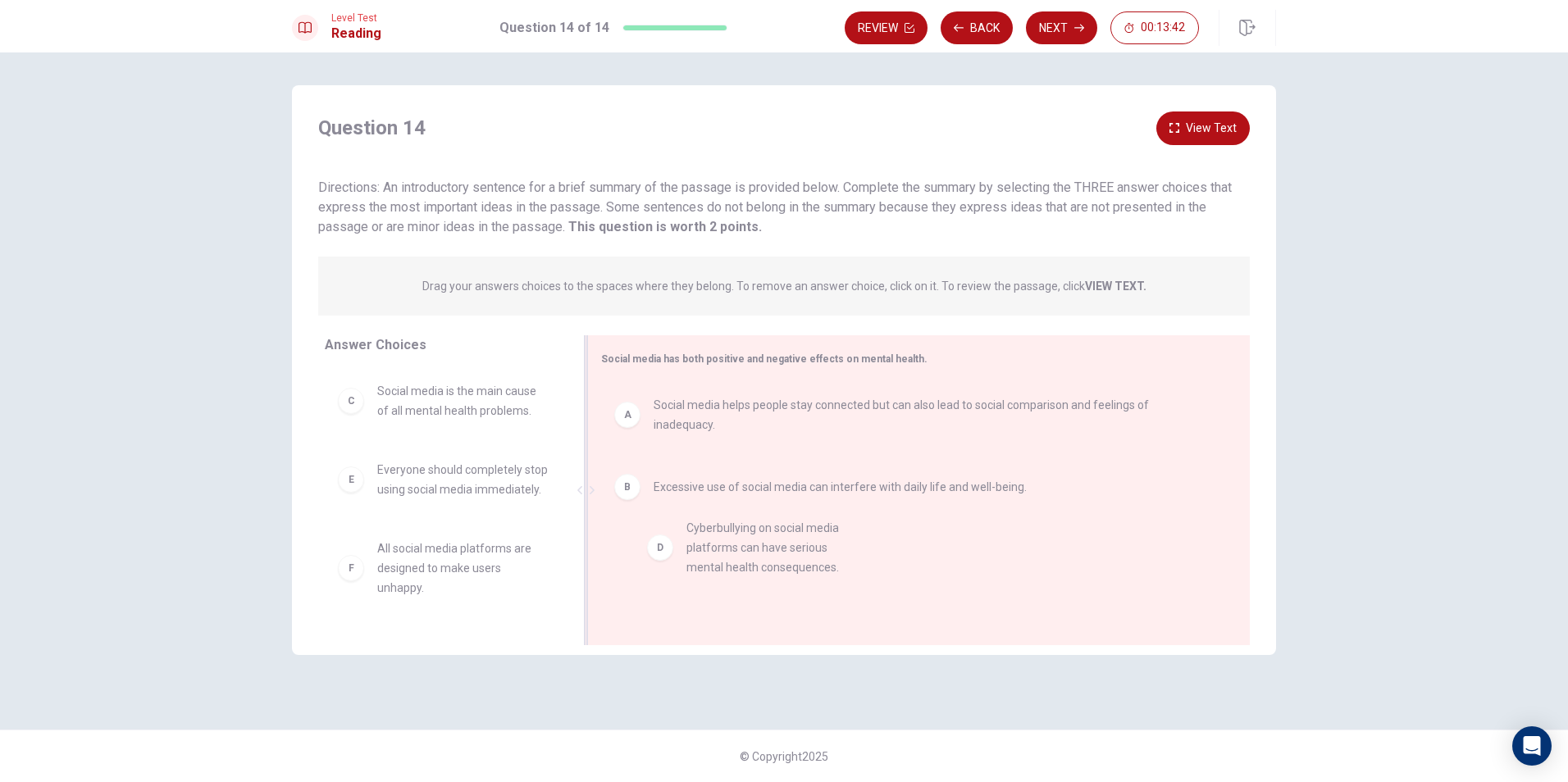
drag, startPoint x: 413, startPoint y: 494, endPoint x: 727, endPoint y: 555, distance: 319.9
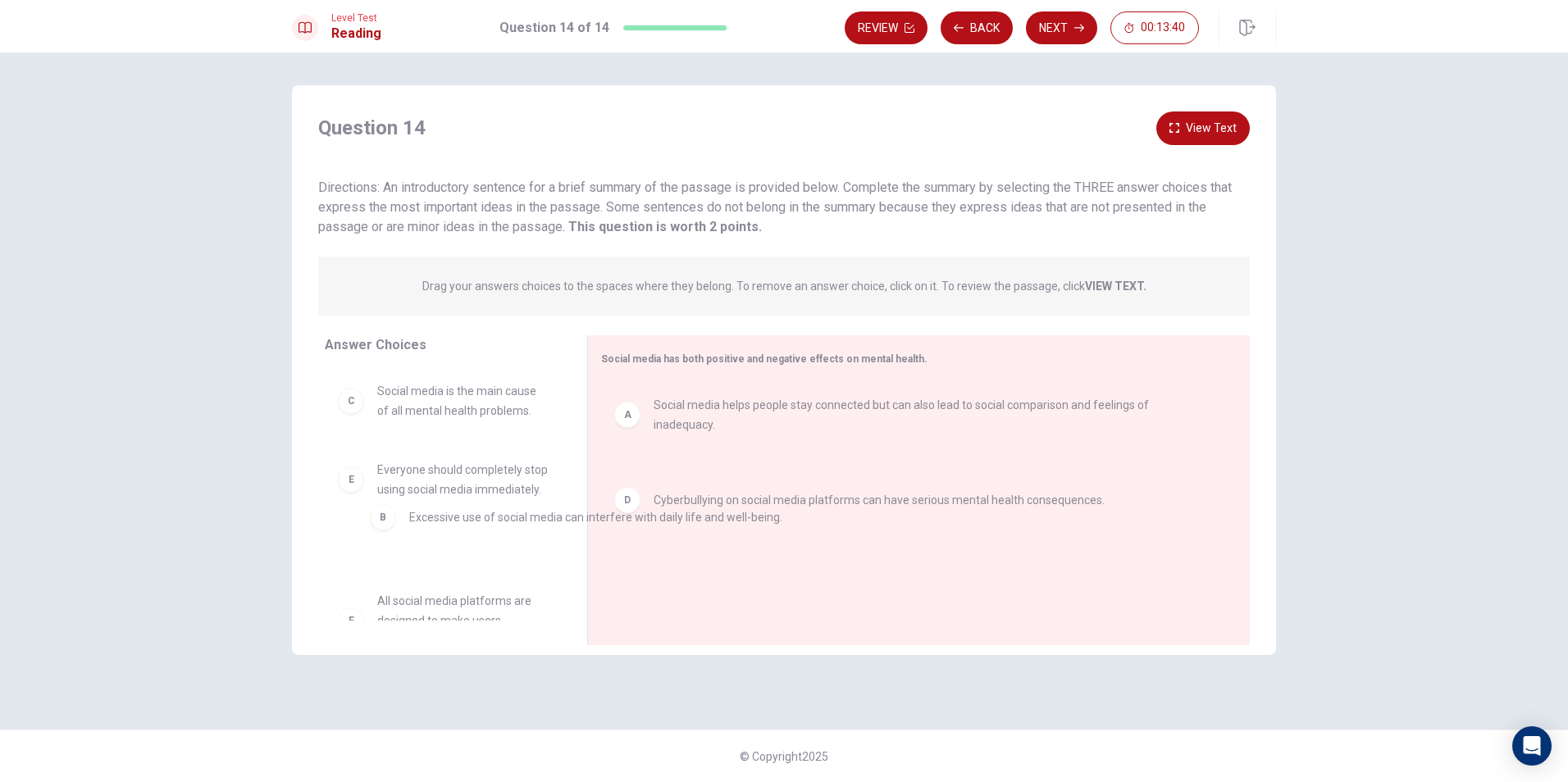
drag, startPoint x: 670, startPoint y: 483, endPoint x: 417, endPoint y: 530, distance: 257.3
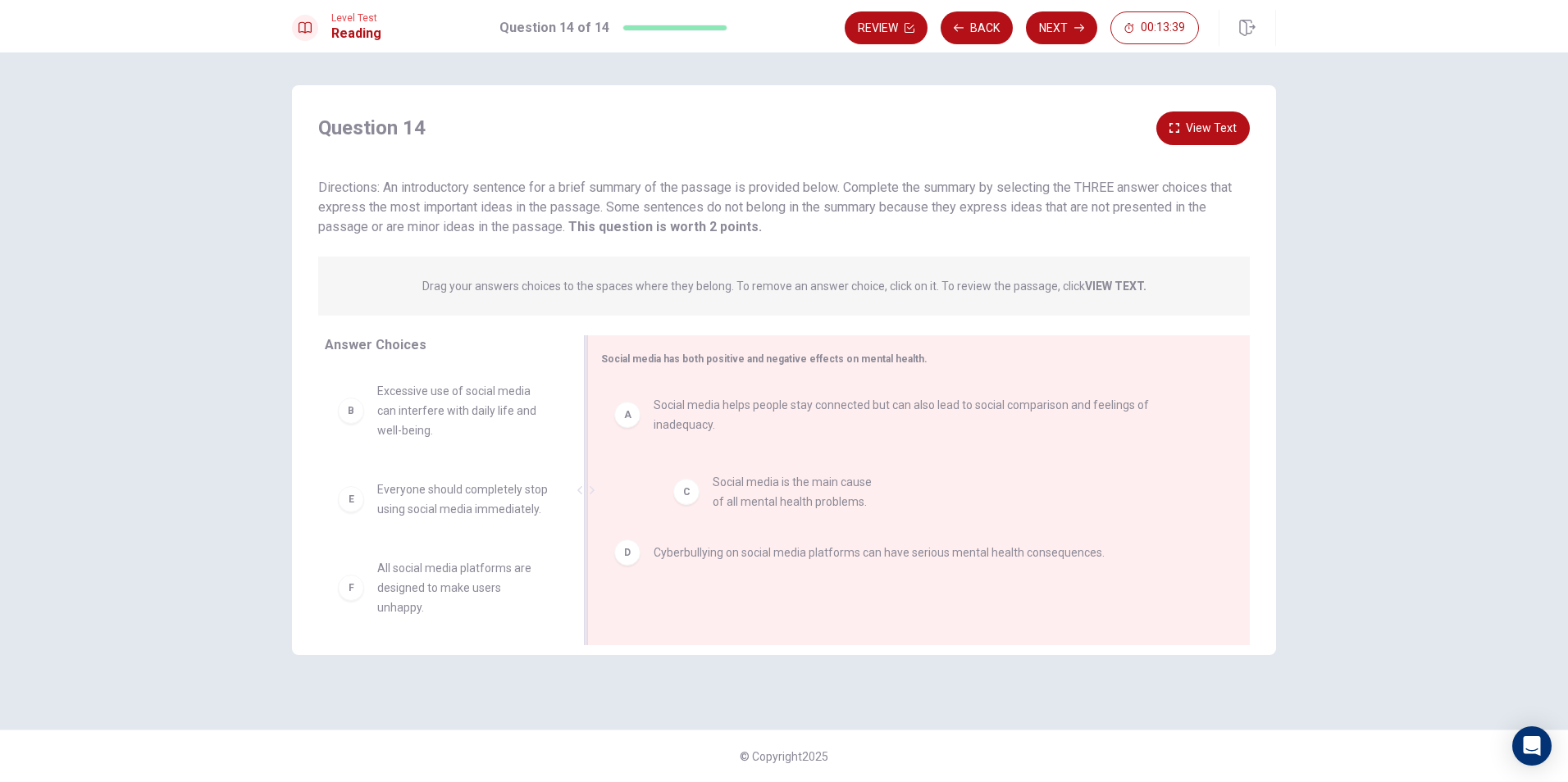
drag, startPoint x: 375, startPoint y: 472, endPoint x: 739, endPoint y: 461, distance: 364.2
drag, startPoint x: 653, startPoint y: 478, endPoint x: 481, endPoint y: 468, distance: 172.3
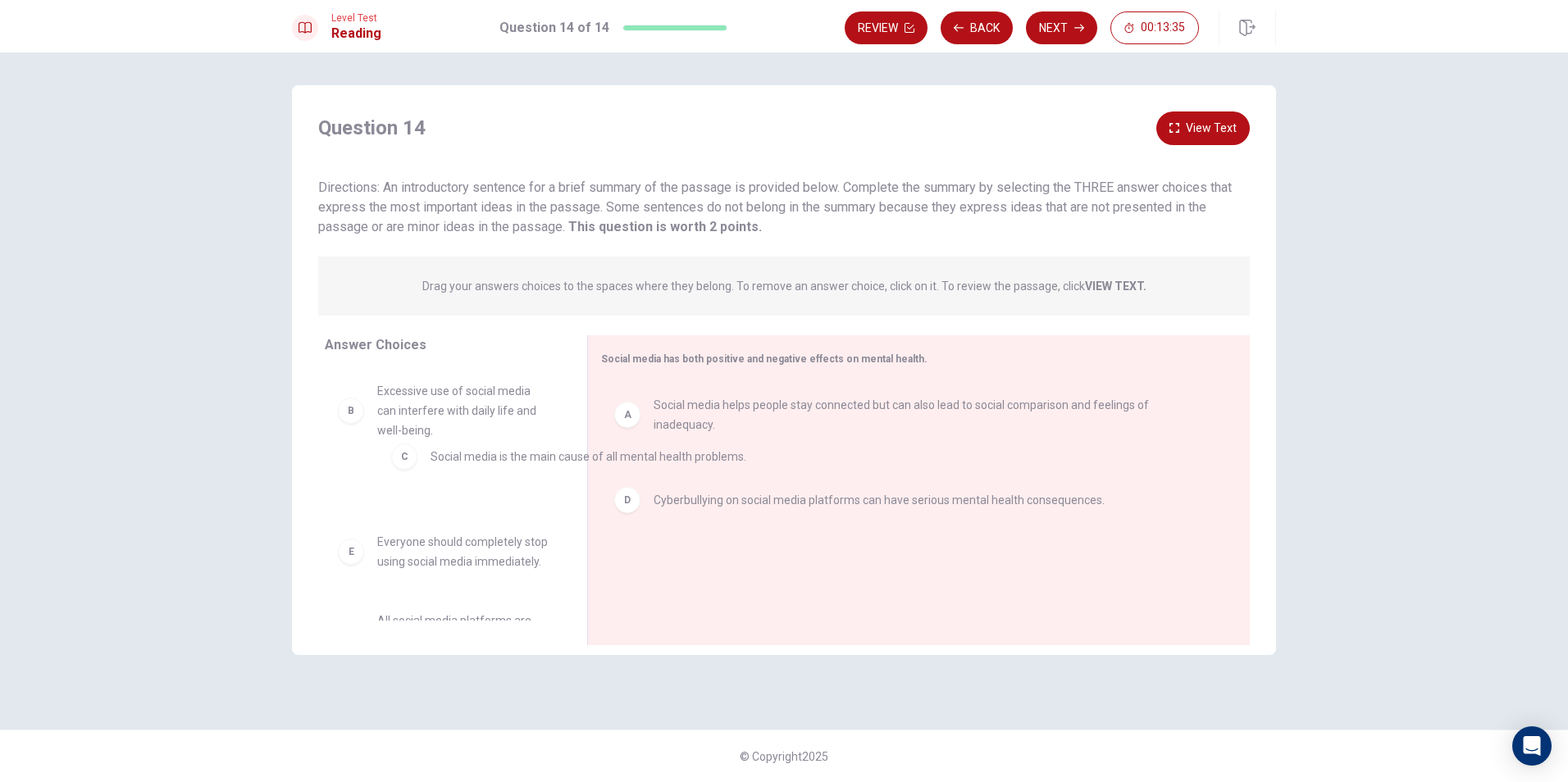
drag, startPoint x: 675, startPoint y: 480, endPoint x: 416, endPoint y: 465, distance: 259.4
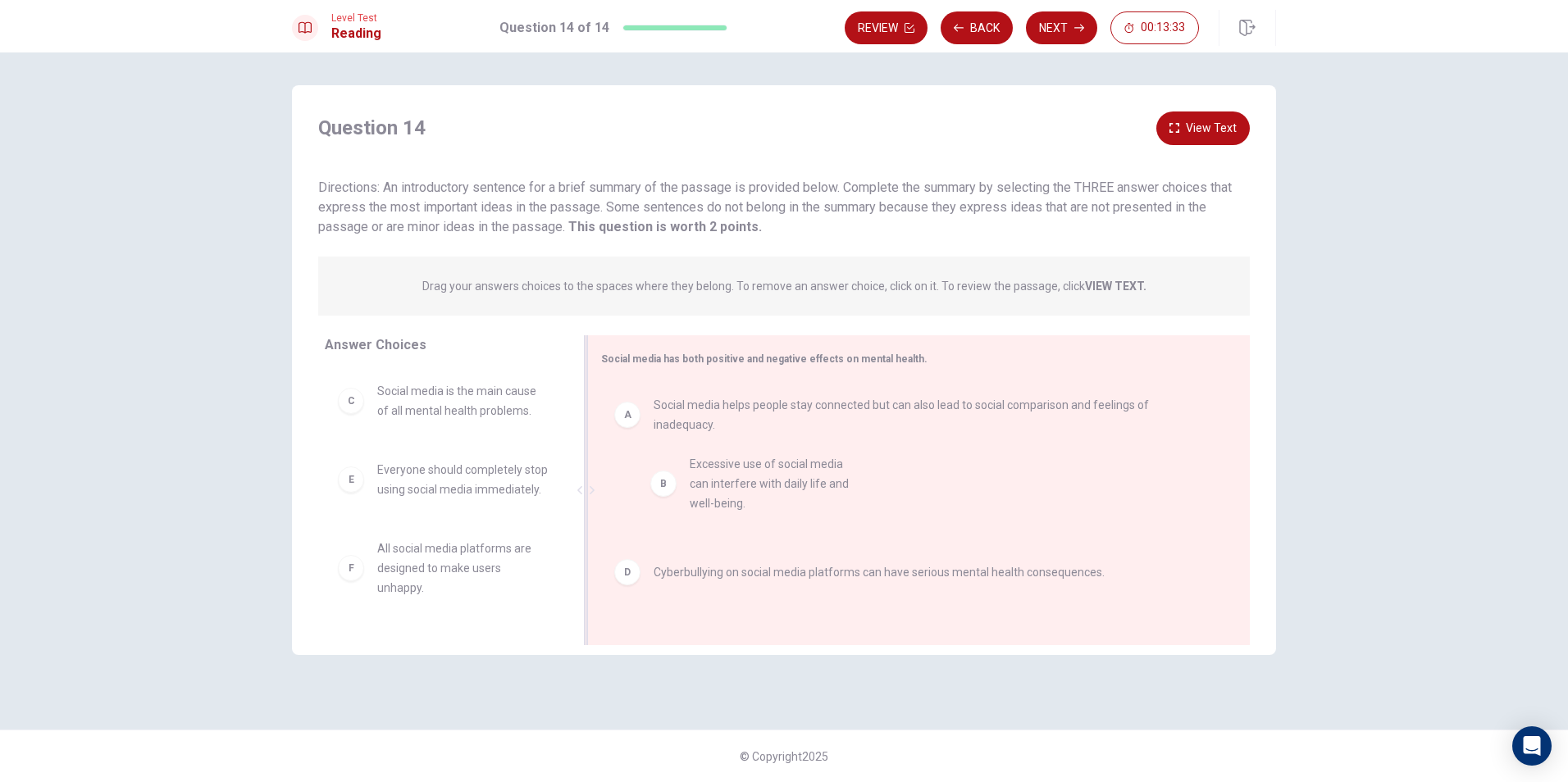
drag, startPoint x: 377, startPoint y: 416, endPoint x: 695, endPoint y: 488, distance: 326.0
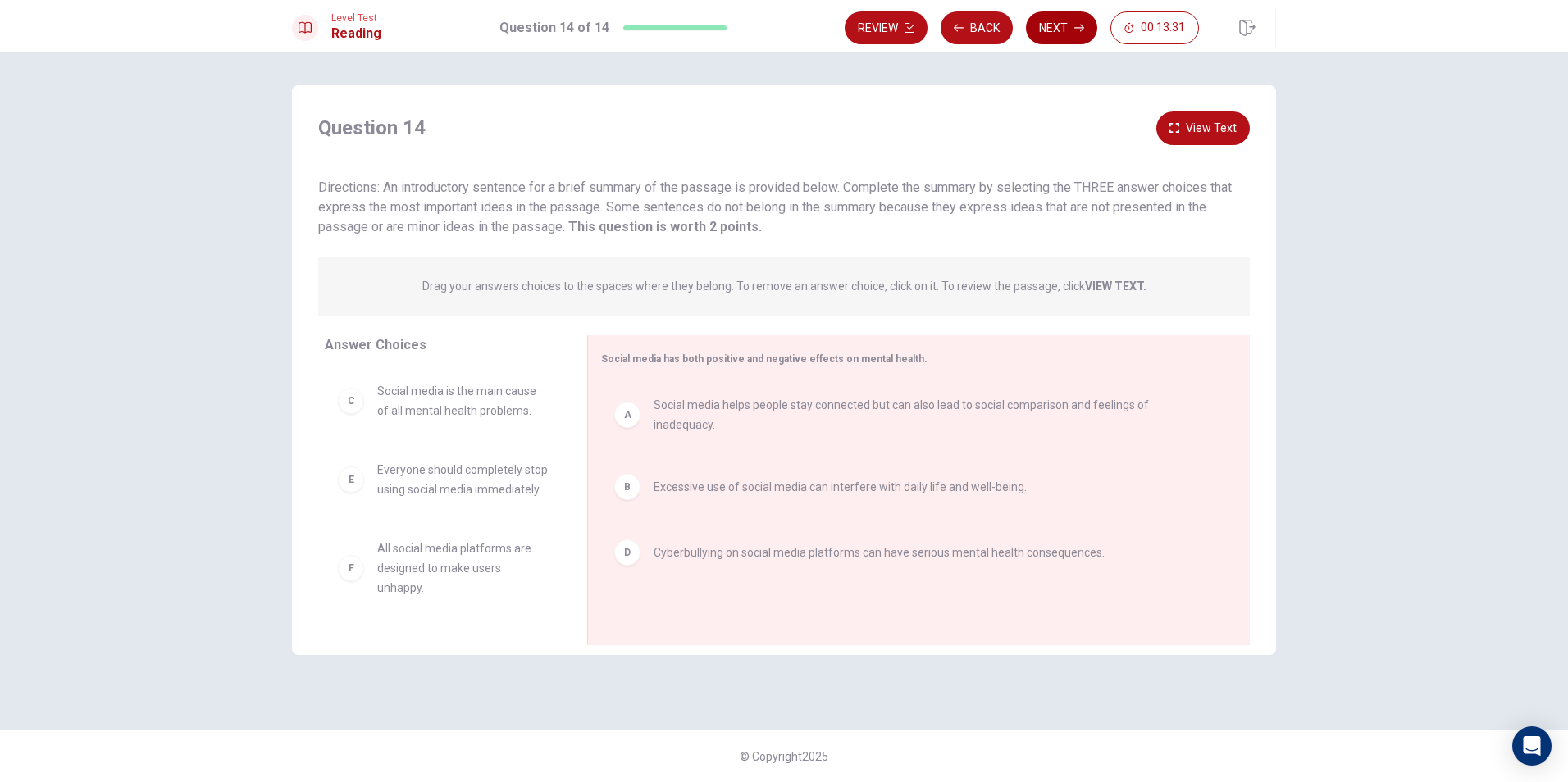
click at [1055, 22] on button "Next" at bounding box center [1061, 27] width 71 height 32
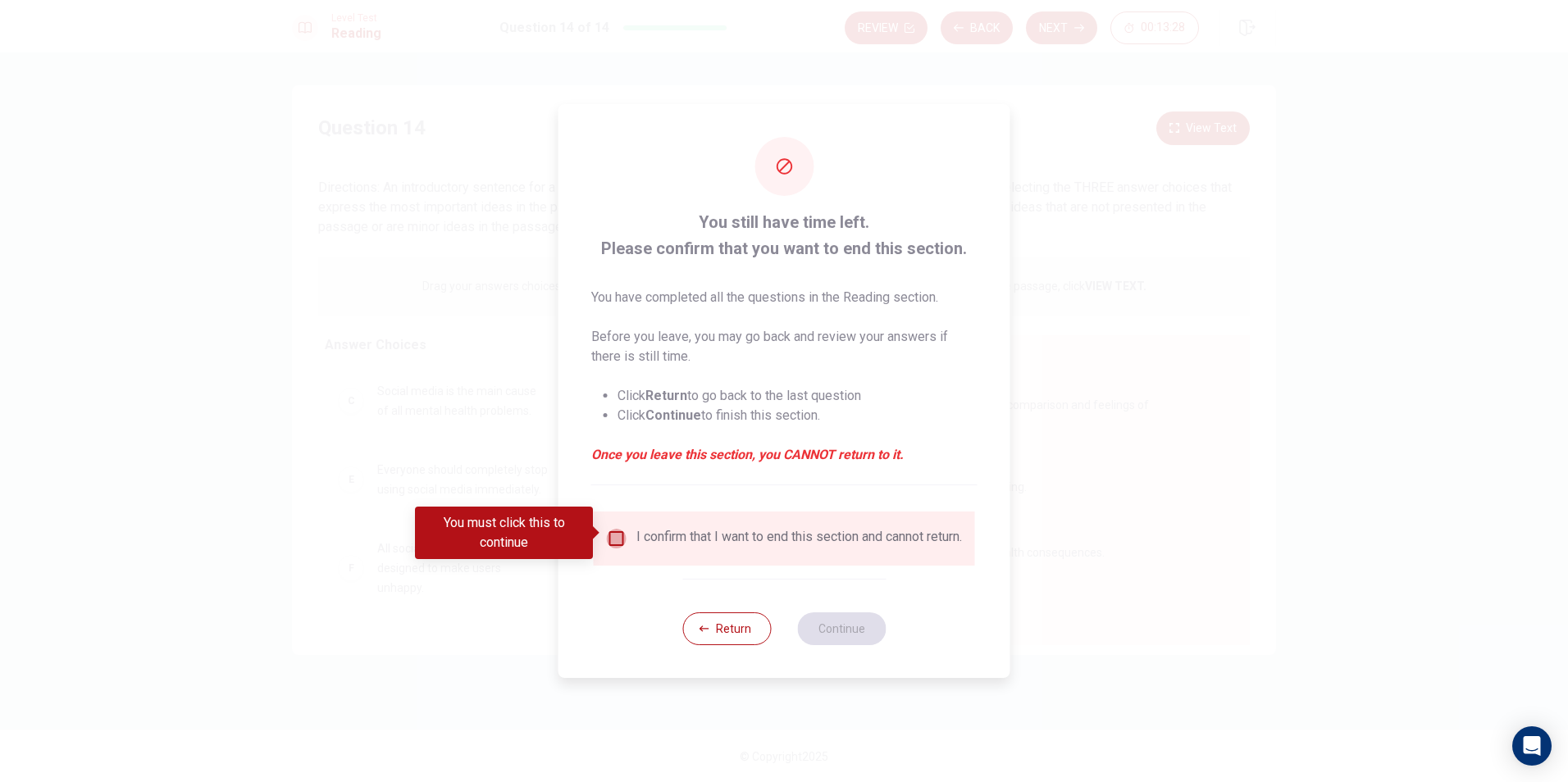
click at [619, 536] on input "You must click this to continue" at bounding box center [617, 538] width 19 height 19
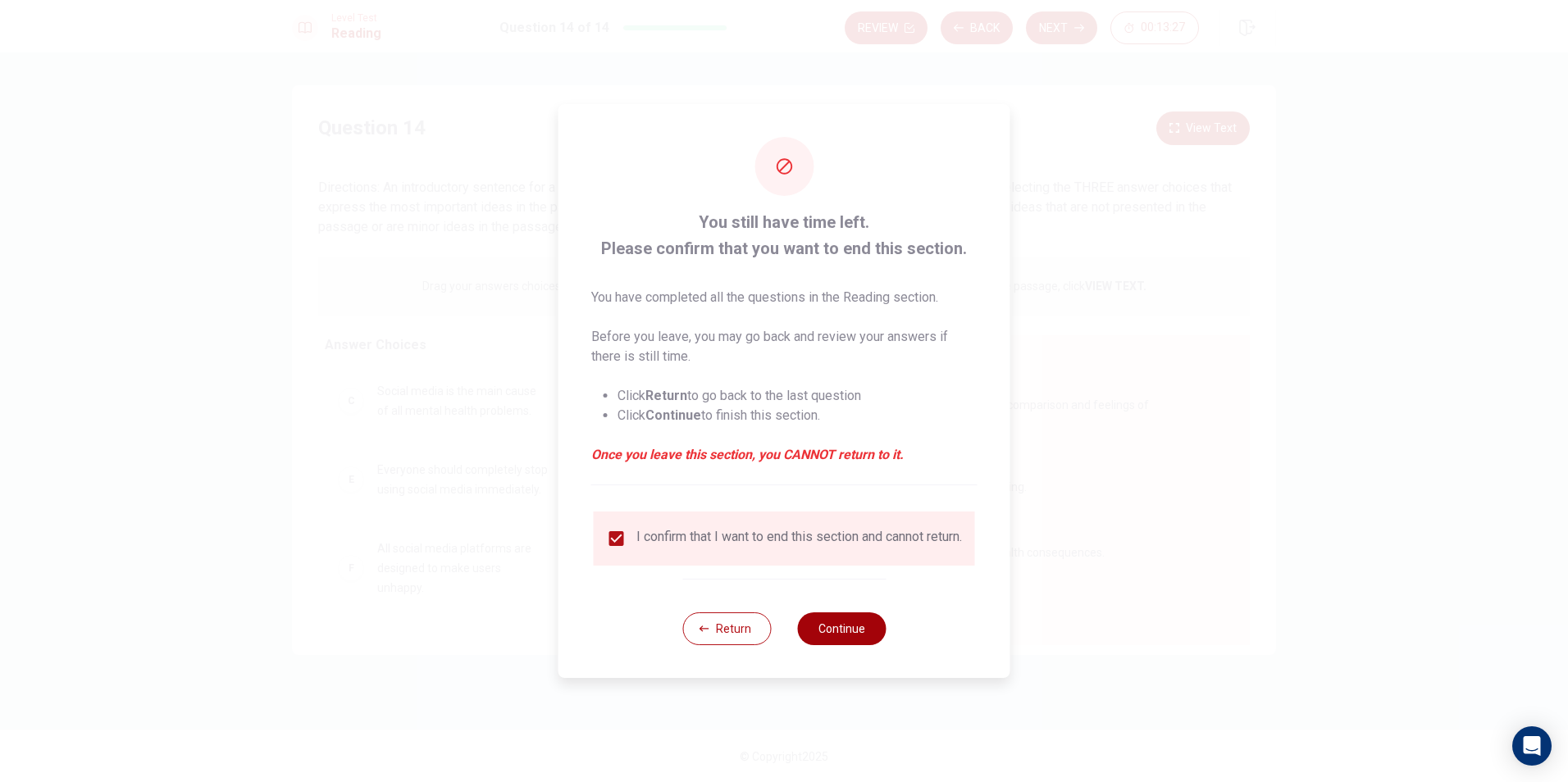
click at [837, 640] on button "Continue" at bounding box center [841, 629] width 89 height 32
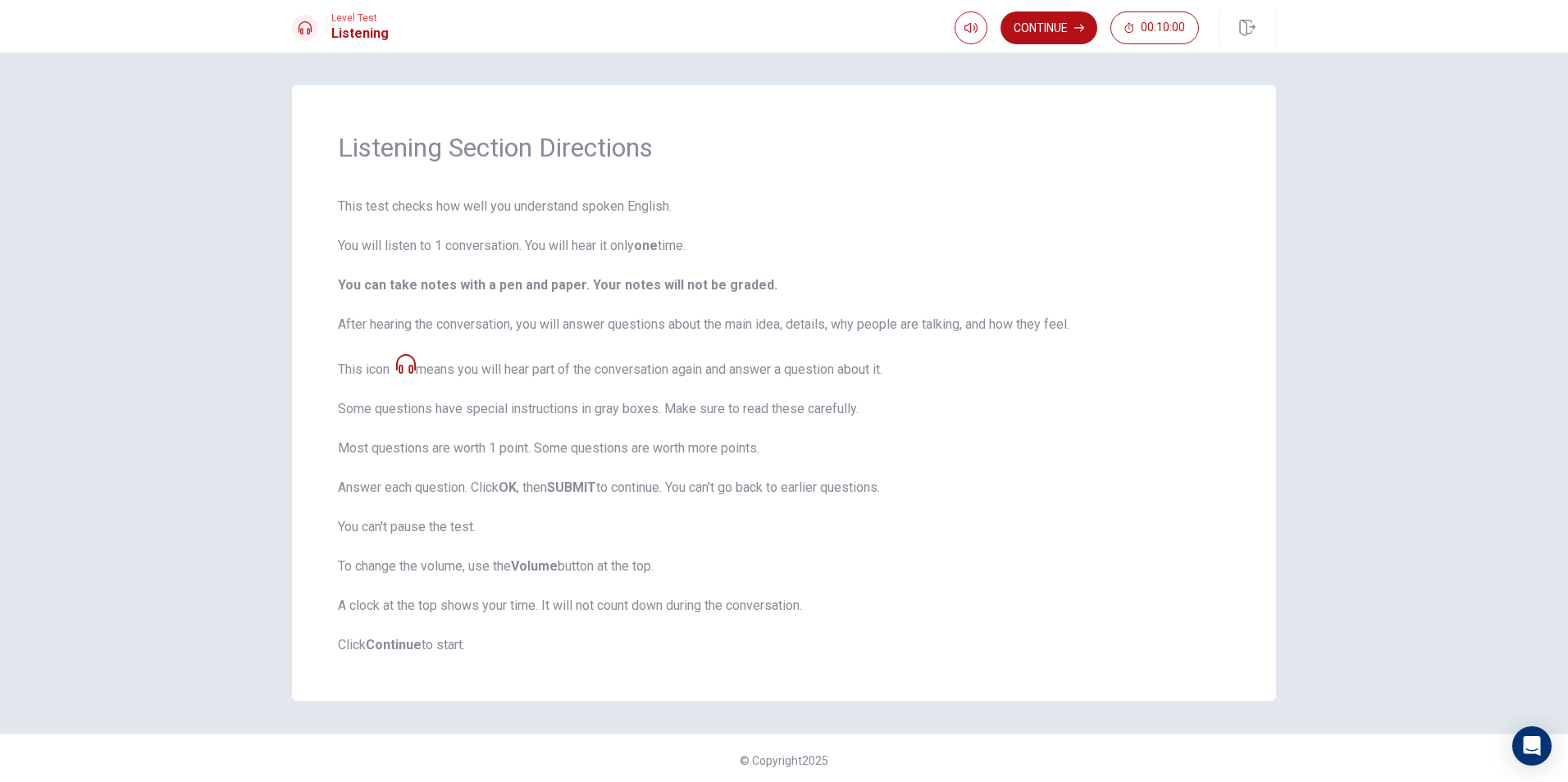
scroll to position [4, 0]
click at [1069, 32] on button "Continue" at bounding box center [1049, 27] width 96 height 32
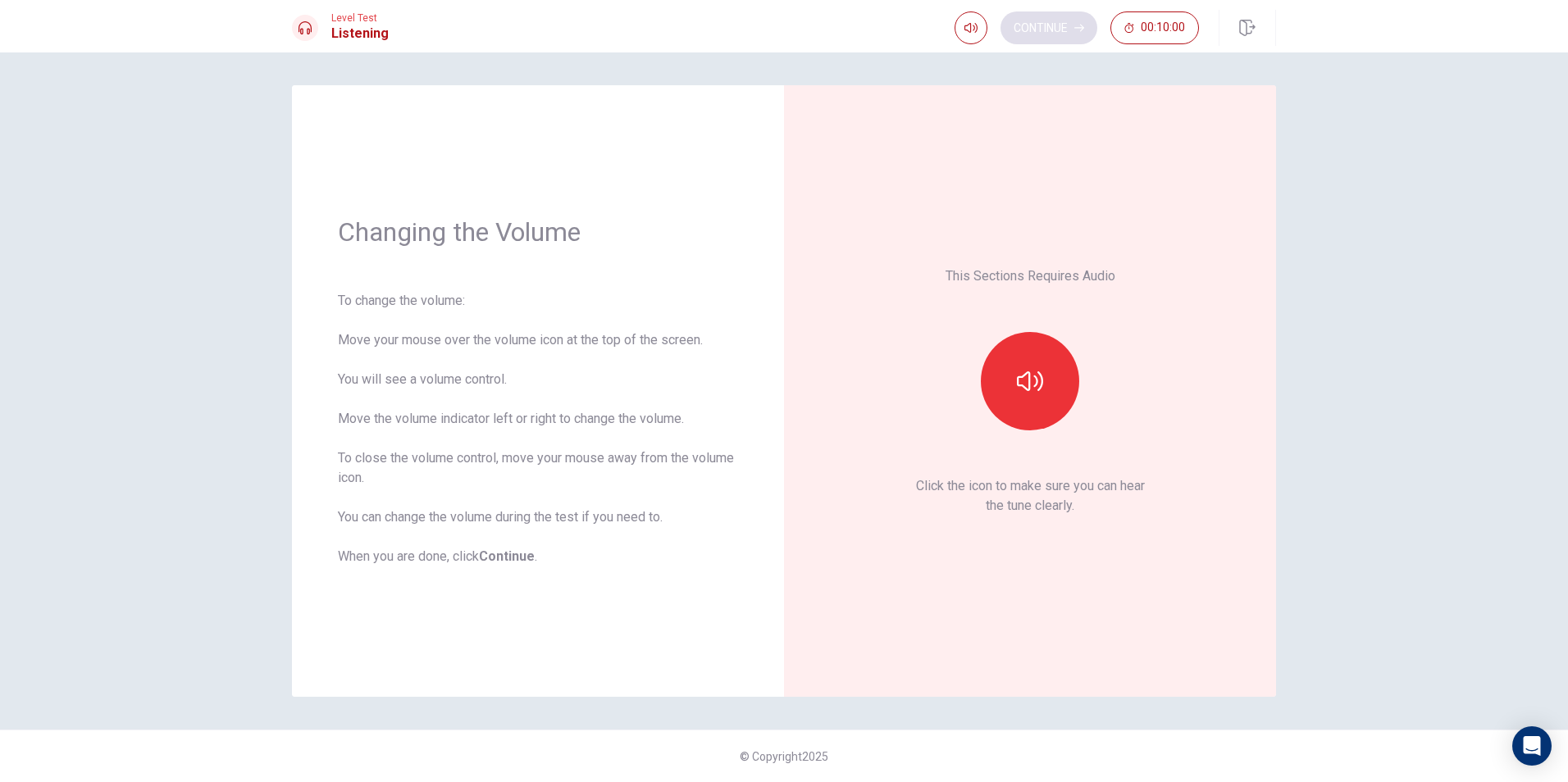
scroll to position [0, 0]
click at [1061, 382] on button "button" at bounding box center [1030, 381] width 98 height 98
click at [1057, 25] on button "Continue" at bounding box center [1049, 27] width 96 height 32
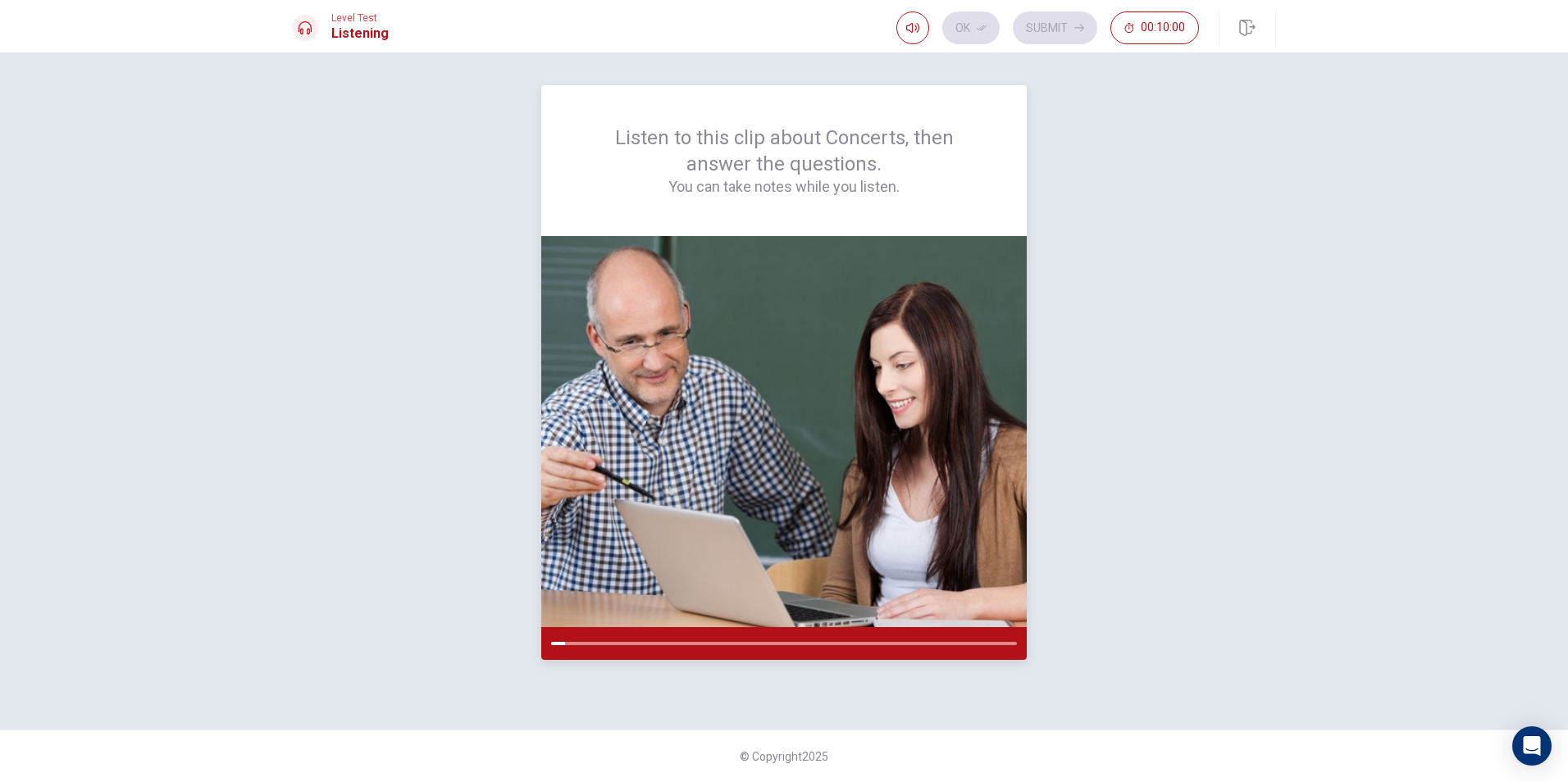
click at [591, 639] on div at bounding box center [784, 643] width 486 height 32
click at [1116, 521] on div "Listen to this clip about Concerts, then answer the questions. You can take not…" at bounding box center [784, 391] width 984 height 612
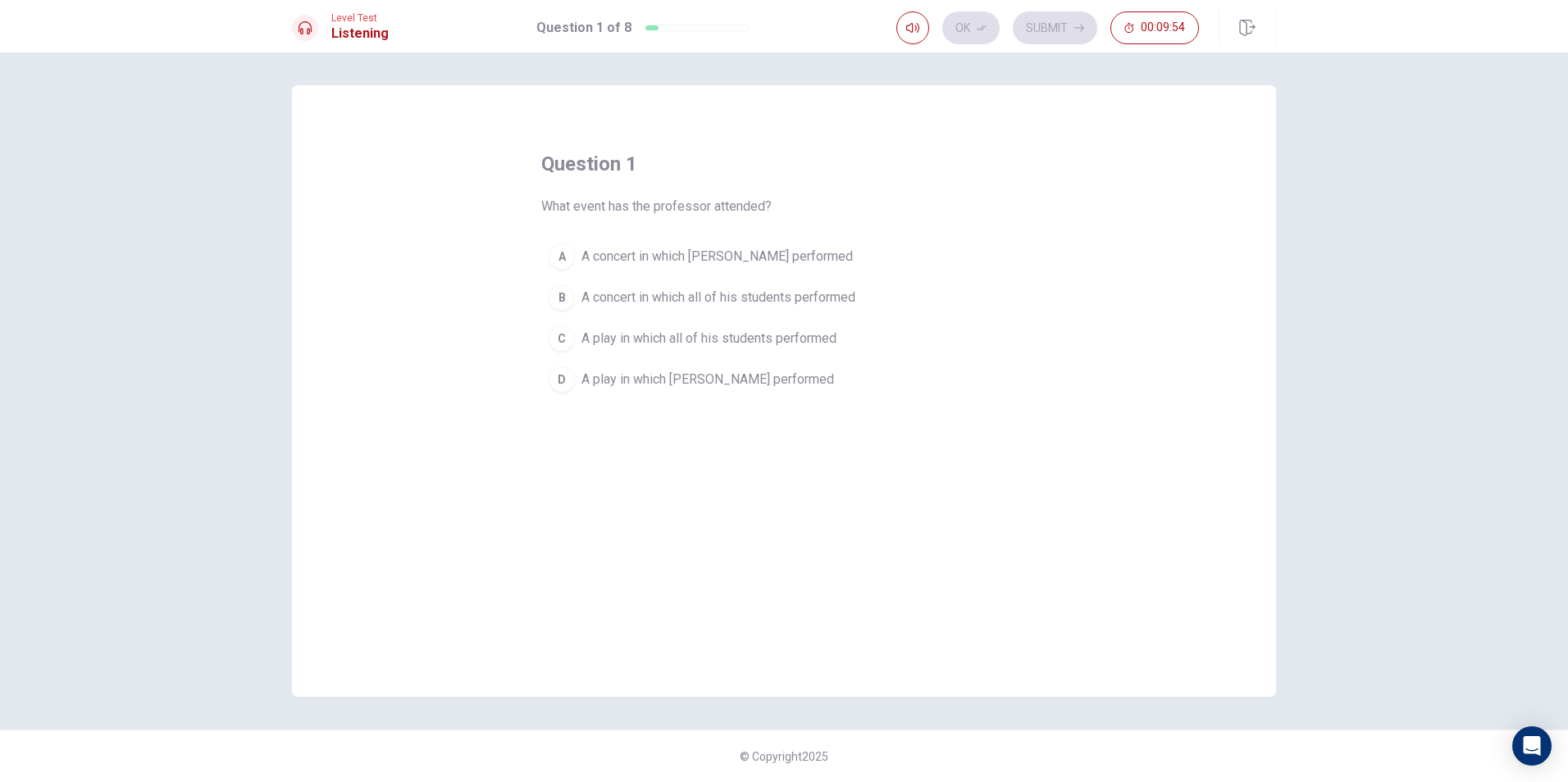
click at [628, 246] on button "A A concert in which [PERSON_NAME] performed" at bounding box center [784, 256] width 486 height 41
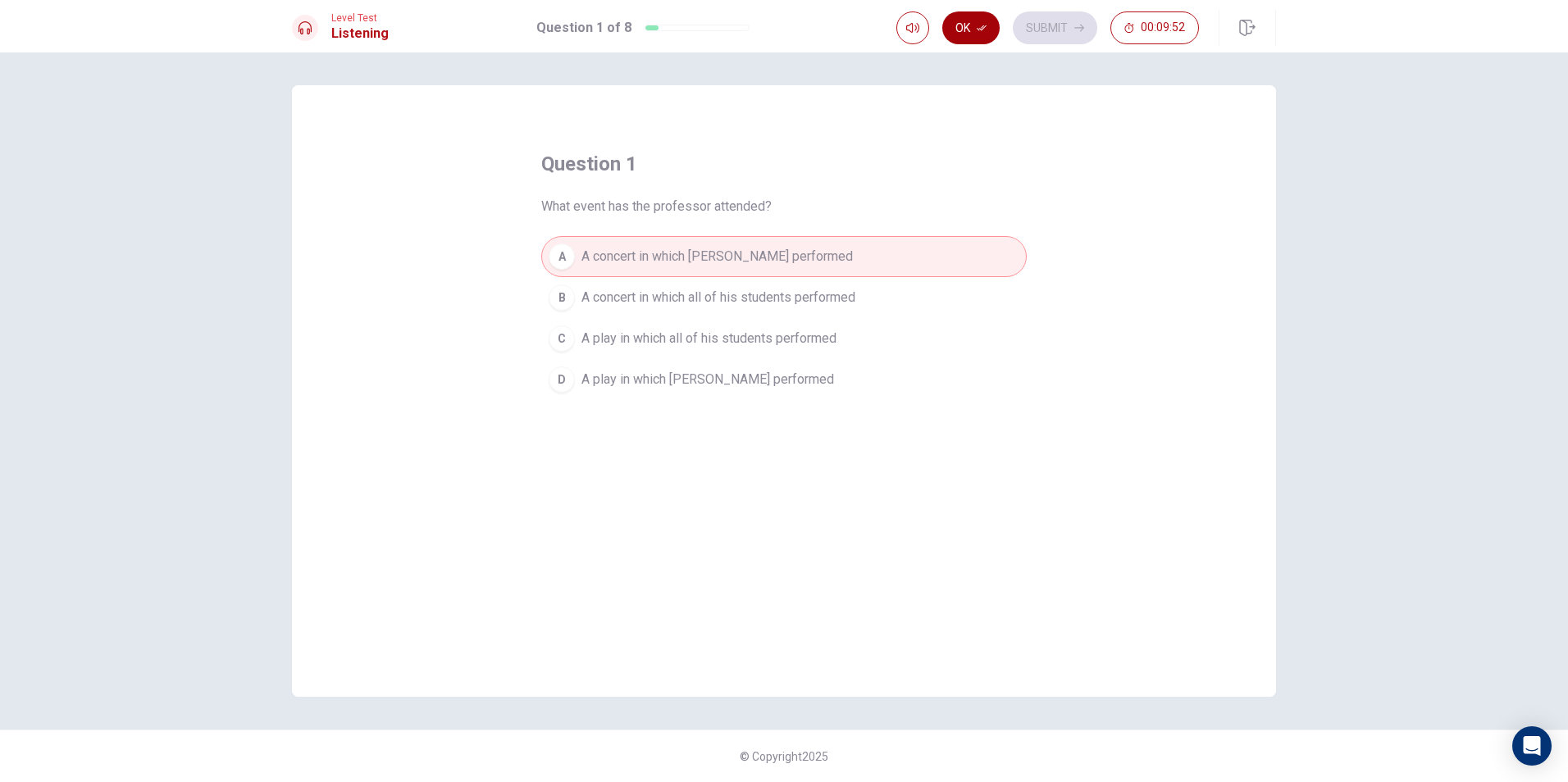
click at [980, 25] on icon "button" at bounding box center [981, 27] width 10 height 10
click at [805, 293] on span "A concert in which all of his students performed" at bounding box center [718, 297] width 274 height 19
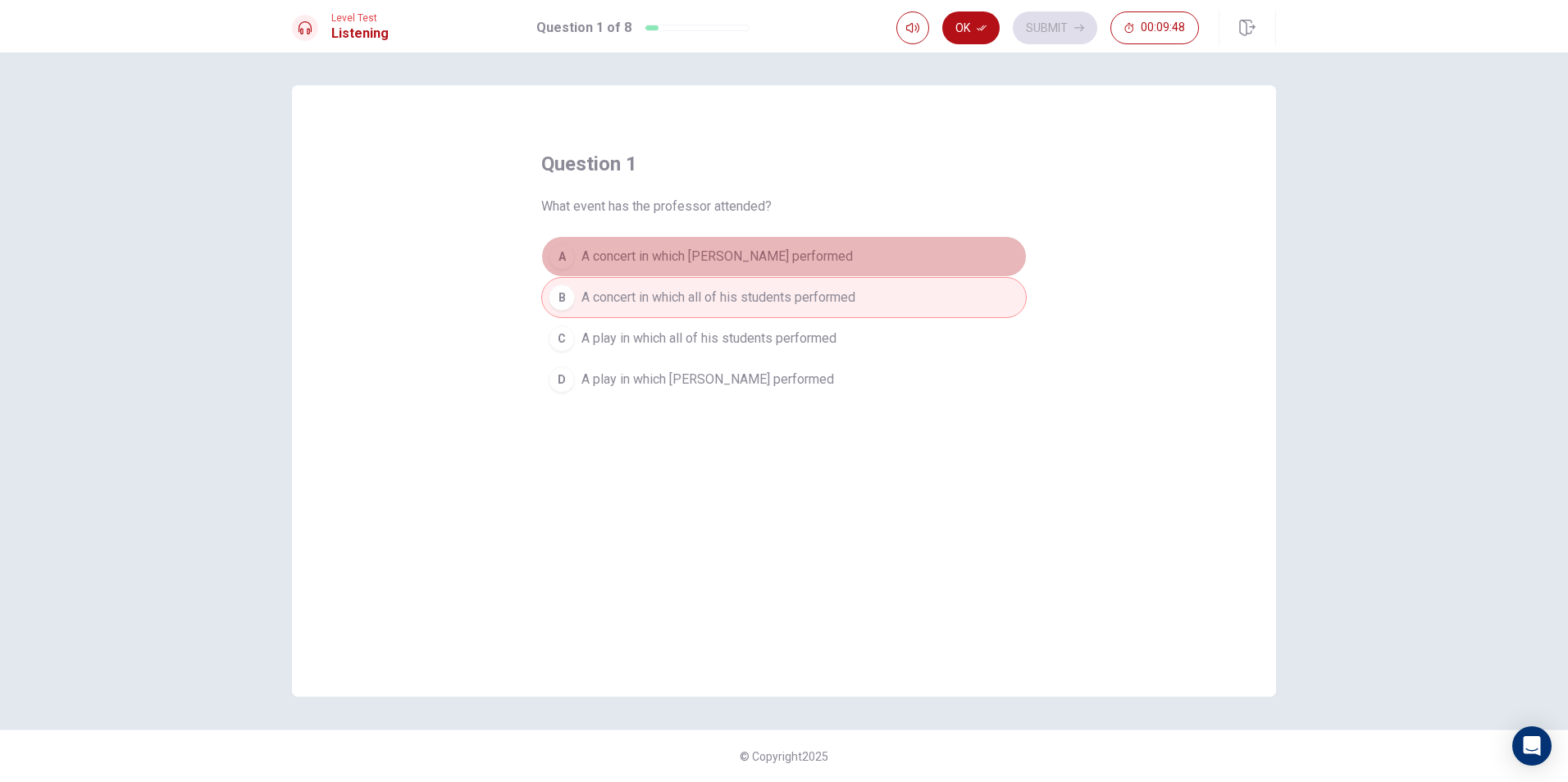
click at [810, 260] on button "A A concert in which [PERSON_NAME] performed" at bounding box center [784, 256] width 486 height 41
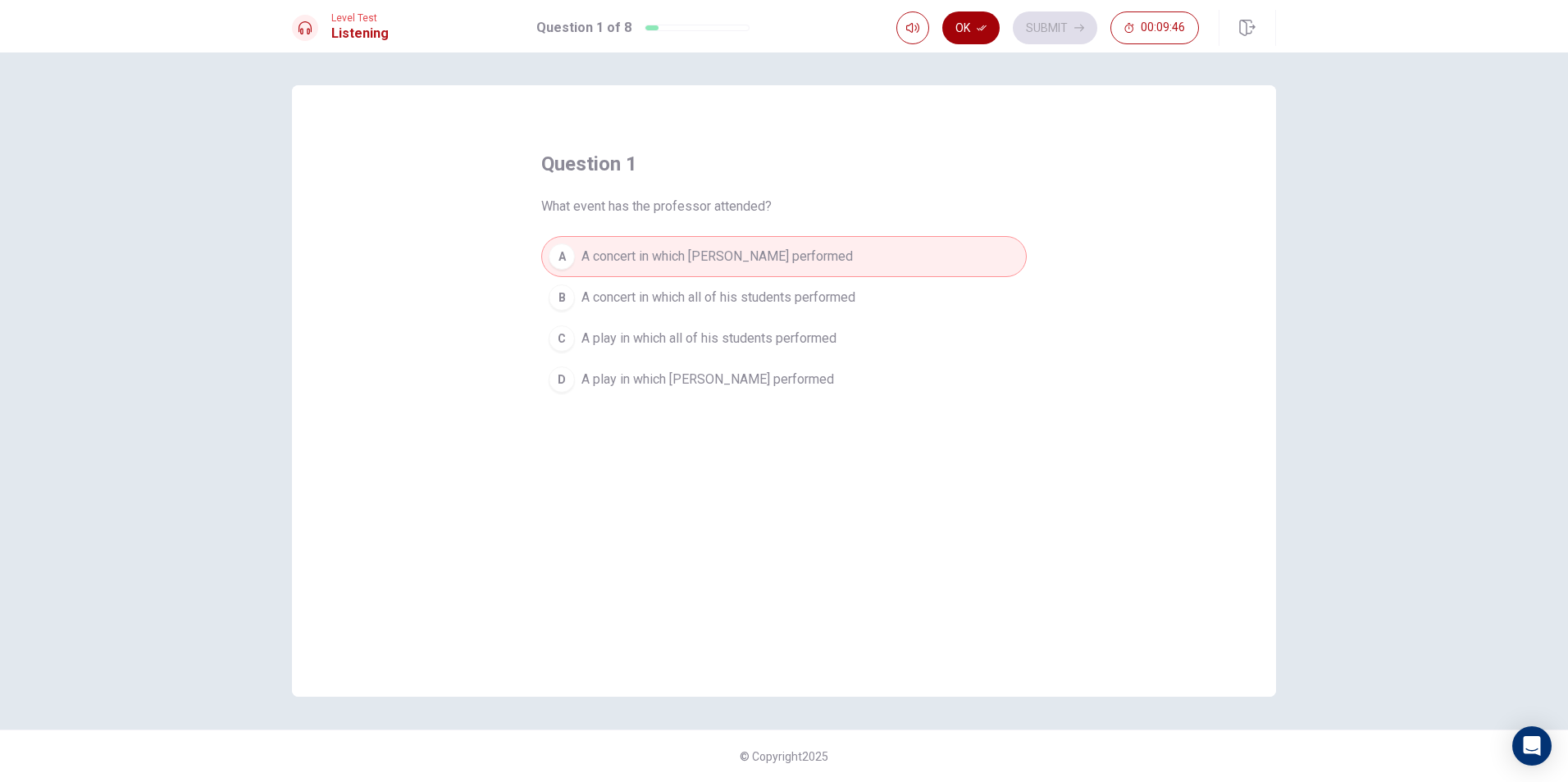
click at [991, 31] on button "Ok" at bounding box center [970, 27] width 57 height 32
click at [1057, 20] on button "Submit" at bounding box center [1055, 27] width 84 height 32
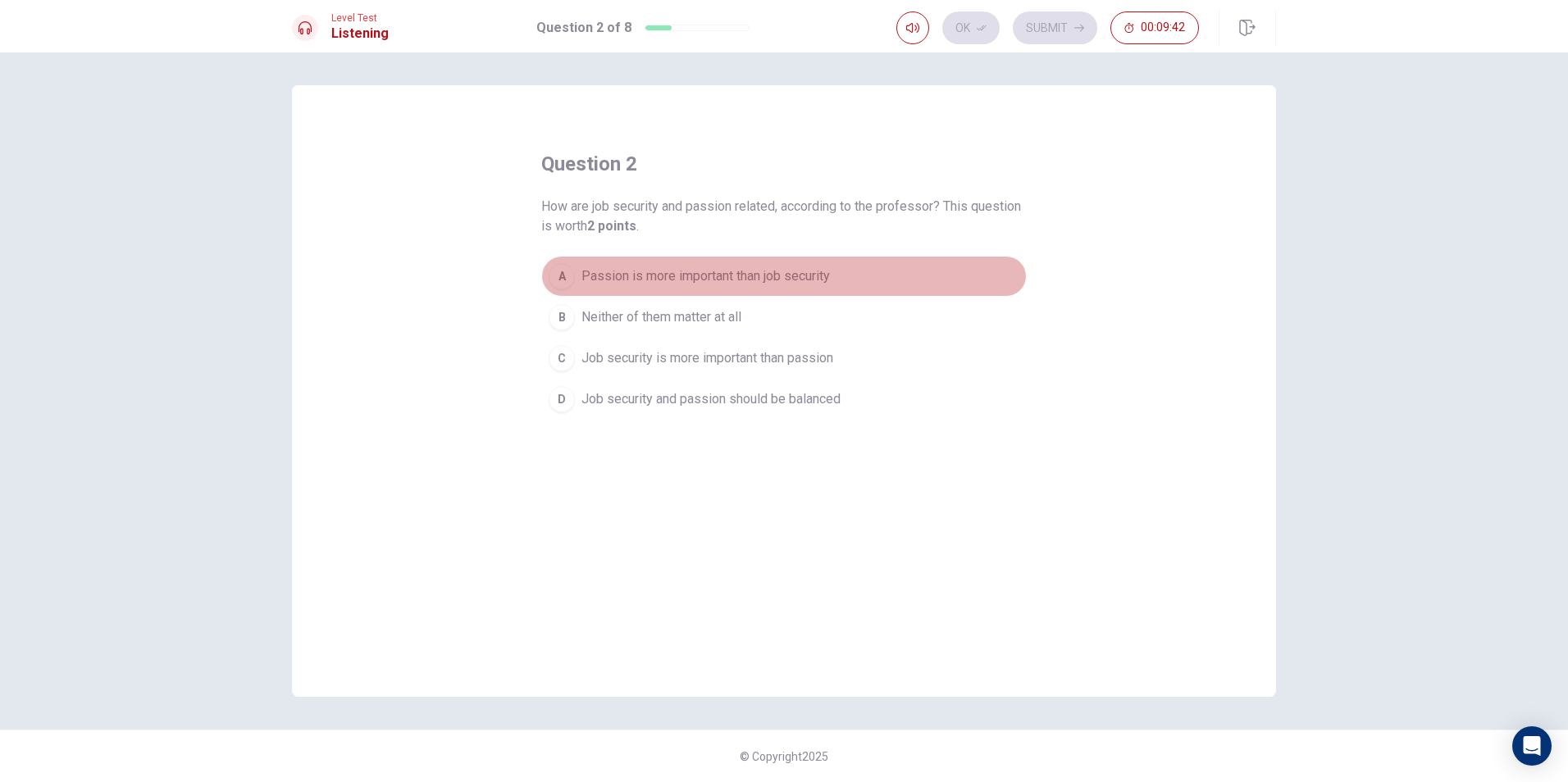
click at [575, 267] on button "A Passion is more important than job security" at bounding box center [784, 276] width 486 height 41
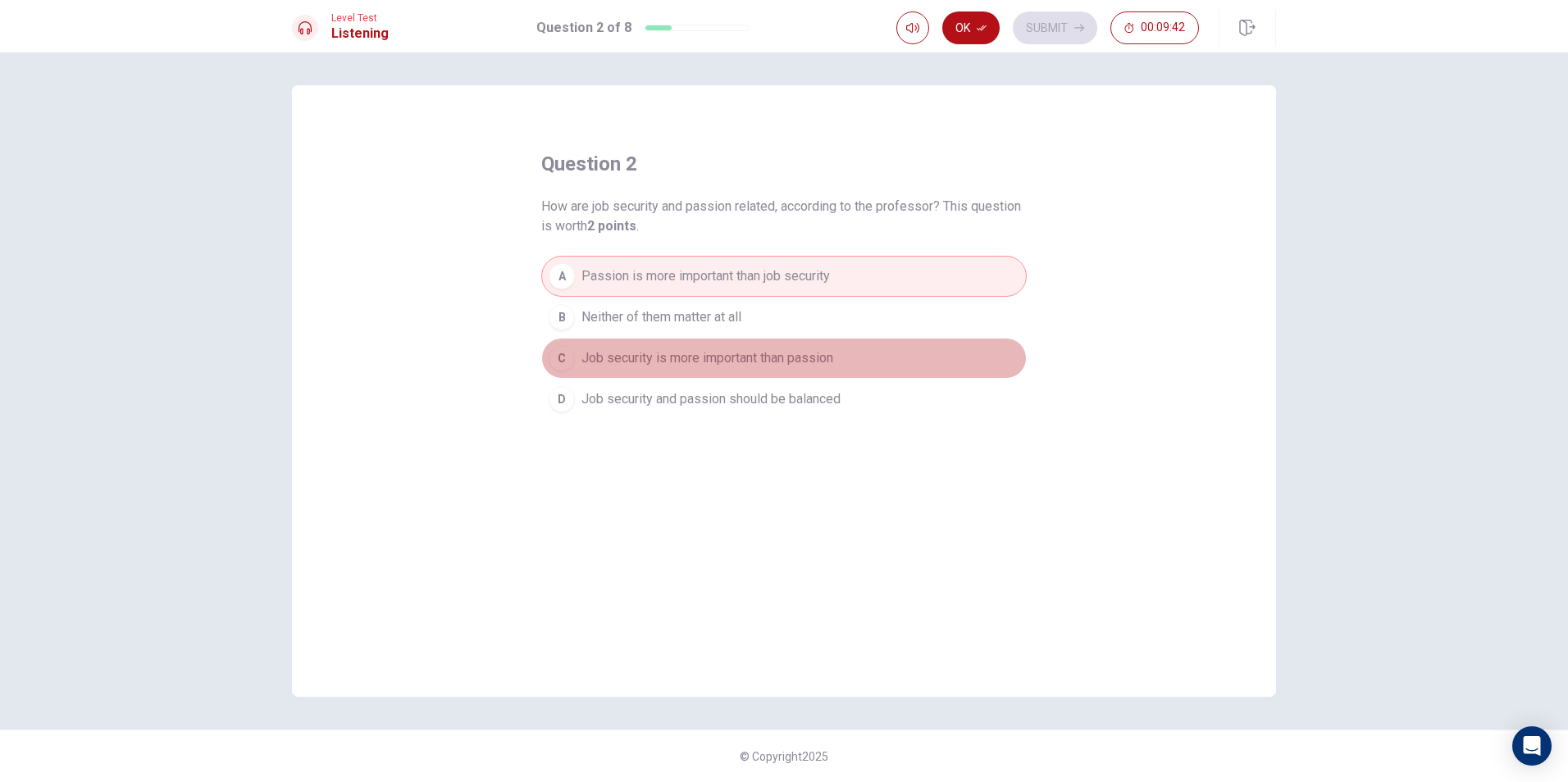
click at [648, 345] on button "C Job security is more important than passion" at bounding box center [784, 358] width 486 height 41
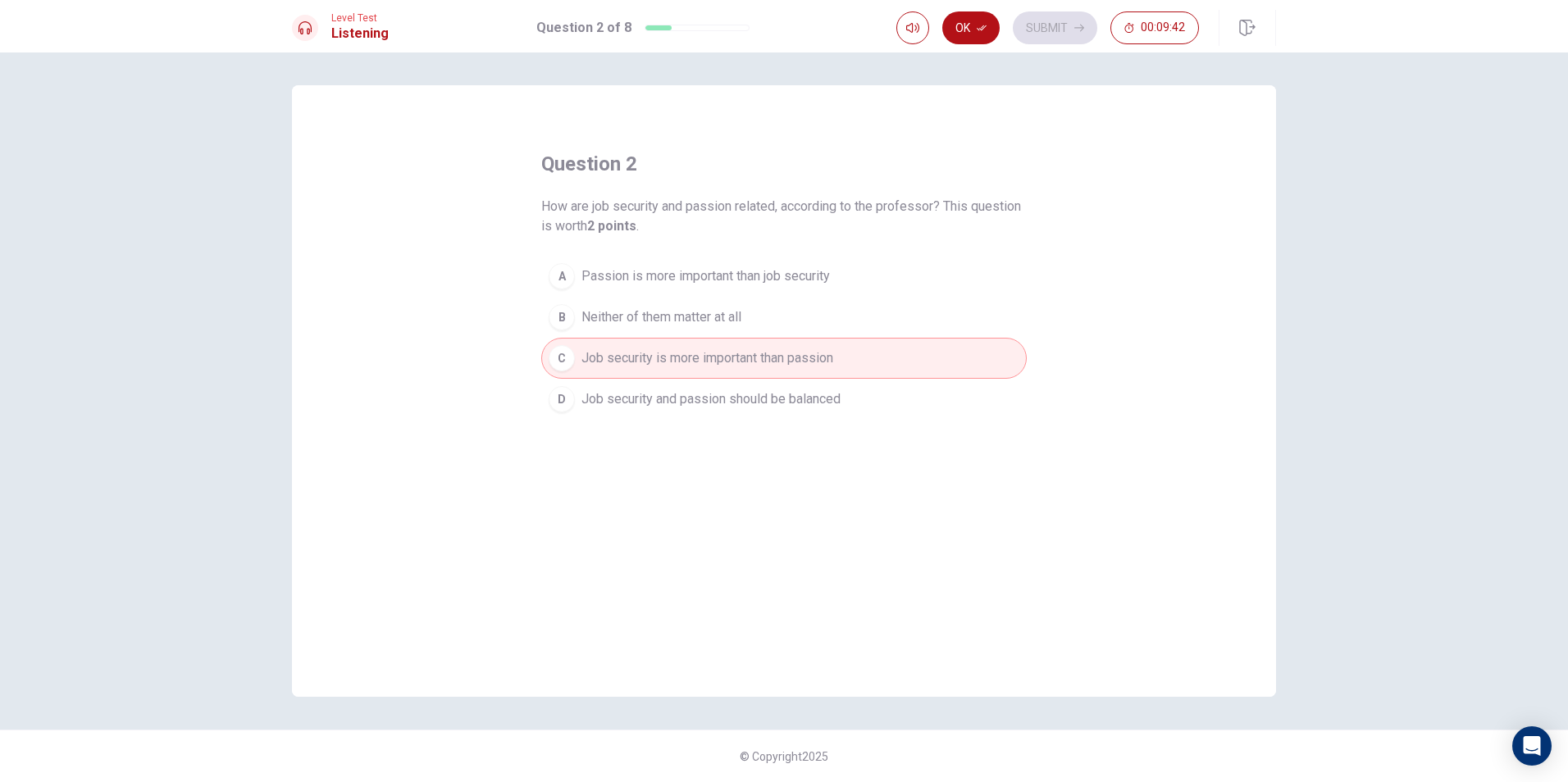
click at [651, 331] on button "B Neither of them matter at all" at bounding box center [784, 317] width 486 height 41
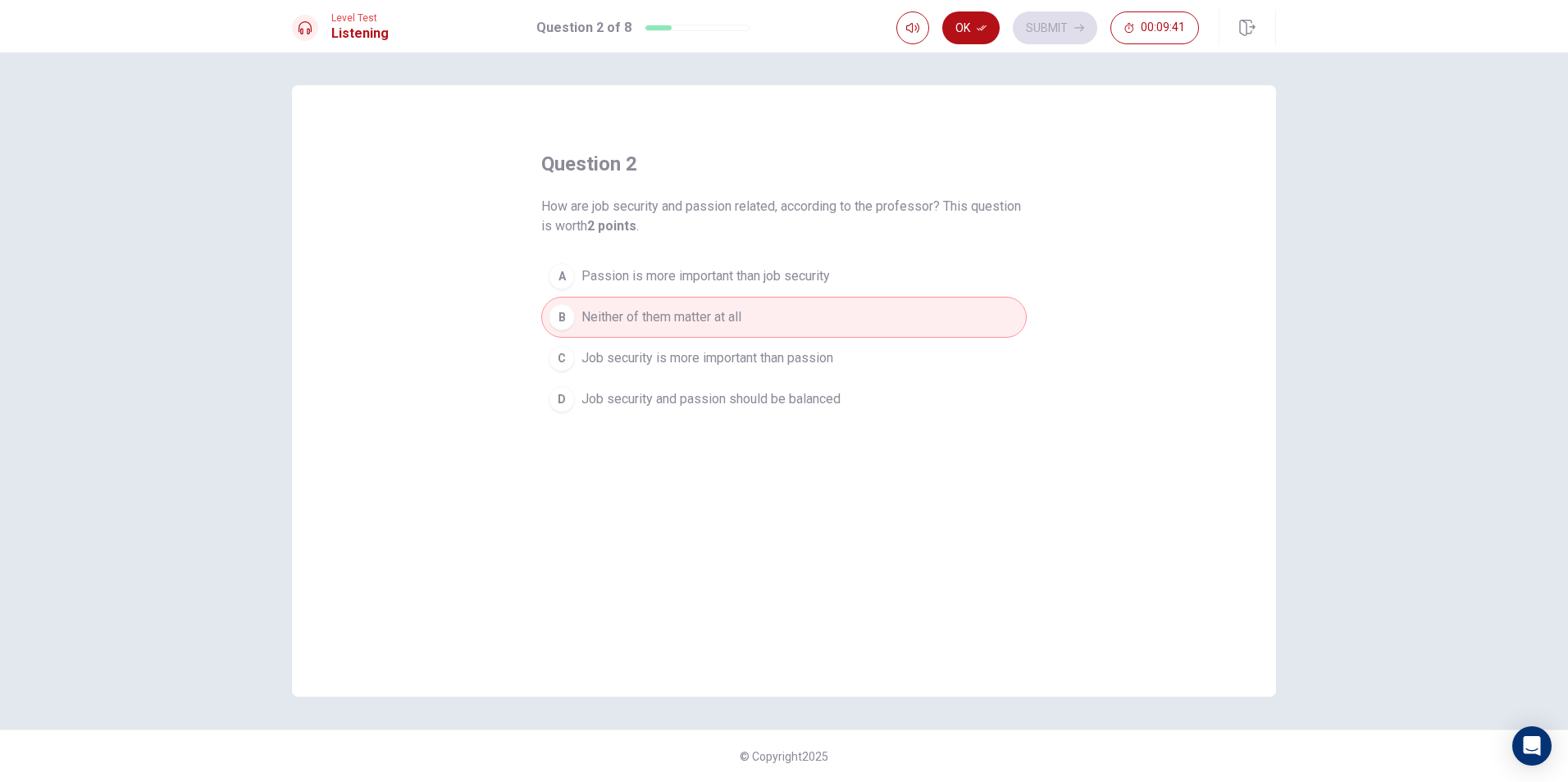
click at [680, 259] on button "A Passion is more important than job security" at bounding box center [784, 276] width 486 height 41
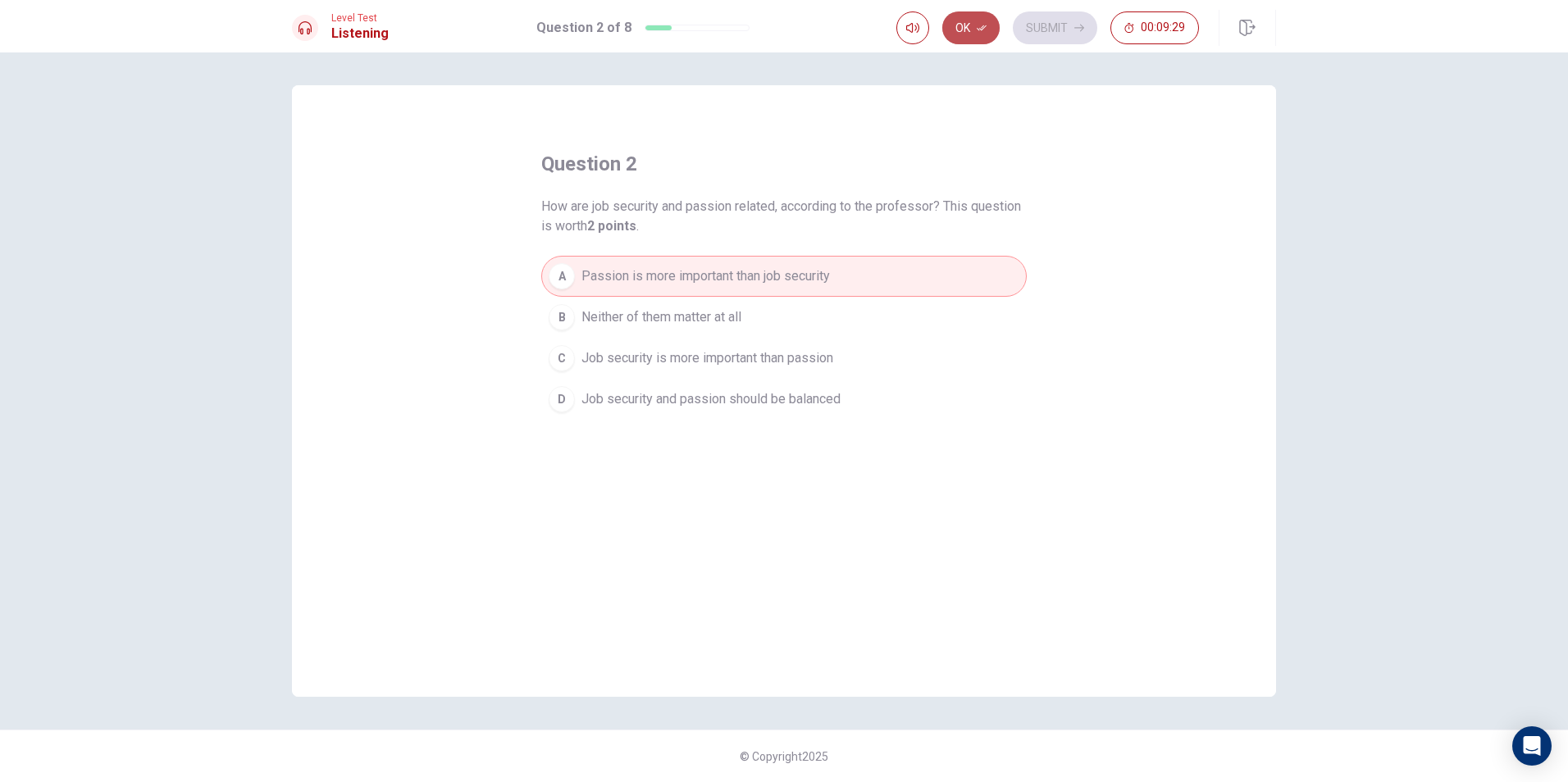
click at [964, 32] on button "Ok" at bounding box center [970, 27] width 57 height 32
click at [1065, 32] on button "Submit" at bounding box center [1055, 27] width 84 height 32
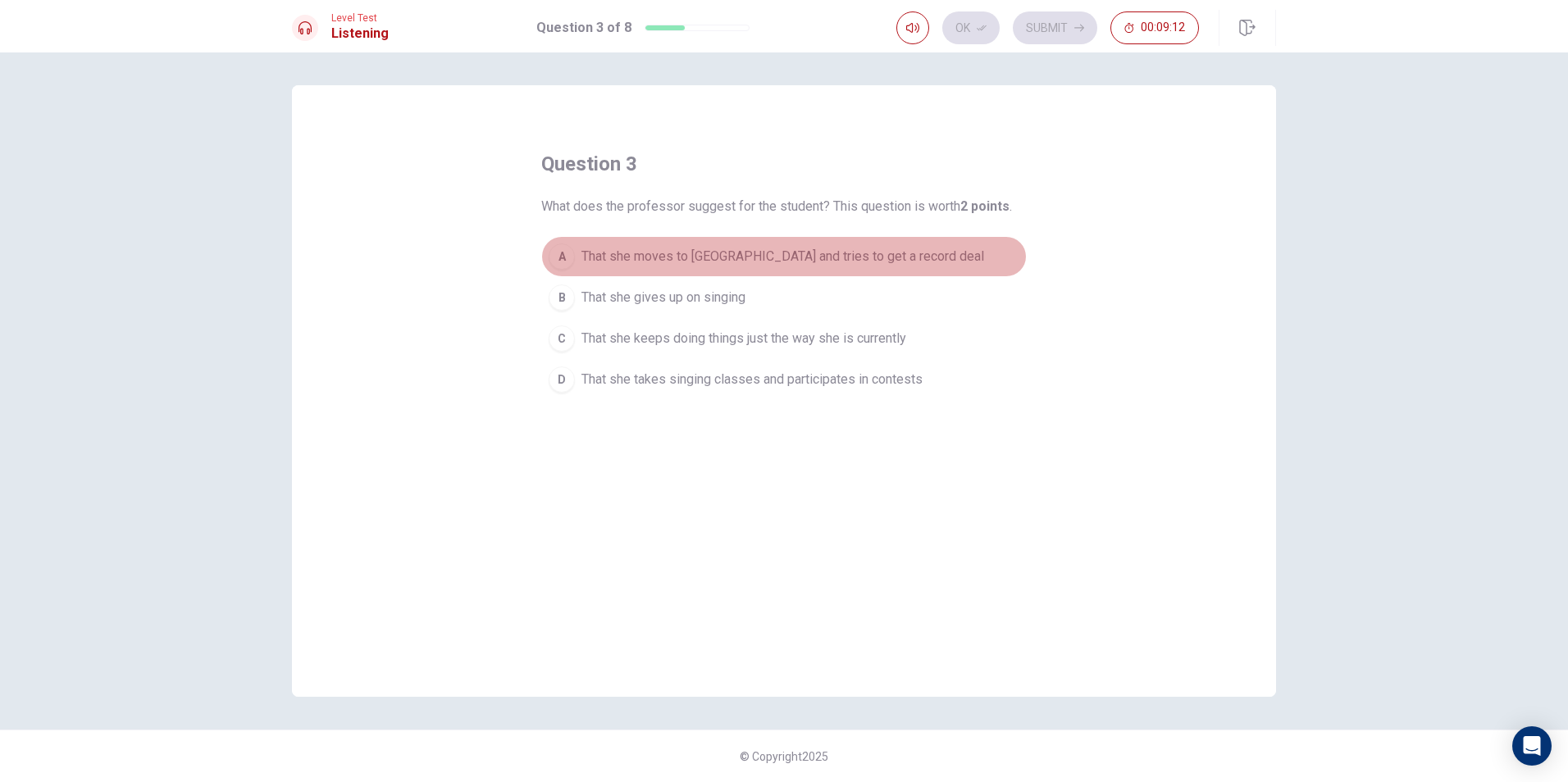
click at [826, 247] on span "That she moves to [GEOGRAPHIC_DATA] and tries to get a record deal" at bounding box center [782, 256] width 403 height 19
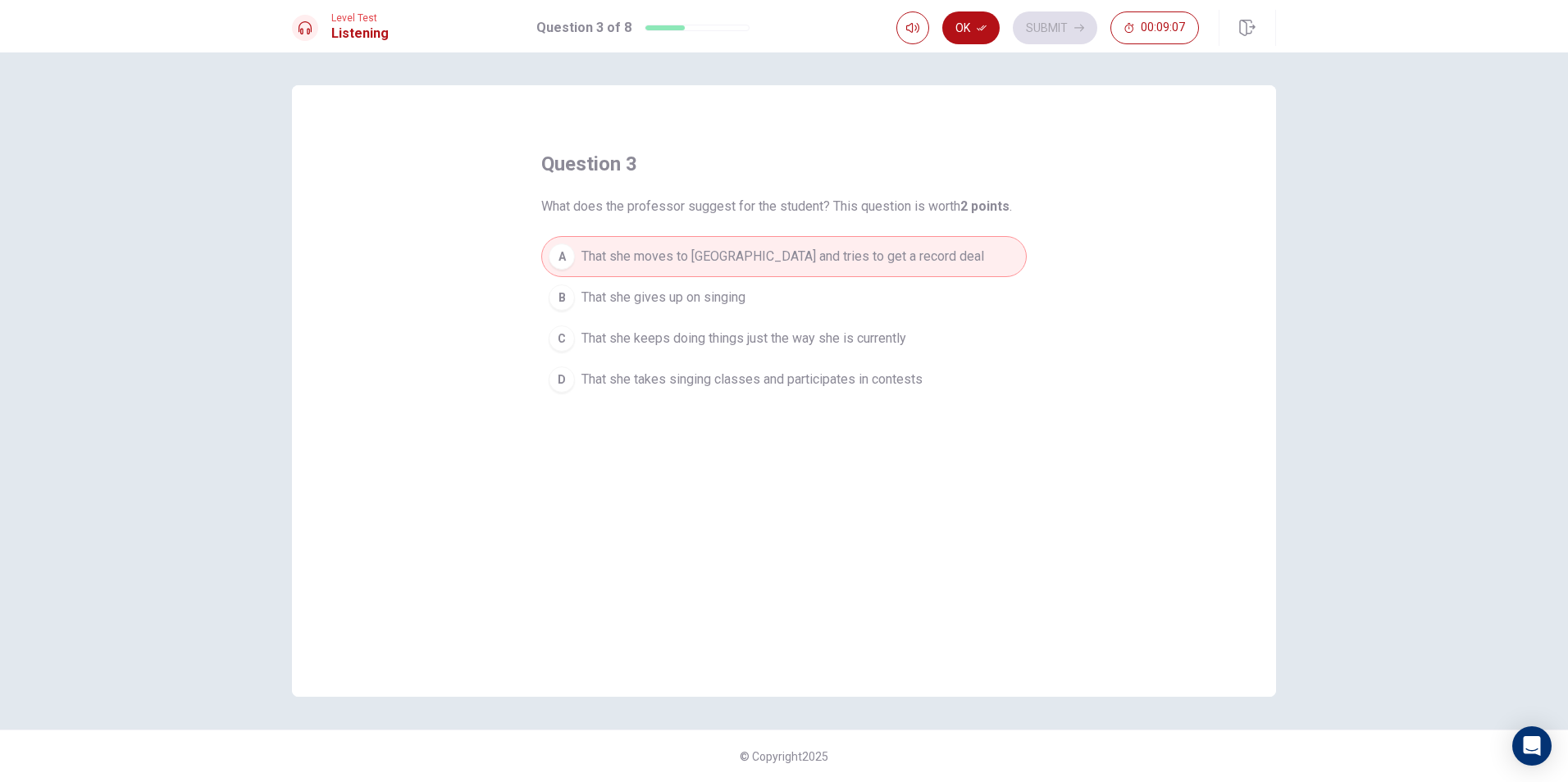
click at [866, 338] on span "That she keeps doing things just the way she is currently" at bounding box center [744, 338] width 324 height 19
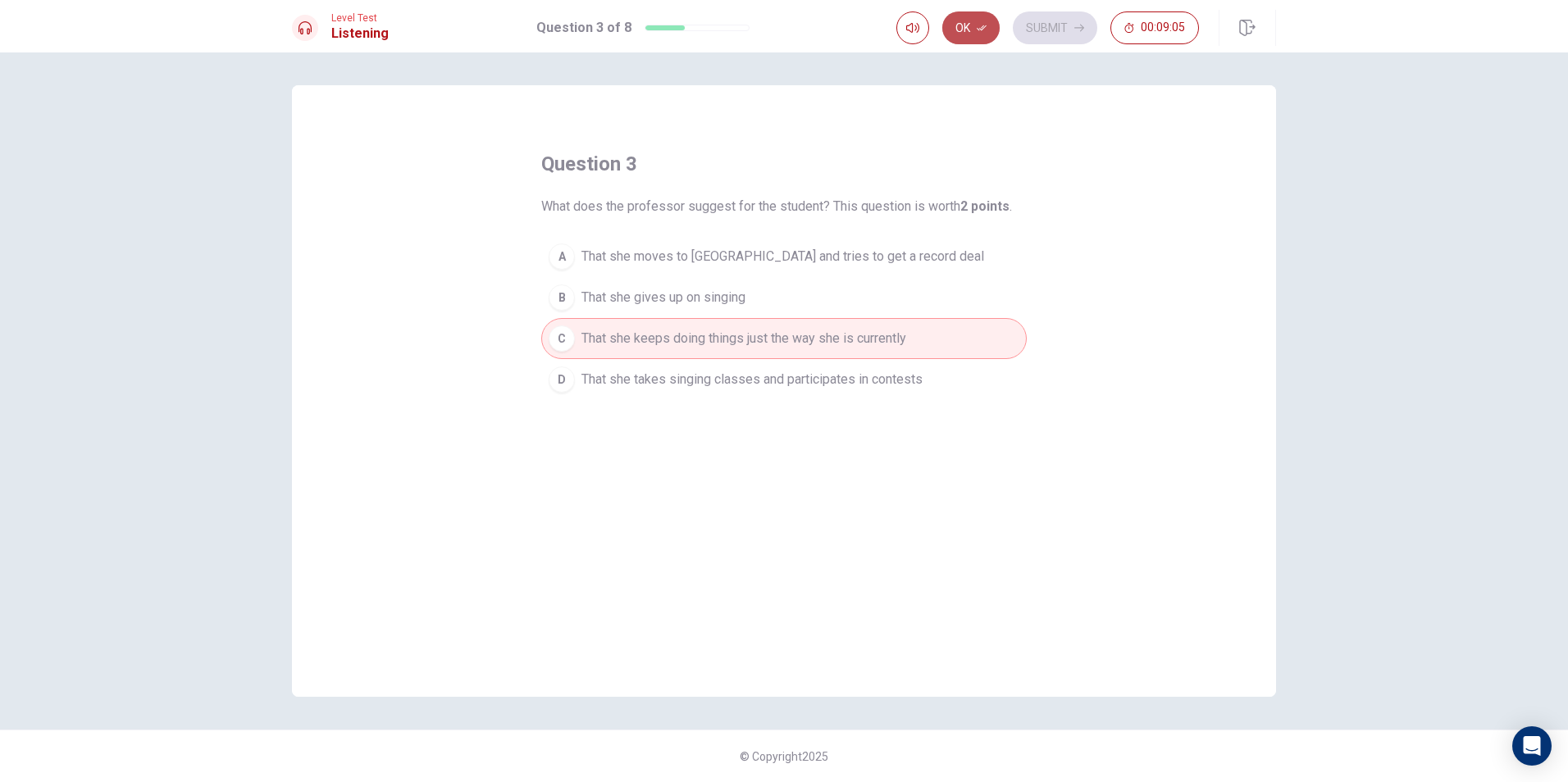
click at [958, 15] on button "Ok" at bounding box center [970, 27] width 57 height 32
click at [908, 32] on icon "button" at bounding box center [912, 27] width 13 height 13
type input "0.5"
click at [910, 53] on span at bounding box center [912, 59] width 61 height 23
click at [1065, 29] on button "Submit" at bounding box center [1055, 27] width 84 height 32
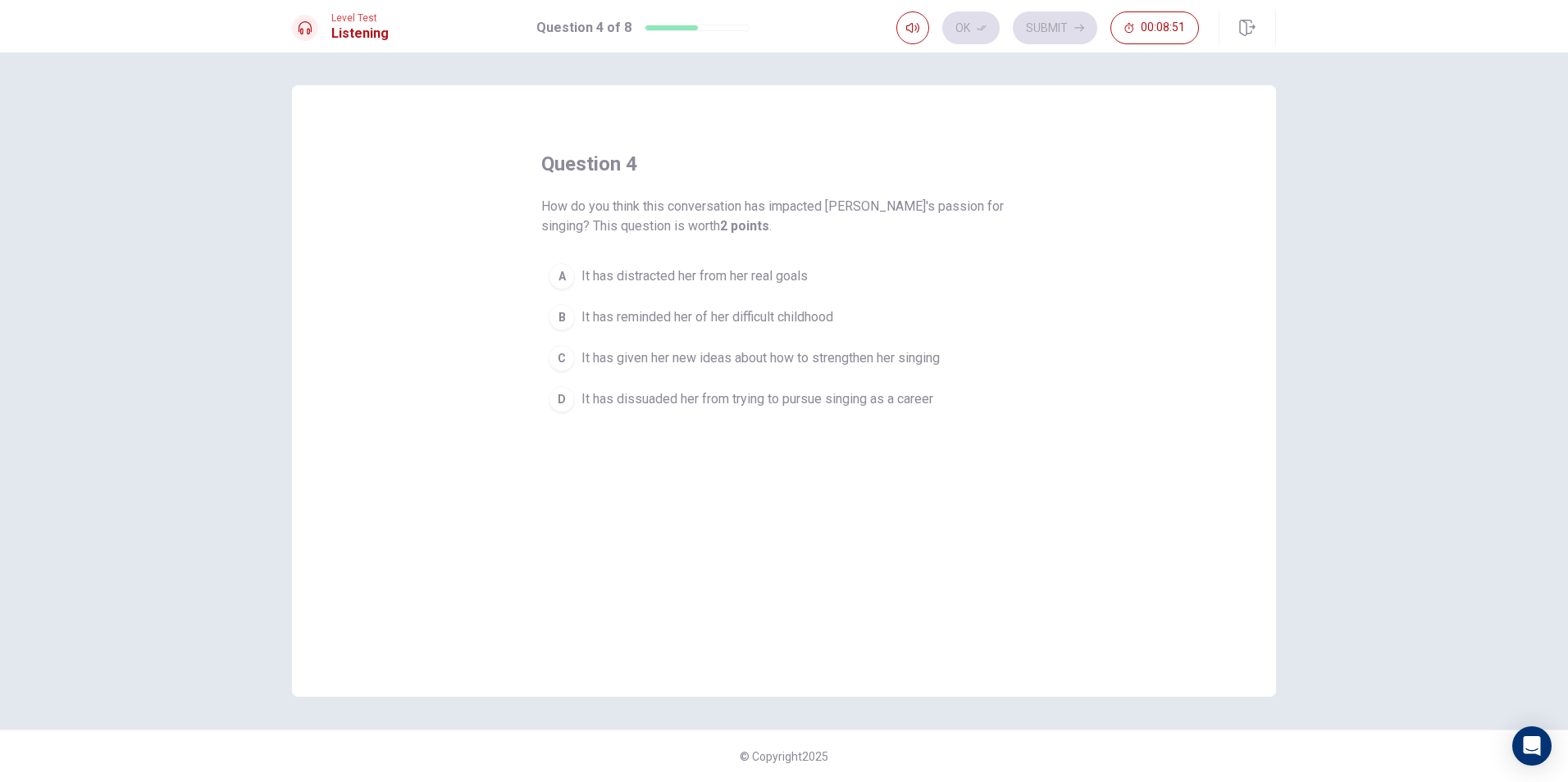
click at [738, 351] on span "It has given her new ideas about how to strengthen her singing" at bounding box center [760, 358] width 359 height 19
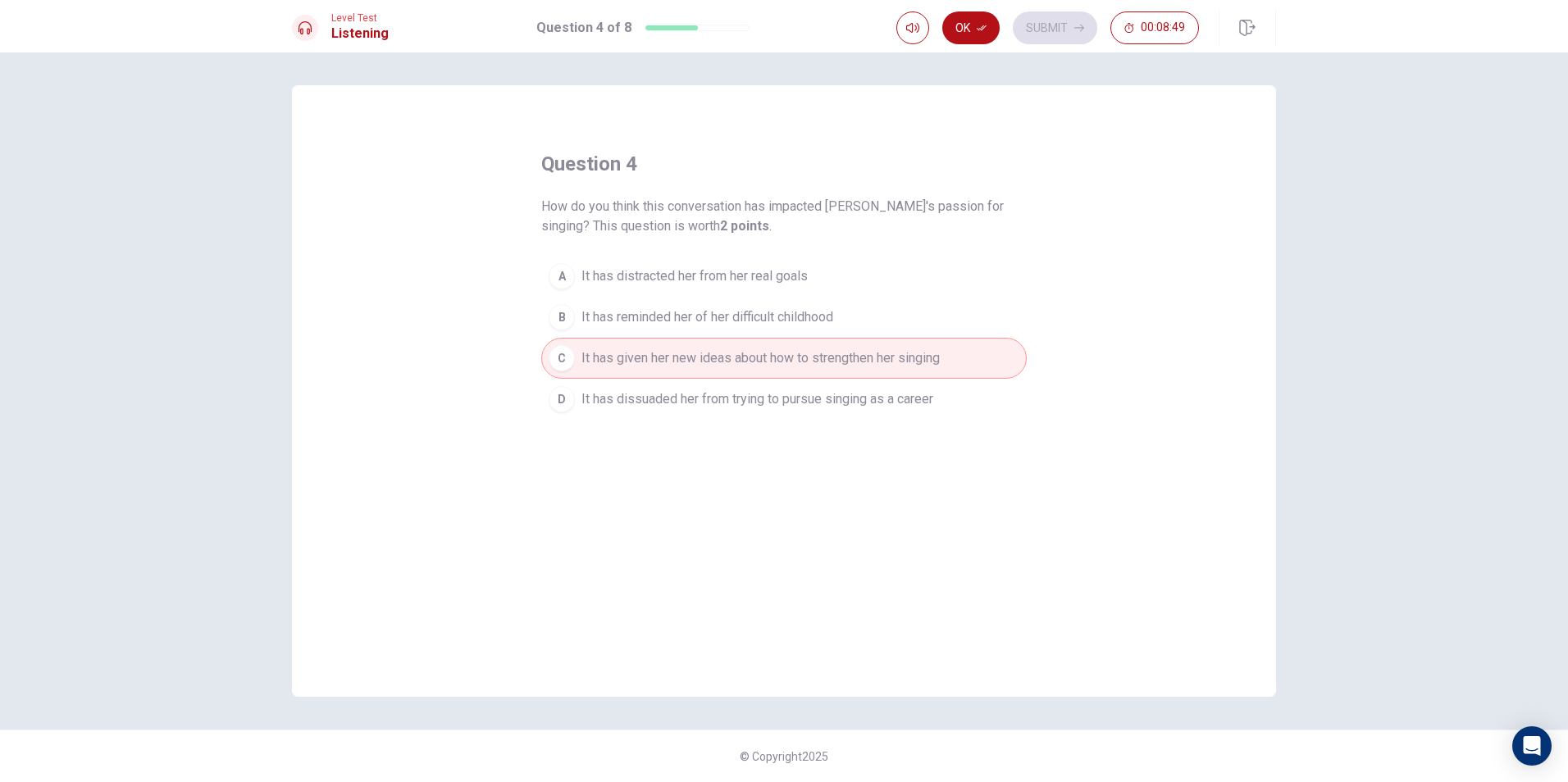
drag, startPoint x: 975, startPoint y: 32, endPoint x: 1007, endPoint y: 14, distance: 36.7
click at [975, 32] on button "Ok" at bounding box center [970, 27] width 57 height 32
click at [1075, 28] on icon "button" at bounding box center [1079, 28] width 10 height 7
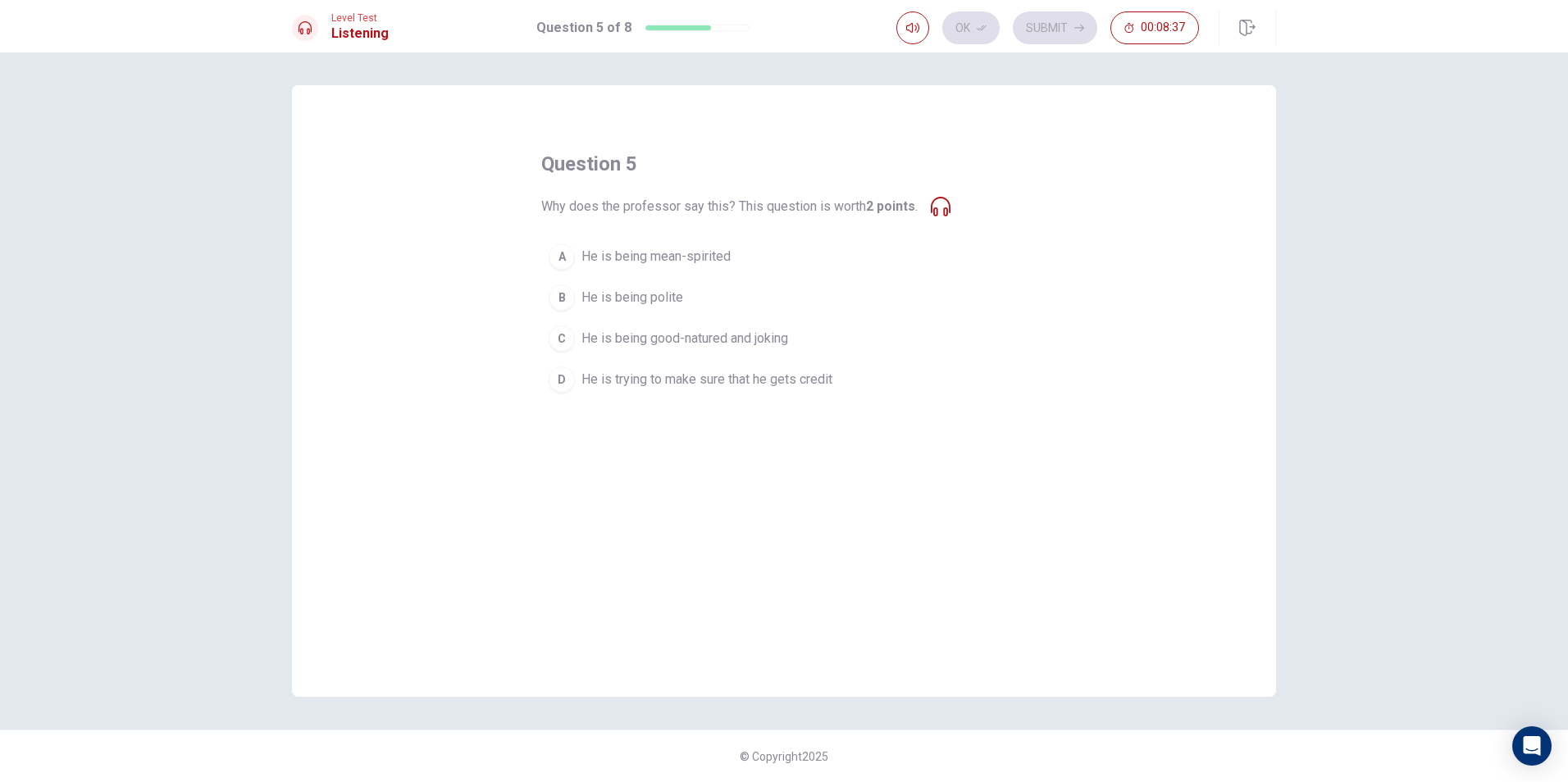
click at [828, 373] on span "He is trying to make sure that he gets credit" at bounding box center [707, 380] width 251 height 19
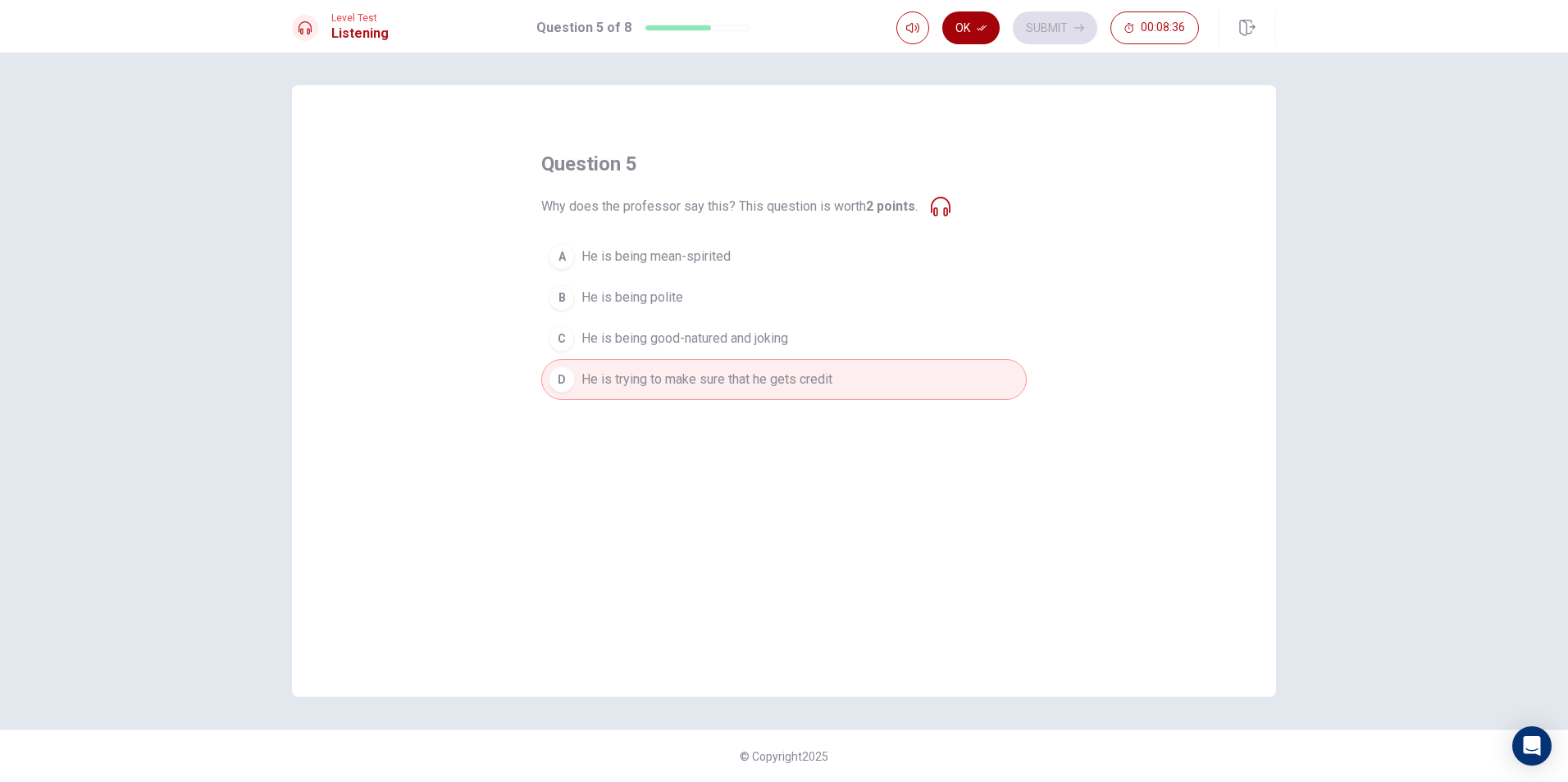
click at [983, 19] on button "Ok" at bounding box center [970, 27] width 57 height 32
click at [1058, 17] on button "Submit" at bounding box center [1055, 27] width 84 height 32
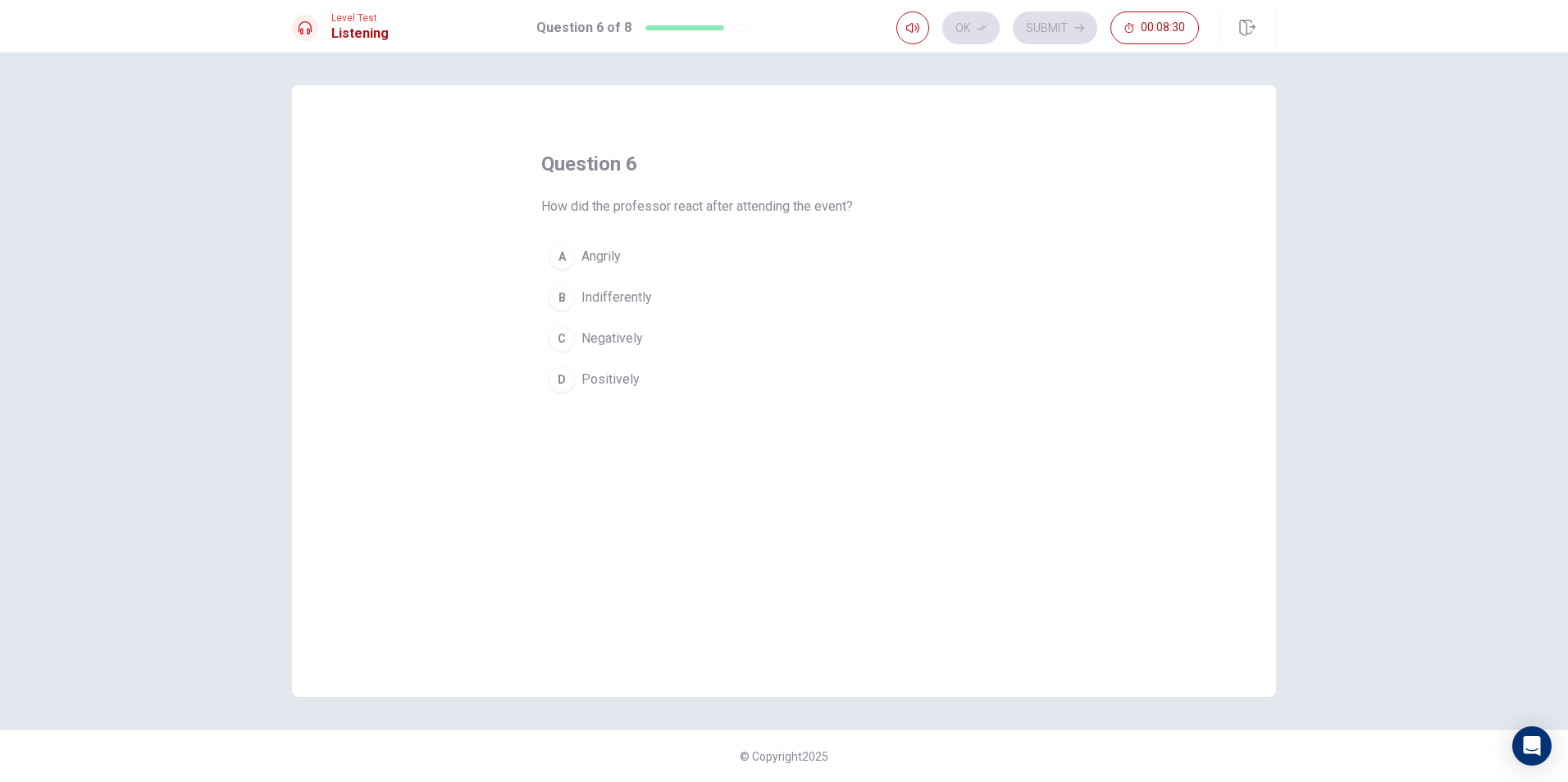
click at [641, 383] on button "D Positively" at bounding box center [784, 380] width 486 height 41
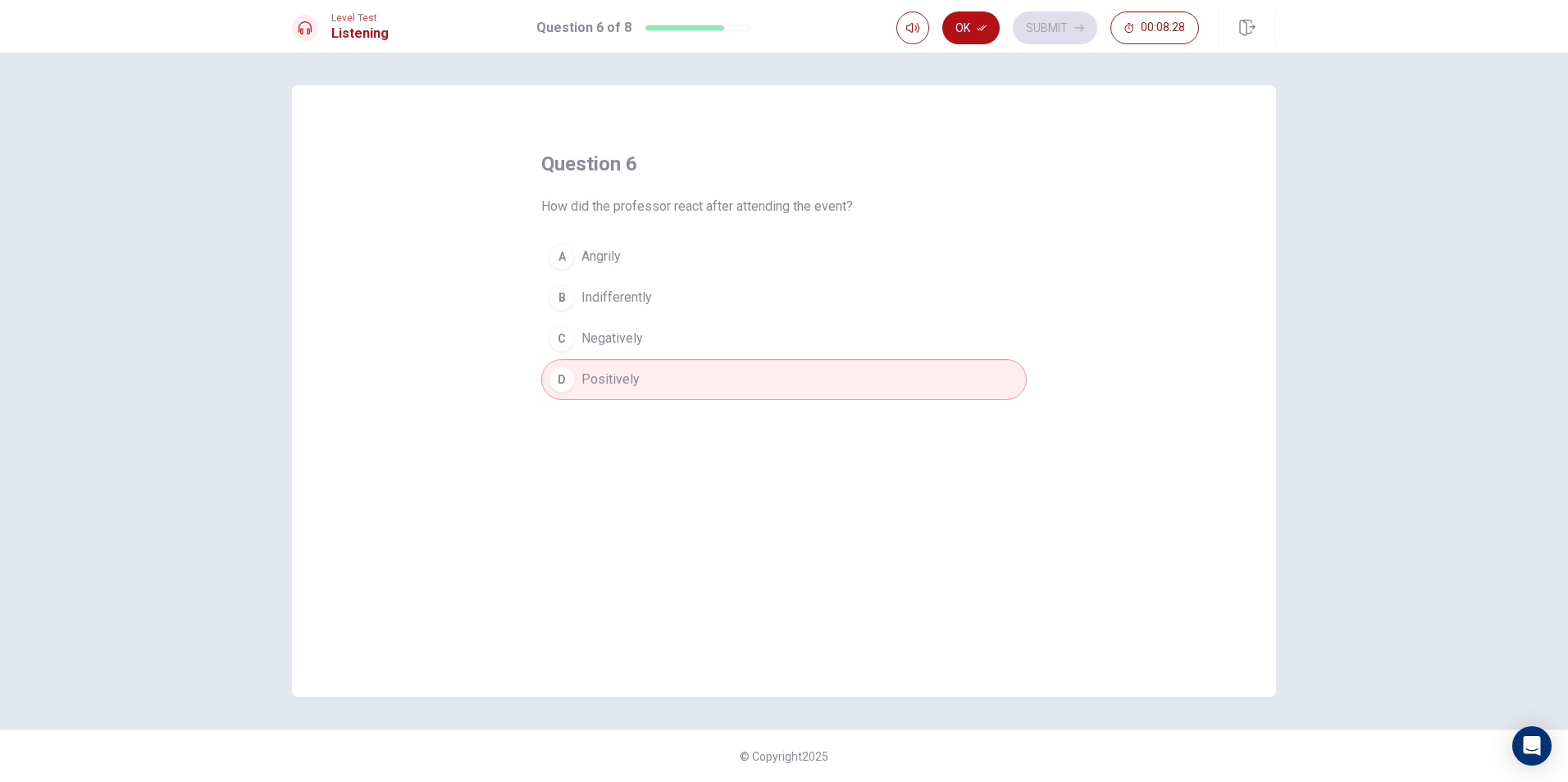
click at [945, 6] on div "Level Test Listening Question 6 of 8 Ok Submit 00:08:28" at bounding box center [784, 26] width 1568 height 53
click at [950, 23] on button "Ok" at bounding box center [970, 27] width 57 height 32
click at [1035, 30] on button "Submit" at bounding box center [1055, 27] width 84 height 32
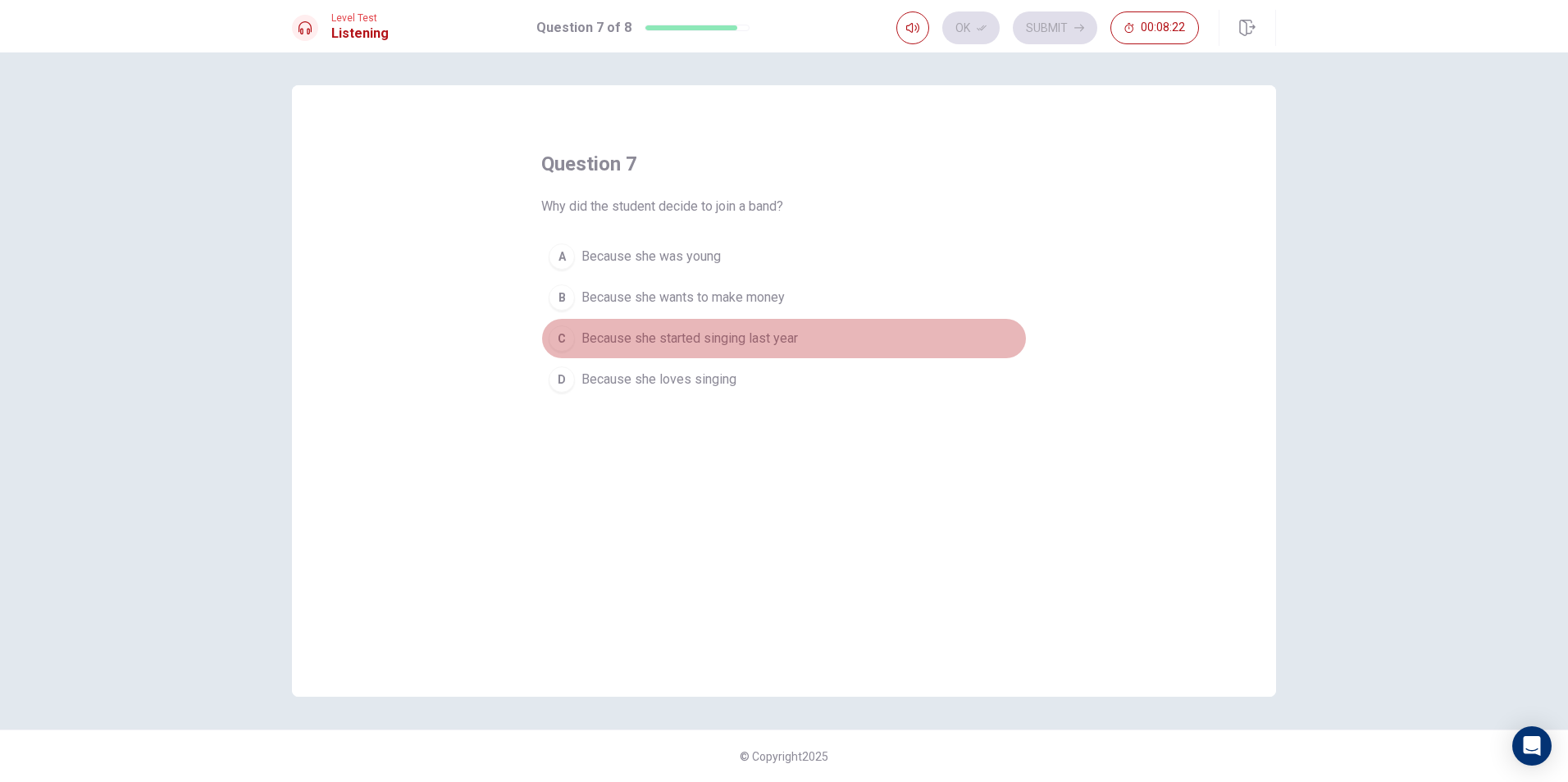
click at [746, 332] on span "Because she started singing last year" at bounding box center [689, 338] width 217 height 19
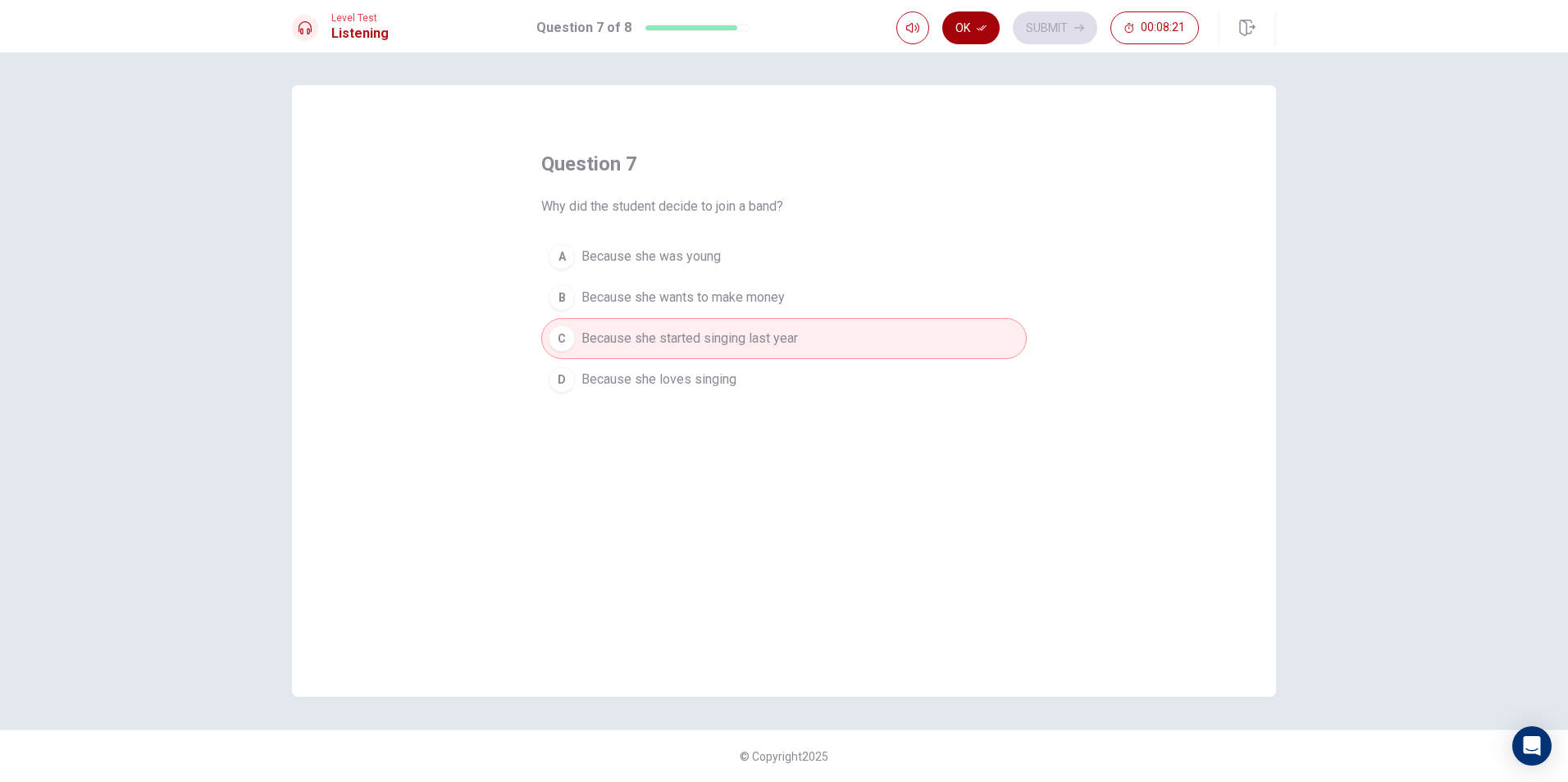
click at [958, 31] on button "Ok" at bounding box center [970, 27] width 57 height 32
click at [1040, 23] on button "Submit" at bounding box center [1055, 27] width 84 height 32
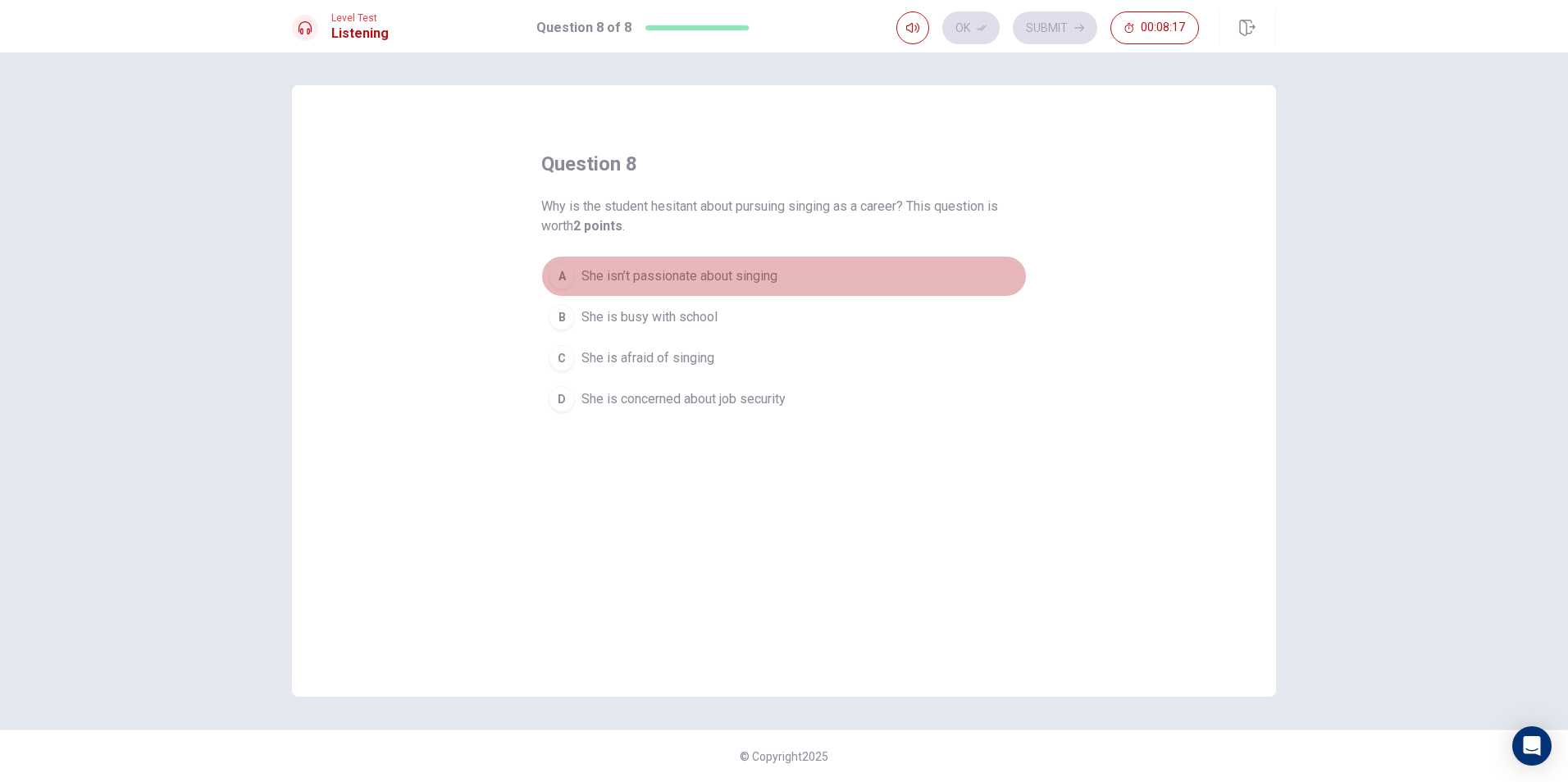
click at [701, 271] on span "She isn’t passionate about singing" at bounding box center [679, 276] width 196 height 19
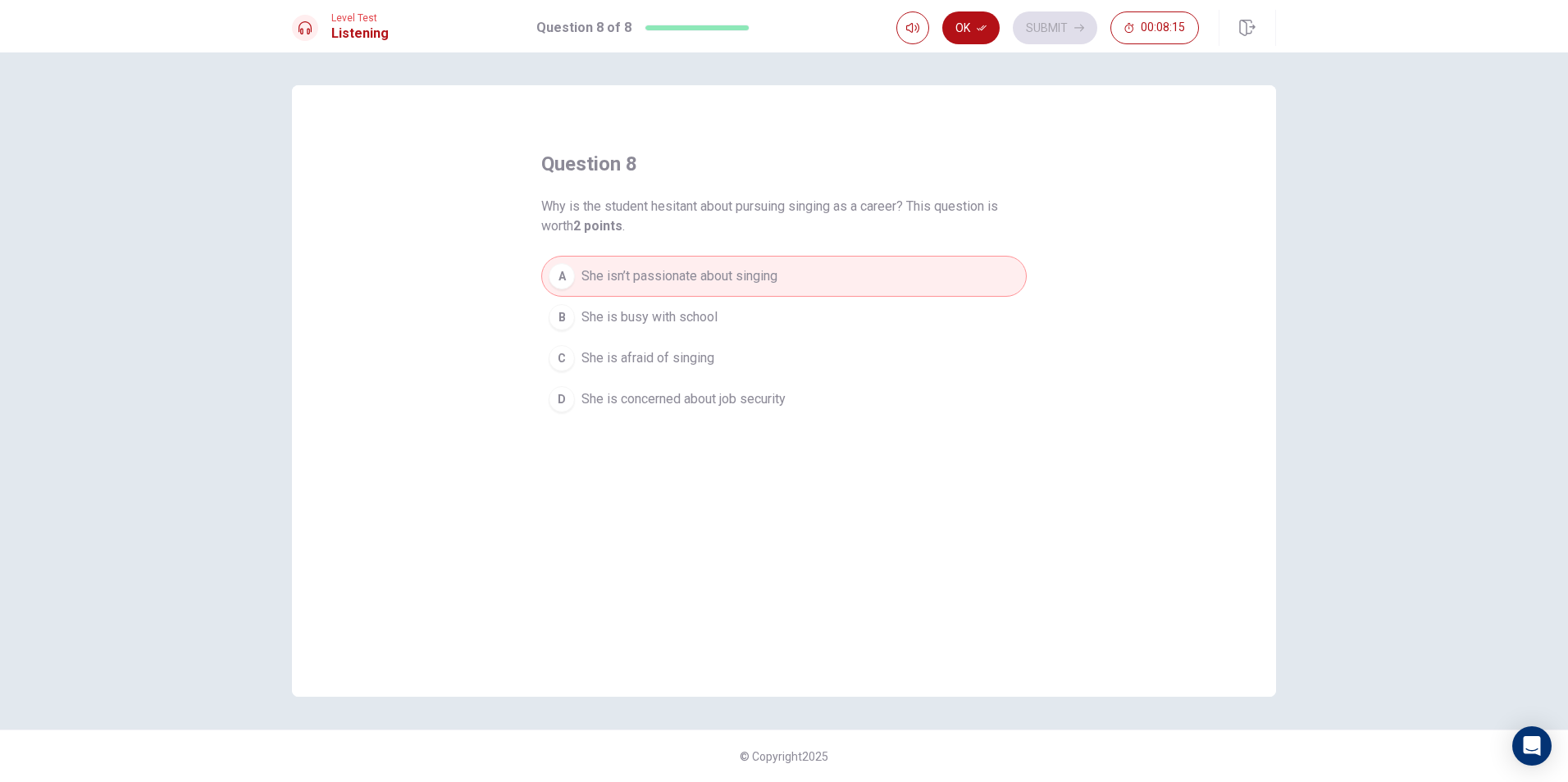
click at [728, 395] on span "She is concerned about job security" at bounding box center [683, 399] width 204 height 19
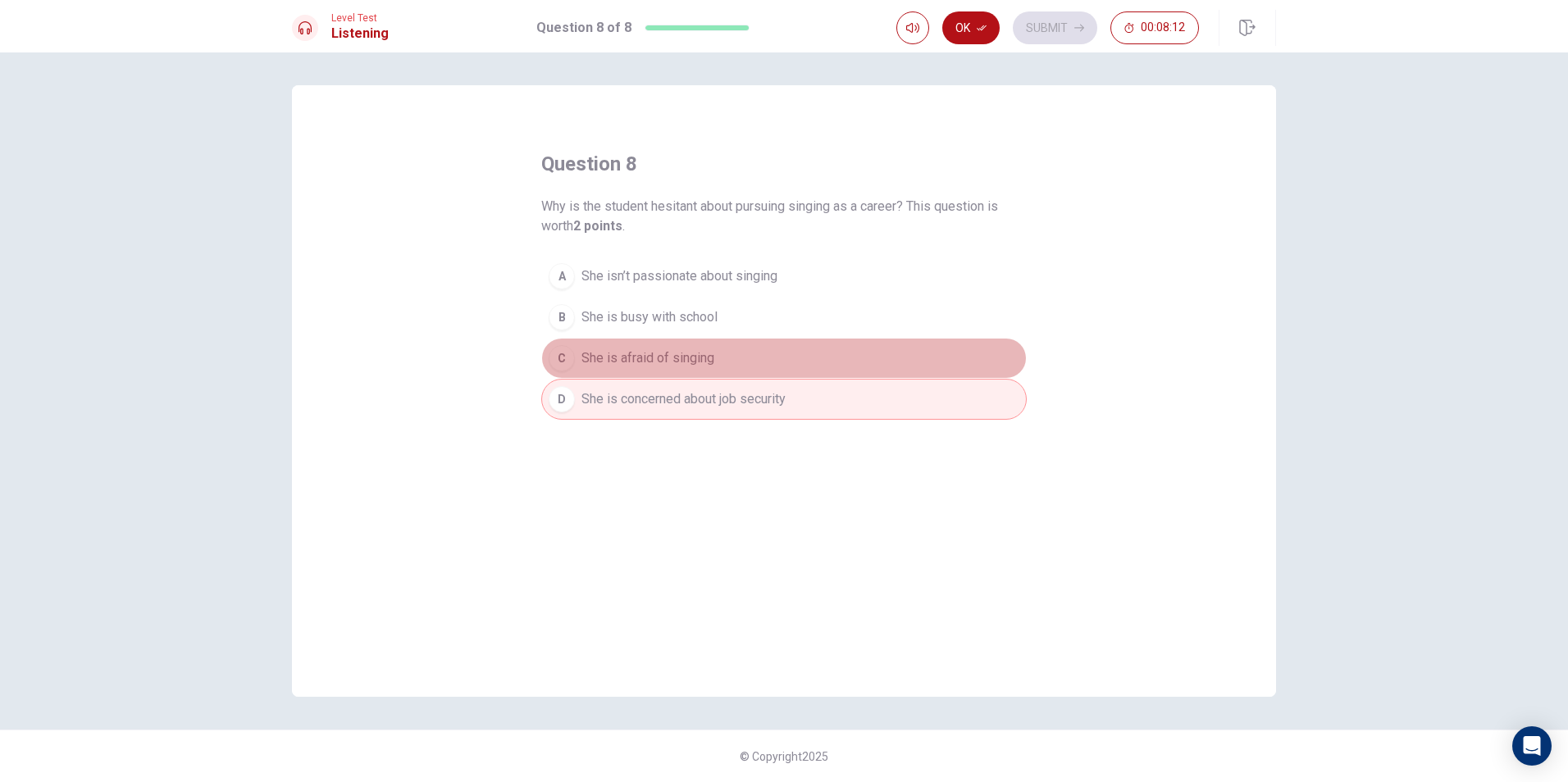
click at [697, 360] on span "She is afraid of singing" at bounding box center [647, 358] width 132 height 19
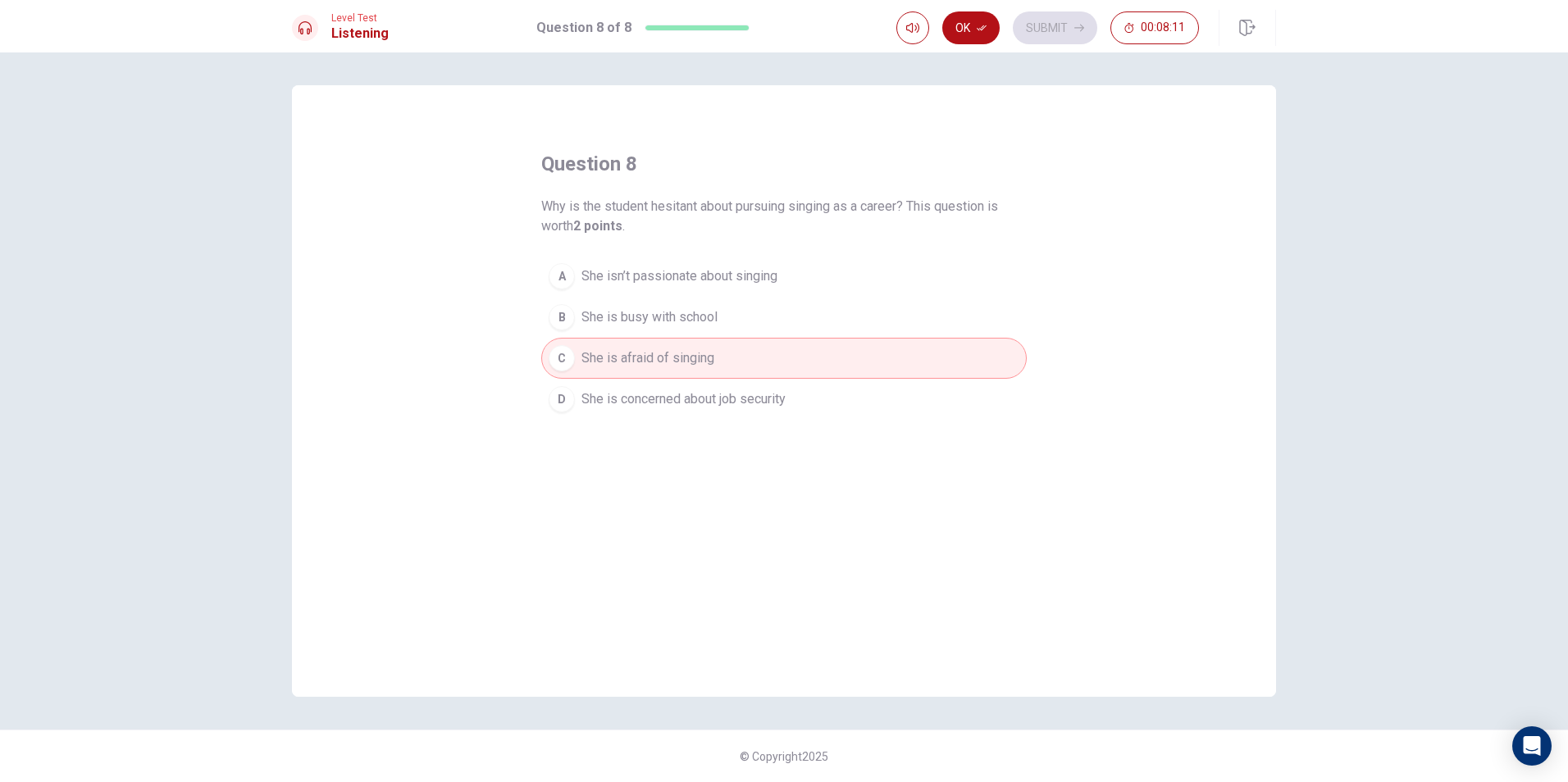
drag, startPoint x: 735, startPoint y: 276, endPoint x: 742, endPoint y: 269, distance: 9.9
click at [735, 275] on span "She isn’t passionate about singing" at bounding box center [679, 276] width 196 height 19
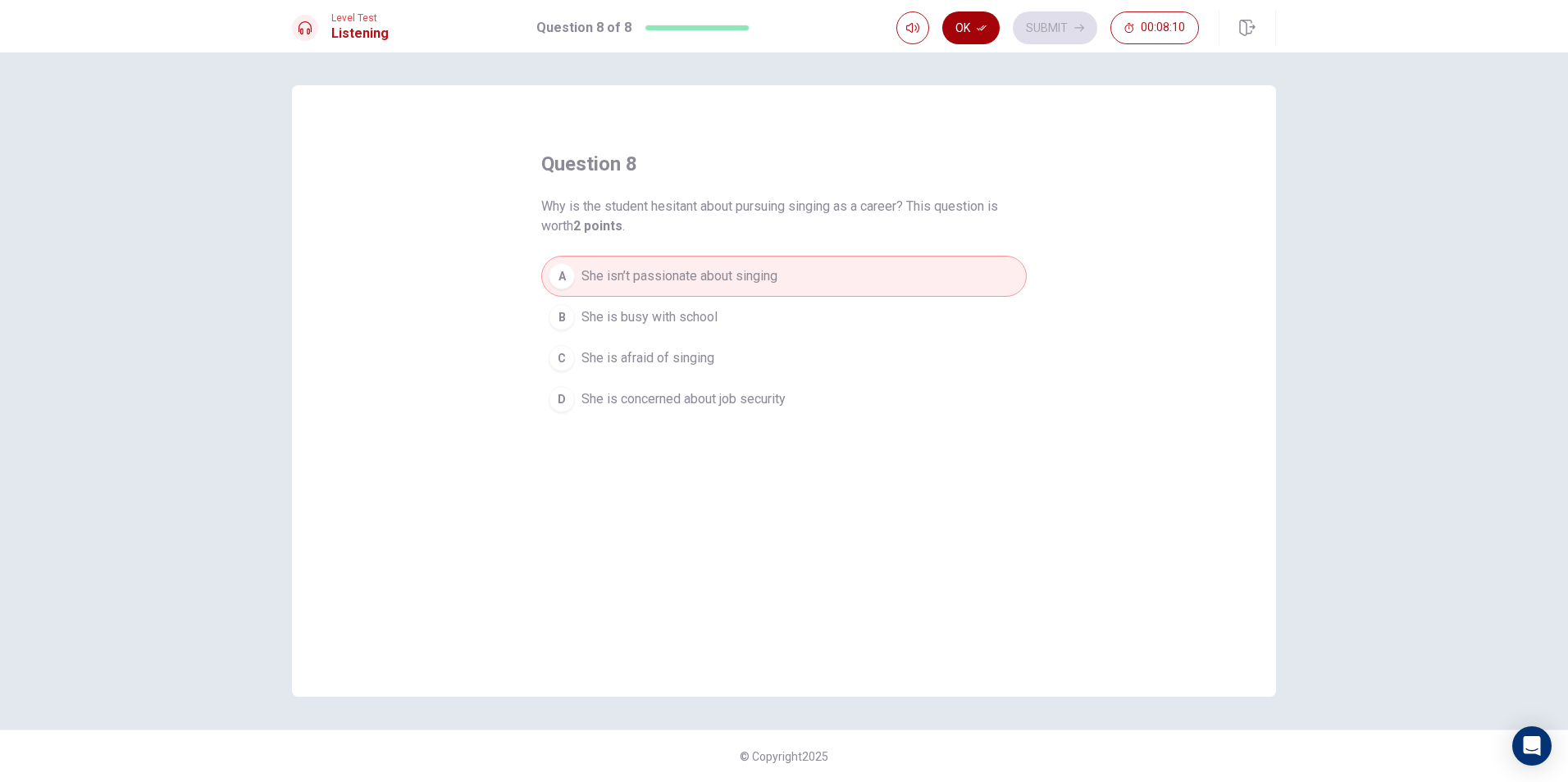
click at [977, 33] on button "Ok" at bounding box center [970, 27] width 57 height 32
click at [1045, 31] on button "Submit" at bounding box center [1055, 27] width 84 height 32
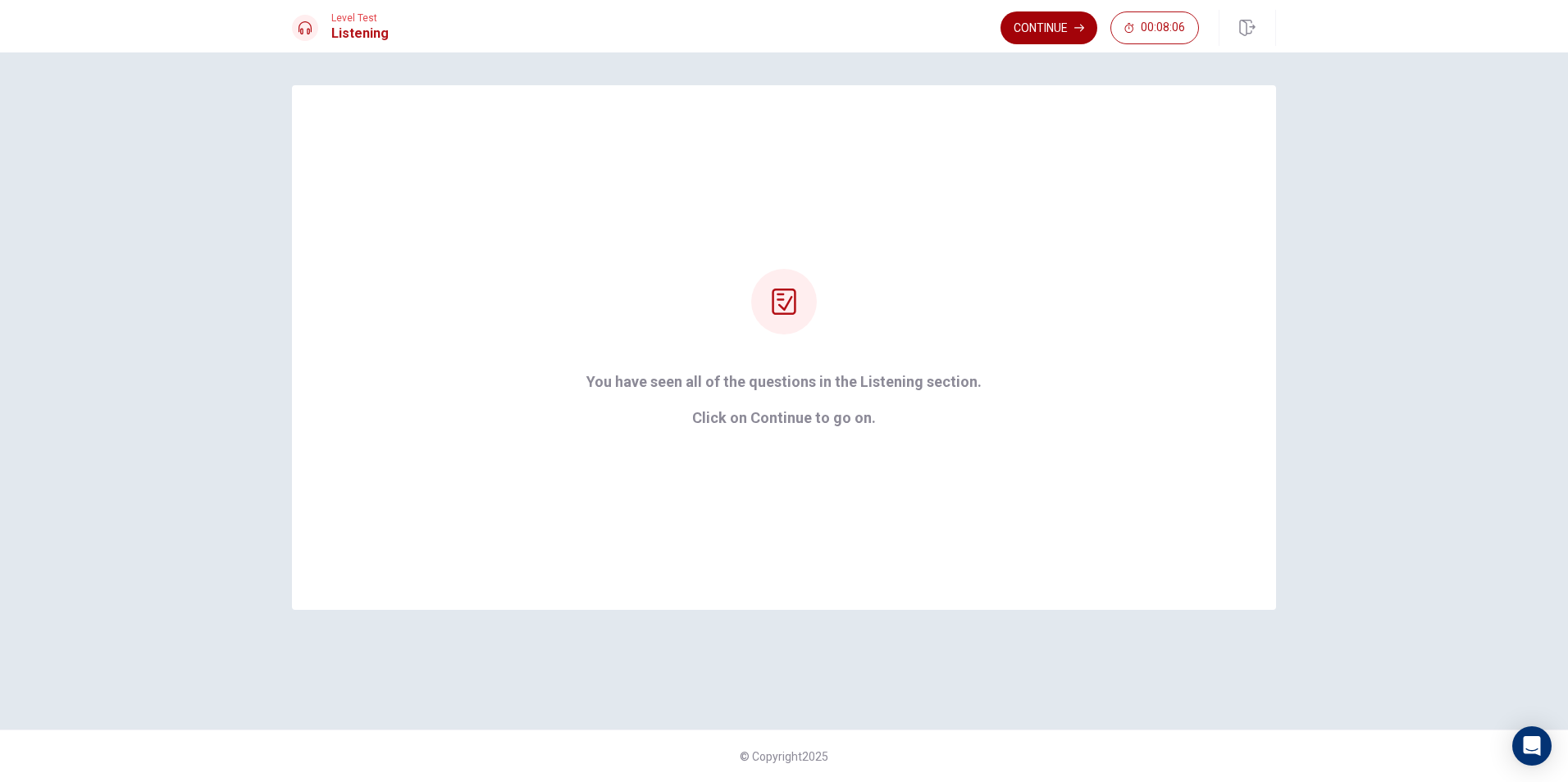
click at [1065, 20] on button "Continue" at bounding box center [1049, 27] width 96 height 32
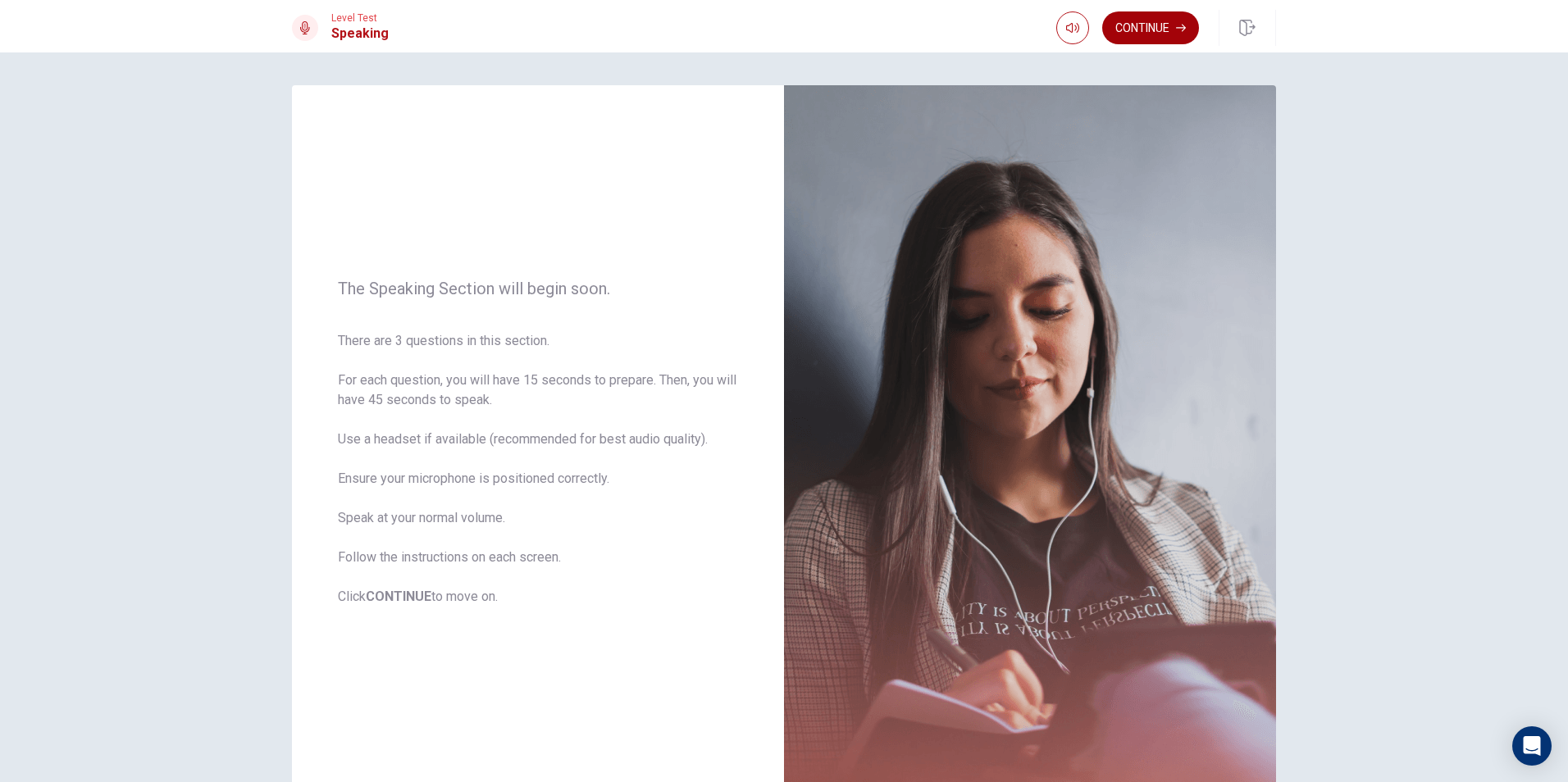
click at [1157, 25] on button "Continue" at bounding box center [1151, 27] width 96 height 32
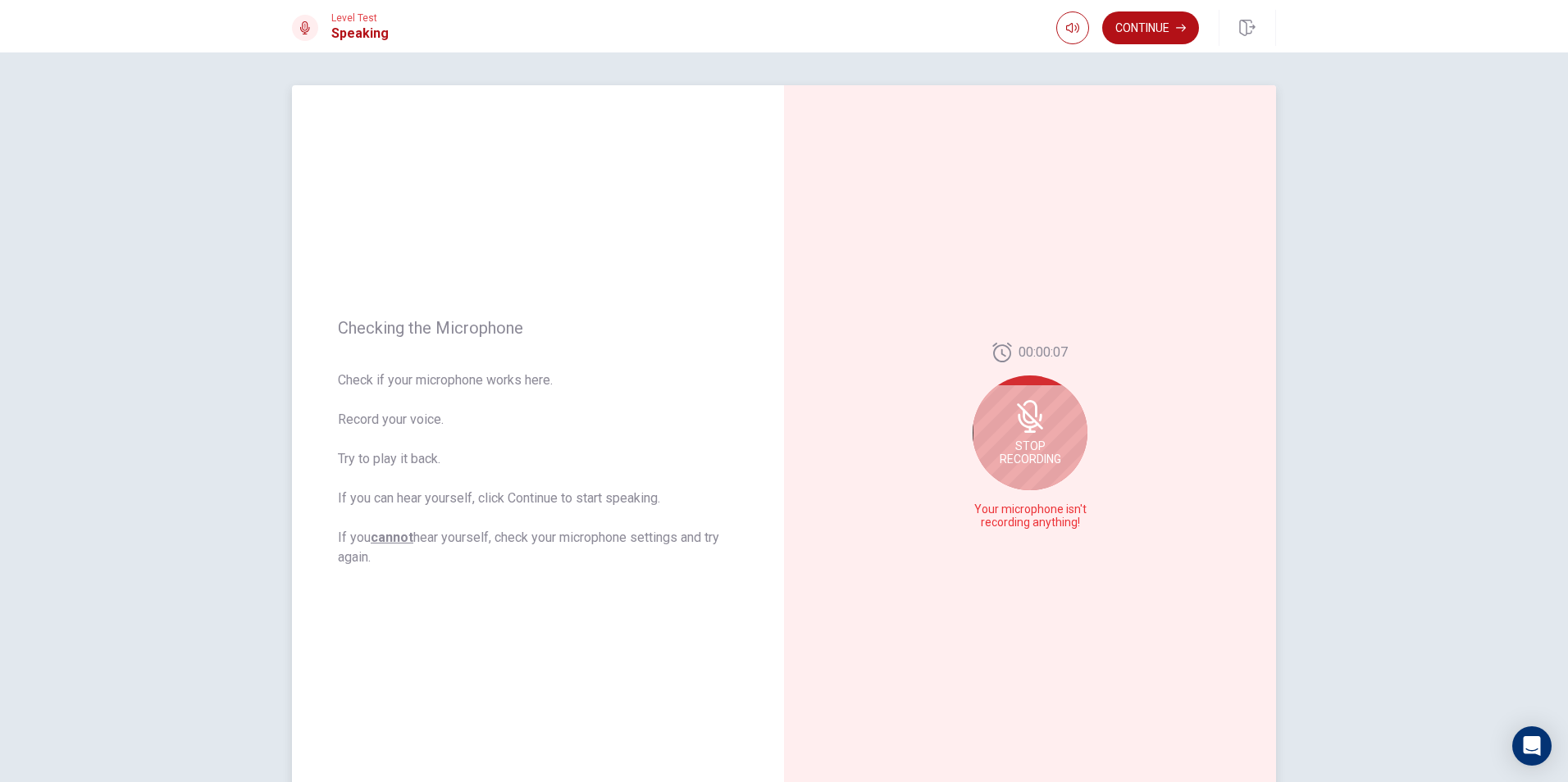
click at [1030, 383] on div "Stop Recording" at bounding box center [1030, 432] width 115 height 115
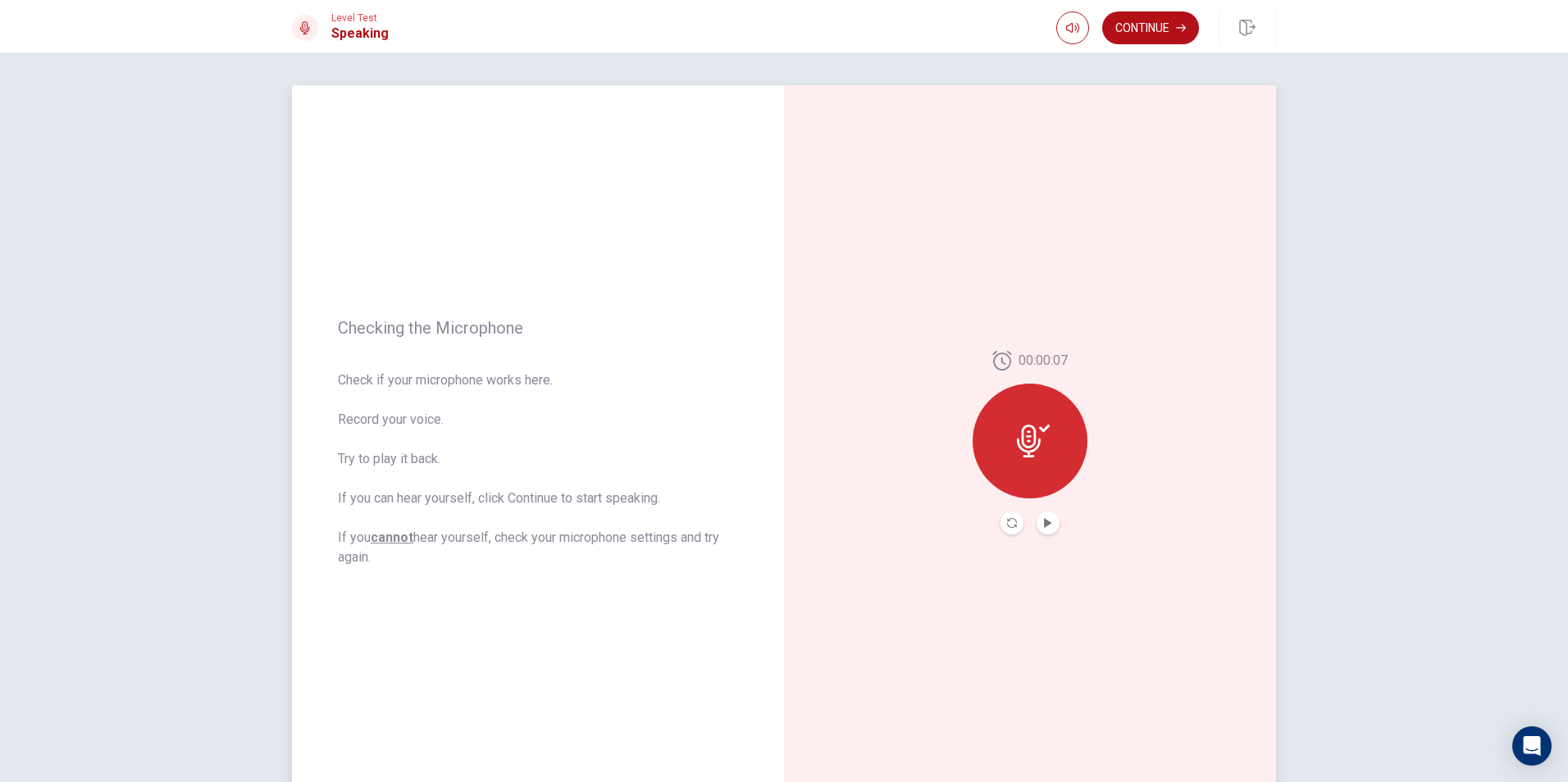
click at [1039, 516] on button "Play Audio" at bounding box center [1048, 523] width 23 height 23
click at [1053, 524] on button "Pause Audio" at bounding box center [1048, 523] width 23 height 23
click at [994, 520] on div "00:00:07" at bounding box center [1030, 442] width 115 height 183
click at [1003, 516] on button "Record Again" at bounding box center [1012, 523] width 23 height 23
click at [1041, 451] on icon at bounding box center [1030, 436] width 32 height 32
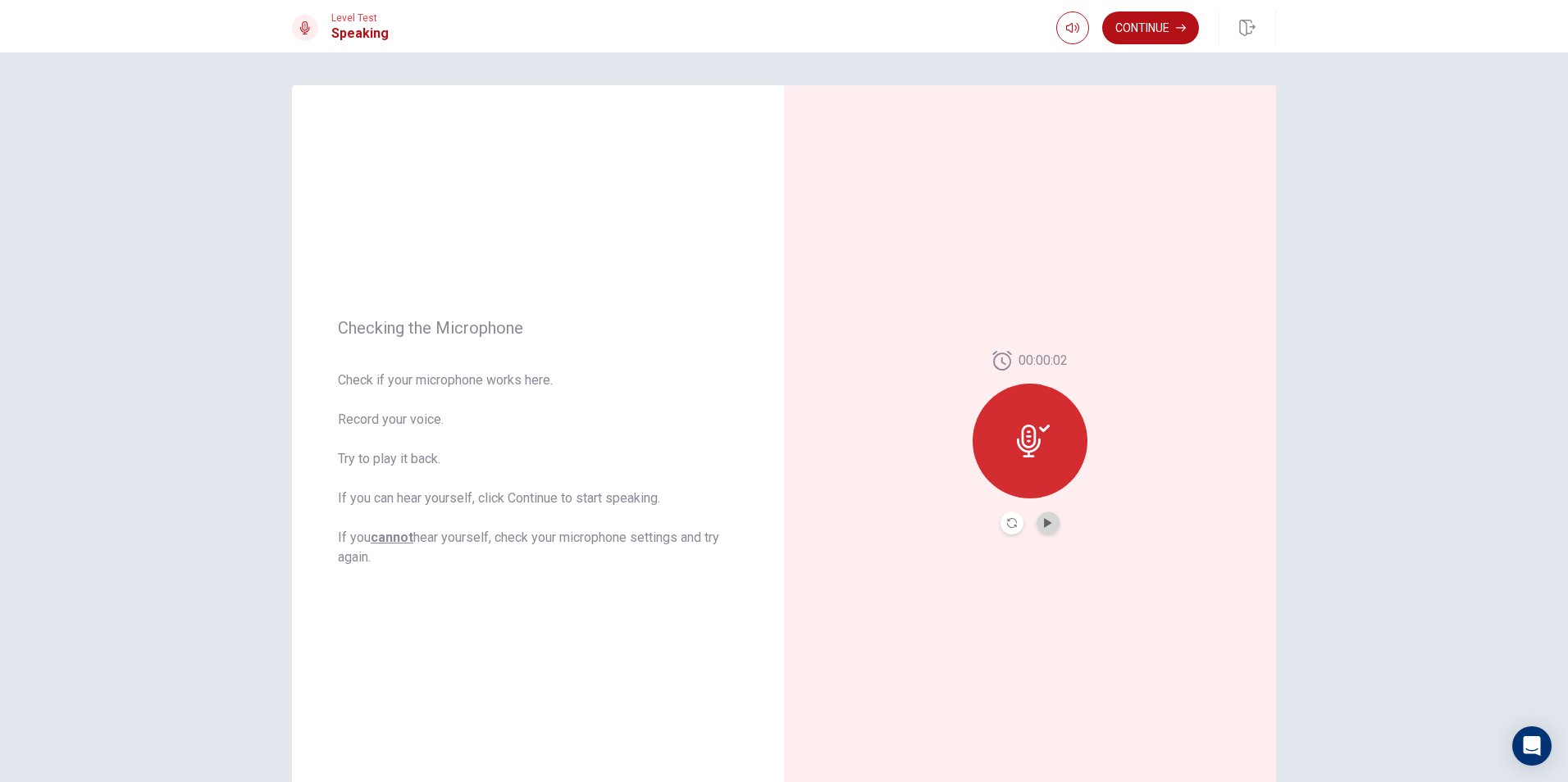
click at [1037, 518] on button "Play Audio" at bounding box center [1048, 523] width 23 height 23
click at [1047, 514] on button "Pause Audio" at bounding box center [1048, 523] width 23 height 23
click at [1015, 520] on button "Record Again" at bounding box center [1012, 523] width 23 height 23
click at [1025, 466] on span "Stop Recording" at bounding box center [1030, 473] width 61 height 26
click at [1037, 524] on button "Play Audio" at bounding box center [1048, 523] width 23 height 23
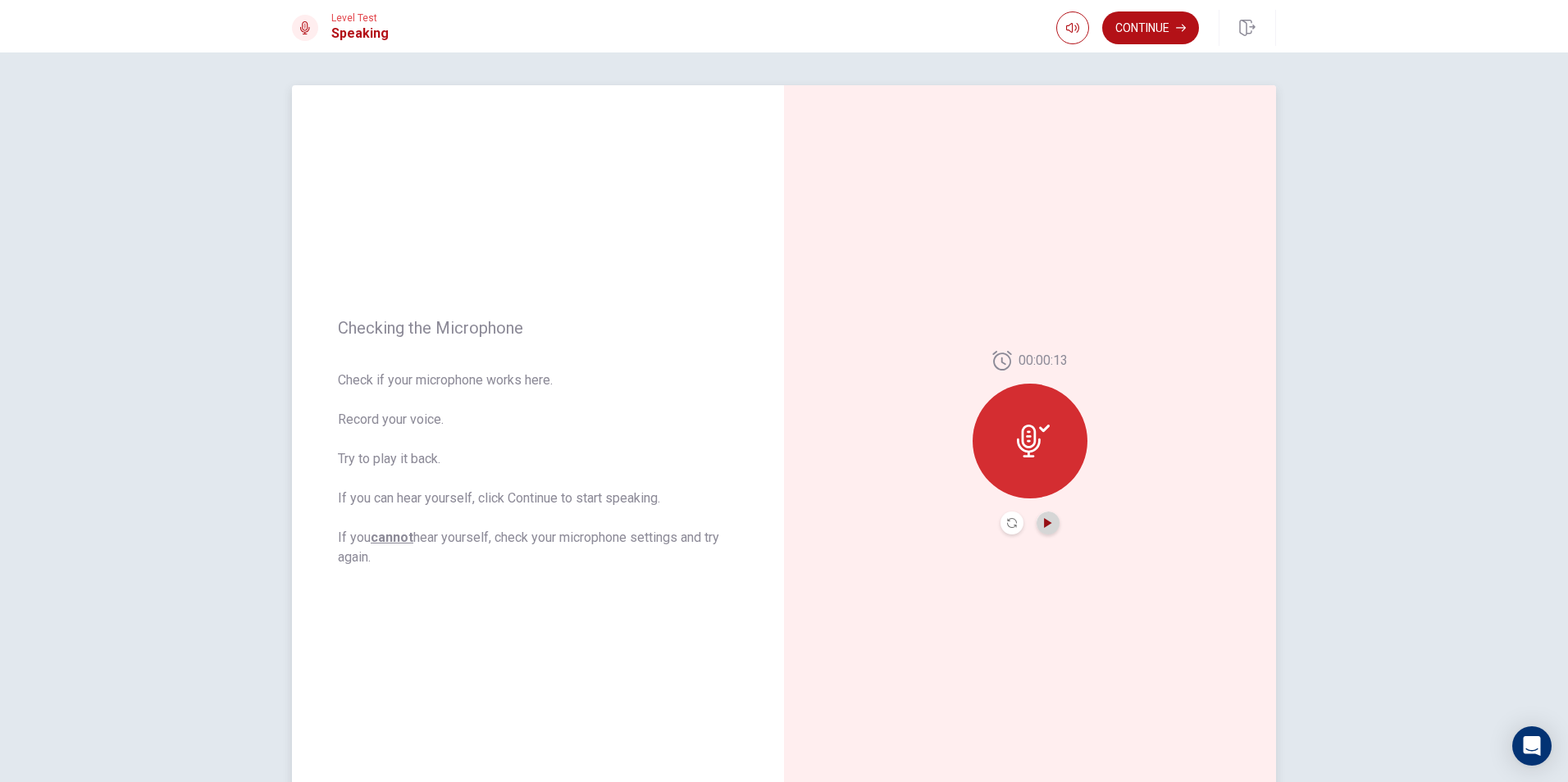
click at [1044, 520] on icon "Play Audio" at bounding box center [1047, 523] width 7 height 10
click at [1006, 534] on button "Record Again" at bounding box center [1012, 523] width 23 height 23
click at [1023, 477] on span "Stop Recording" at bounding box center [1030, 473] width 61 height 26
click at [1048, 523] on icon "Play Audio" at bounding box center [1047, 523] width 10 height 10
click at [1013, 525] on button "Record Again" at bounding box center [1012, 523] width 23 height 23
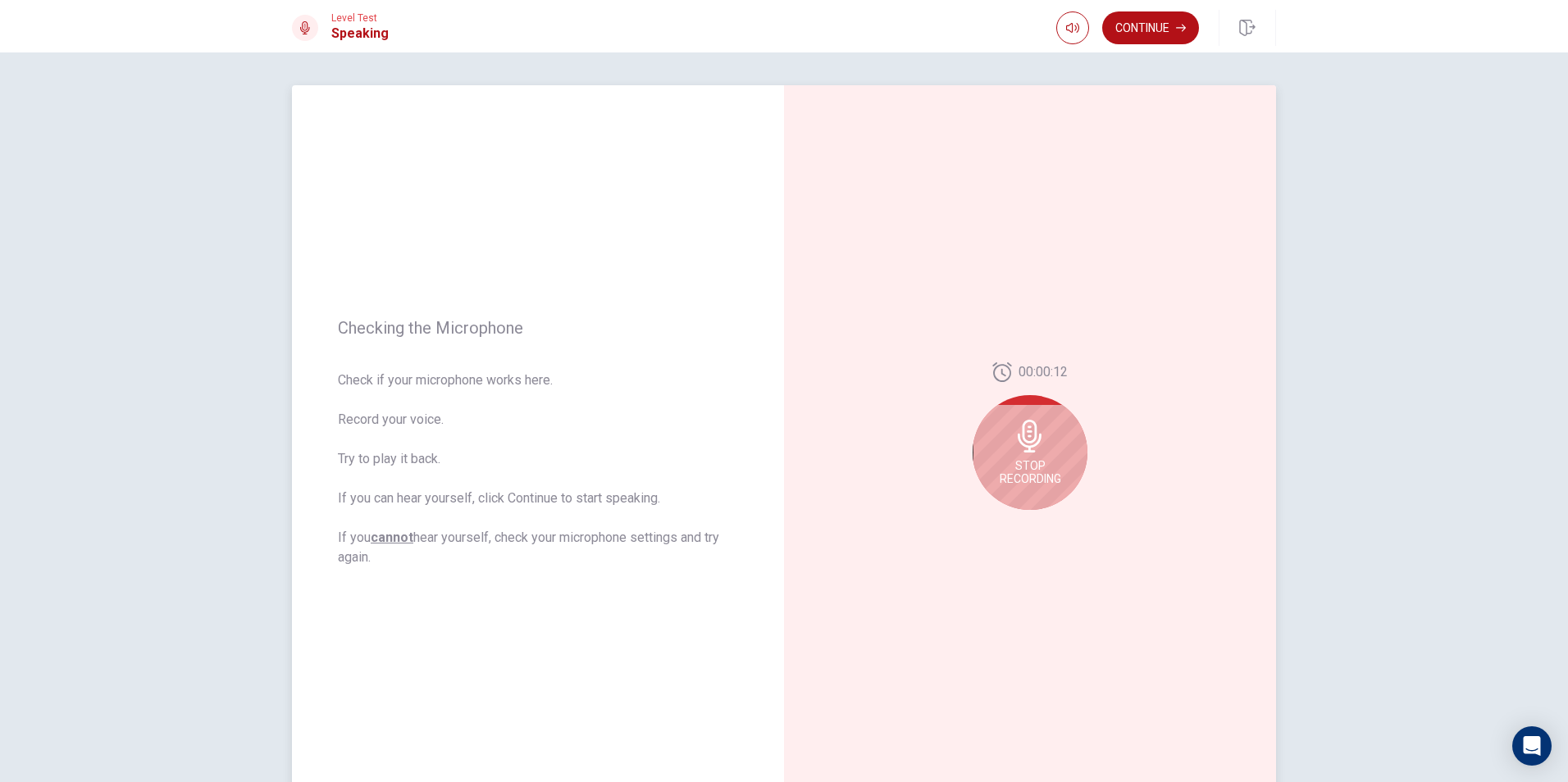
click at [1032, 452] on div "Stop Recording" at bounding box center [1030, 452] width 115 height 115
click at [1037, 532] on button "Play Audio" at bounding box center [1048, 523] width 23 height 23
click at [1051, 526] on button "Play Audio" at bounding box center [1048, 523] width 23 height 23
click at [1008, 535] on div "00:00:12" at bounding box center [1030, 442] width 492 height 714
click at [1008, 525] on icon "Record Again" at bounding box center [1011, 523] width 10 height 10
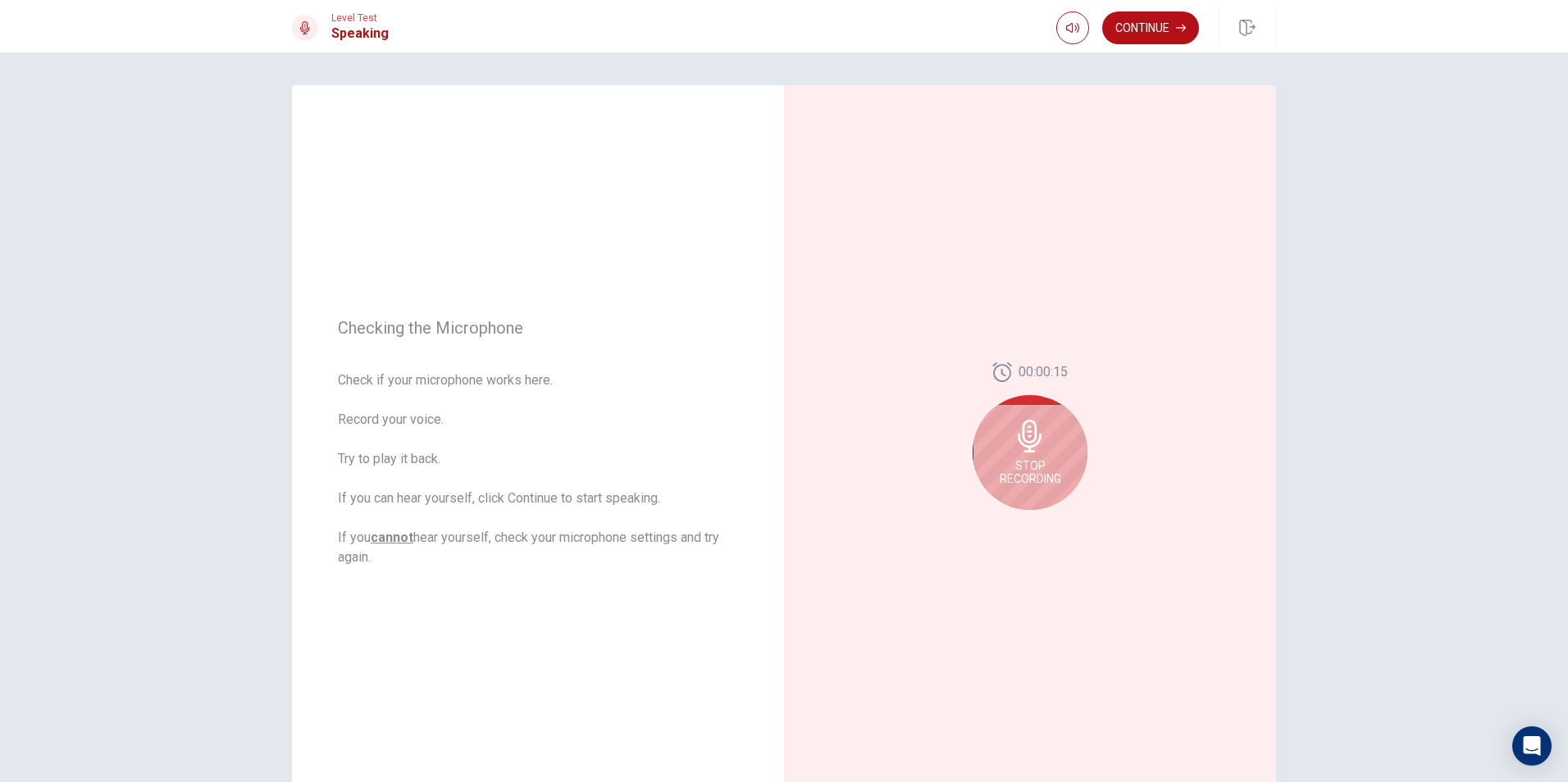
click at [1051, 481] on span "Stop Recording" at bounding box center [1030, 473] width 61 height 26
click at [995, 524] on div "00:00:15" at bounding box center [1030, 442] width 115 height 183
click at [1011, 518] on icon "Record Again" at bounding box center [1011, 523] width 10 height 10
click at [1045, 493] on div "Stop Recording" at bounding box center [1030, 452] width 115 height 115
click at [1037, 523] on button "Play Audio" at bounding box center [1048, 523] width 23 height 23
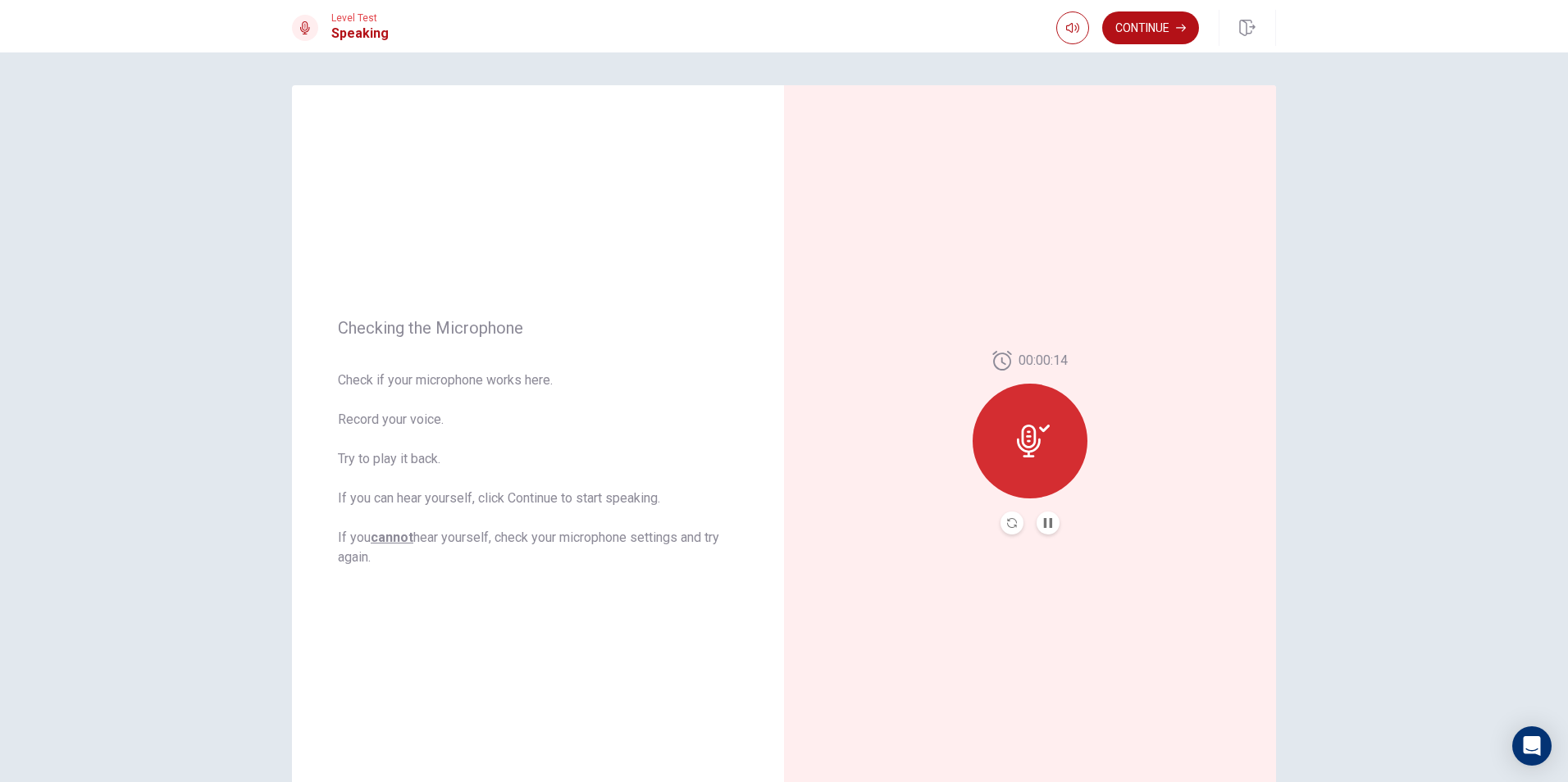
click at [1044, 454] on icon at bounding box center [1033, 440] width 32 height 32
click at [1121, 24] on button "Continue" at bounding box center [1151, 27] width 96 height 32
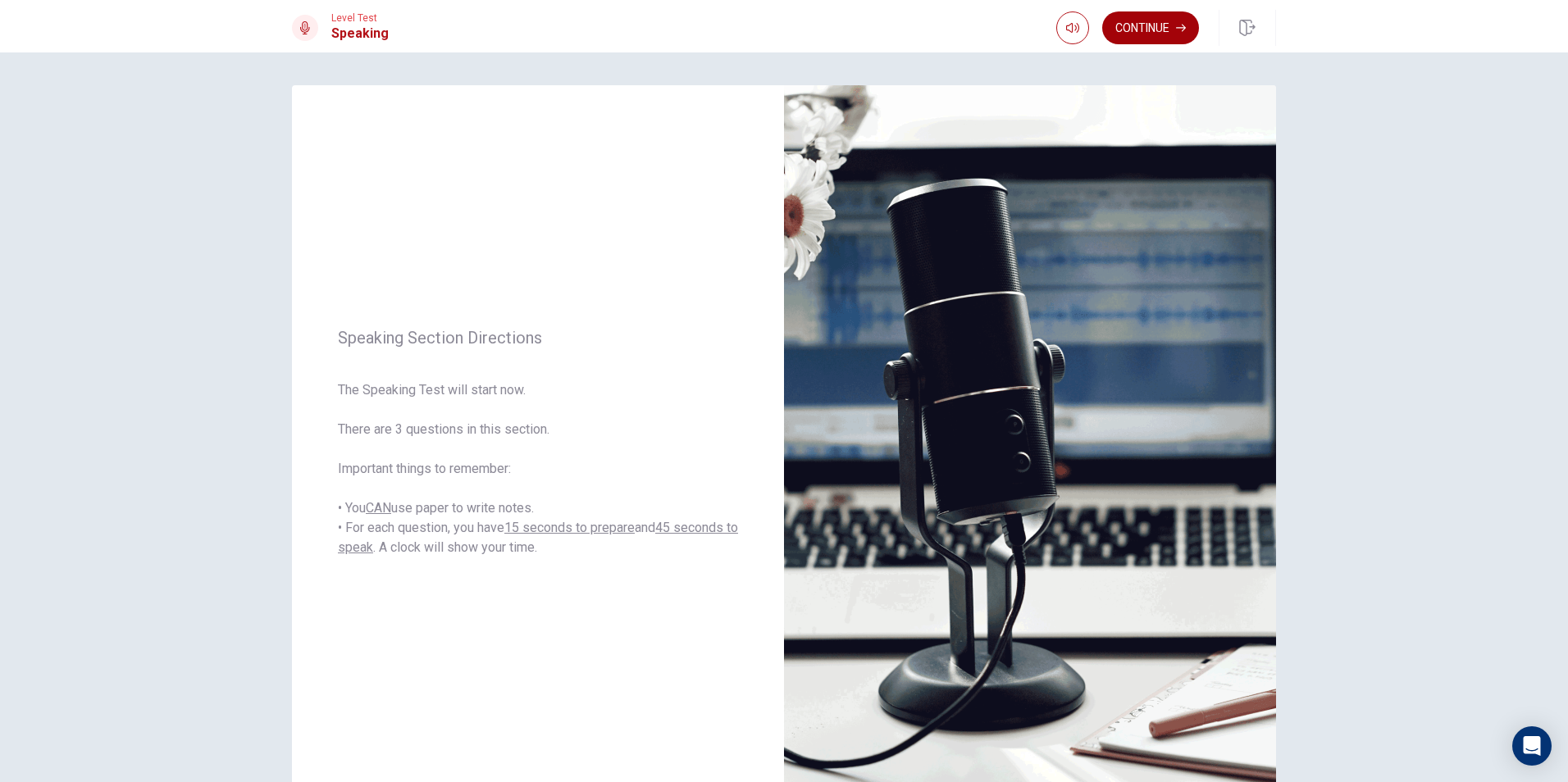
click at [1138, 16] on button "Continue" at bounding box center [1151, 27] width 96 height 32
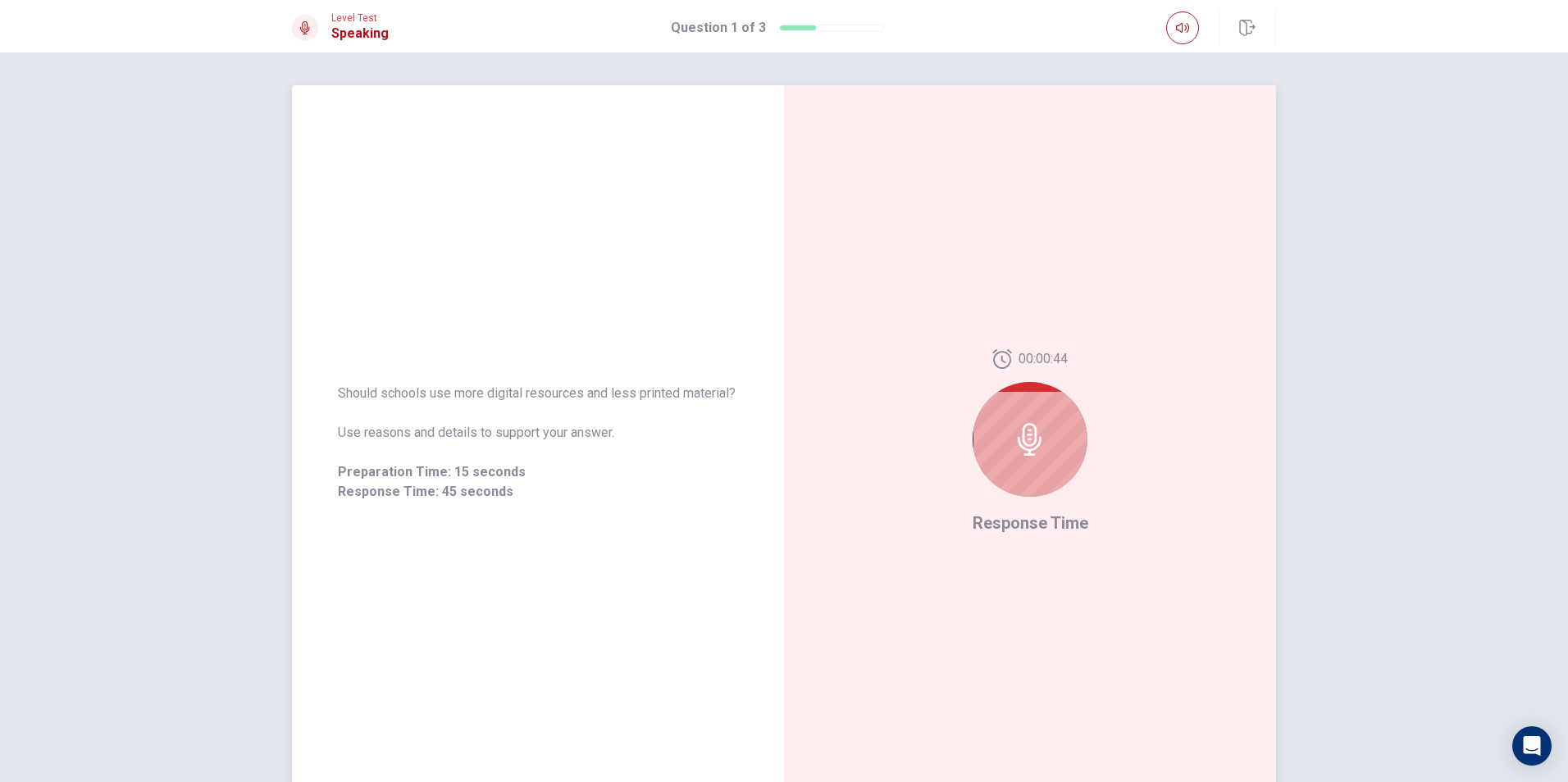
click at [1033, 434] on icon at bounding box center [1030, 439] width 32 height 32
click at [1028, 439] on icon at bounding box center [1030, 439] width 32 height 32
click at [1074, 420] on div at bounding box center [1030, 439] width 115 height 115
drag, startPoint x: 1078, startPoint y: 440, endPoint x: 1078, endPoint y: 450, distance: 10.0
click at [1078, 448] on div at bounding box center [1030, 439] width 115 height 115
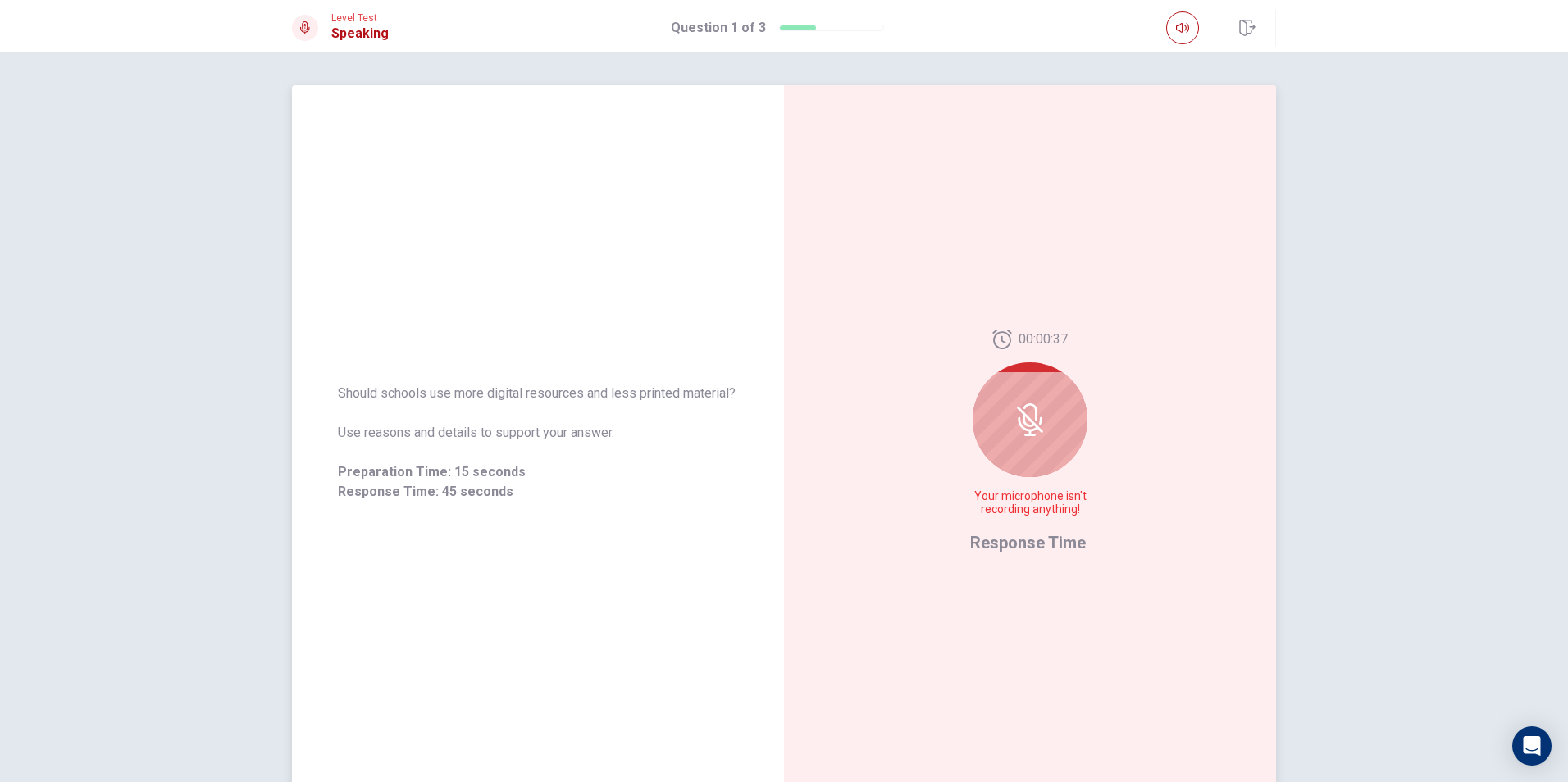
click at [1038, 429] on icon at bounding box center [1030, 419] width 32 height 32
click at [1057, 530] on div "00:00:36 Your microphone isn't recording anything! Response Time" at bounding box center [1030, 443] width 120 height 226
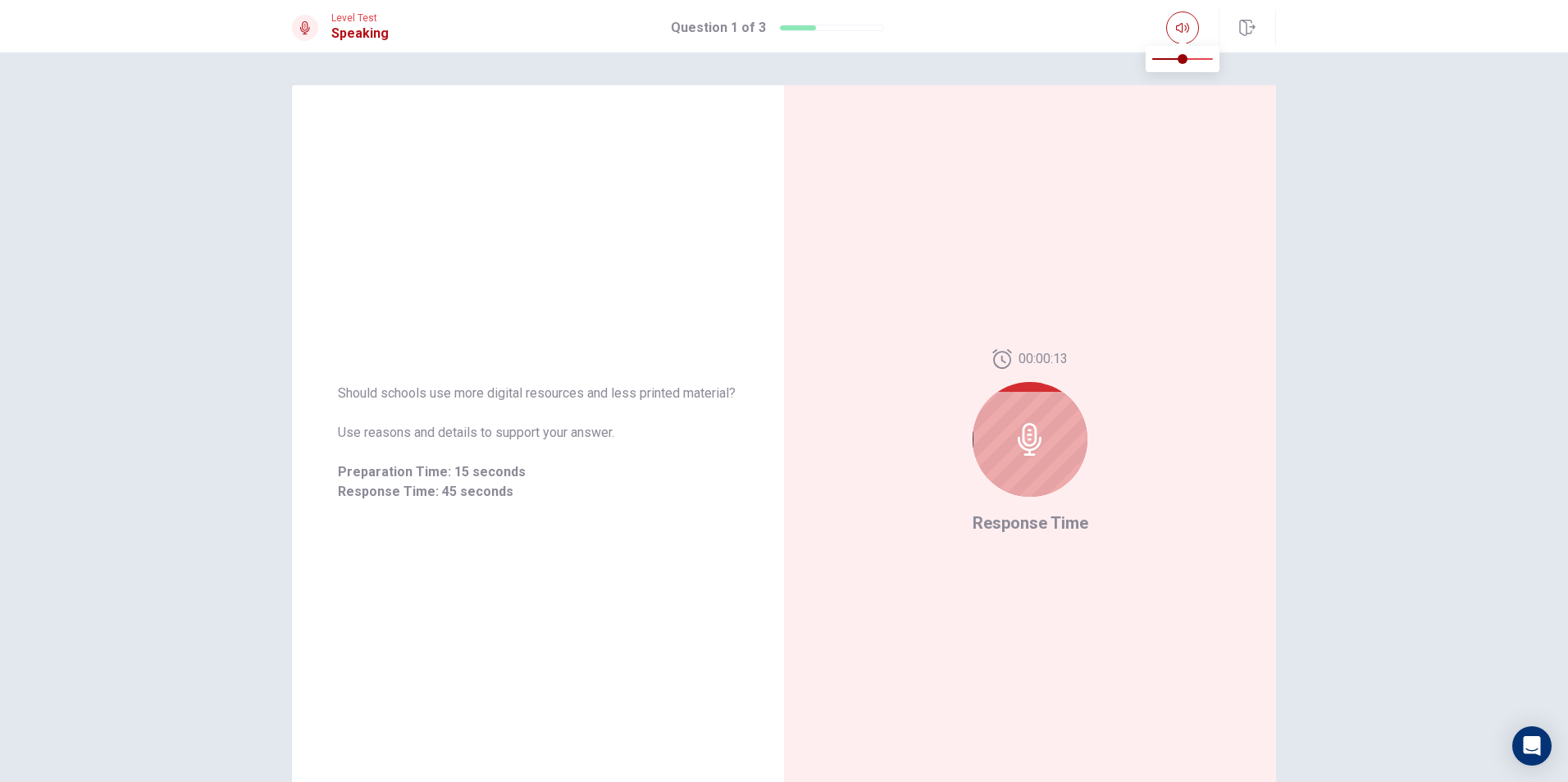
click at [1207, 27] on div at bounding box center [1221, 27] width 110 height 36
type input "1"
drag, startPoint x: 1181, startPoint y: 56, endPoint x: 1280, endPoint y: 75, distance: 100.8
click at [1280, 75] on body "This site uses cookies, as explained in our Privacy Policy . If you agree to th…" at bounding box center [784, 391] width 1568 height 782
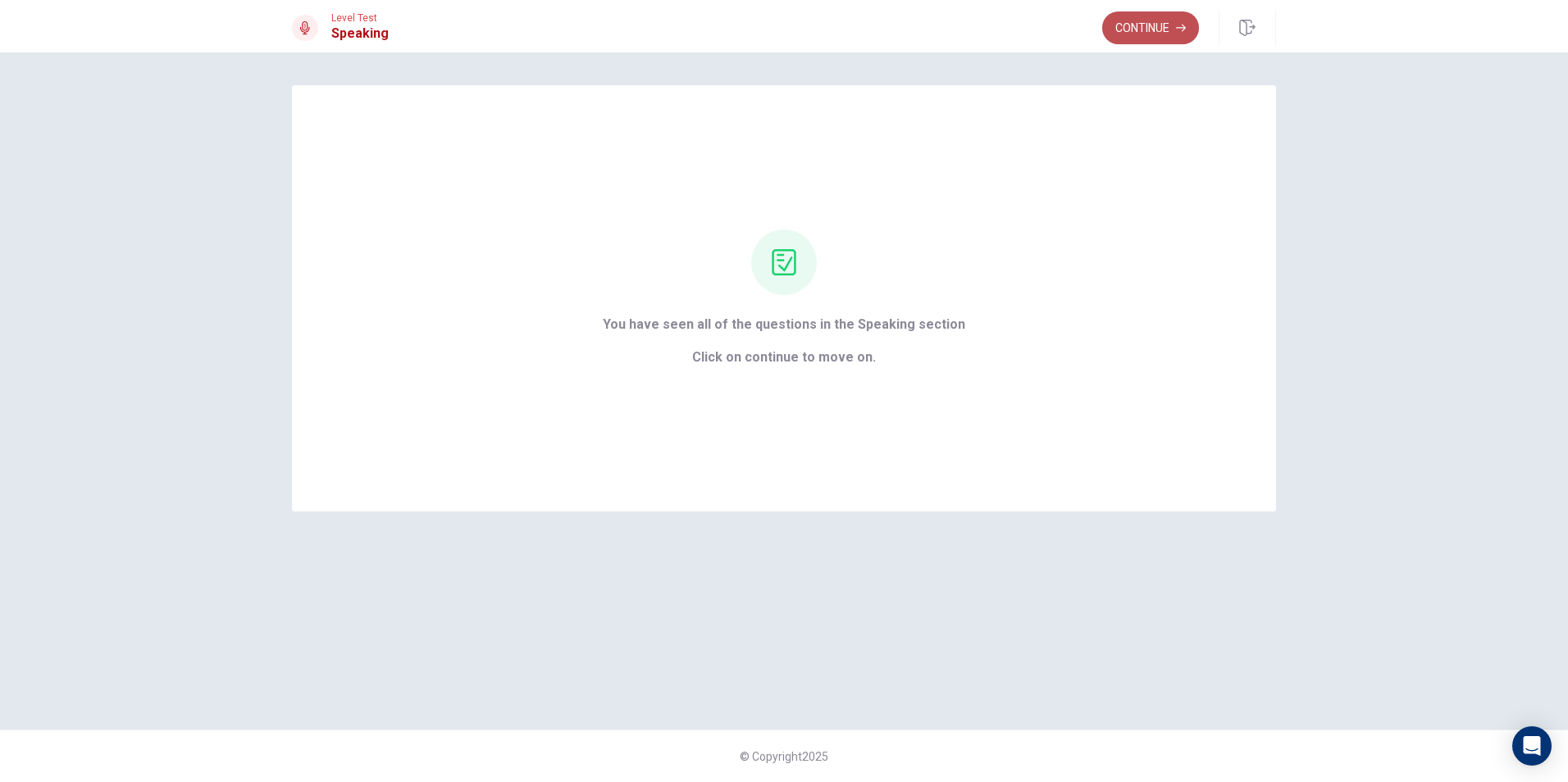
click at [1165, 33] on button "Continue" at bounding box center [1151, 27] width 96 height 32
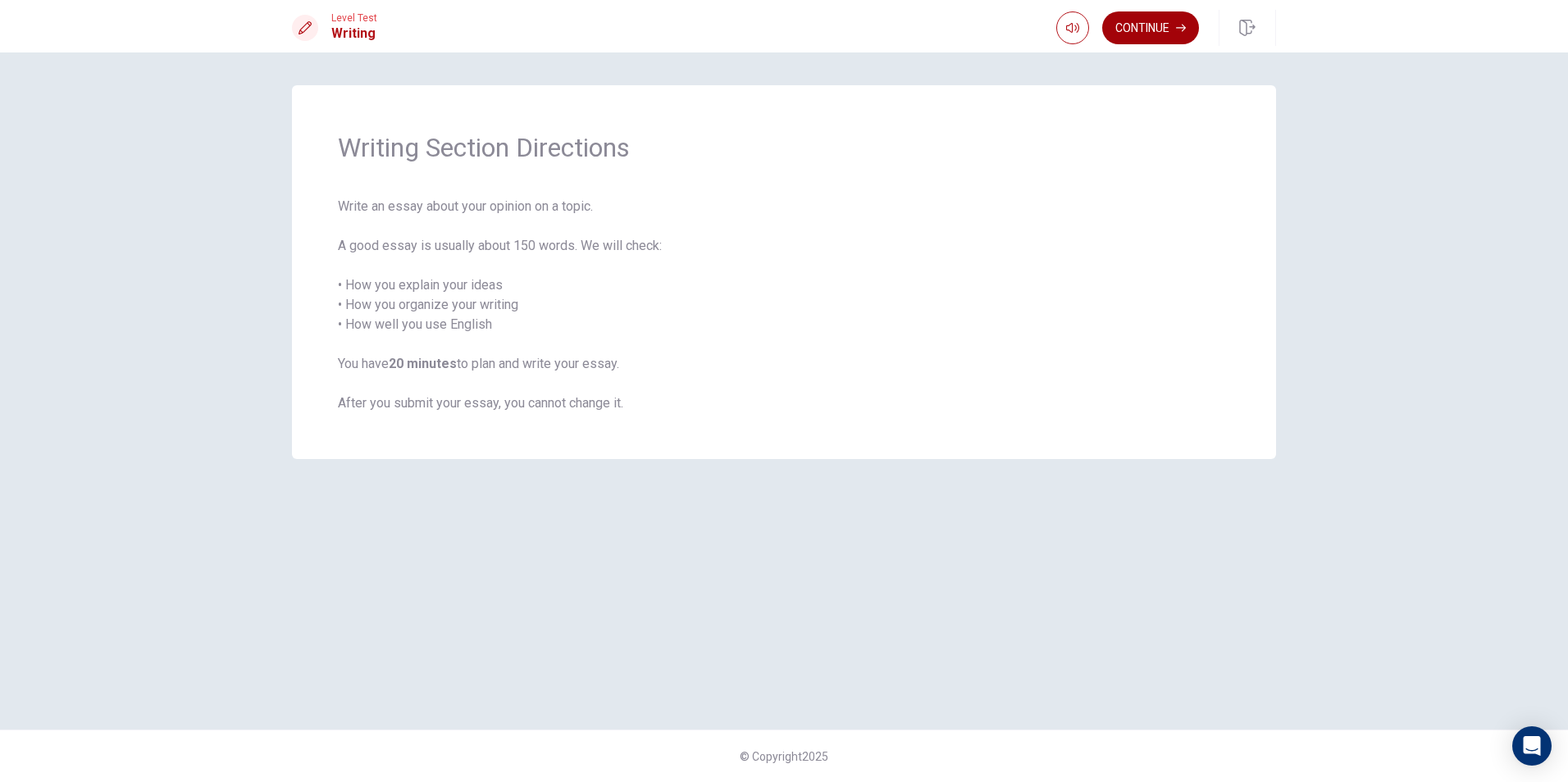
click at [1171, 25] on button "Continue" at bounding box center [1151, 27] width 96 height 32
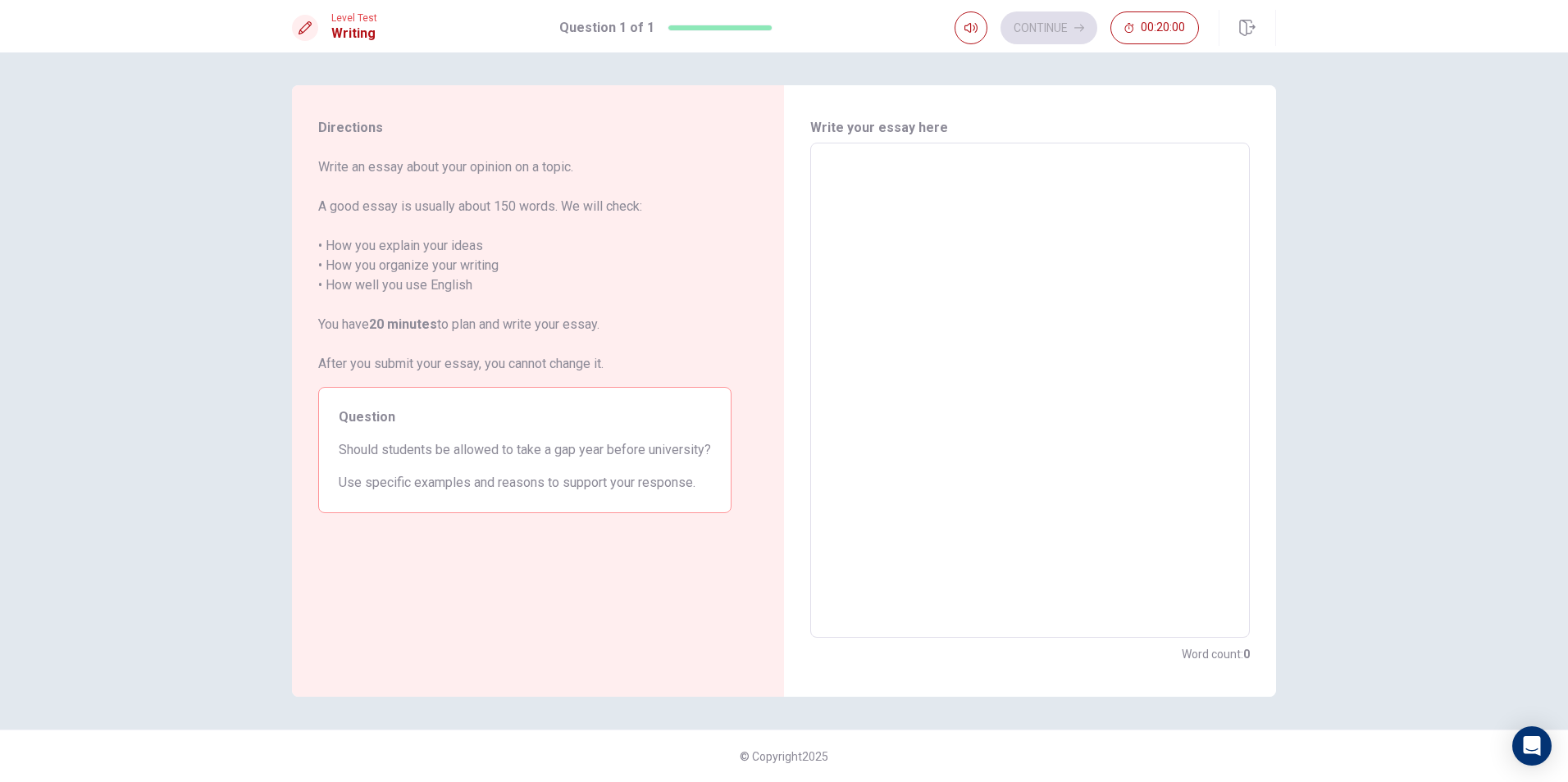
click at [1022, 238] on textarea at bounding box center [1030, 391] width 417 height 468
type textarea "b"
type textarea "x"
type textarea "bf"
type textarea "x"
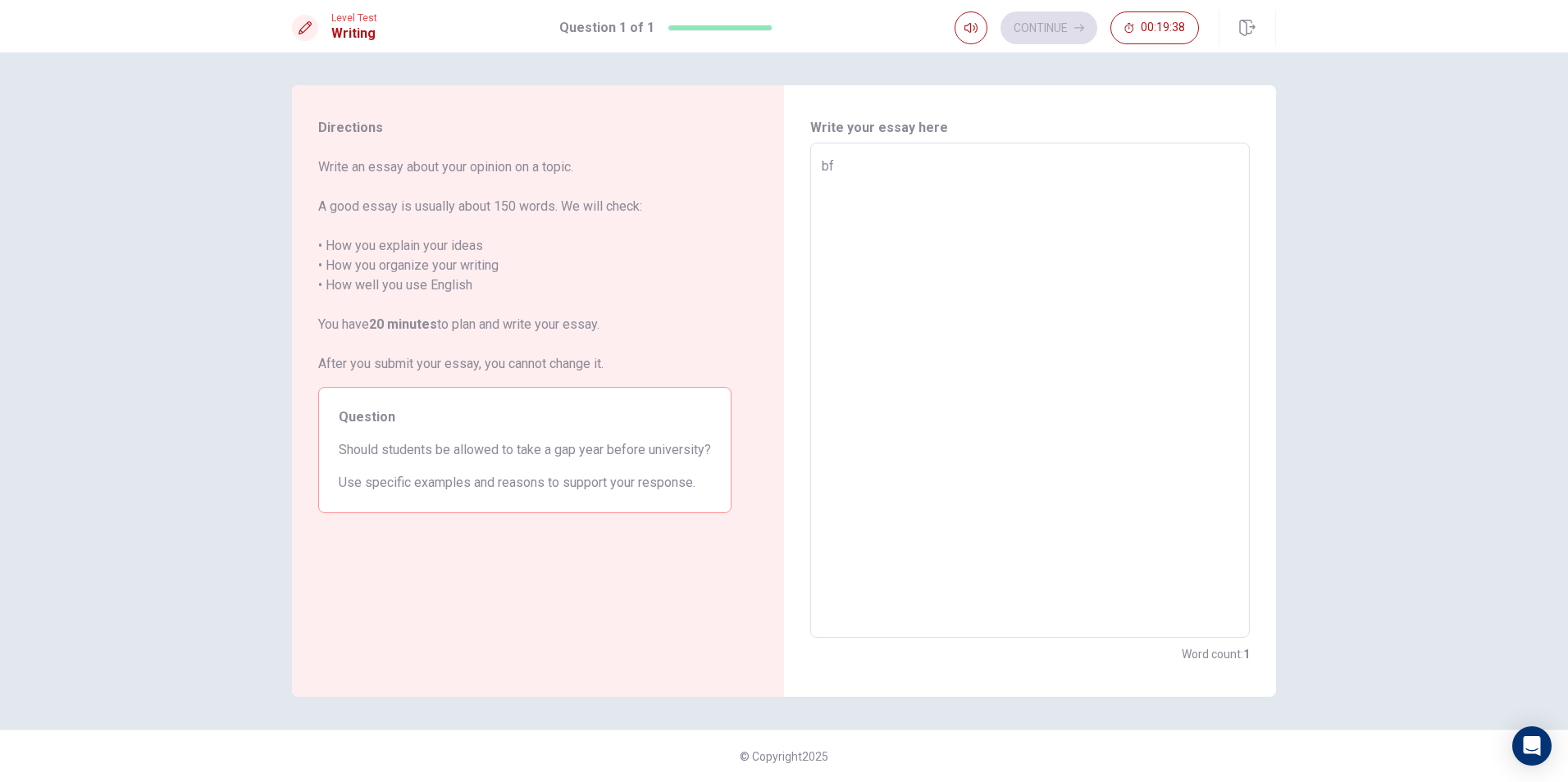
type textarea "bfg"
type textarea "x"
type textarea "bfgr"
type textarea "x"
type textarea "bfgrcfh"
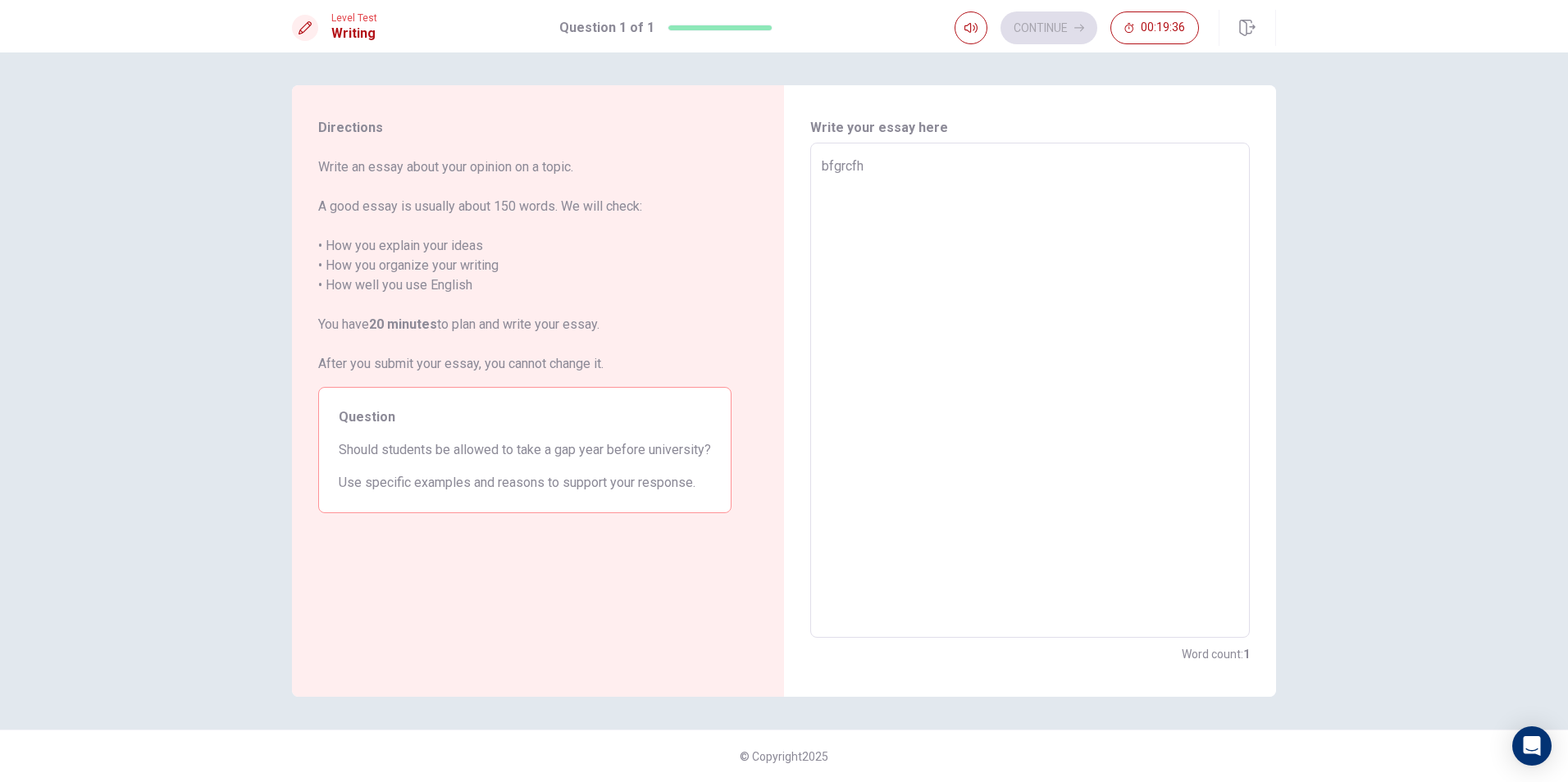
type textarea "x"
type textarea "bfgrcfhh"
type textarea "x"
type textarea "bfgrcfhhfv"
type textarea "x"
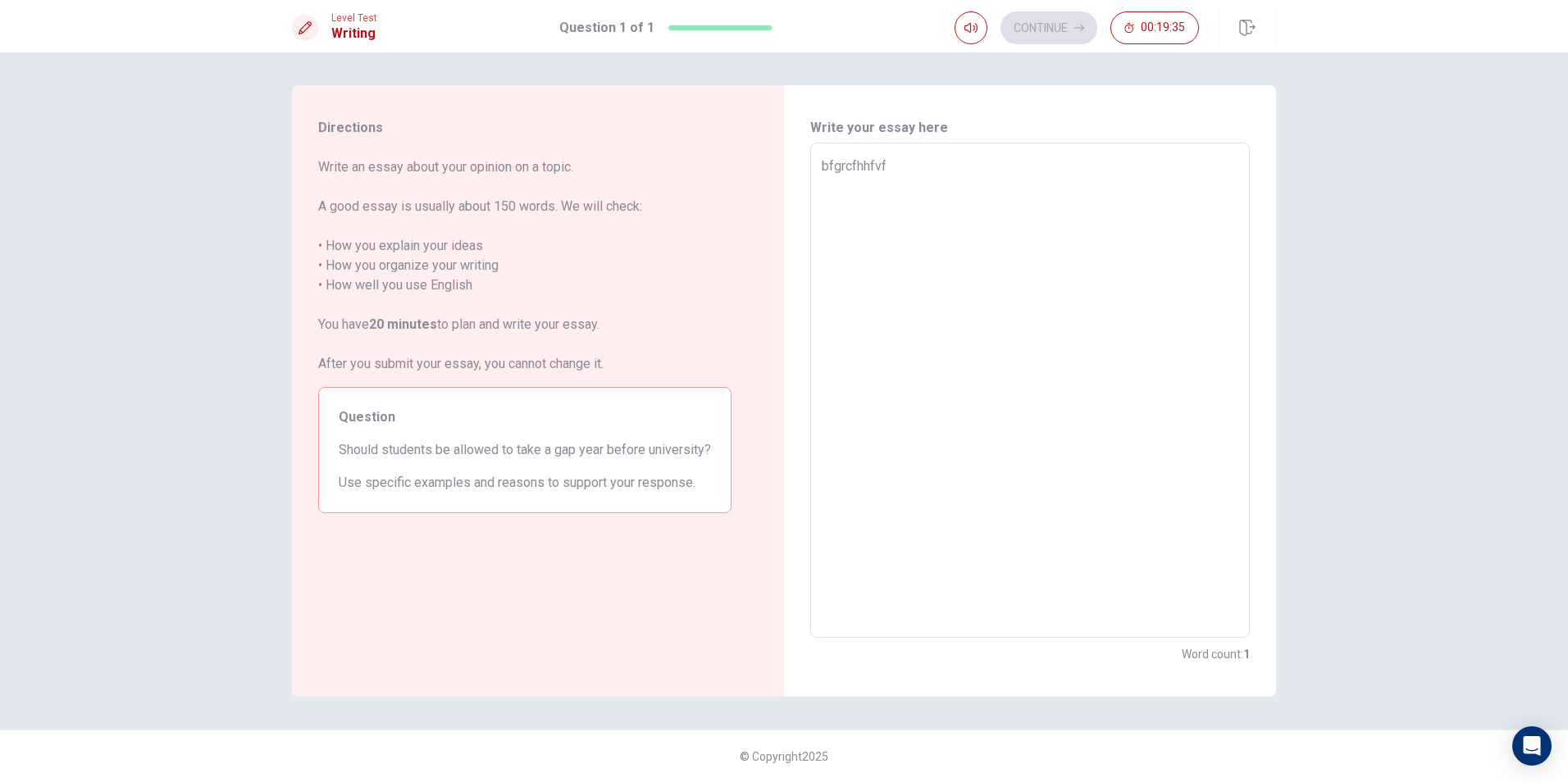
type textarea "bfgrcfhhfvfk"
type textarea "x"
type textarea "bfgrcfhhfvfkfk"
type textarea "x"
type textarea "bfgrcfhhfvfkf"
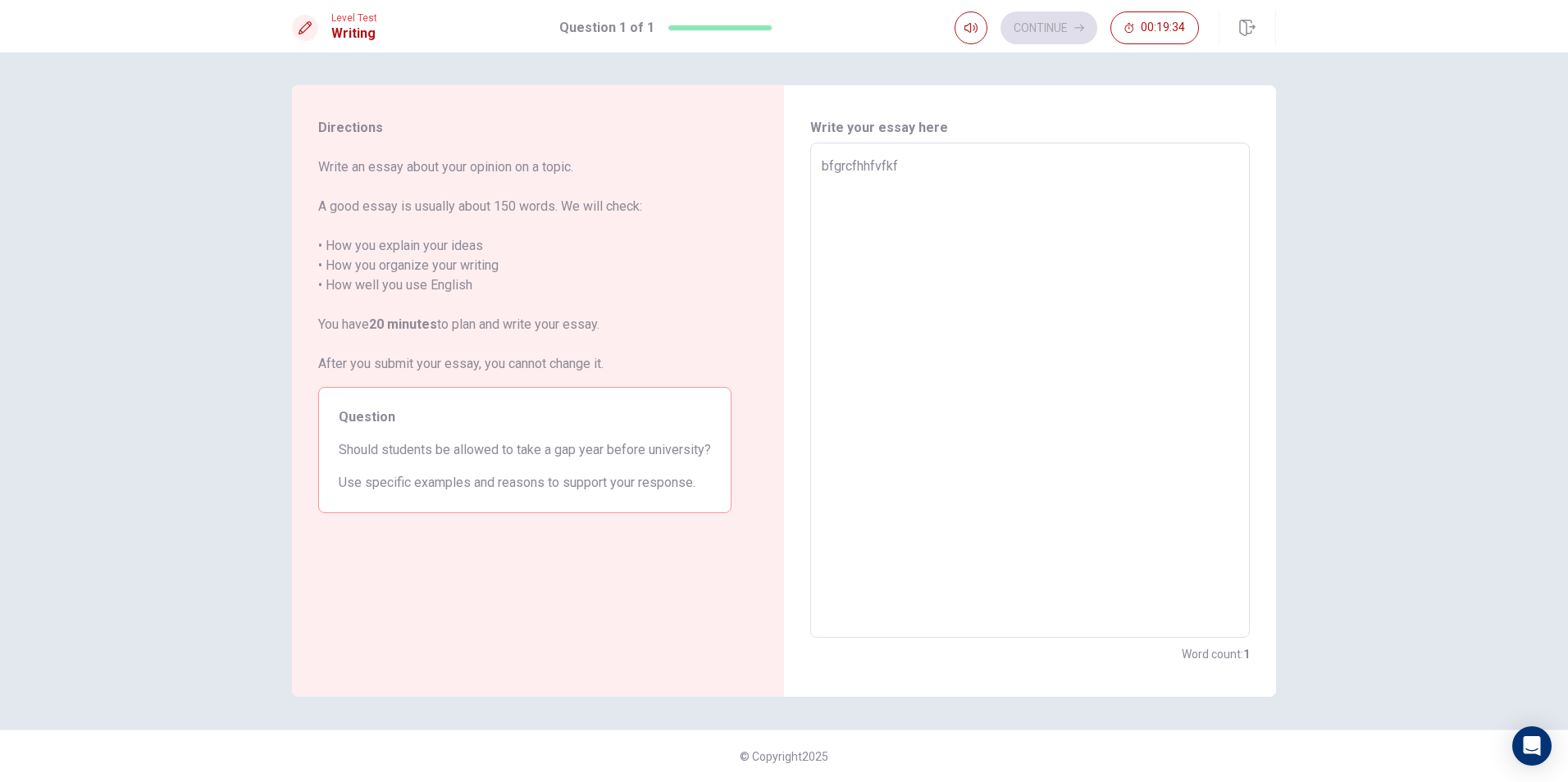
type textarea "x"
type textarea "bfgrcfhhfvfk"
type textarea "x"
type textarea "bfgrcfhhfvf"
type textarea "x"
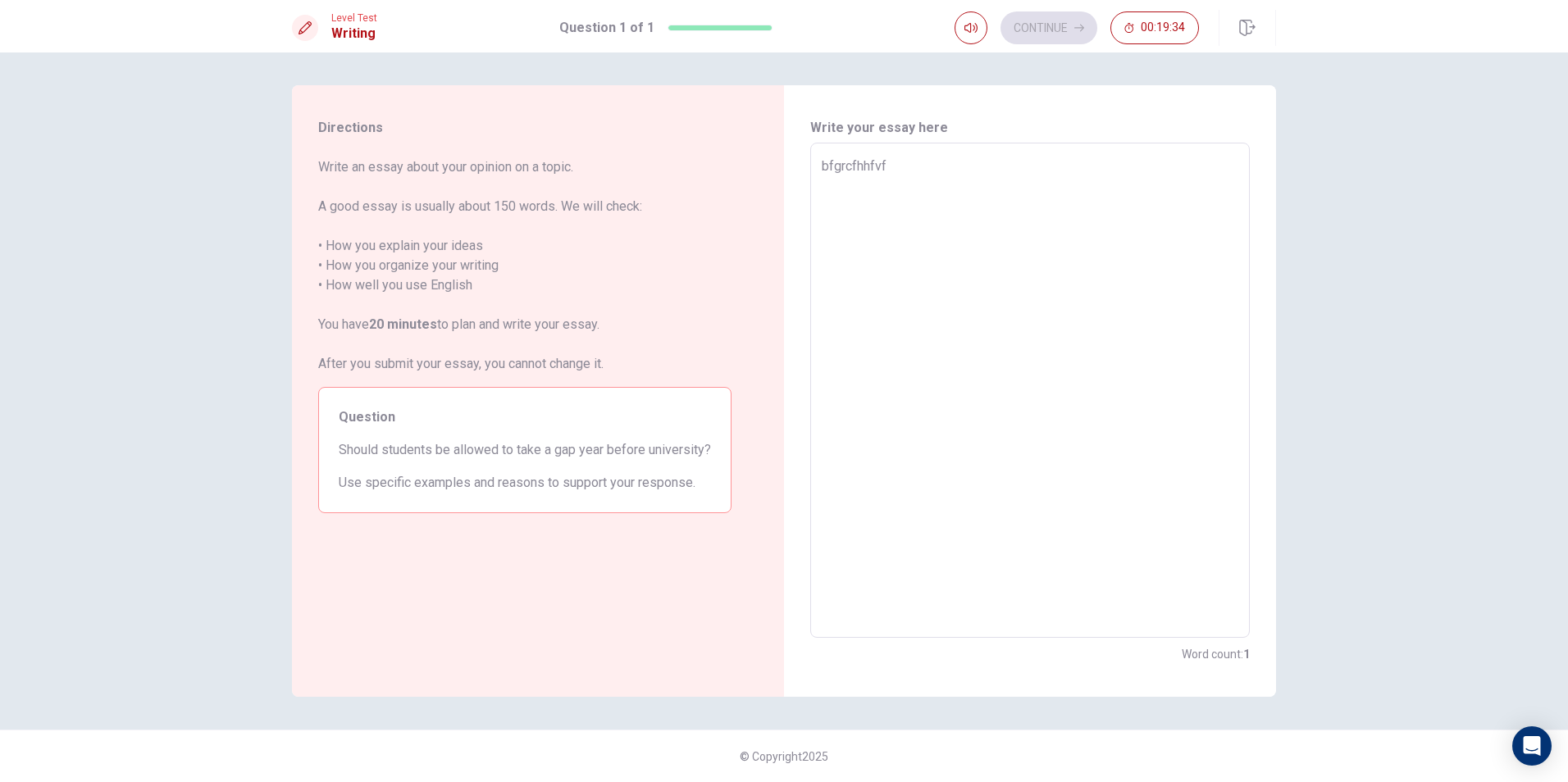
type textarea "bfgrcfhhfv"
type textarea "x"
type textarea "bfgrcfhhf"
type textarea "x"
type textarea "bfgrcfhh"
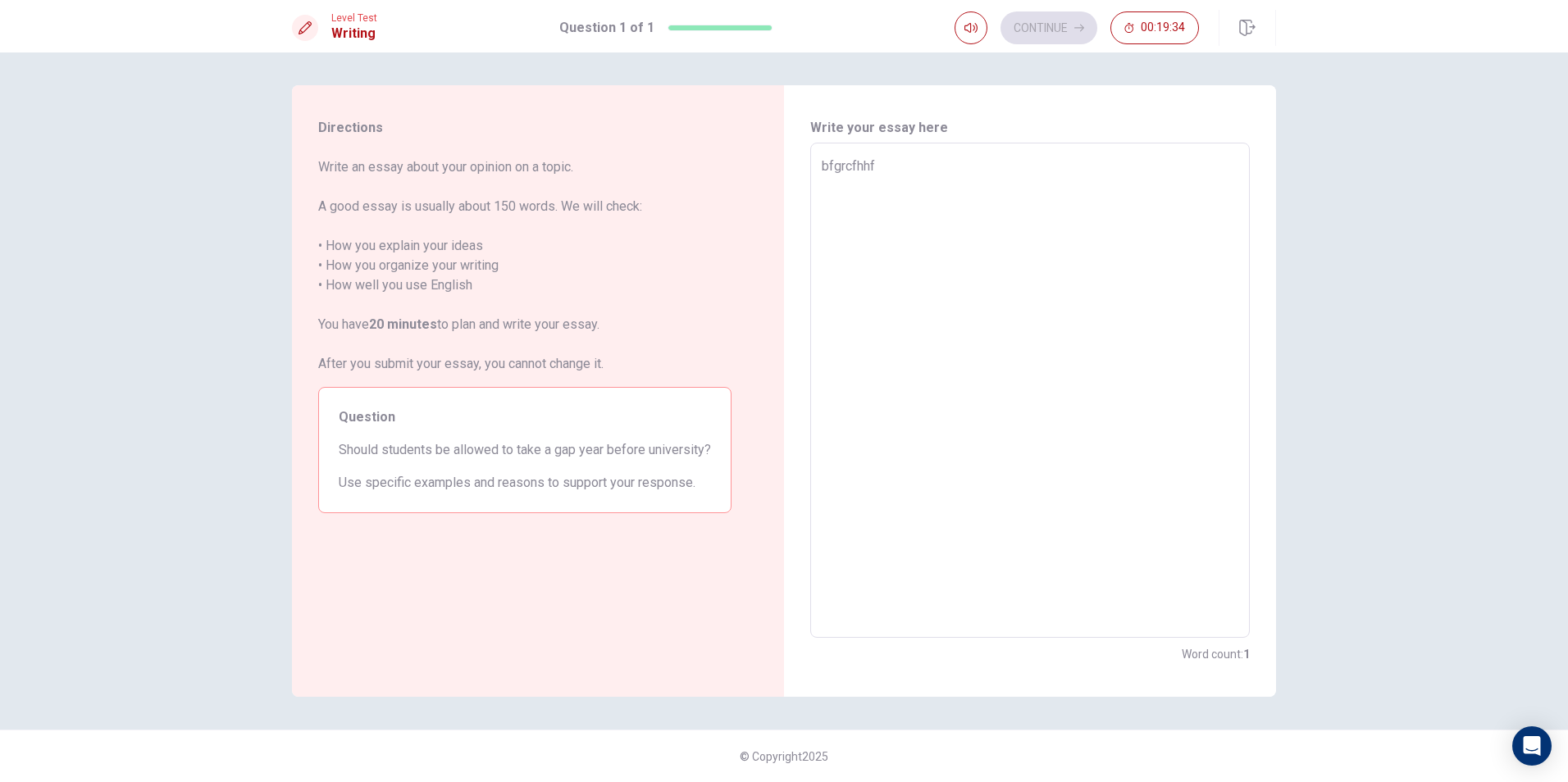
type textarea "x"
type textarea "bfgrcfh"
type textarea "x"
type textarea "bfgrcf"
type textarea "x"
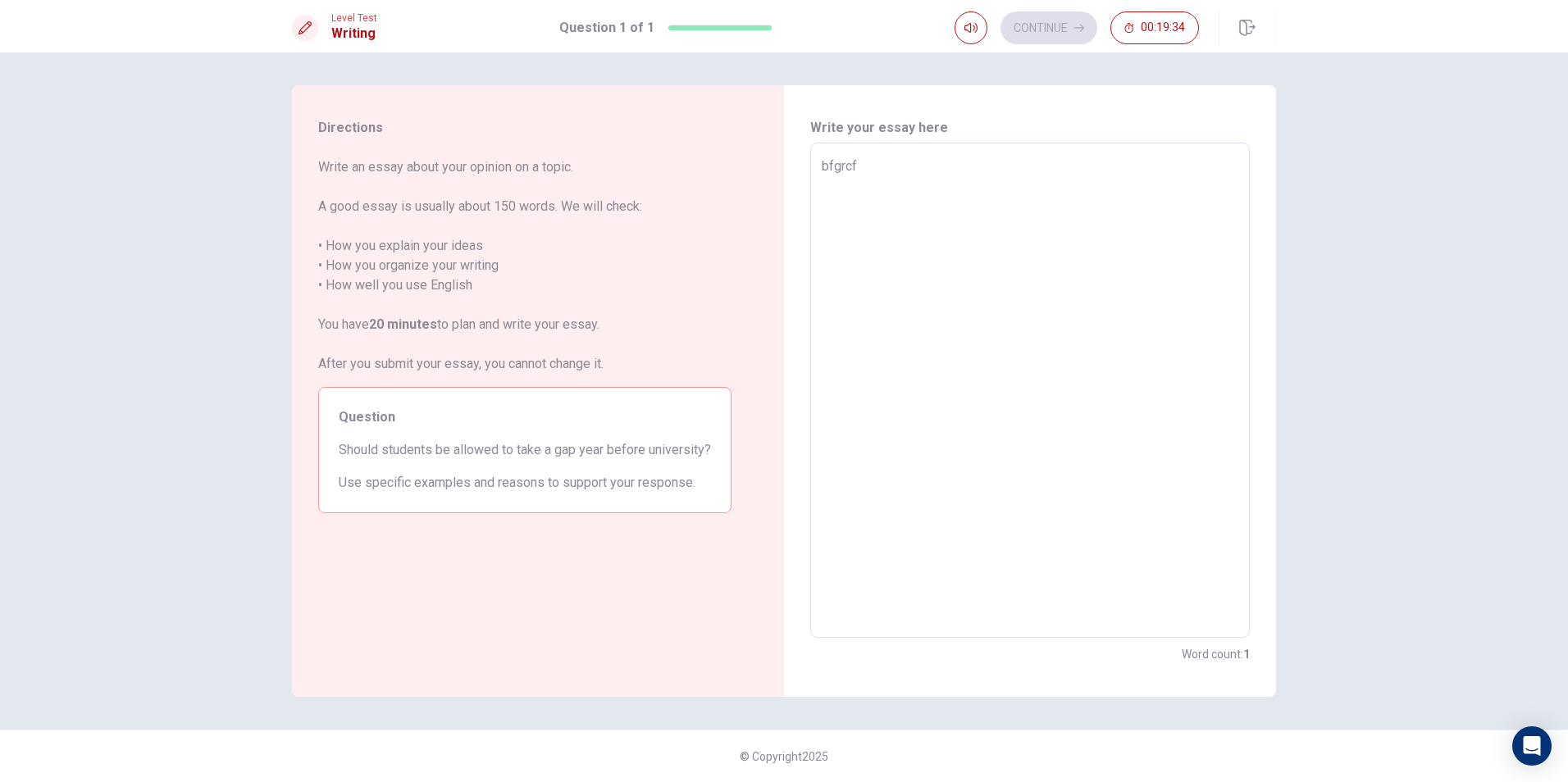
type textarea "bfgrc"
type textarea "x"
type textarea "bfgr"
type textarea "x"
type textarea "bfg"
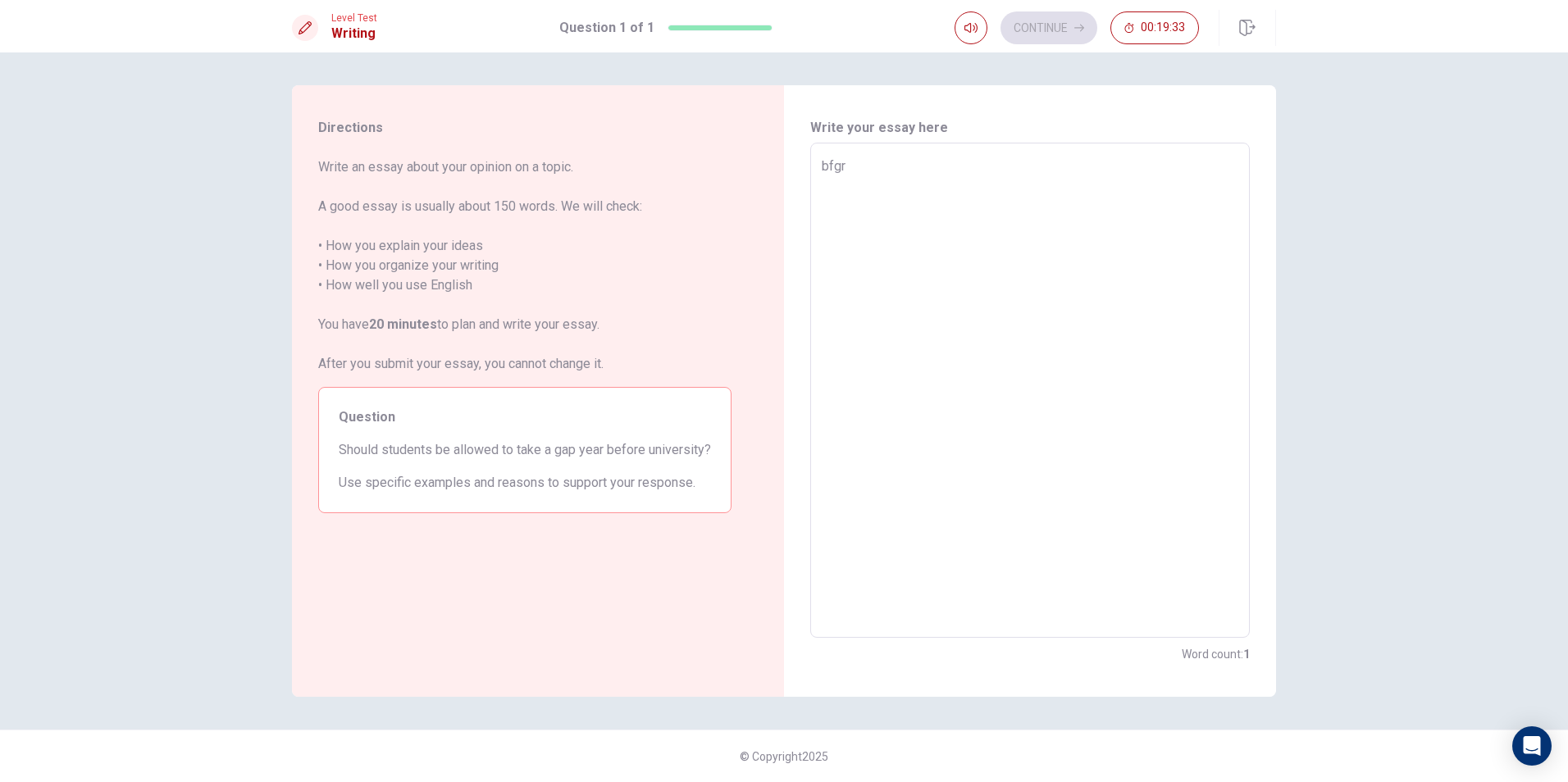
type textarea "x"
type textarea "bf"
type textarea "x"
type textarea "b"
type textarea "x"
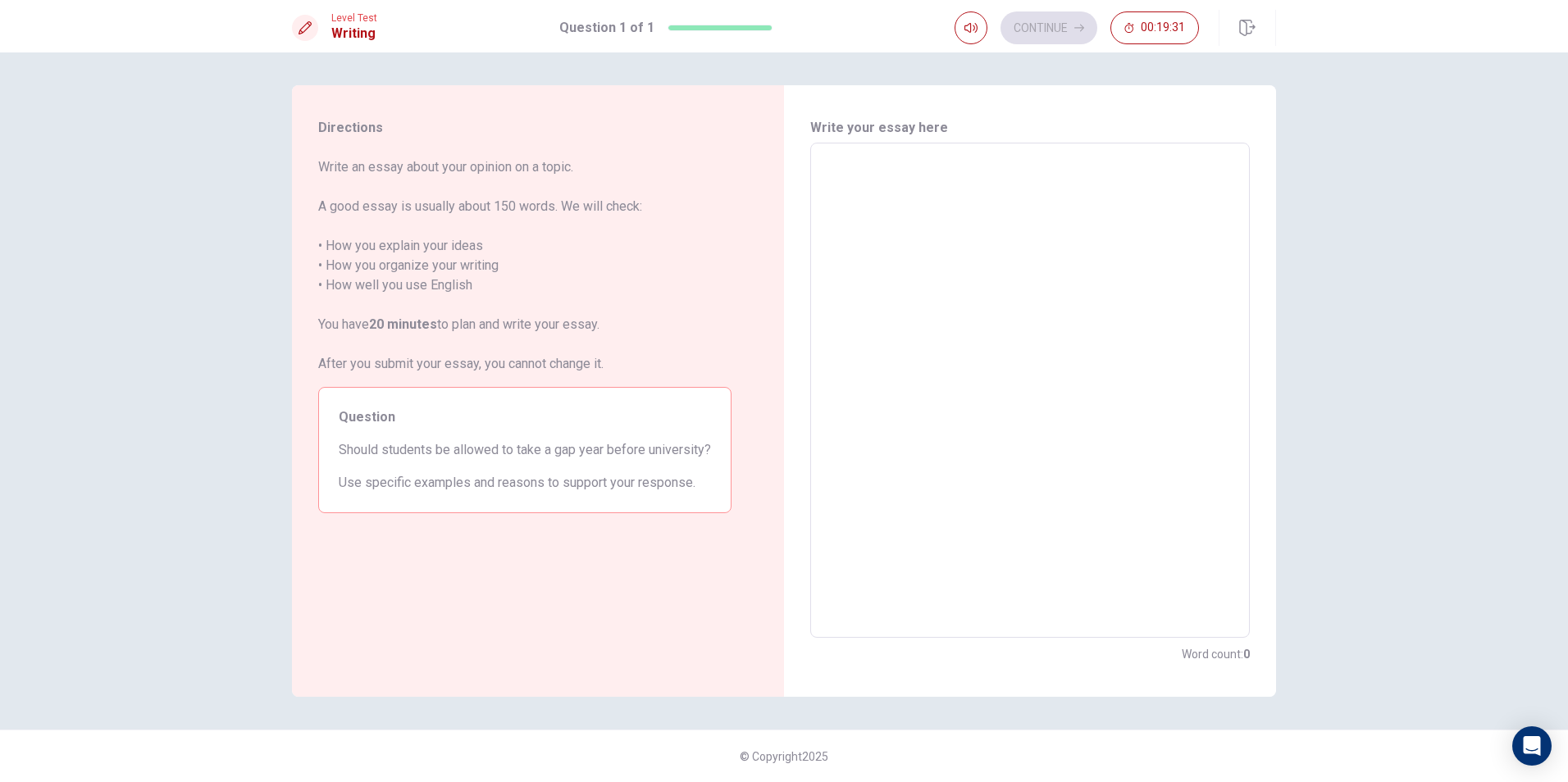
type textarea "g"
type textarea "x"
type textarea "g"
type textarea "x"
type textarea "g g"
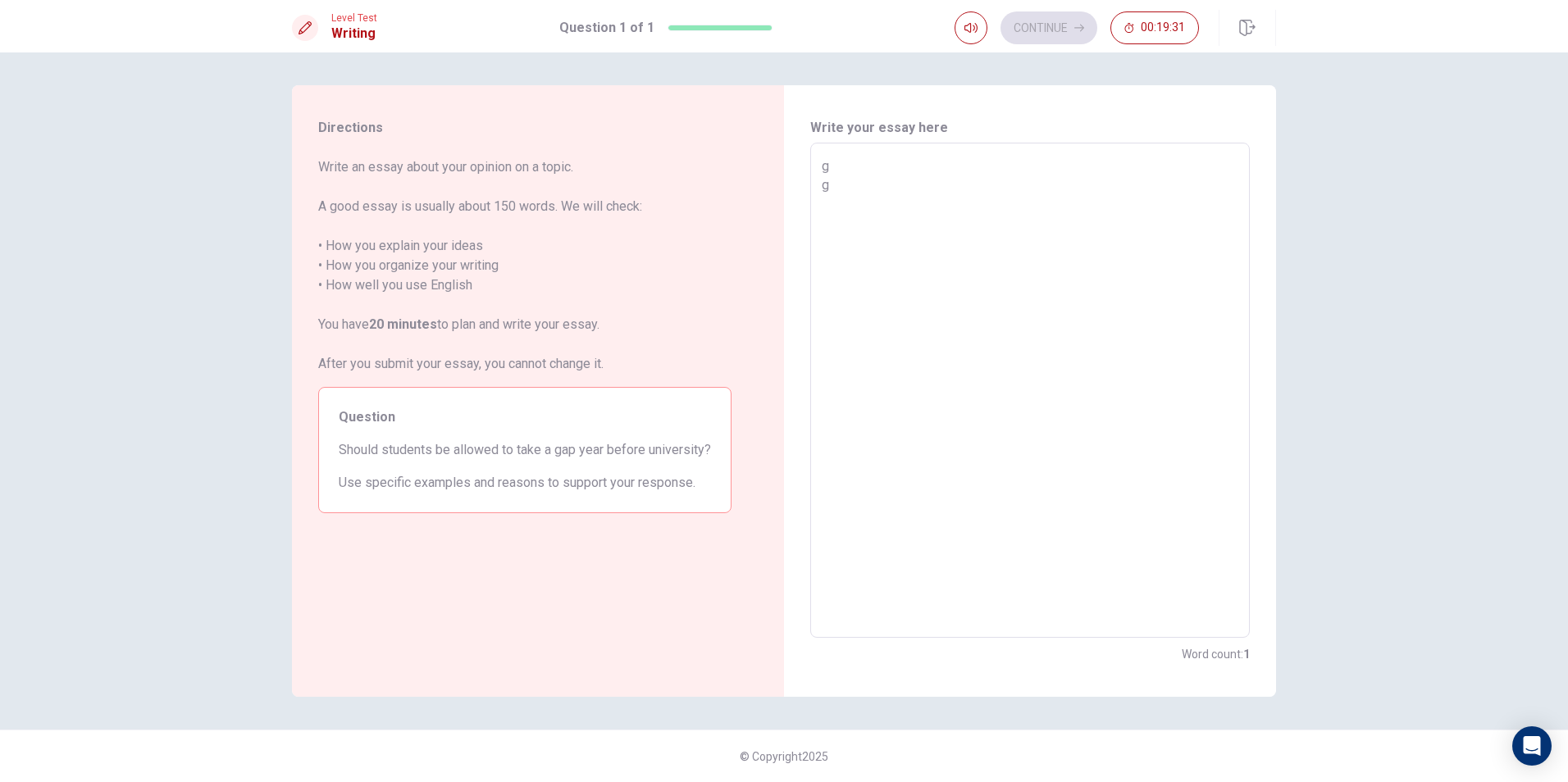
type textarea "x"
type textarea "g g"
type textarea "x"
type textarea "g g g"
type textarea "x"
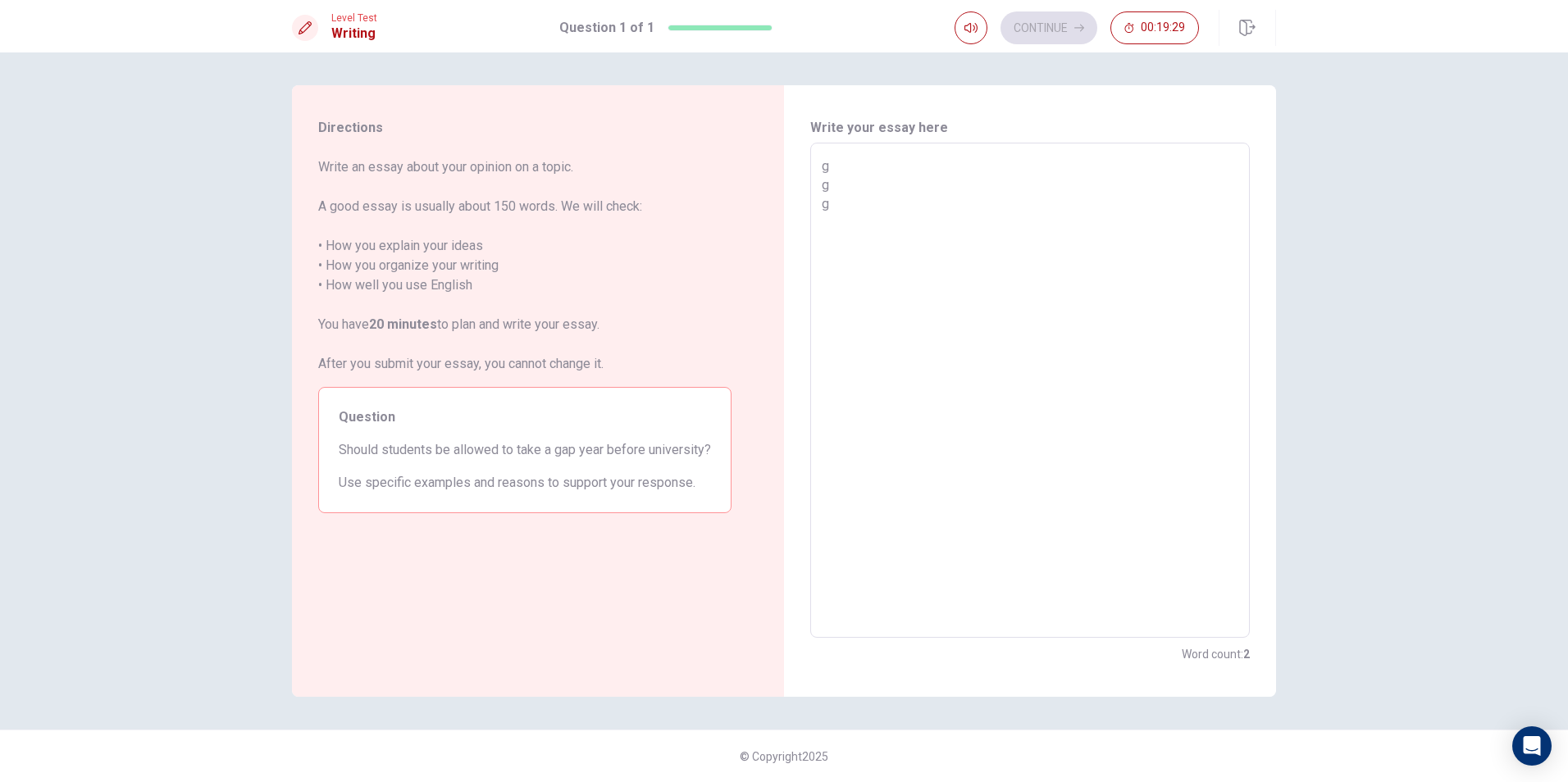
type textarea "g g g"
type textarea "x"
type textarea "g g g g"
type textarea "x"
type textarea "g g g g"
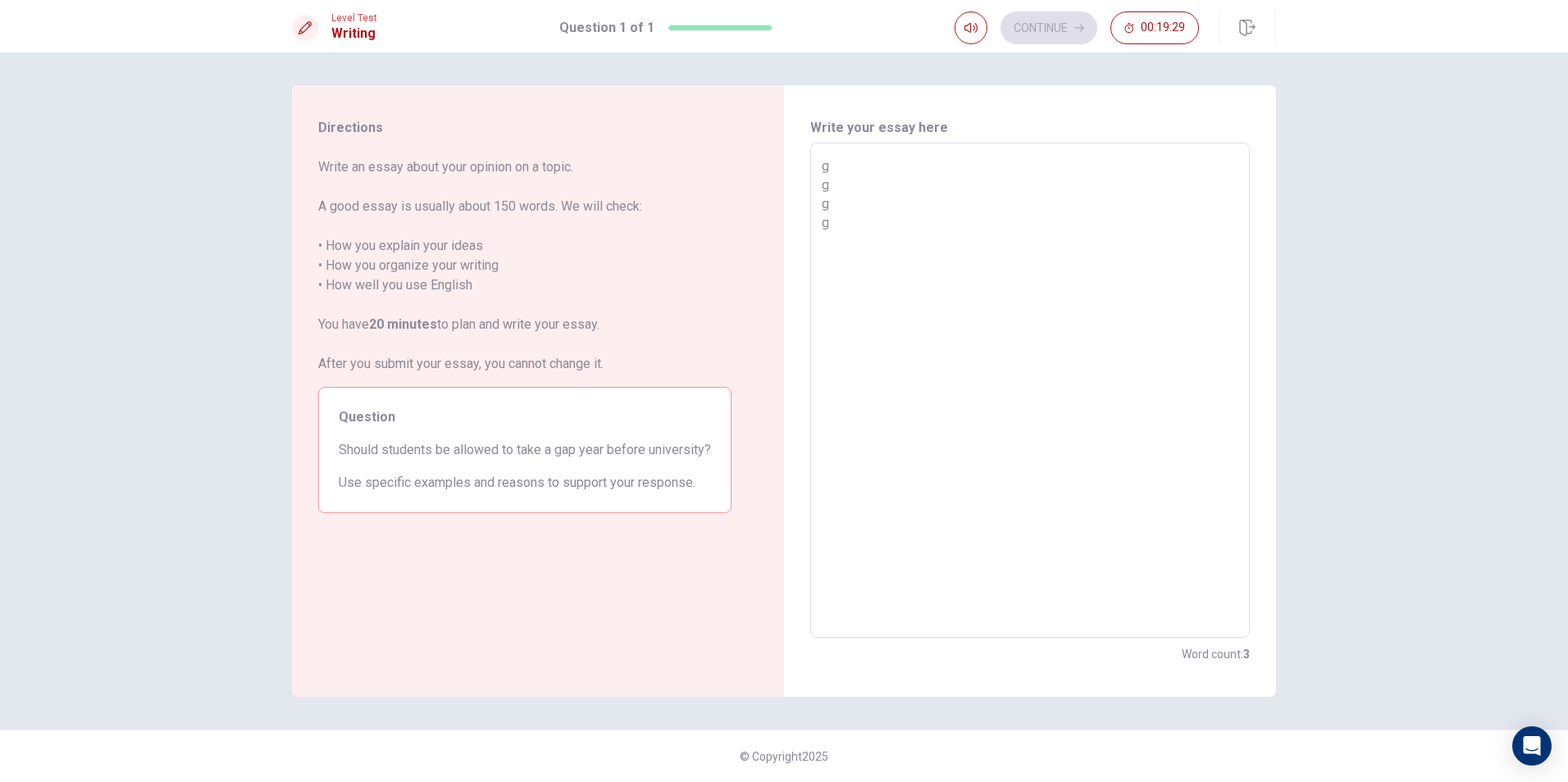
type textarea "x"
type textarea "g g g g g"
type textarea "x"
type textarea "g g g g g"
type textarea "x"
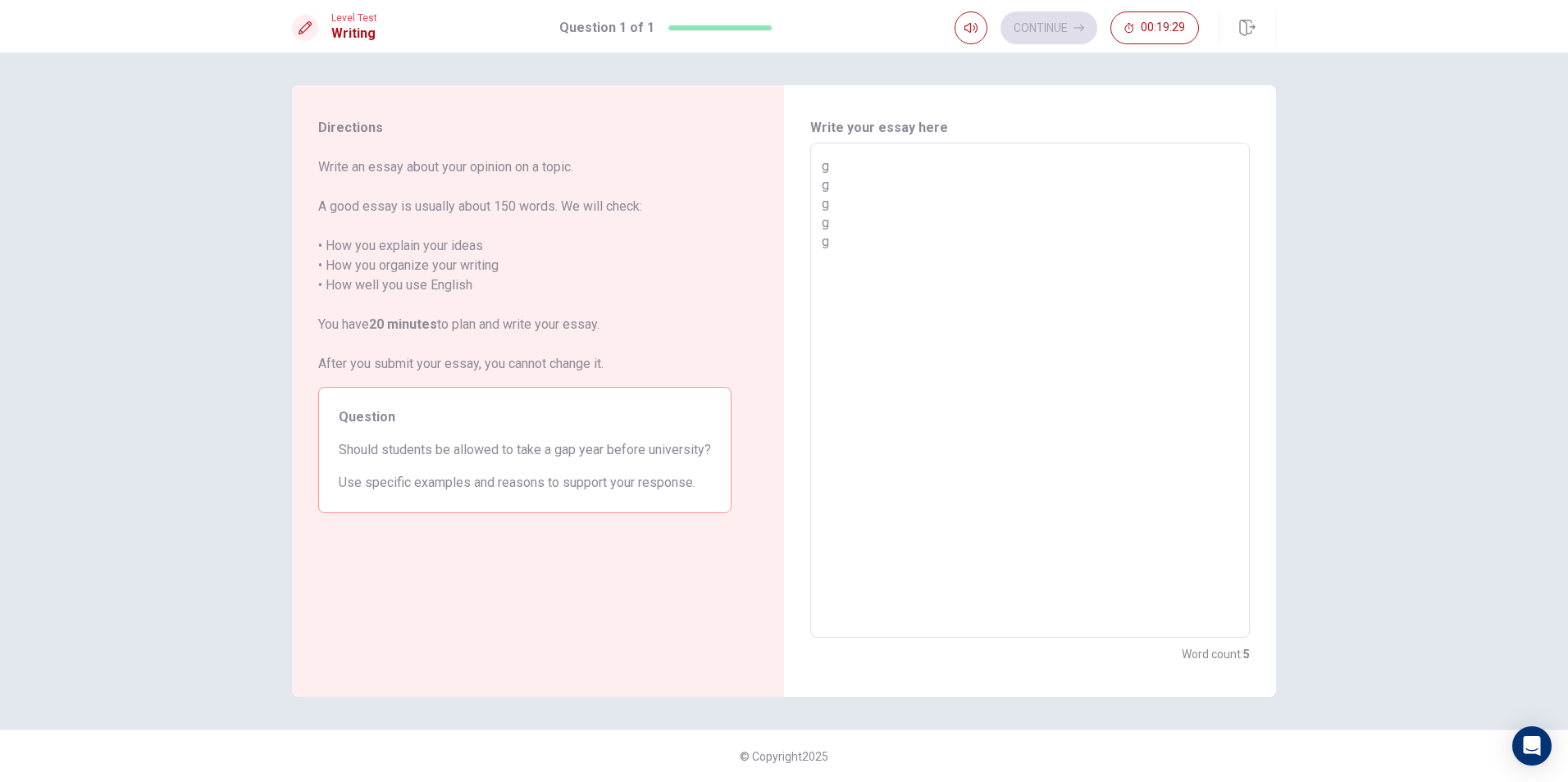
type textarea "g g g g g g"
type textarea "x"
type textarea "g g g g g g"
type textarea "x"
type textarea "g g g g g g g"
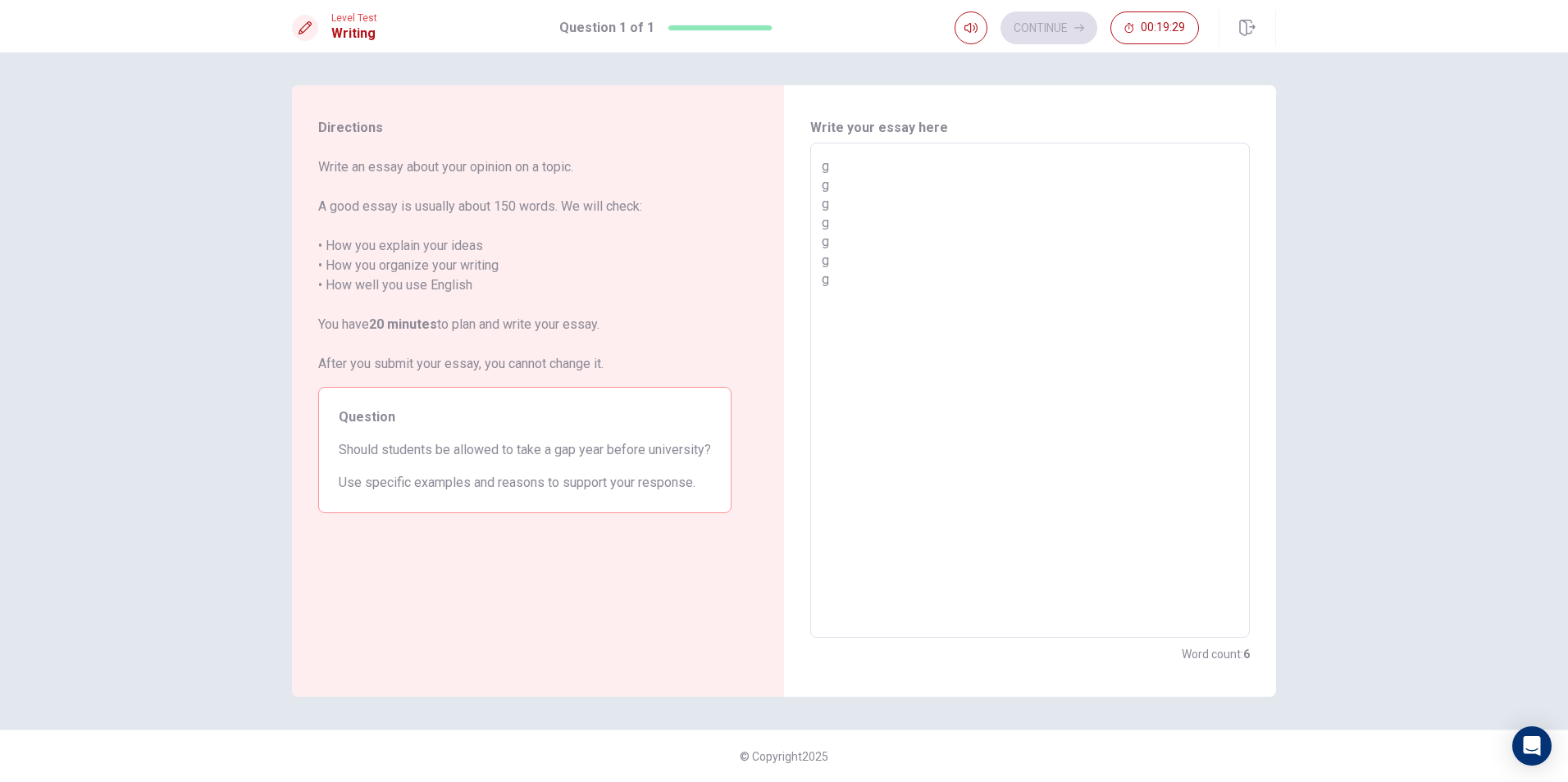
type textarea "x"
type textarea "g g g g g g g"
type textarea "x"
type textarea "g g g g g g g g"
type textarea "x"
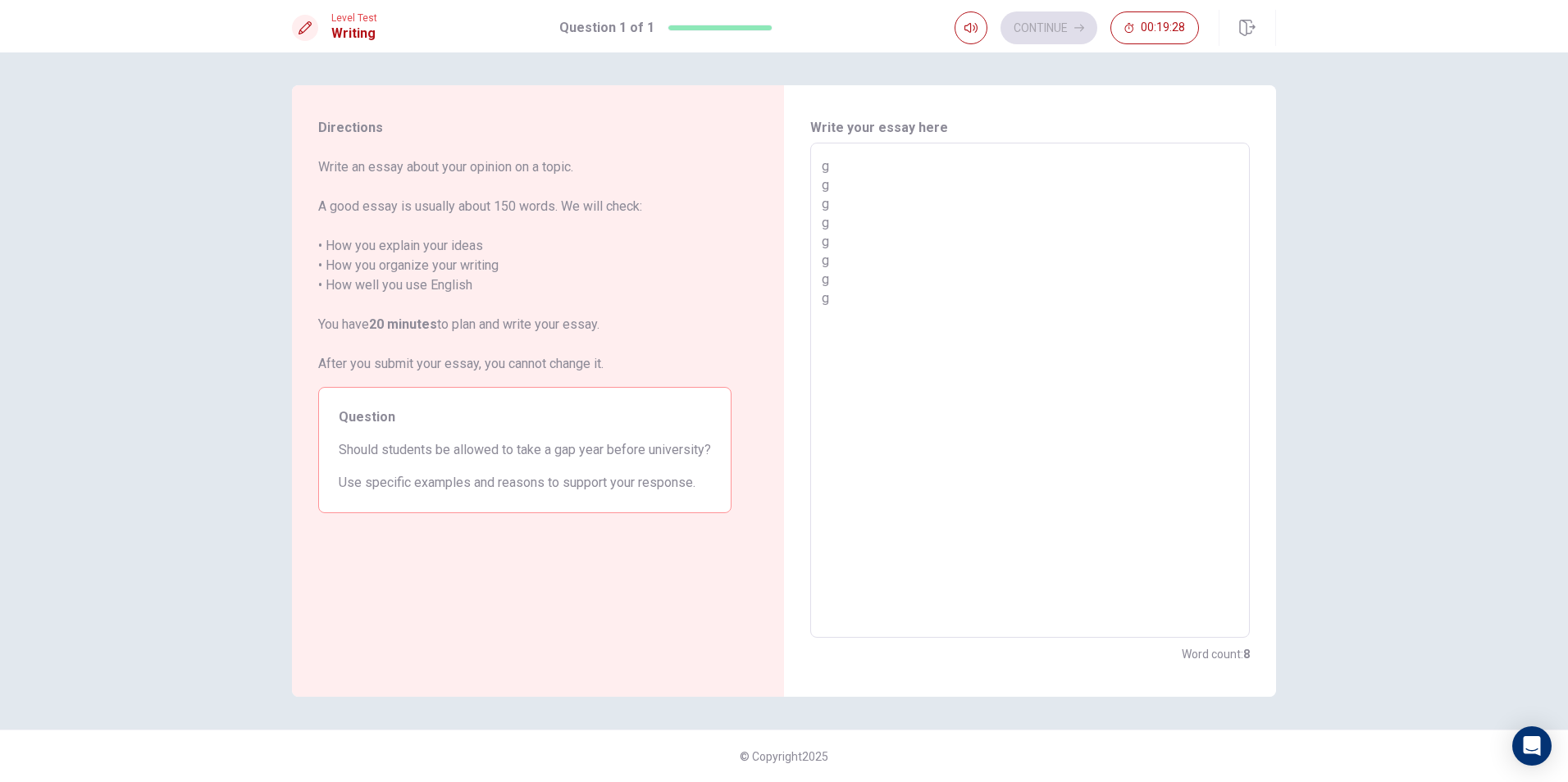
type textarea "g g g g g g g g"
type textarea "x"
type textarea "g g g g g g g g g"
type textarea "x"
type textarea "g g g g g g g g g"
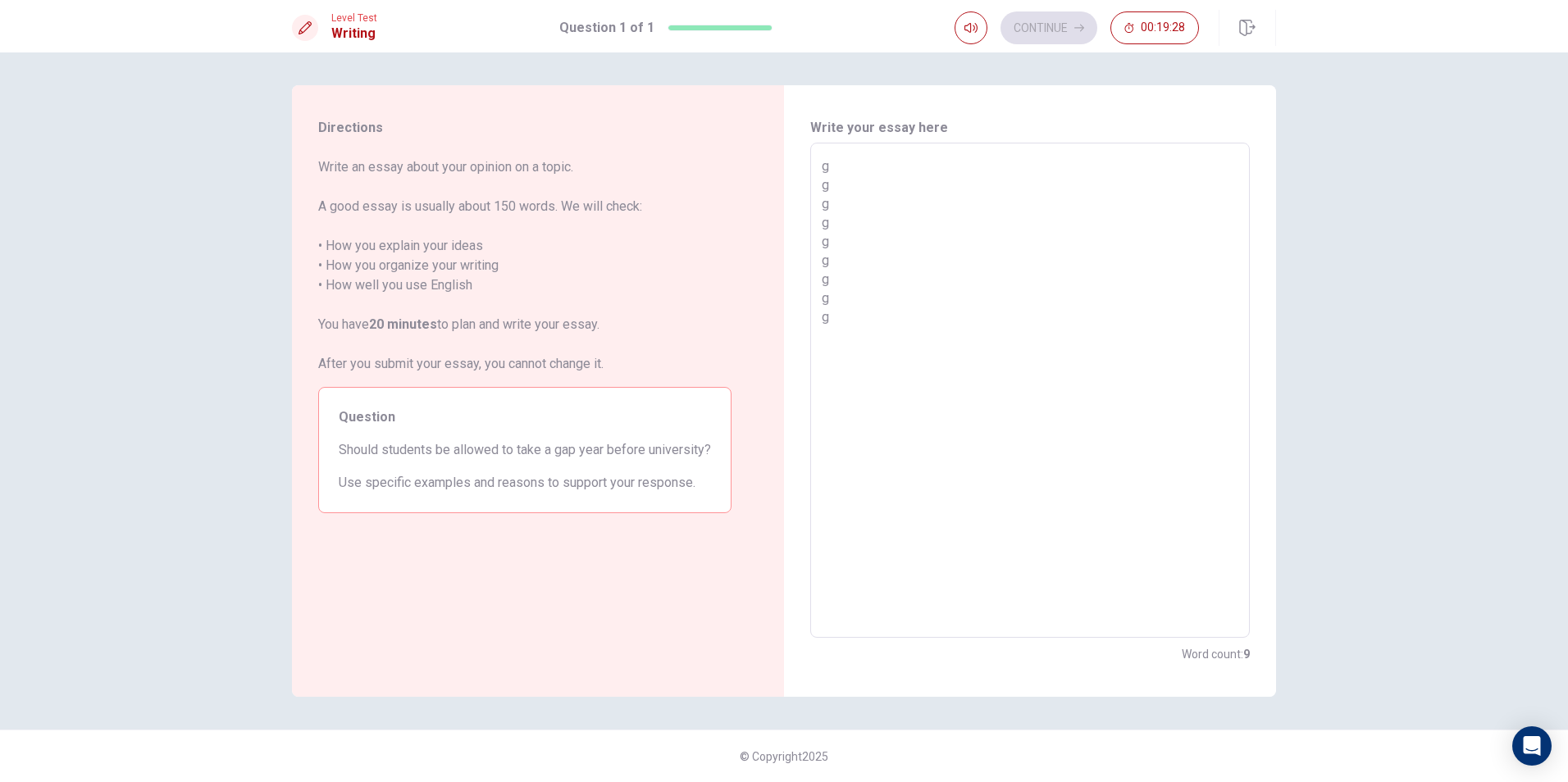
type textarea "x"
type textarea "g g g g g g g g g g"
type textarea "x"
type textarea "g g g g g g g g g g"
type textarea "x"
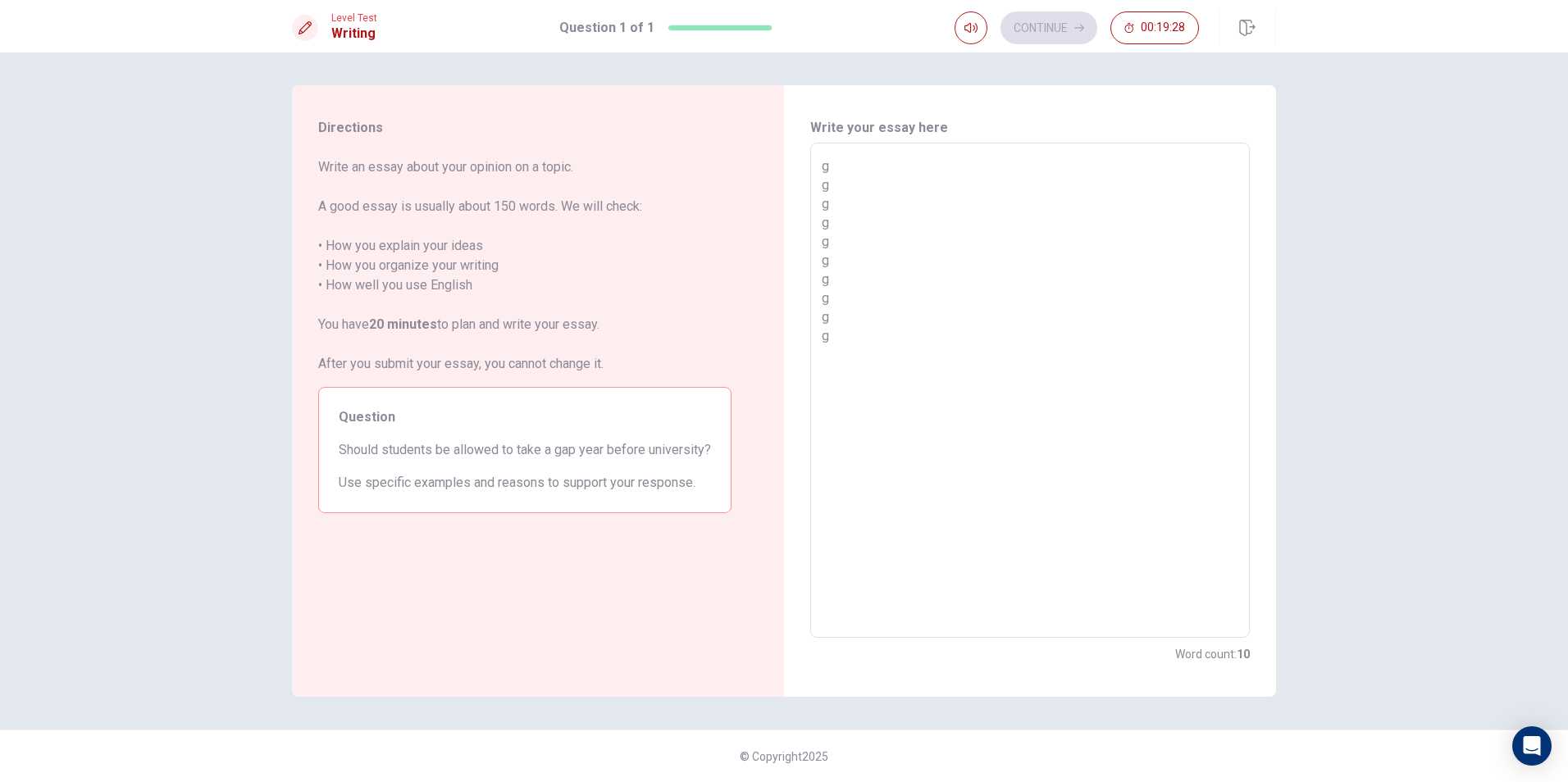
type textarea "g g g g g g g g g g g"
type textarea "x"
type textarea "g g g g g g g g g g g"
type textarea "x"
type textarea "g g g g g g g g g g g g"
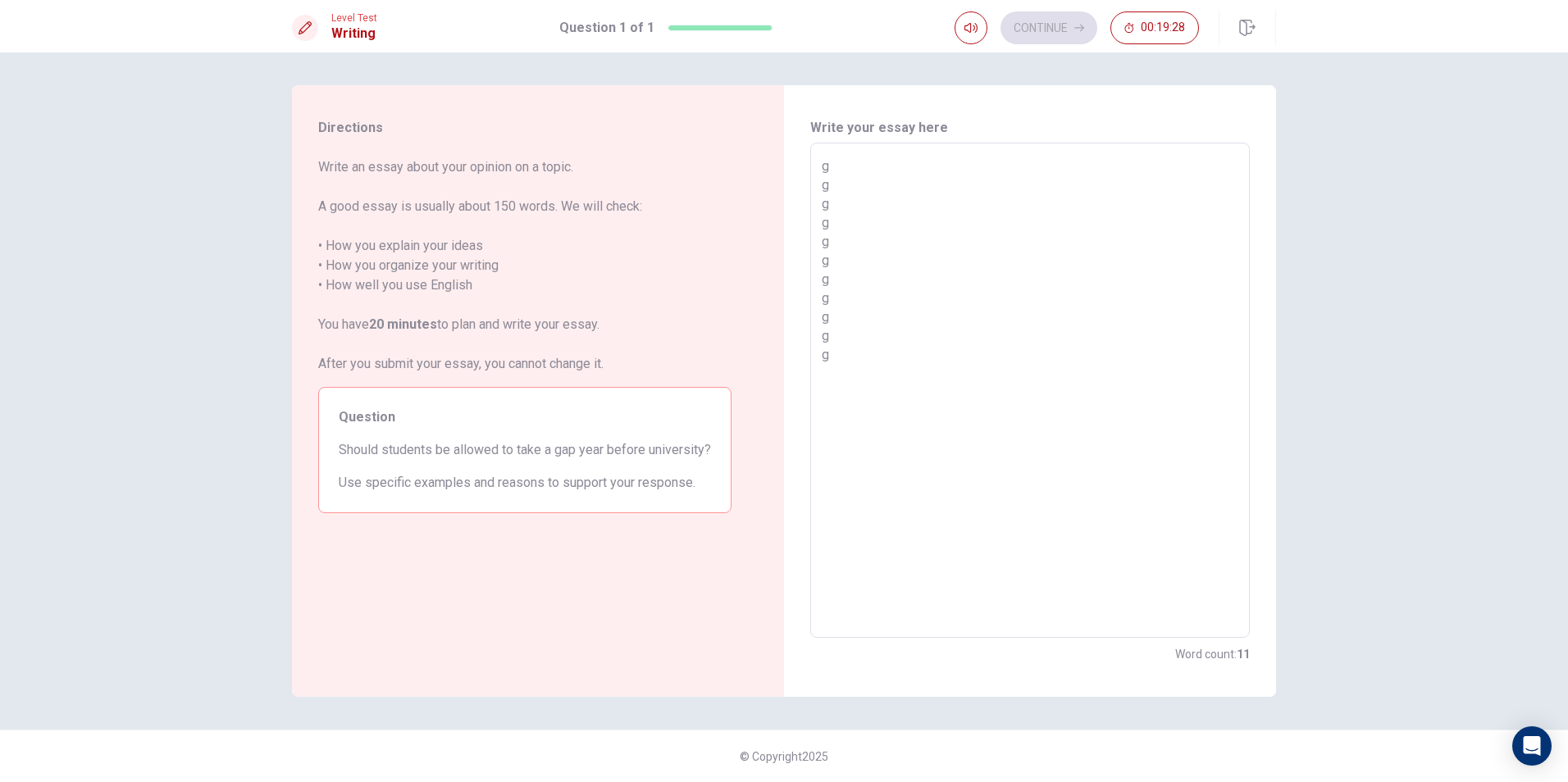
type textarea "x"
type textarea "g g g g g g g g g g g g"
type textarea "x"
type textarea "g g g g g g g g g g g g g"
type textarea "x"
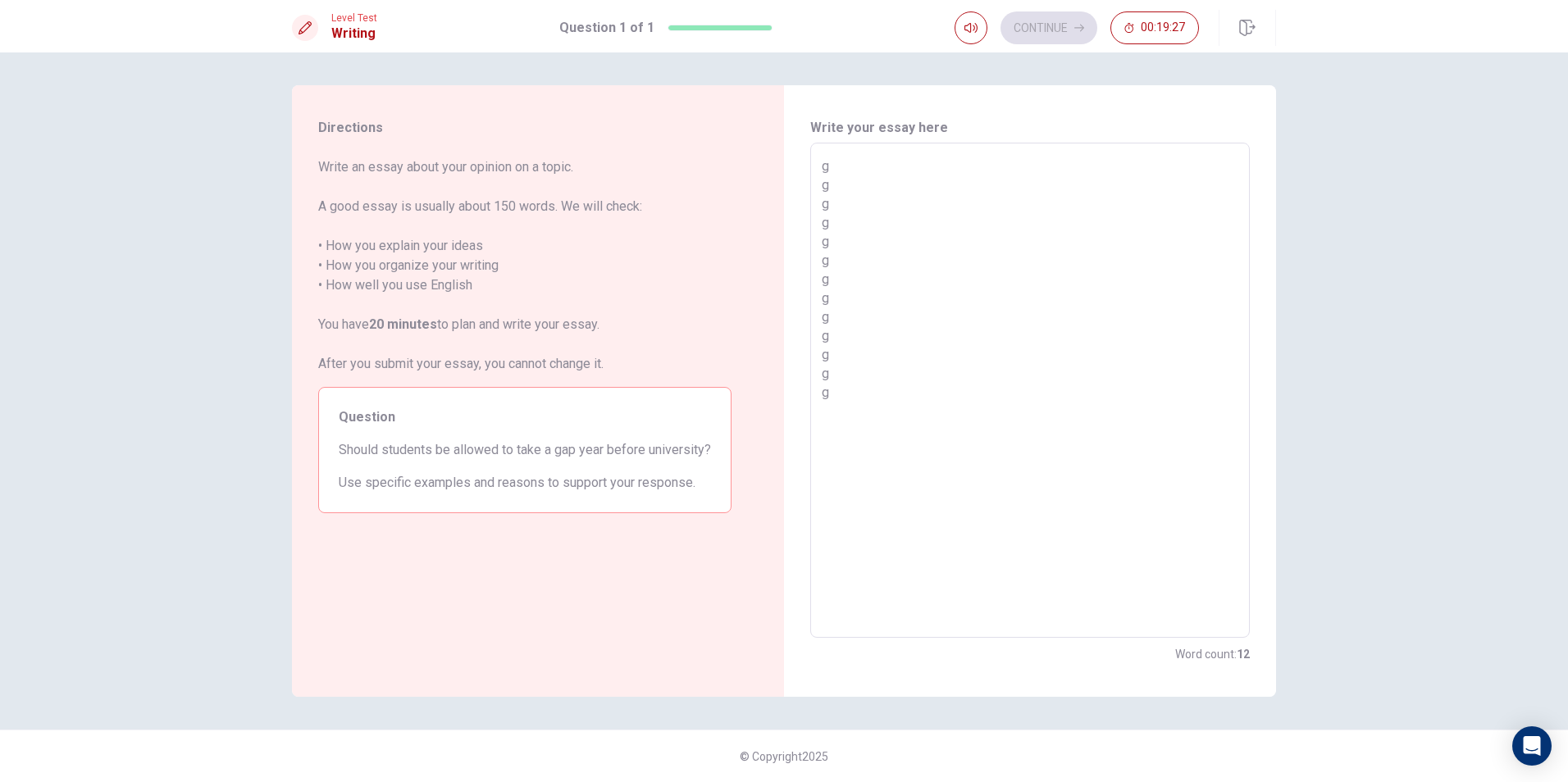
type textarea "g g g g g g g g g g g g g"
type textarea "x"
type textarea "g g g g g g g g g g g g g g"
type textarea "x"
type textarea "g g g g g g g g g g g g g g"
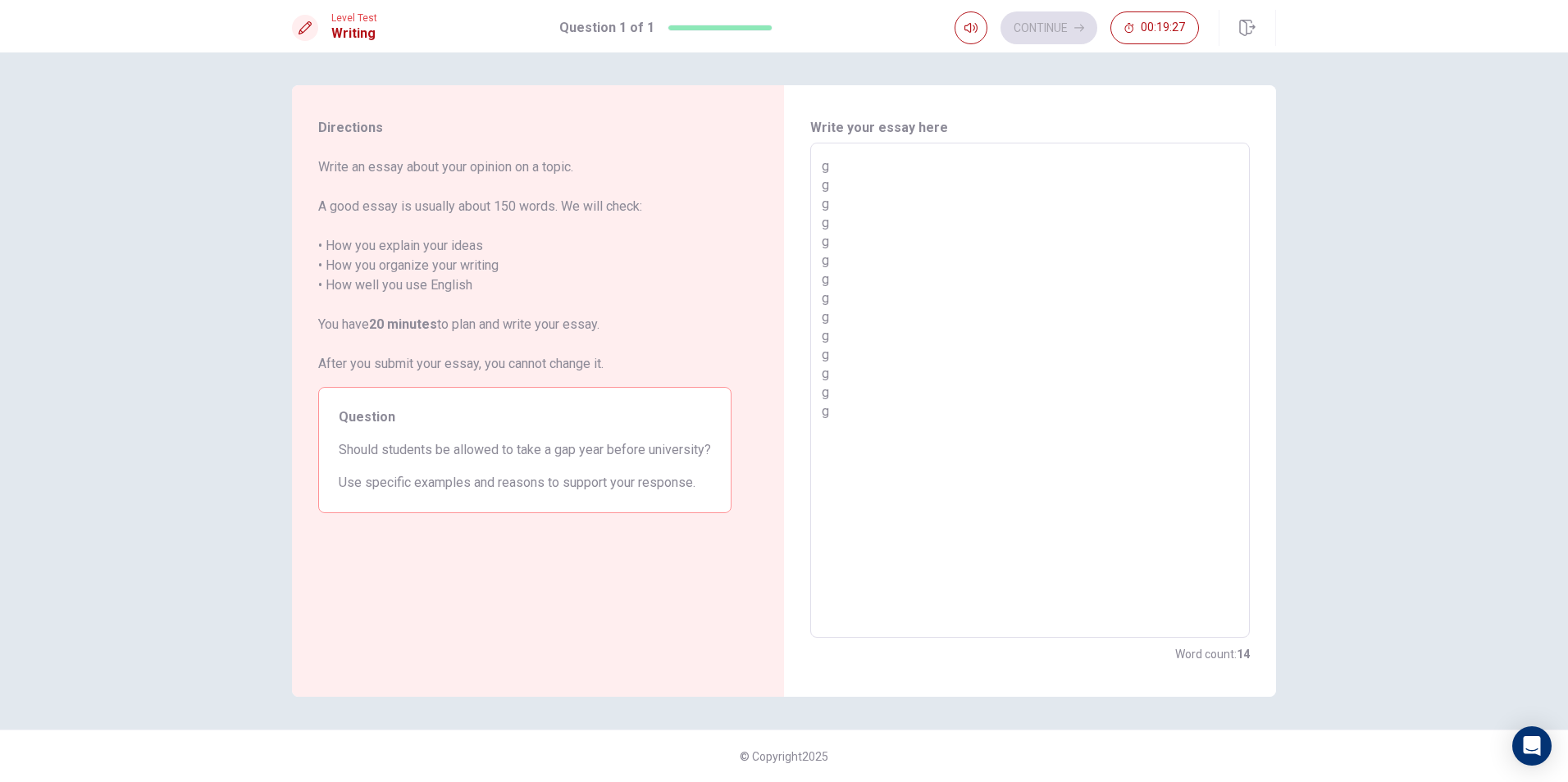
type textarea "x"
type textarea "g g g g g g g g g g g g g g g"
type textarea "x"
type textarea "g g g g g g g g g g g g g g g"
type textarea "x"
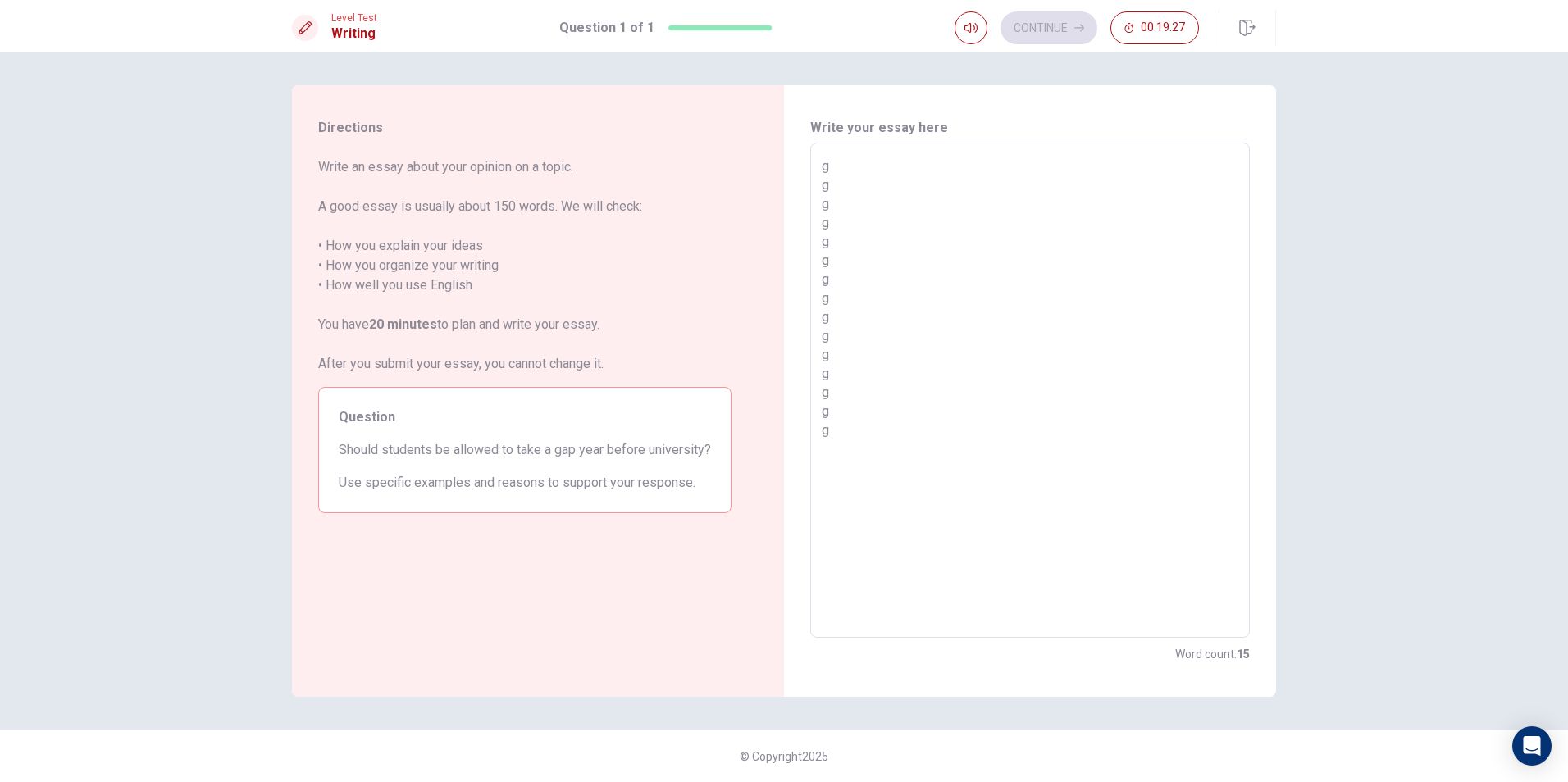
type textarea "g g g g g g g g g g g g g g g g"
type textarea "x"
type textarea "g g g g g g g g g g g g g g g g"
type textarea "x"
type textarea "g g g g g g g g g g g g g g g g g"
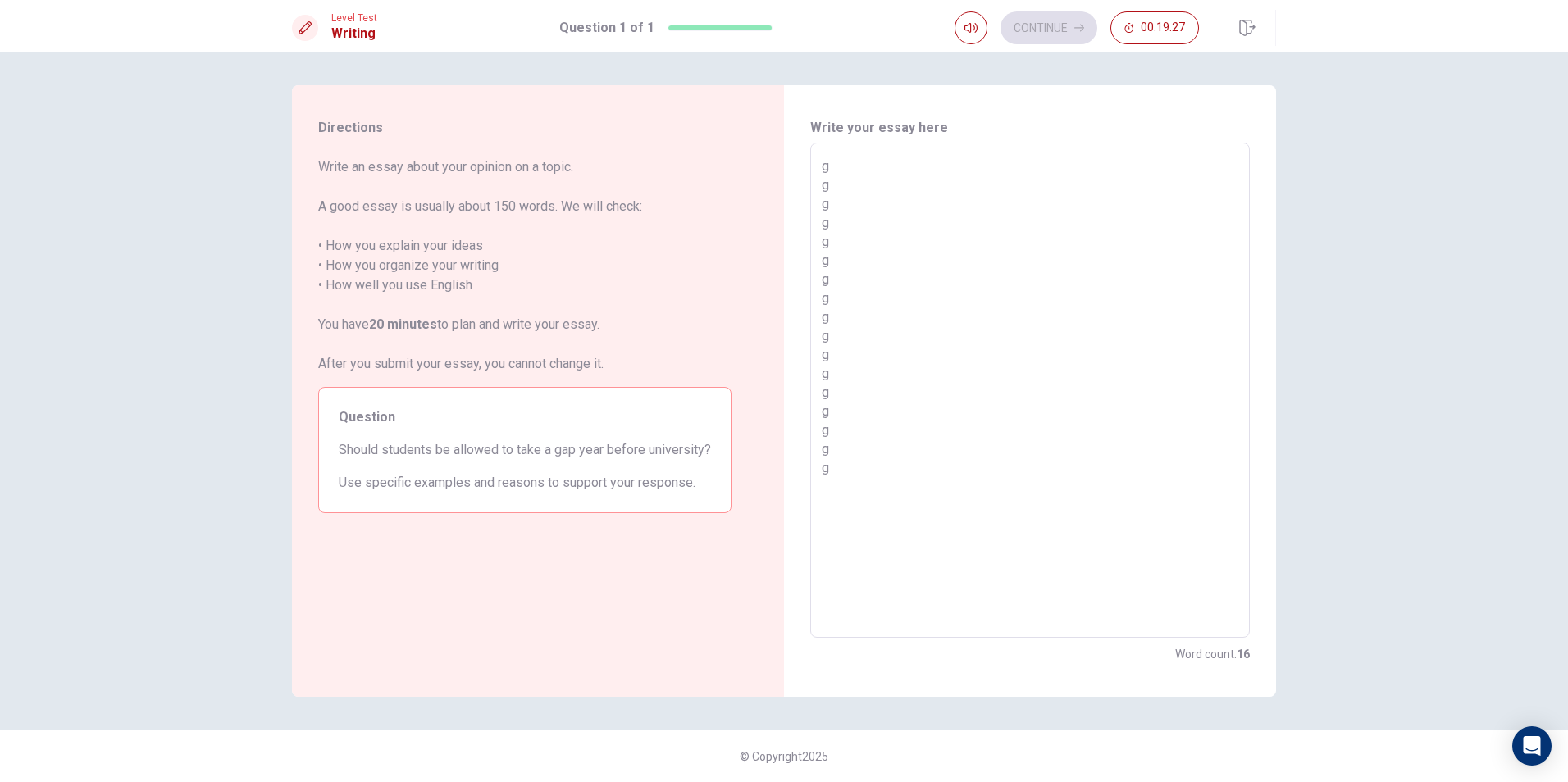
type textarea "x"
type textarea "g g g g g g g g g g g g g g g g g"
type textarea "x"
type textarea "g g g g g g g g g g g g g g g g g g"
type textarea "x"
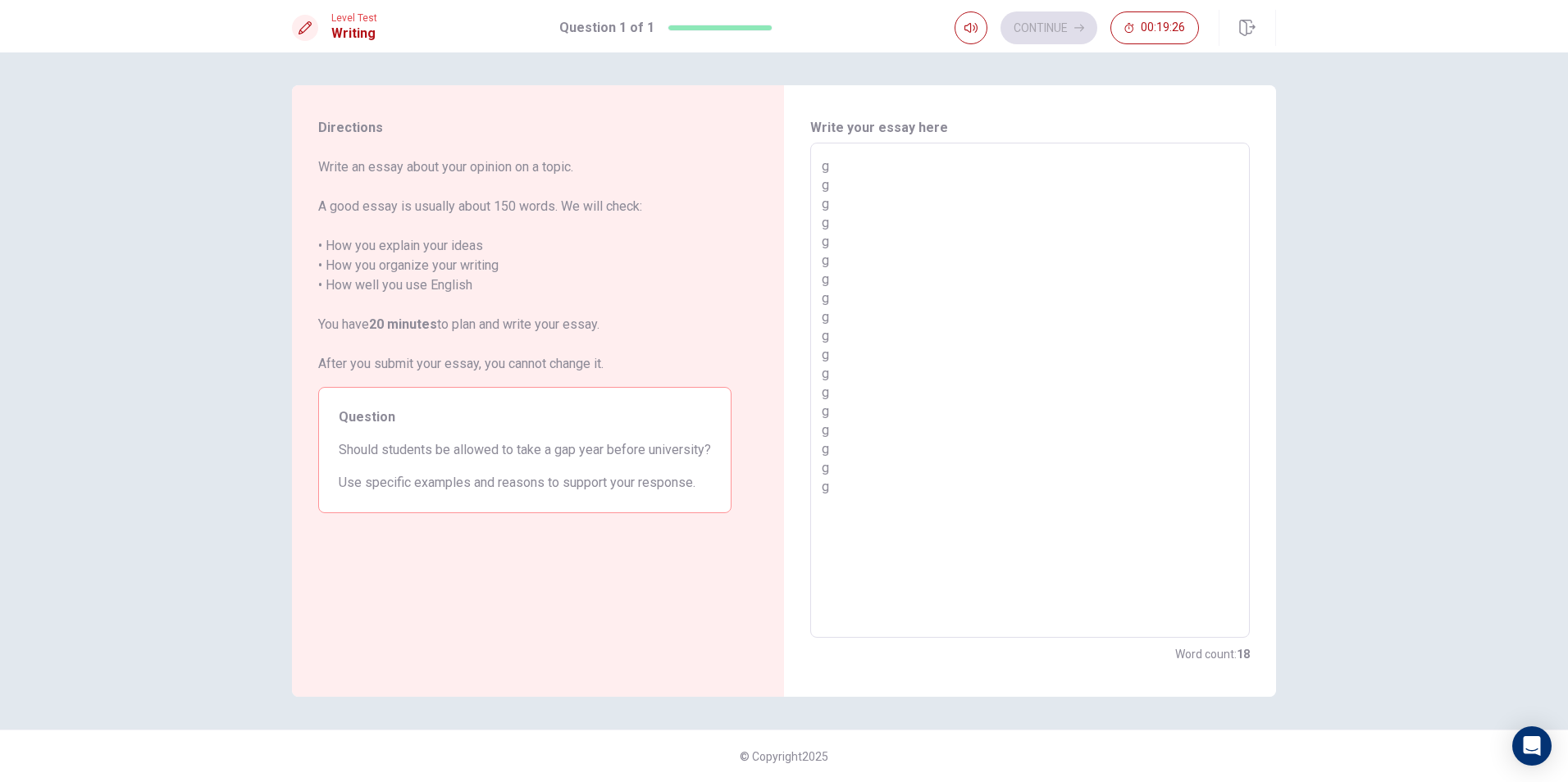
type textarea "g g g g g g g g g g g g g g g g g g"
type textarea "x"
type textarea "g g g g g g g g g g g g g g g g g g g"
type textarea "x"
type textarea "g g g g g g g g g g g g g g g g g g g"
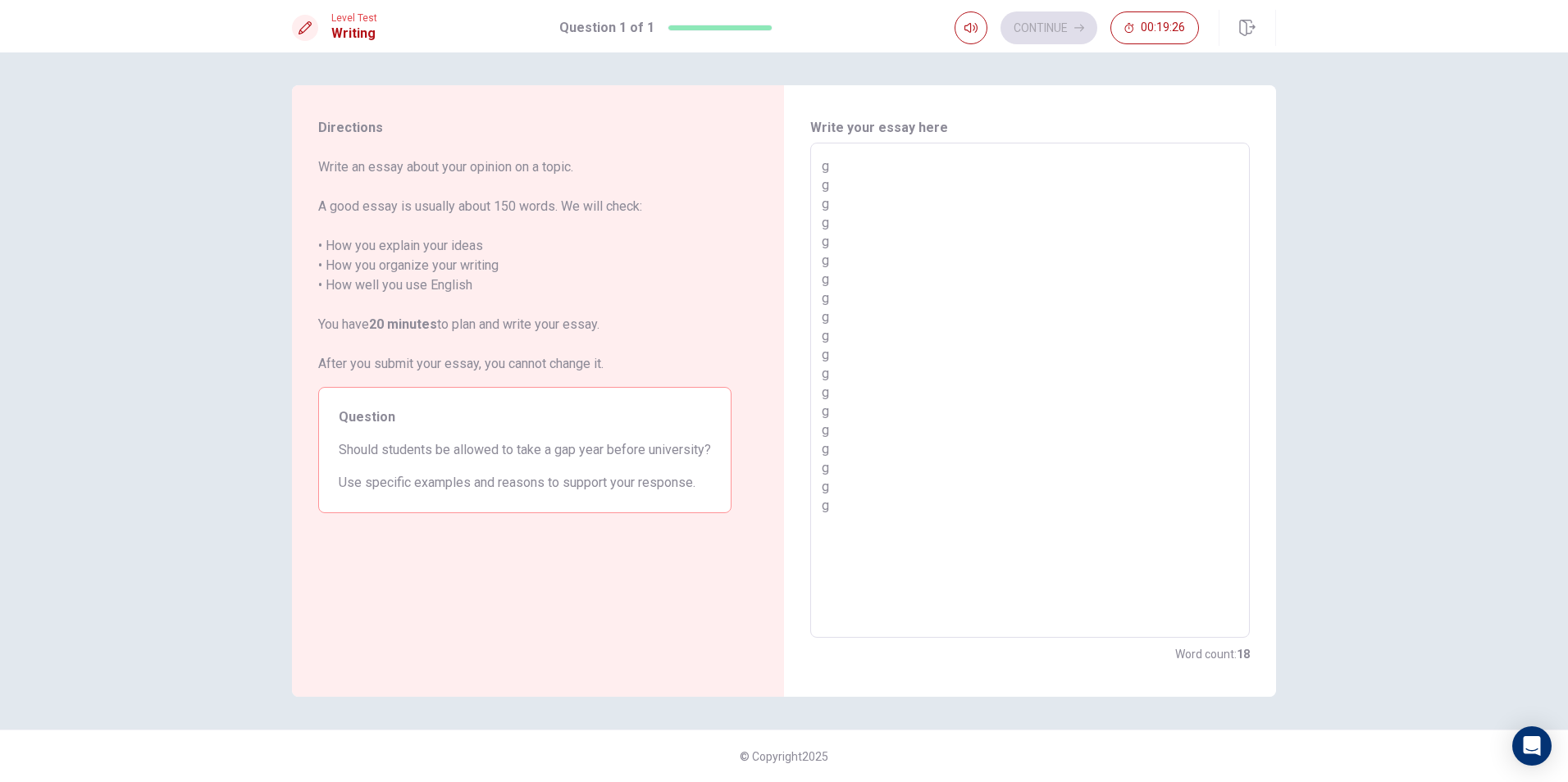
type textarea "x"
type textarea "g g g g g g g g g g g g g g g g g g g g"
type textarea "x"
type textarea "g g g g g g g g g g g g g g g g g g g g"
type textarea "x"
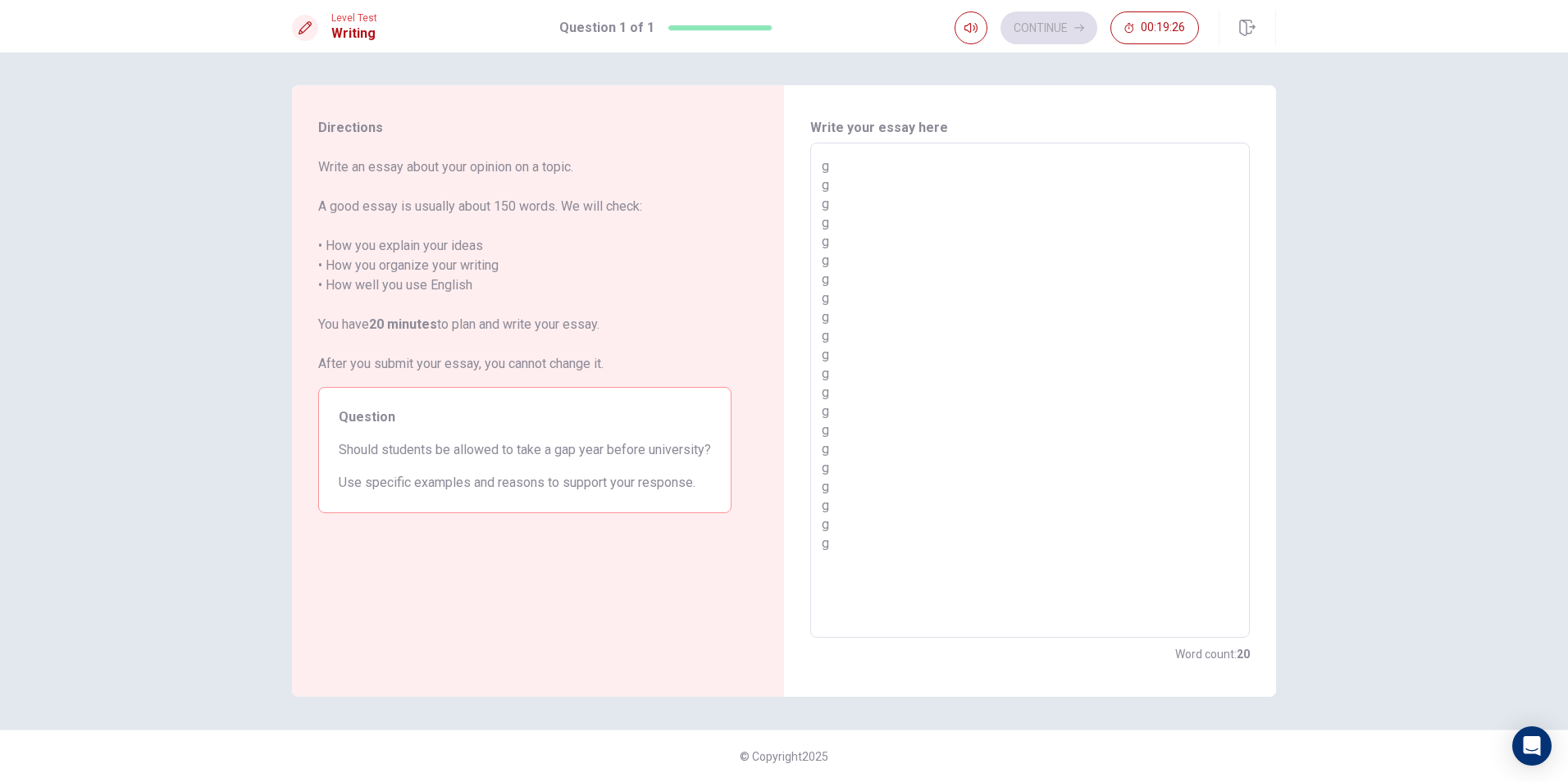
type textarea "g g g g g g g g g g g g g g g g g g g g g"
type textarea "x"
type textarea "g g g g g g g g g g g g g g g g g g g g g g"
type textarea "x"
type textarea "g g g g g g g g g g g g g g g g g g g g g g g"
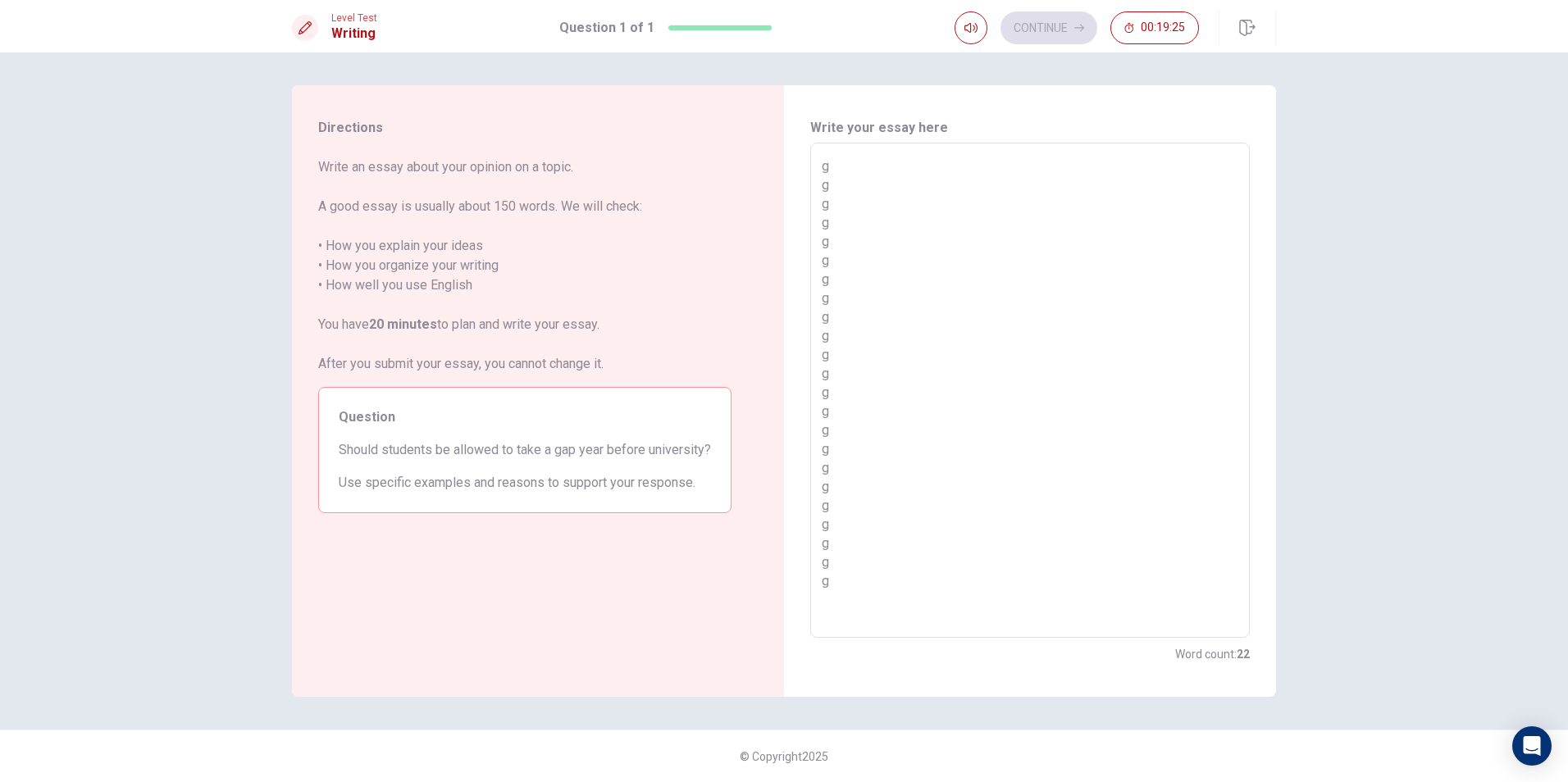
type textarea "x"
type textarea "g g g g g g g g g g g g g g g g g g g g g g g g"
type textarea "x"
type textarea "g g g g g g g g g g g g g g g g g g g g g g g g g"
type textarea "x"
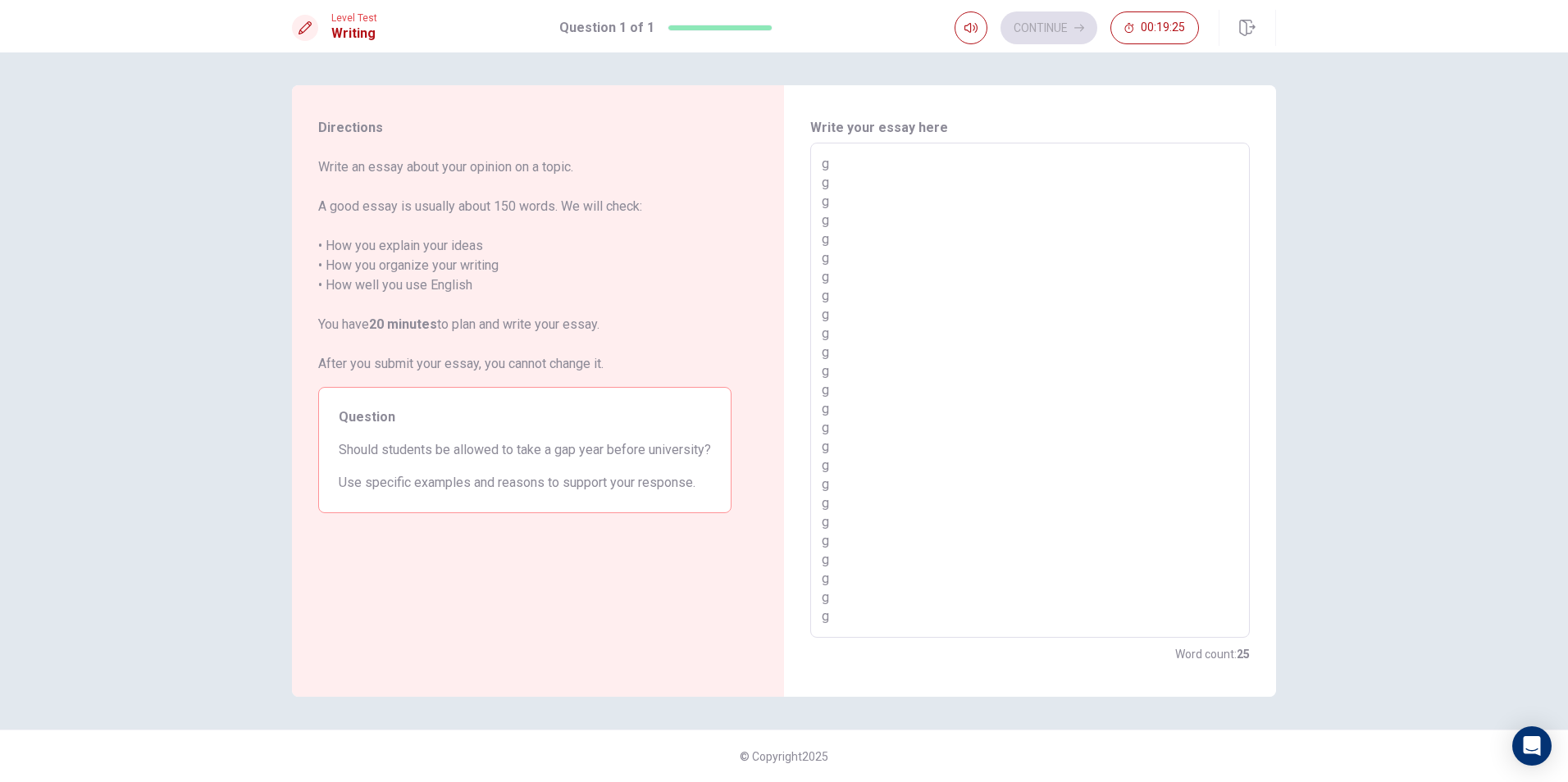
type textarea "g g g g g g g g g g g g g g g g g g g g g g g g g g"
type textarea "x"
type textarea "g g g g g g g g g g g g g g g g g g g g g g g g g g g"
type textarea "x"
type textarea "g g g g g g g g g g g g g g g g g g g g g g g g g g g g"
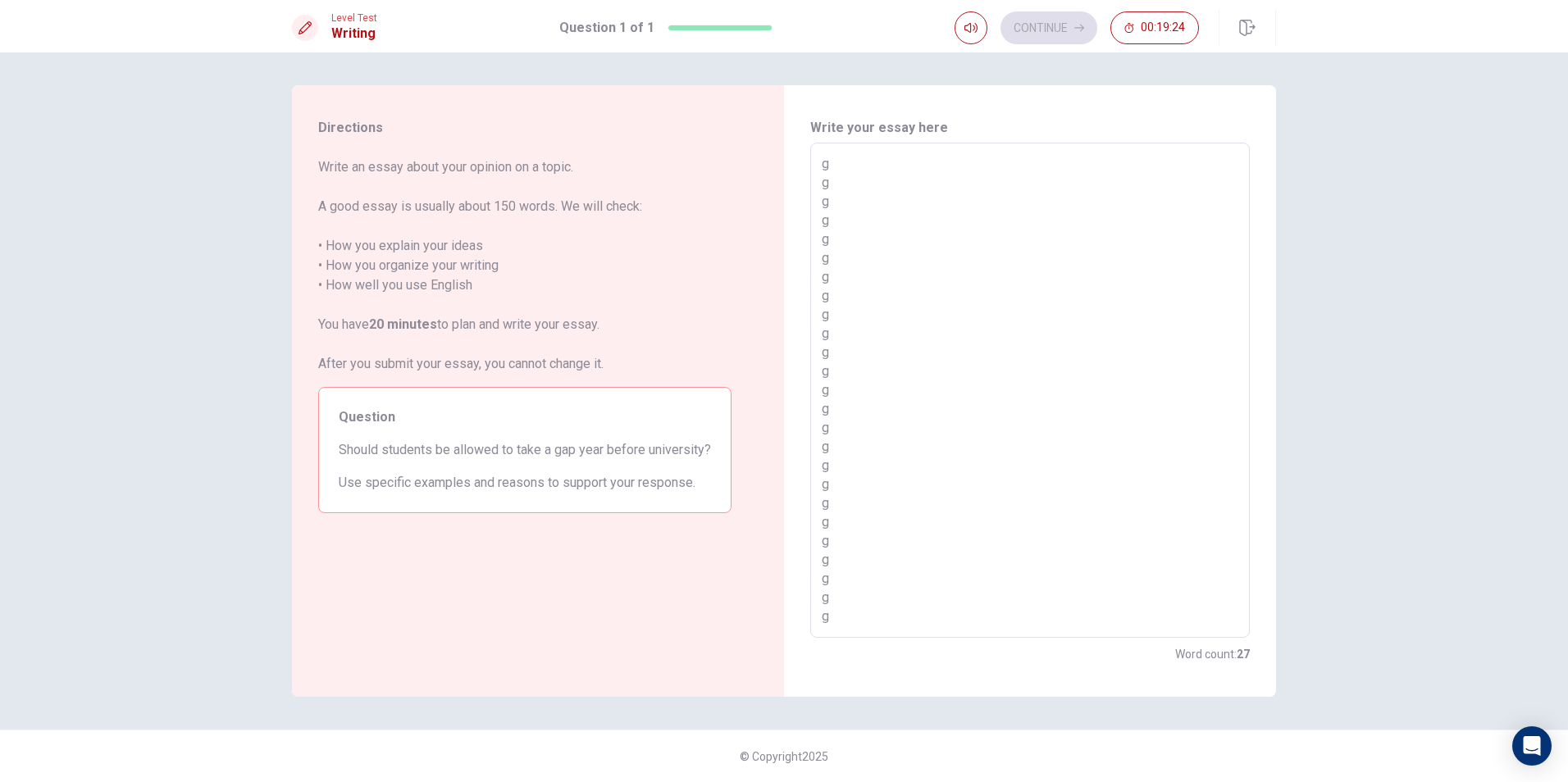
type textarea "x"
type textarea "g g g g g g g g g g g g g g g g g g g g g g g g g g g g"
type textarea "x"
type textarea "g g g g g g g g g g g g g g g g g g g g g g g g g g g g"
type textarea "x"
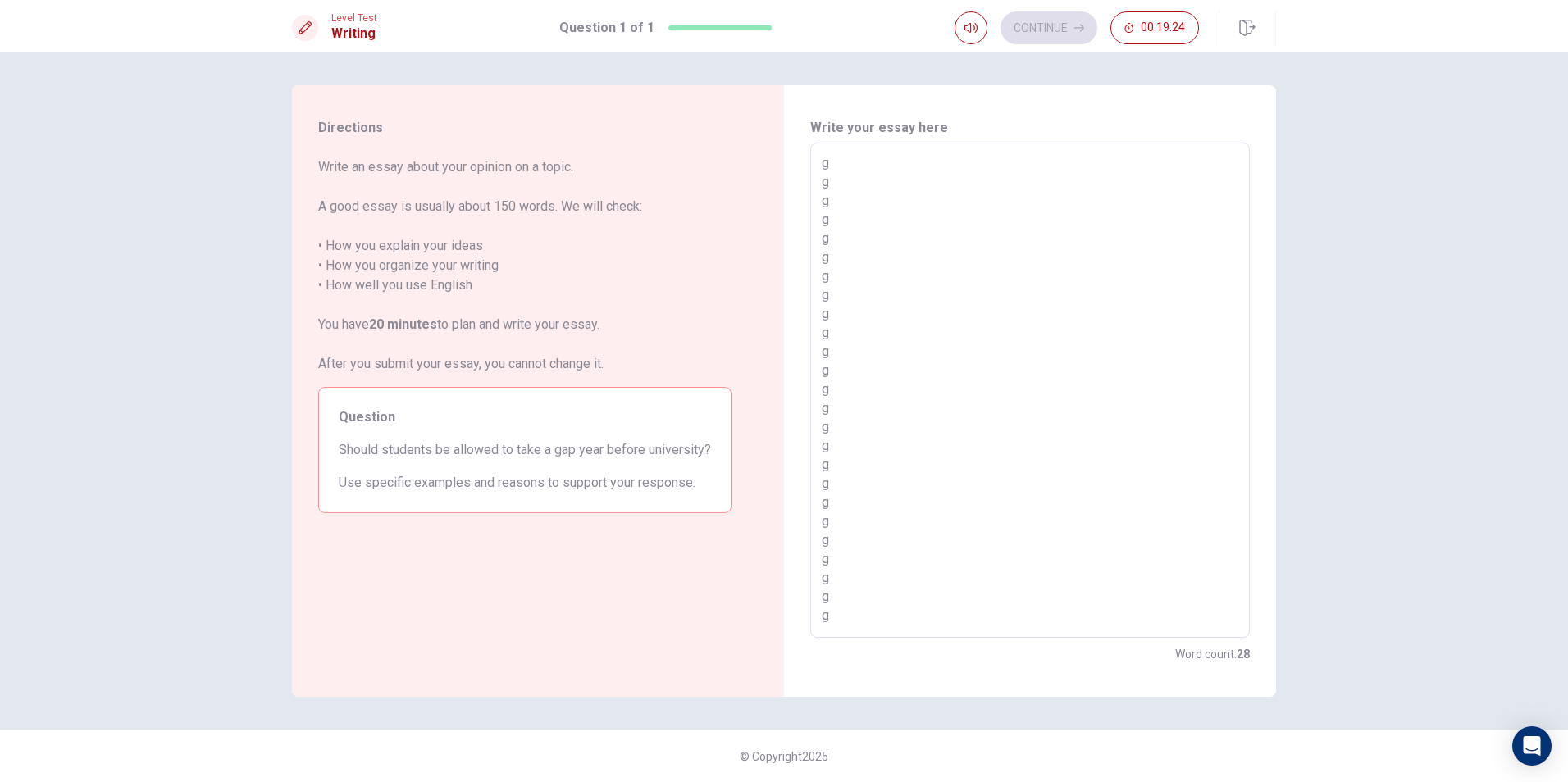
type textarea "g g g g g g g g g g g g g g g g g g g g g g g g g g g g"
type textarea "x"
type textarea "g g g g g g g g g g g g g g g g g g g g g g g g g g g g g"
type textarea "x"
type textarea "g g g g g g g g g g g g g g g g g g g g g g g g g g g g g"
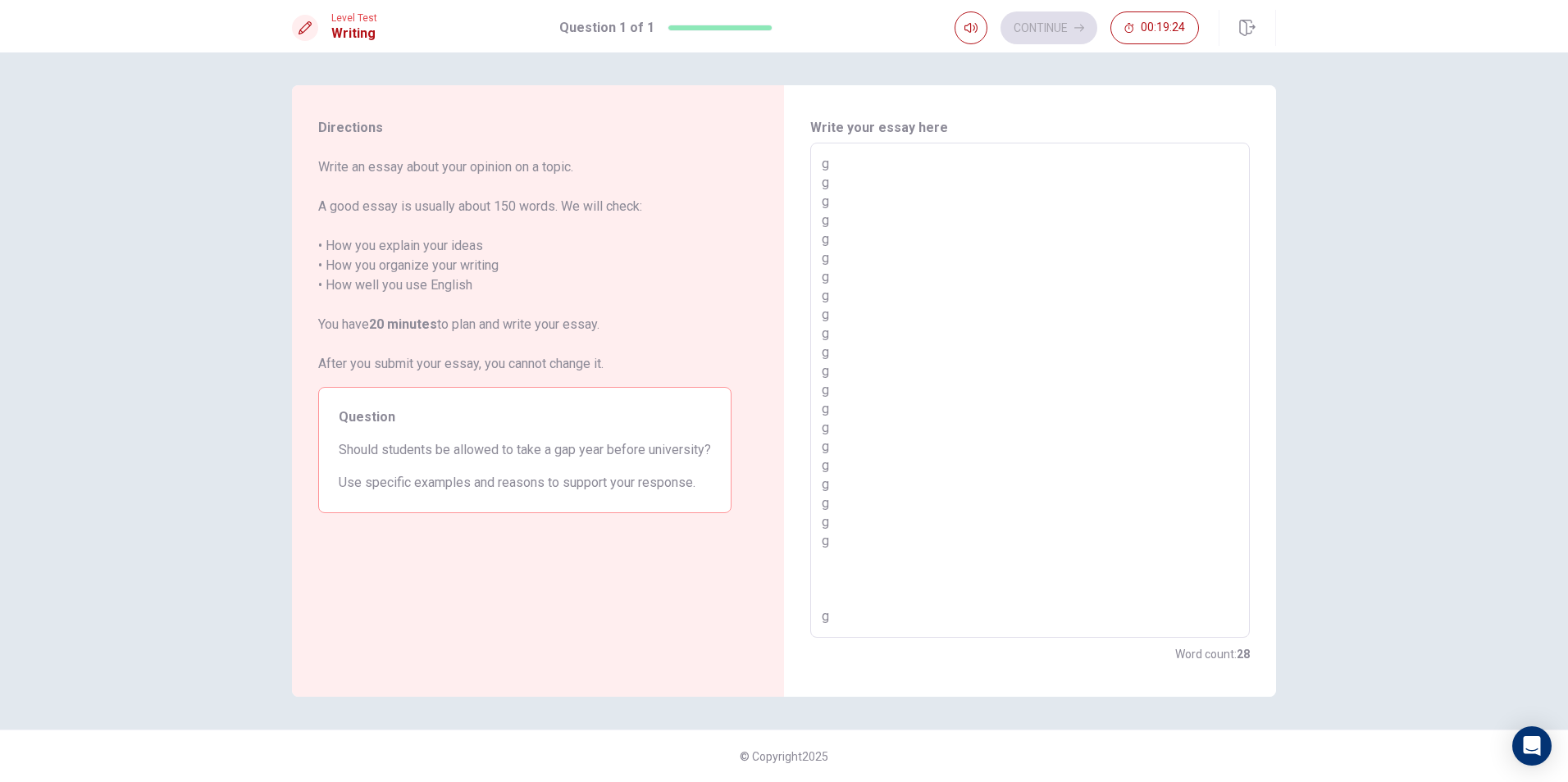
type textarea "x"
type textarea "g g g g g g g g g g g g g g g g g g g g g g g g g g g g g g"
type textarea "x"
type textarea "g g g g g g g g g g g g g g g g g g g g g g g g g g g g g g"
type textarea "x"
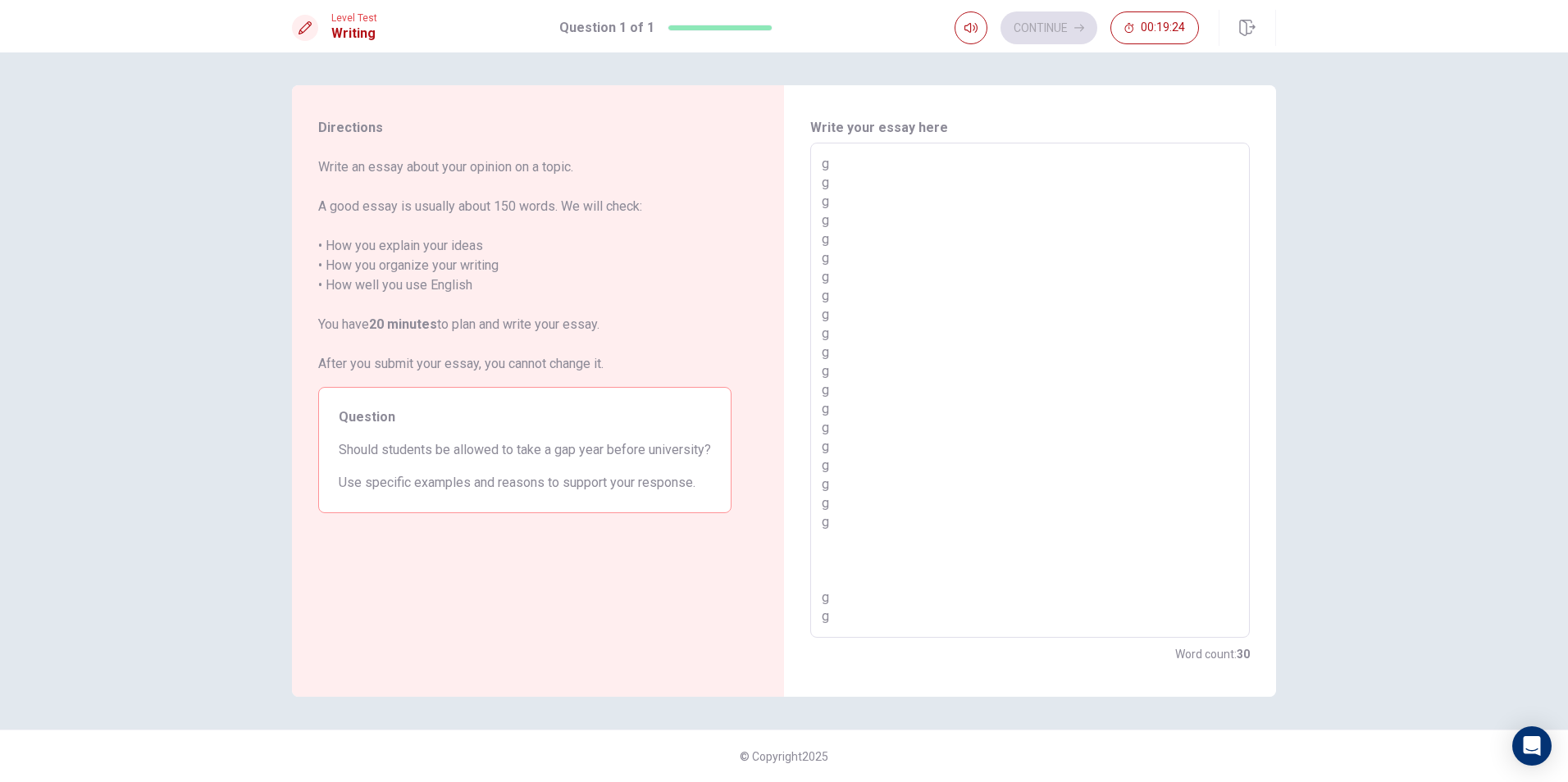
type textarea "g g g g g g g g g g g g g g g g g g g g g g g g g g g g g g g"
type textarea "x"
type textarea "g g g g g g g g g g g g g g g g g g g g g g g g g g g g g g g"
type textarea "x"
type textarea "g g g g g g g g g g g g g g g g g g g g g g g g g g g g g g g g"
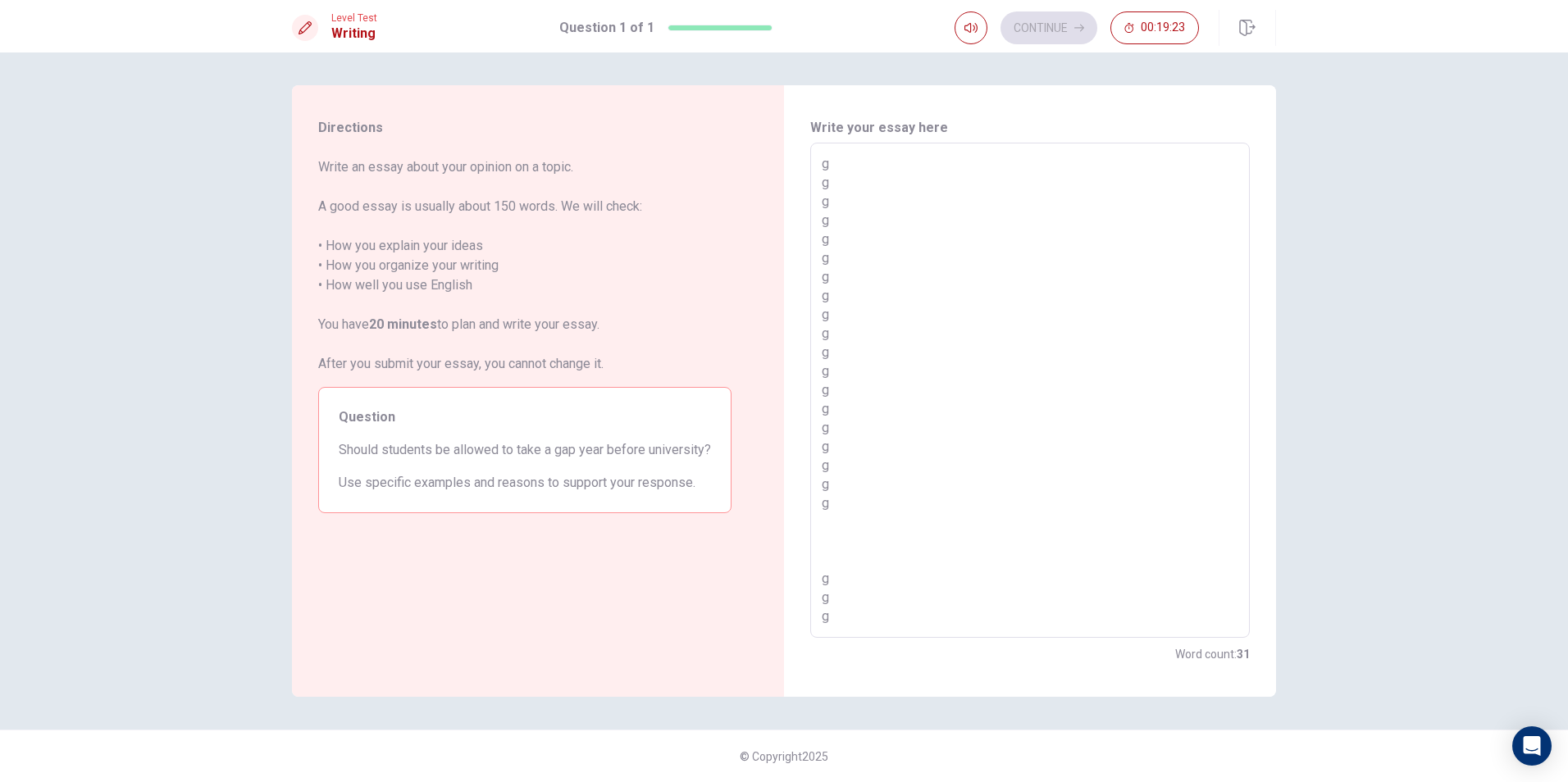
scroll to position [191, 0]
type textarea "x"
type textarea "g g g g g g g g g g g g g g g g g g g g g g g g g g g g g g g"
type textarea "x"
type textarea "g g g g g g g g g g g g g g g g g g g g g g g g g g g g g g g"
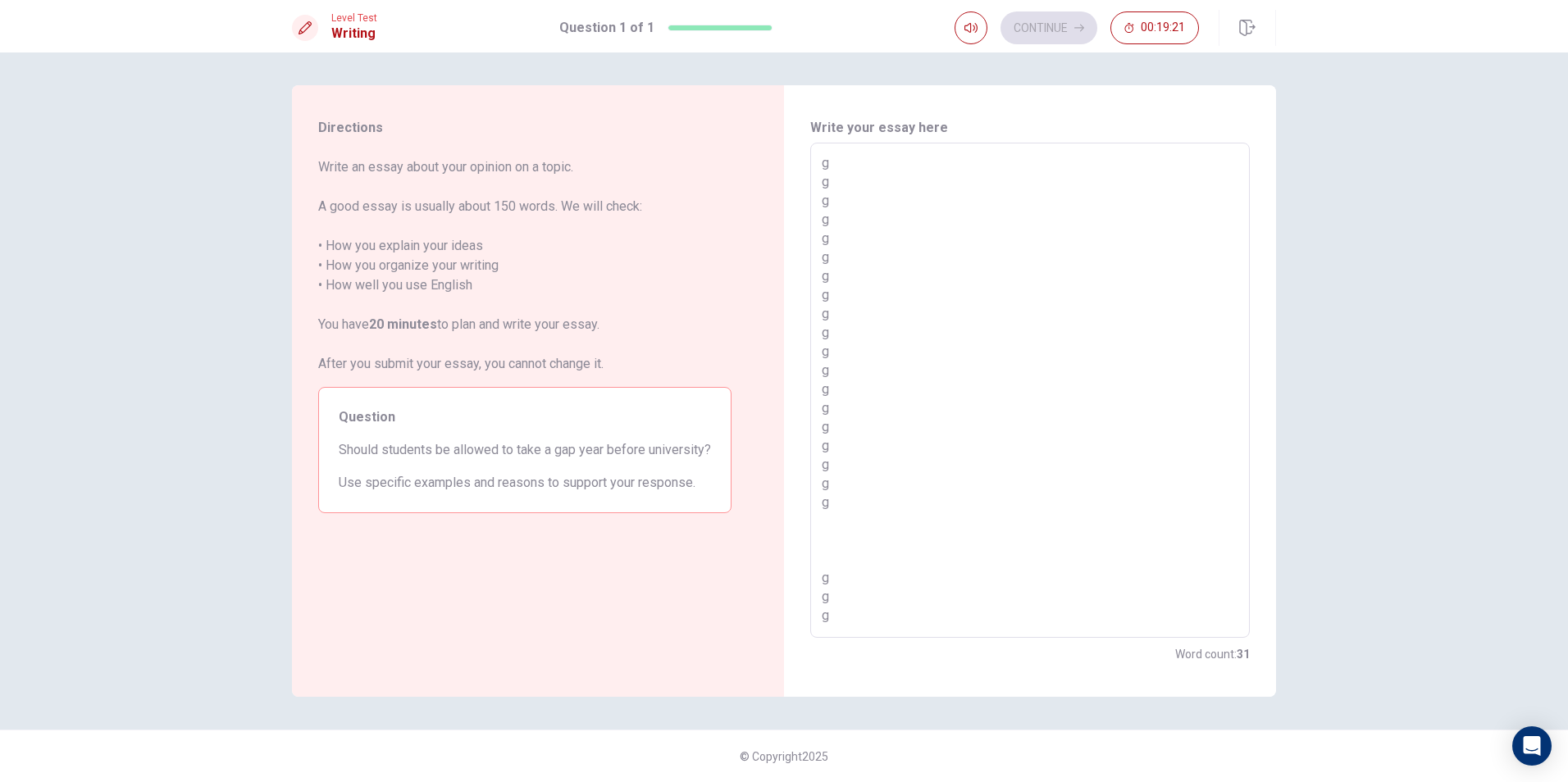
type textarea "x"
type textarea "g g g g g g g g g g g g g g g g g g g g g g g g g g g g g g"
type textarea "x"
type textarea "g g g g g g g g g g g g g g g g g g g g g g g g g g g g g g"
type textarea "x"
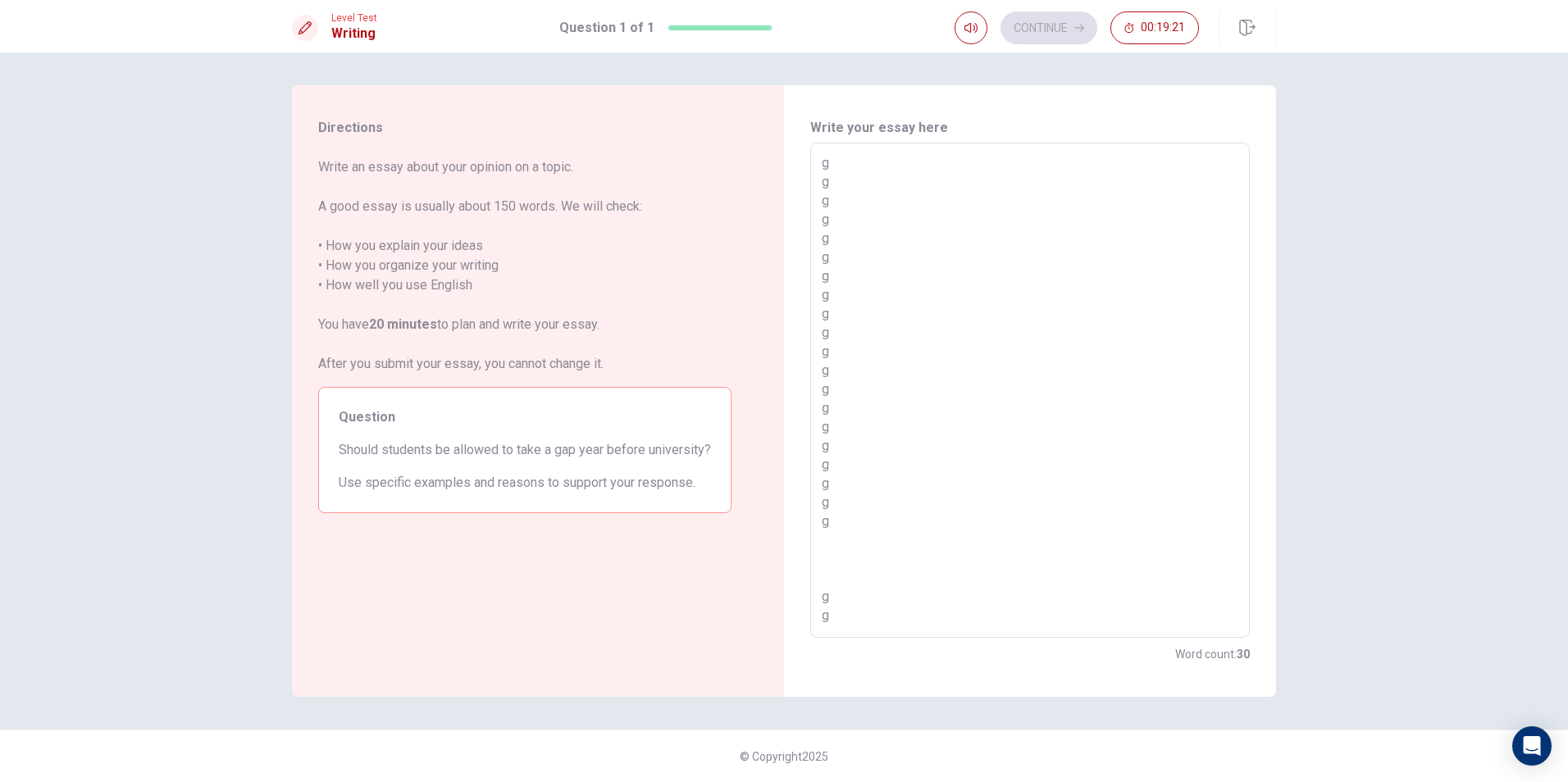
type textarea "g g g g g g g g g g g g g g g g g g g g g g g g g g g g g"
type textarea "x"
type textarea "g g g g g g g g g g g g g g g g g g g g g g g g g g g g g"
type textarea "x"
type textarea "g g g g g g g g g g g g g g g g g g g g g g g g g g g g"
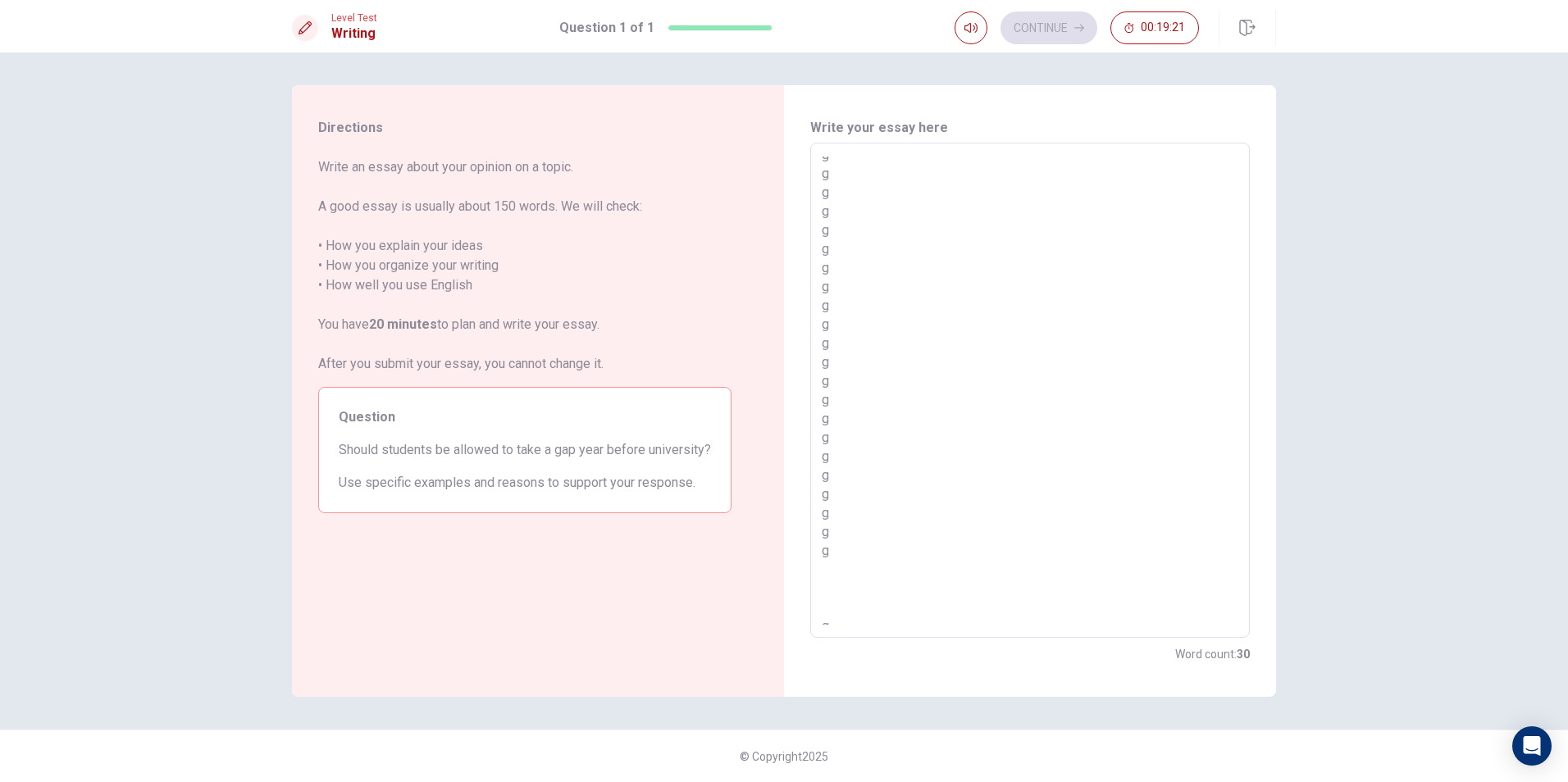
type textarea "x"
type textarea "g g g g g g g g g g g g g g g g g g g g g g g g g g g g"
type textarea "x"
type textarea "g g g g g g g g g g g g g g g g g g g g g g g g g g g g"
type textarea "x"
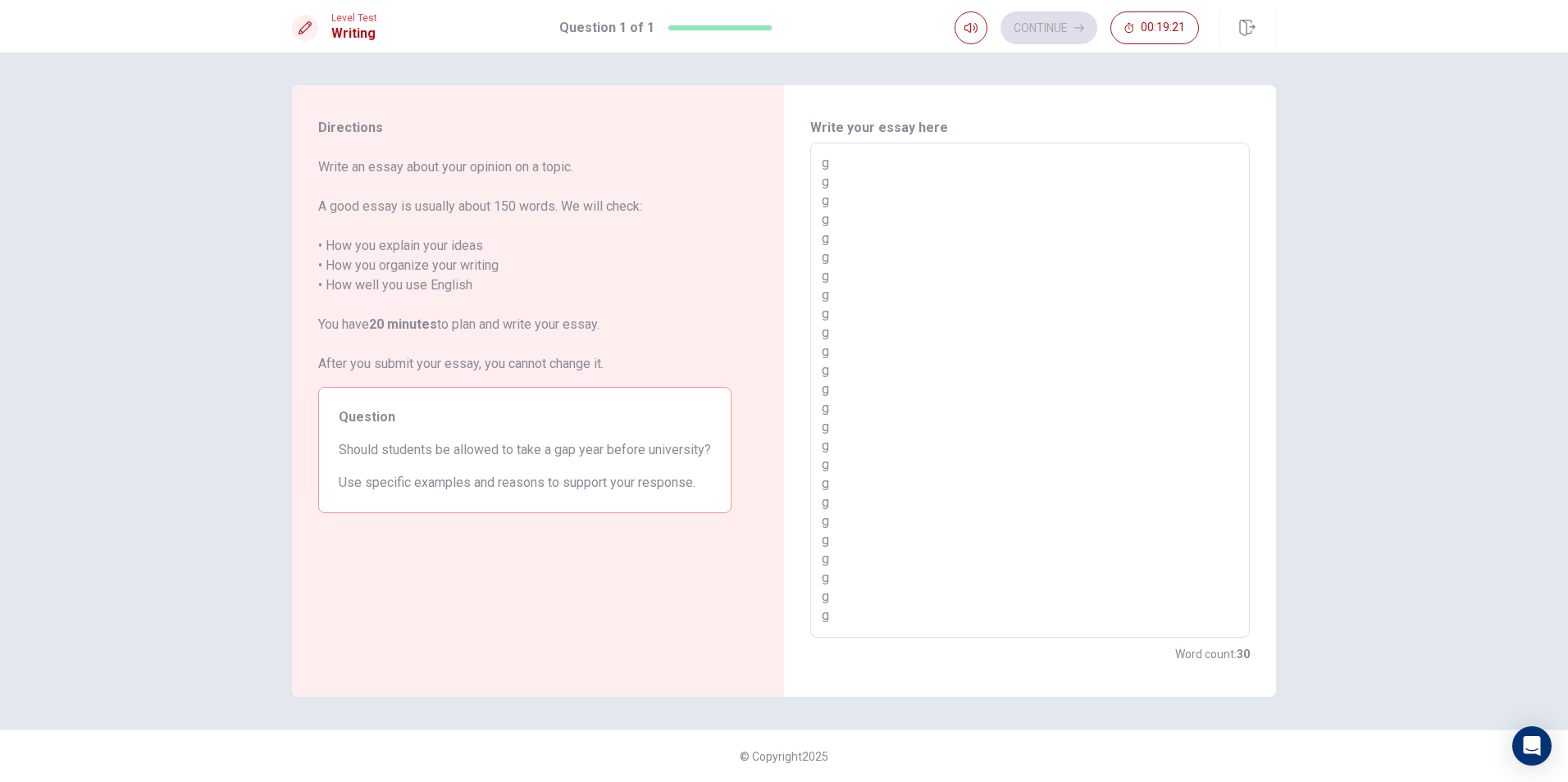
type textarea "g g g g g g g g g g g g g g g g g g g g g g g g g g g g"
type textarea "x"
type textarea "g g g g g g g g g g g g g g g g g g g g g g g g g g g g"
type textarea "x"
type textarea "g g g g g g g g g g g g g g g g g g g g g g g g g g g"
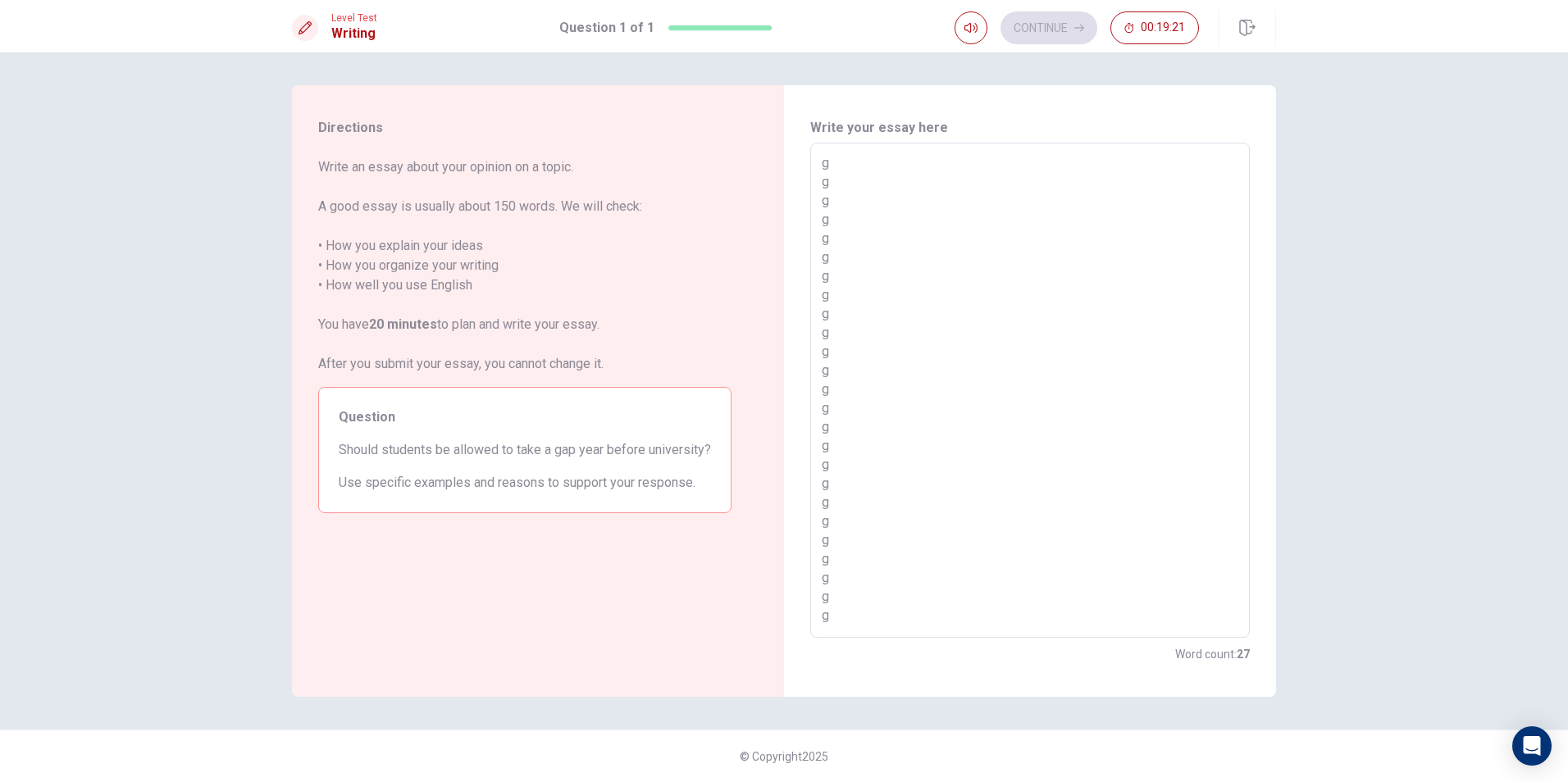
type textarea "x"
type textarea "g g g g g g g g g g g g g g g g g g g g g g g g g g g"
type textarea "x"
type textarea "g g g g g g g g g g g g g g g g g g g g g g g g g g"
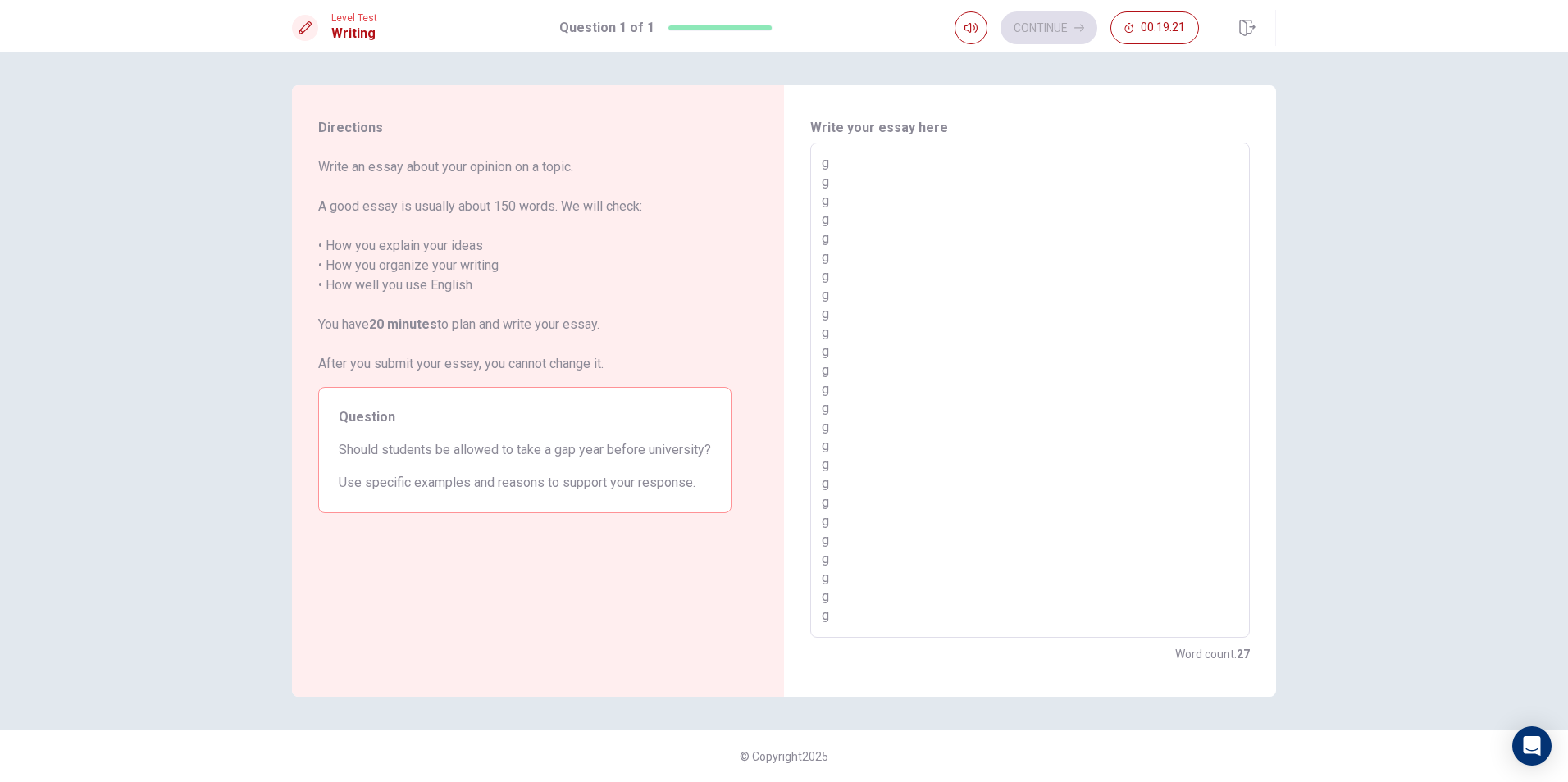
type textarea "x"
type textarea "g g g g g g g g g g g g g g g g g g g g g g g g g g"
type textarea "x"
type textarea "g g g g g g g g g g g g g g g g g g g g g g g g g"
type textarea "x"
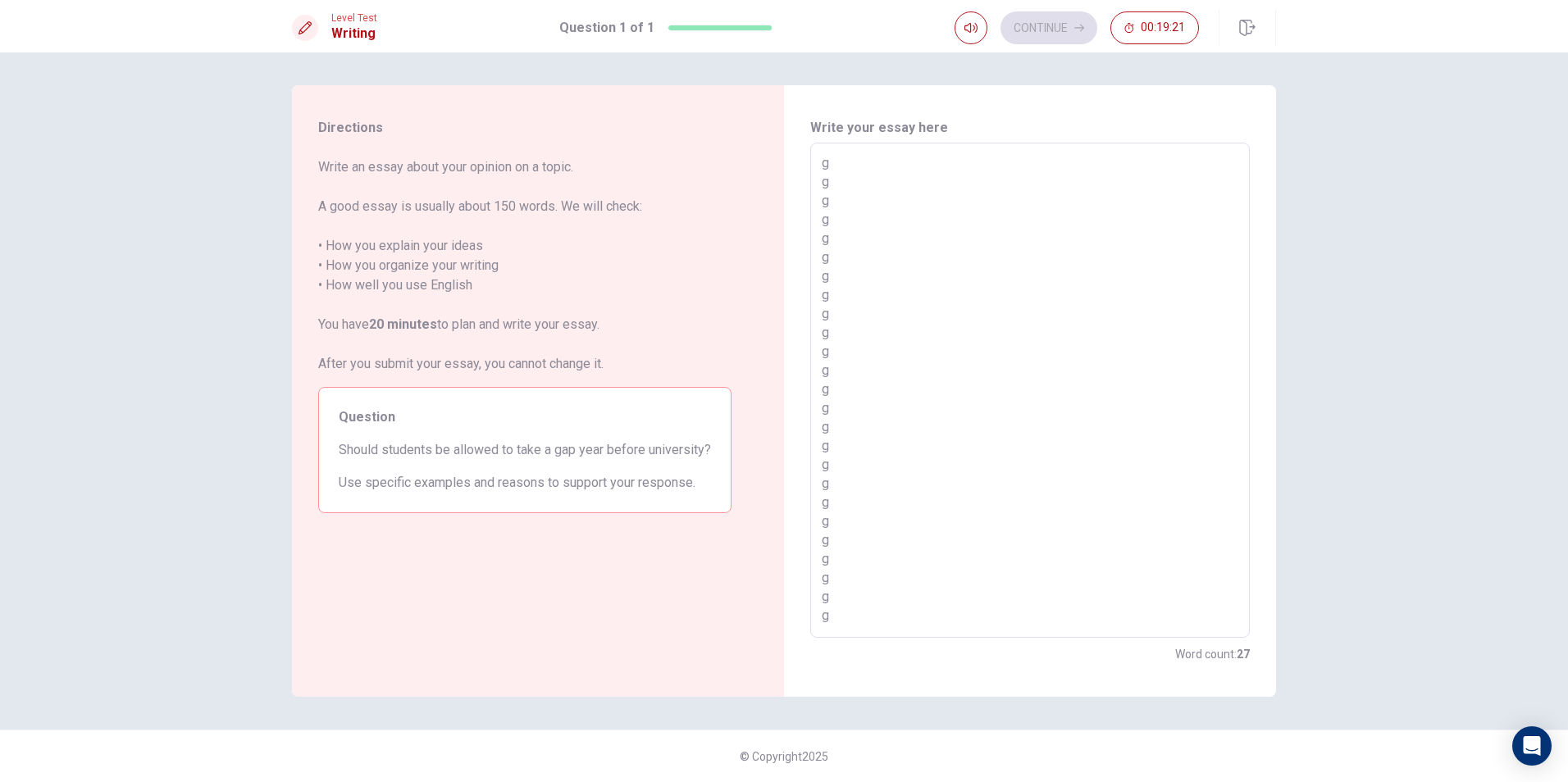
type textarea "g g g g g g g g g g g g g g g g g g g g g g g g g"
type textarea "x"
type textarea "g g g g g g g g g g g g g g g g g g g g g g g g"
type textarea "x"
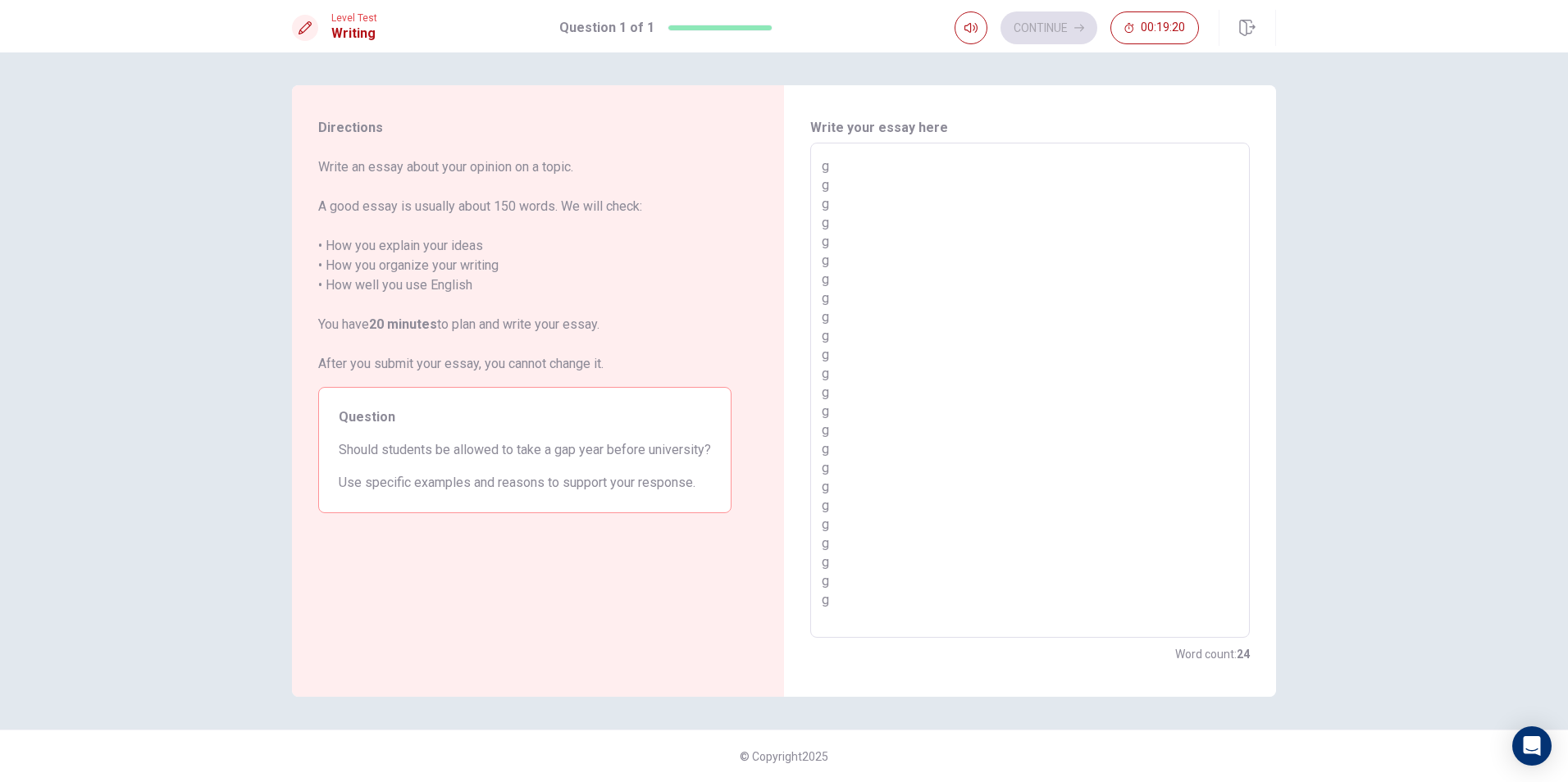
type textarea "g g g g g g g g g g g g g g g g g g g g g g g g"
type textarea "x"
click at [1094, 162] on textarea "I think should allowed to take and" at bounding box center [1030, 391] width 417 height 468
click at [1036, 164] on textarea "I think should allowed to take and" at bounding box center [1030, 391] width 417 height 468
click at [1058, 164] on textarea "I think should allowed to take and" at bounding box center [1030, 391] width 417 height 468
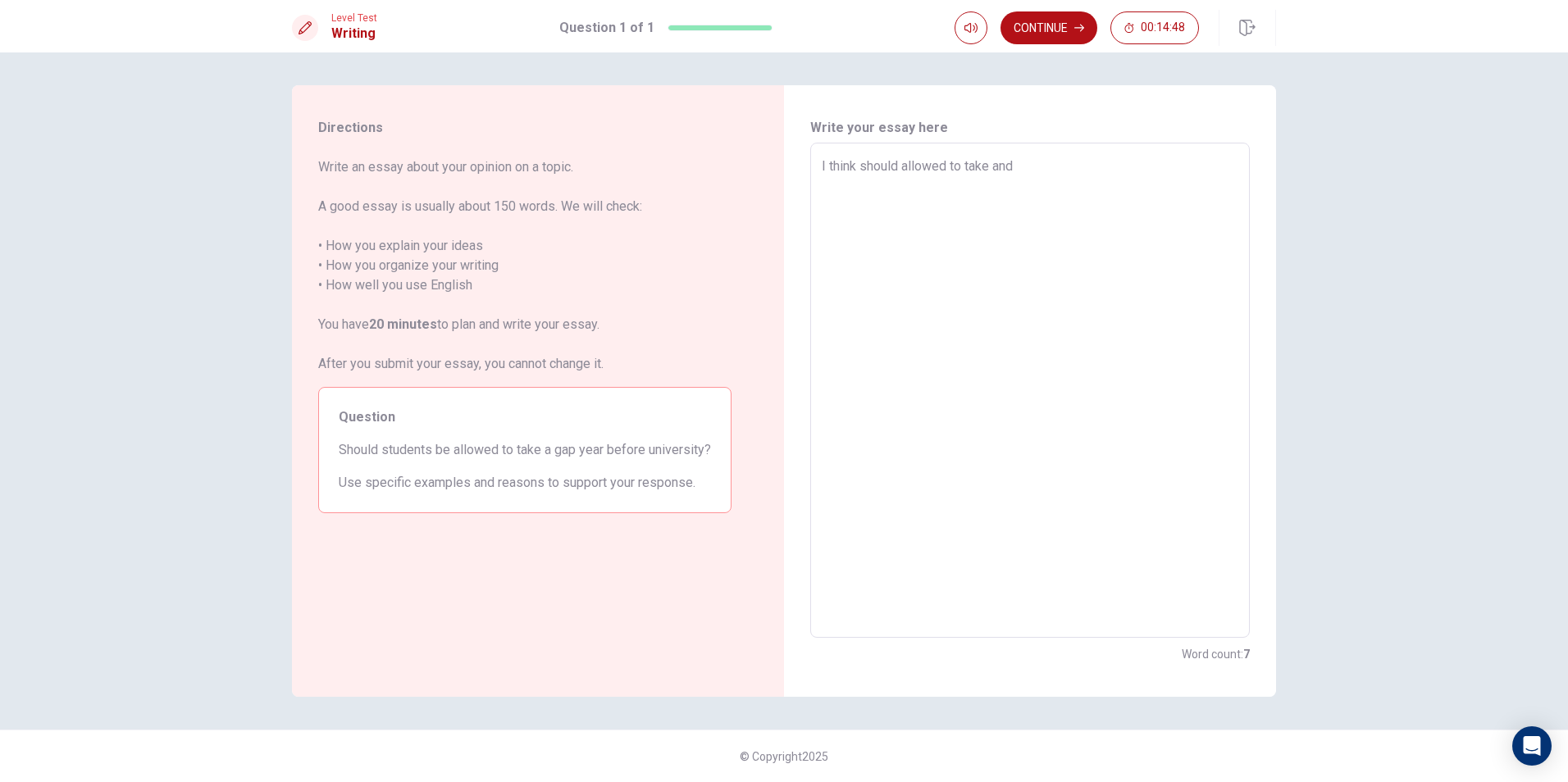
click at [1080, 168] on textarea "I think should allowed to take and" at bounding box center [1030, 391] width 417 height 468
click at [1016, 174] on textarea "I think should allowed to take and certificate" at bounding box center [1030, 391] width 417 height 468
click at [1020, 174] on textarea "I think should allowed to take and certificate" at bounding box center [1030, 391] width 417 height 468
click at [1147, 189] on textarea "I think should allowed to take and it to have certificate" at bounding box center [1030, 391] width 417 height 468
click at [1168, 175] on textarea "I think should allowed to take and it to have certificate" at bounding box center [1030, 391] width 417 height 468
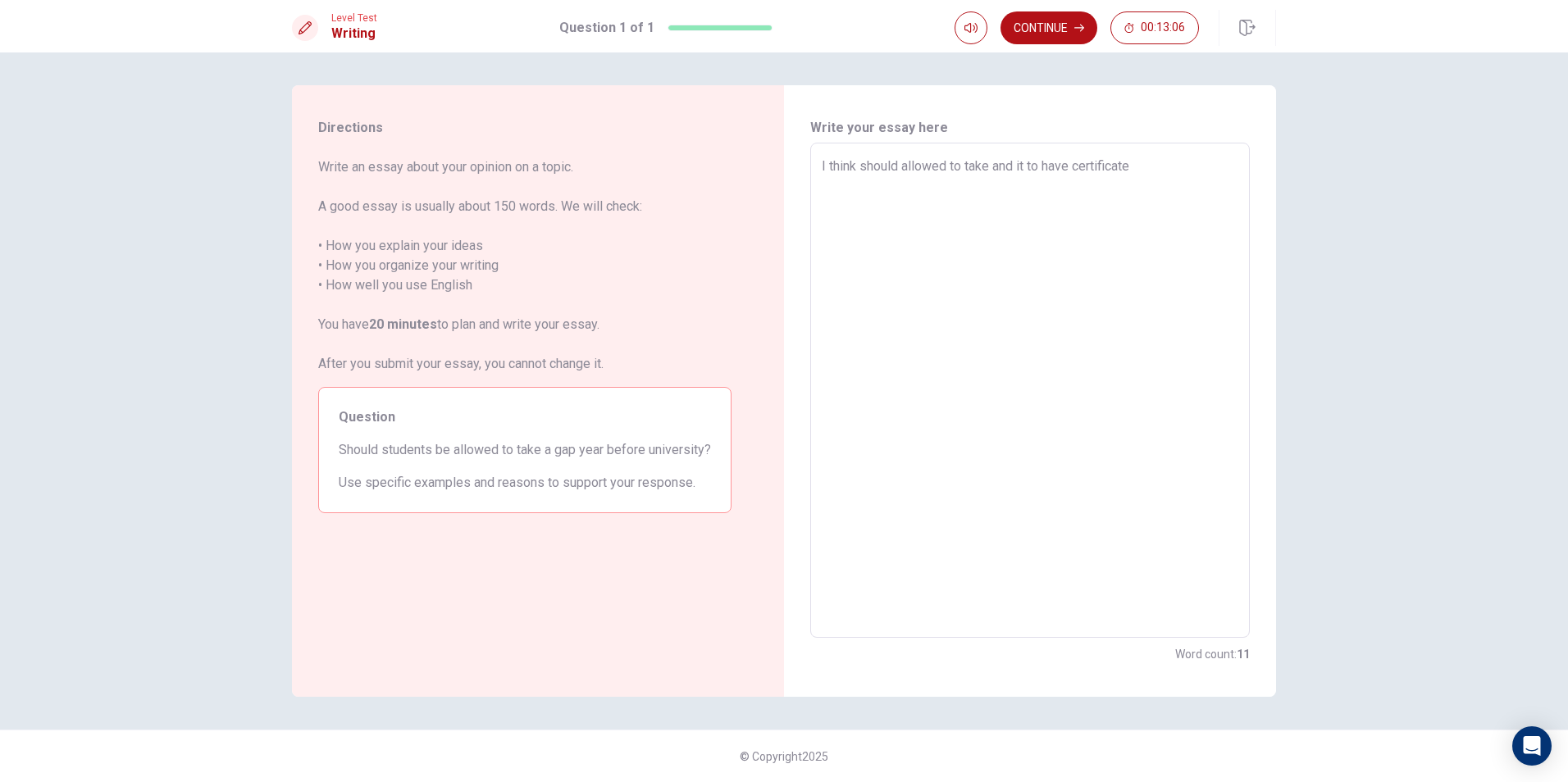
click at [1188, 166] on textarea "I think should allowed to take and it to have certificate" at bounding box center [1030, 391] width 417 height 468
click at [1016, 169] on textarea "I think should allowed to take and it to have certificate" at bounding box center [1030, 391] width 417 height 468
click at [1150, 174] on textarea "I think should allowed to take it to have certificate" at bounding box center [1030, 391] width 417 height 468
click at [1141, 178] on textarea "I think should allowed to take it to have certificate" at bounding box center [1030, 391] width 417 height 468
click at [1142, 167] on textarea "I think should allowed to take it to have certificate" at bounding box center [1030, 391] width 417 height 468
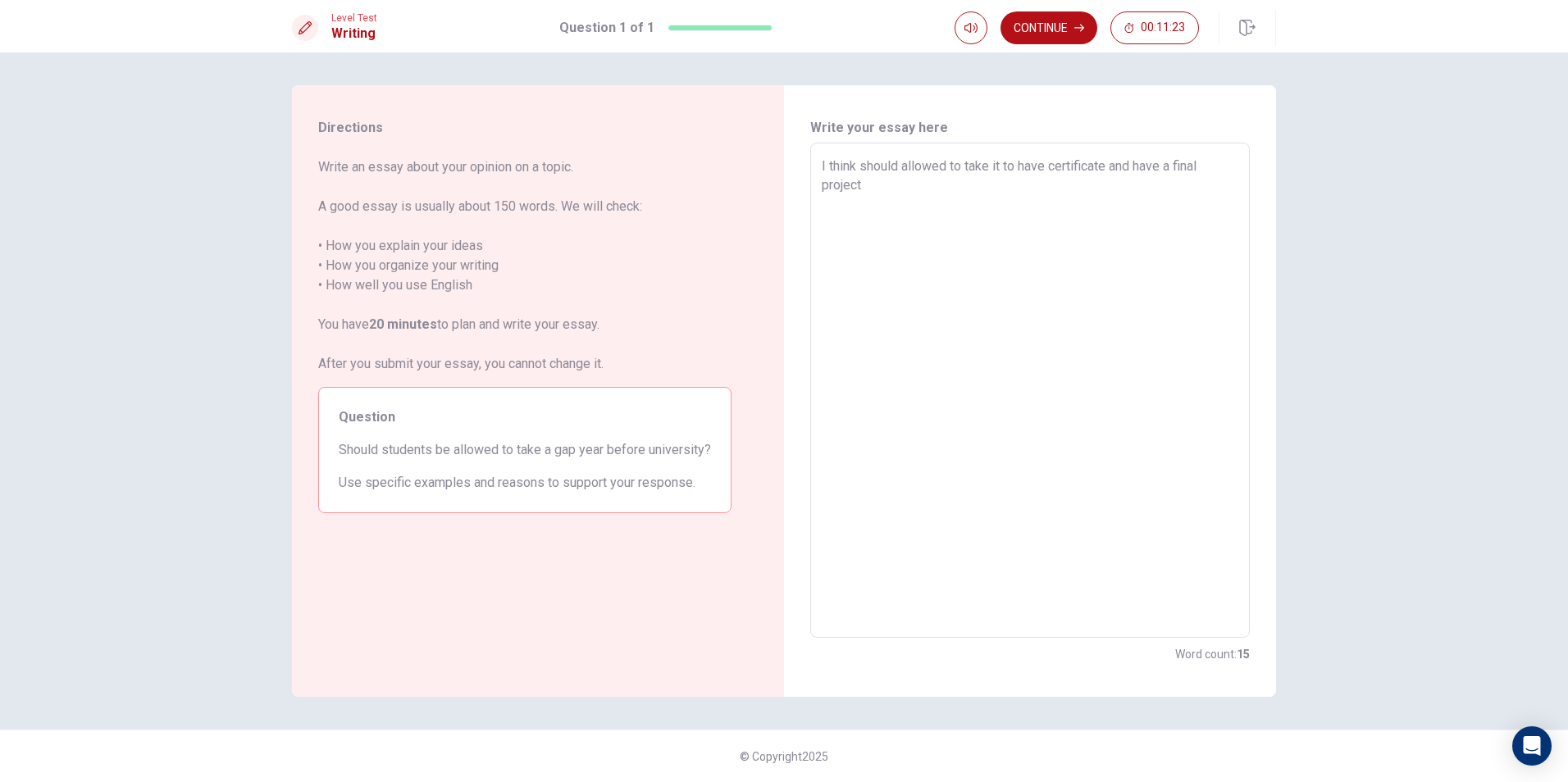
click at [822, 160] on textarea "I think should allowed to take it to have certificate and have a final project" at bounding box center [1030, 391] width 417 height 468
click at [1008, 165] on textarea "Topic is I think should allowed to take it to have certificate and have a final…" at bounding box center [1030, 391] width 417 height 468
click at [879, 209] on textarea "Topic is I think should allowed to take it to have certificate and have a final…" at bounding box center [1030, 391] width 417 height 468
click at [1085, 160] on textarea "Topic is I think should allowed to take it to have certificate and have a final…" at bounding box center [1030, 391] width 417 height 468
click at [1081, 170] on textarea "Topic is students should to take a gep I think should allowed to take it to hav…" at bounding box center [1030, 391] width 417 height 468
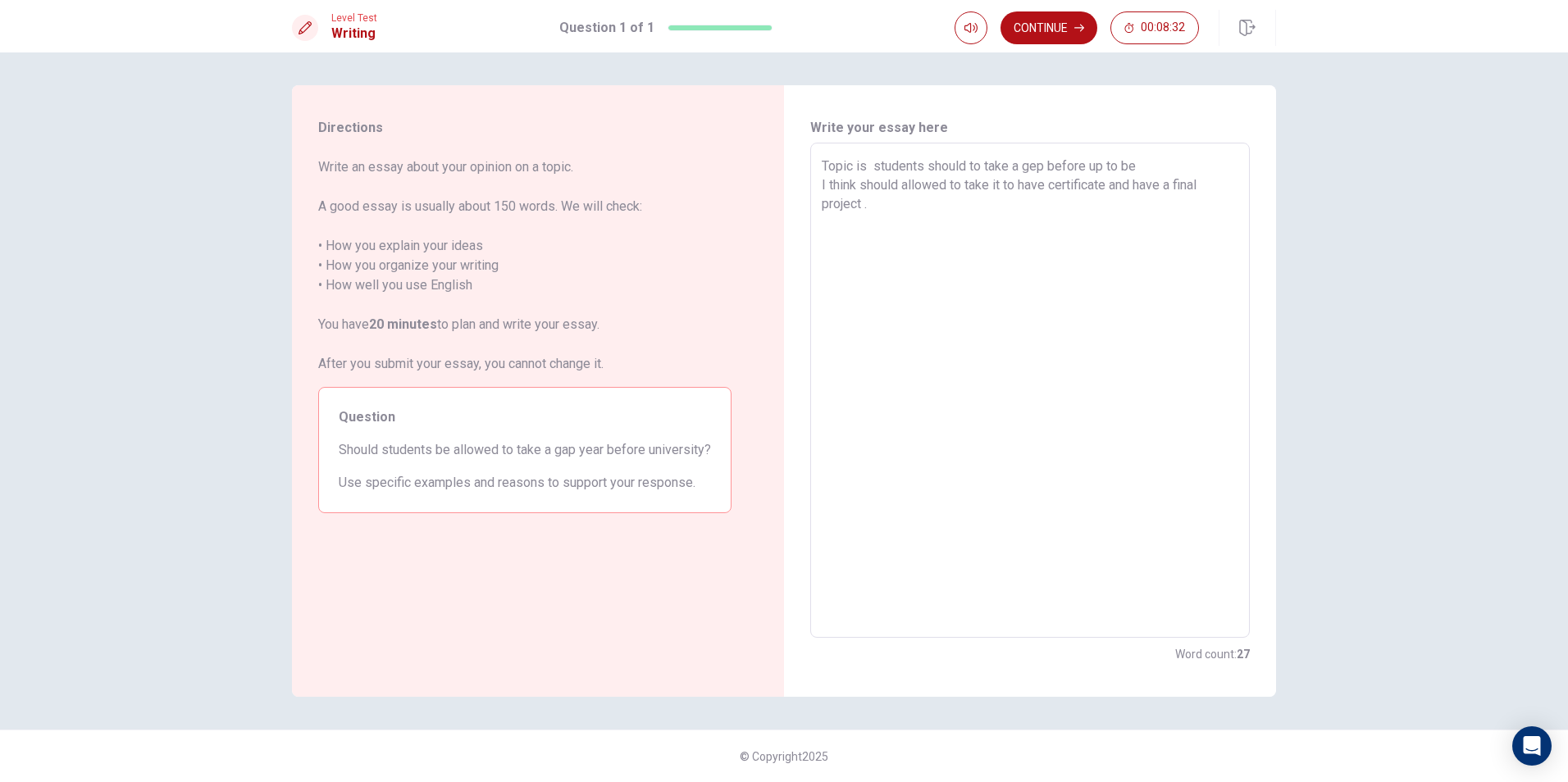
click at [1007, 223] on textarea "Topic is students should to take a gep before up to be I think should allowed t…" at bounding box center [1030, 391] width 417 height 468
click at [1160, 159] on textarea "Topic is students should to take a gep before up to be I think should allowed t…" at bounding box center [1030, 391] width 417 height 468
drag, startPoint x: 880, startPoint y: 163, endPoint x: 816, endPoint y: 159, distance: 64.1
click at [816, 159] on div "Topic is students should to take a gep before up to be I think should allowed t…" at bounding box center [1030, 390] width 439 height 495
drag, startPoint x: 1134, startPoint y: 166, endPoint x: 1137, endPoint y: 154, distance: 12.4
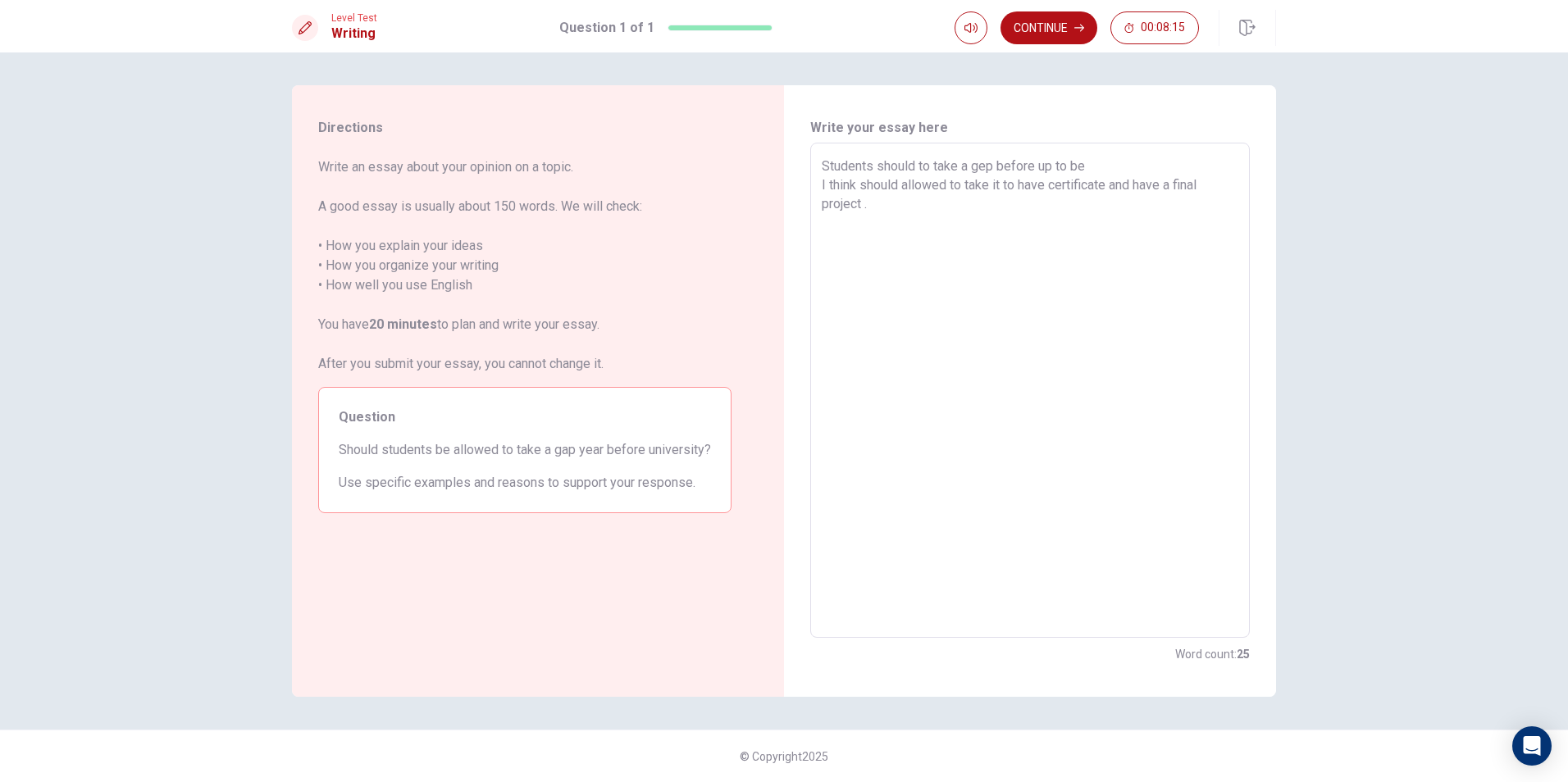
click at [1134, 167] on textarea "Students should to take a gep before up to be I think should allowed to take it…" at bounding box center [1030, 391] width 417 height 468
click at [825, 181] on textarea "Students should to take a gep before up to be I think should allowed to take it…" at bounding box center [1030, 391] width 417 height 468
click at [823, 181] on textarea "Students should to take a gep before up to be Ican think should allowed to take…" at bounding box center [1030, 391] width 417 height 468
click at [828, 180] on textarea "Students should to take a gep before up to be Ican think should allowed to take…" at bounding box center [1030, 391] width 417 height 468
click at [851, 186] on textarea "Students should to take a gep before up to be I can think should allowed to tak…" at bounding box center [1030, 391] width 417 height 468
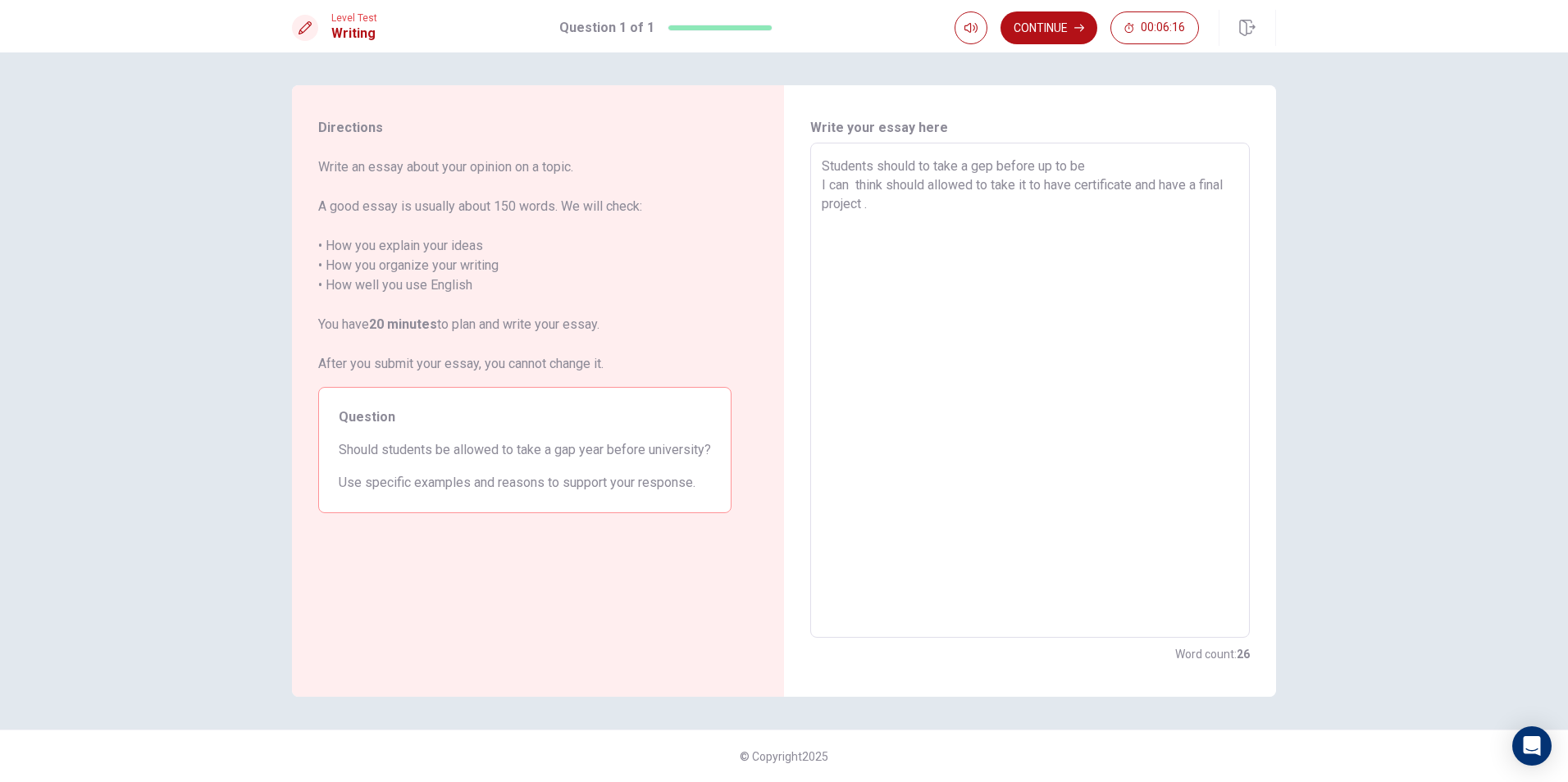
click at [822, 183] on textarea "Students should to take a gep before up to be I can think should allowed to tak…" at bounding box center [1030, 391] width 417 height 468
click at [879, 190] on textarea "Students should to take a gep before up to be yes I can think should allowed to…" at bounding box center [1030, 391] width 417 height 468
click at [871, 181] on textarea "Students should to take a gep before up to be yes I can think should allowed to…" at bounding box center [1030, 391] width 417 height 468
click at [873, 184] on textarea "Students should to take a gep before up to be yes I can think should allowed to…" at bounding box center [1030, 391] width 417 height 468
click at [879, 186] on textarea "Students should to take a gep before up to be yes I can think should allowed to…" at bounding box center [1030, 391] width 417 height 468
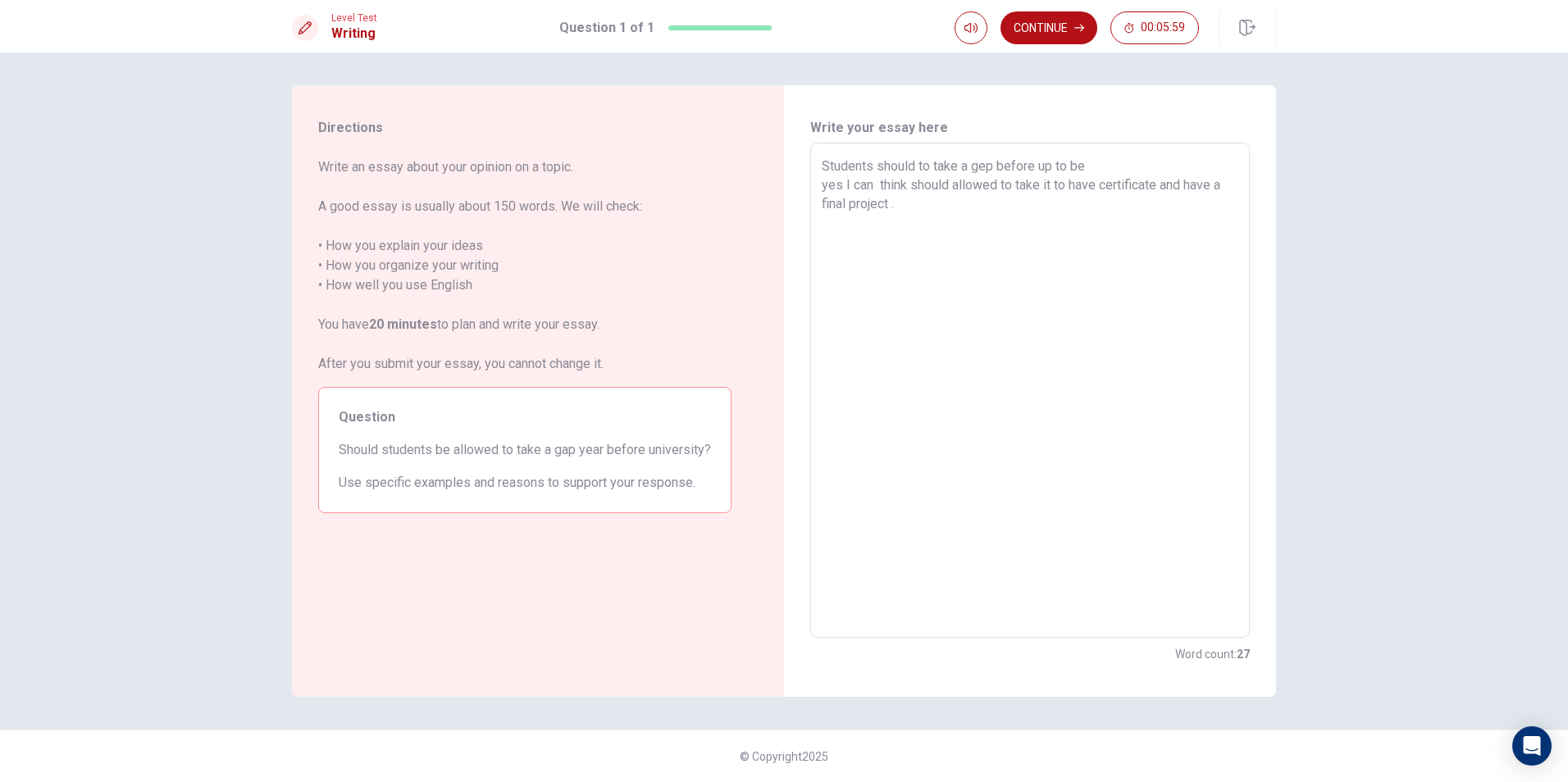
click at [875, 185] on textarea "Students should to take a gep before up to be yes I can think should allowed to…" at bounding box center [1030, 391] width 417 height 468
click at [880, 185] on textarea "Students should to take a gep before up to be yes I can think should allowed to…" at bounding box center [1030, 391] width 417 height 468
click at [828, 196] on textarea "Students should to take a gep before up to be yes I can I think should allowed …" at bounding box center [1030, 391] width 417 height 468
click at [830, 183] on textarea "Students should to take a gep before up to be yes I can I think should allowed …" at bounding box center [1030, 391] width 417 height 468
click at [1115, 159] on textarea "Students should to take a gep before up to be Yes I can I think should allowed …" at bounding box center [1030, 391] width 417 height 468
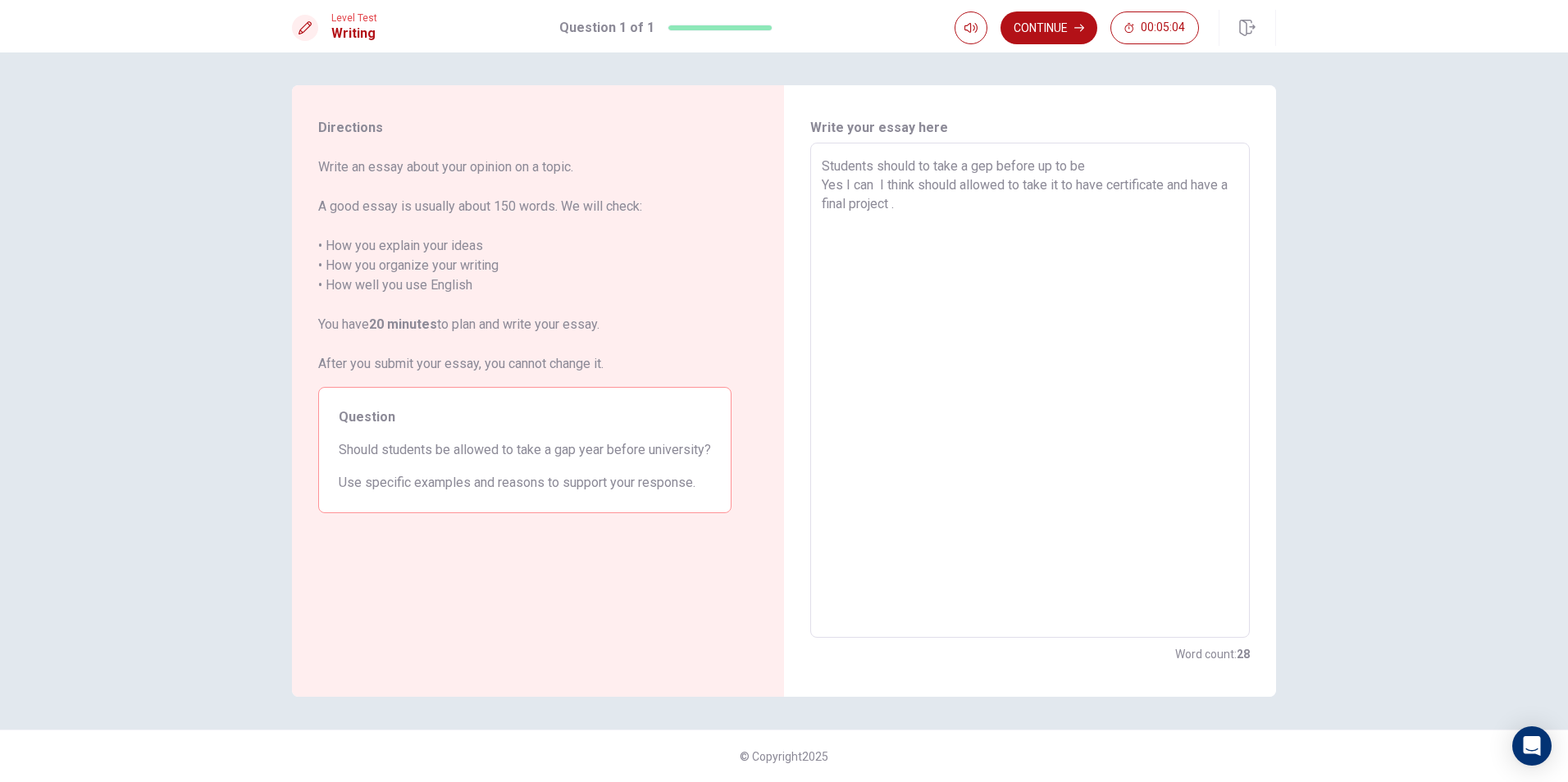
click at [1149, 154] on div "Students should to take a gep before up to be Yes I can I think should allowed …" at bounding box center [1030, 390] width 439 height 495
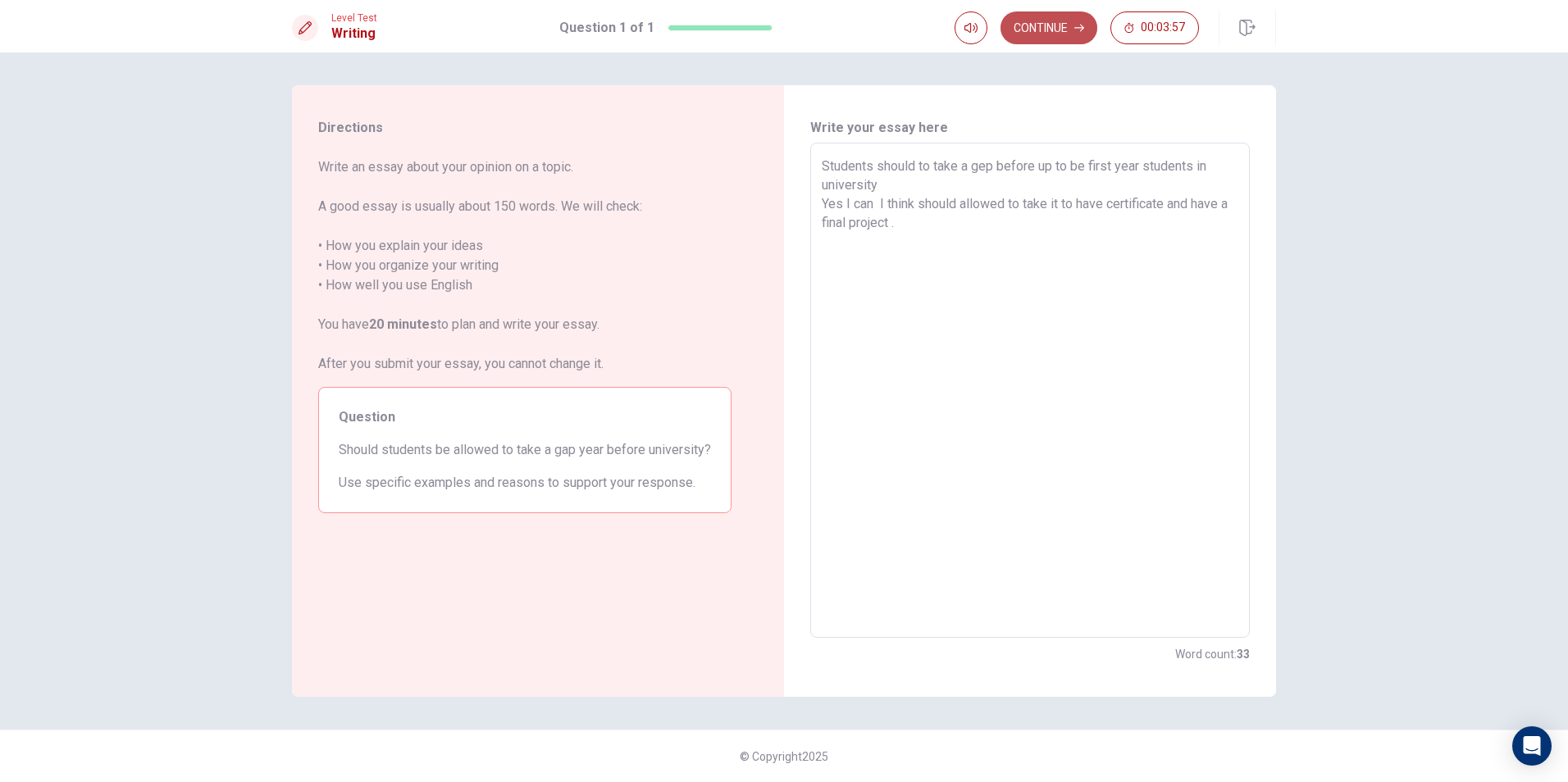
click at [1073, 32] on button "Continue" at bounding box center [1049, 27] width 96 height 32
